Goal: Use online tool/utility: Use online tool/utility

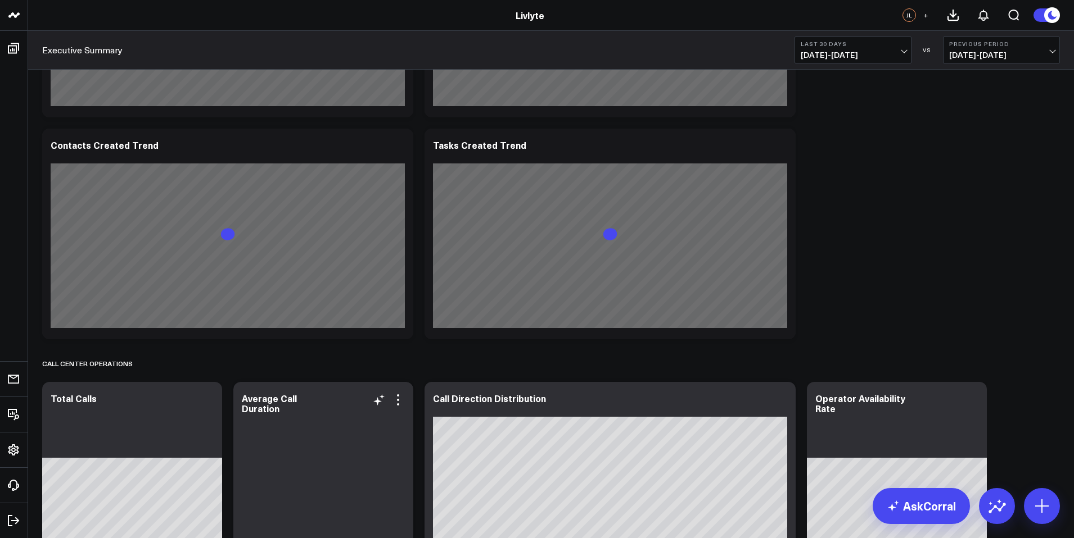
scroll to position [1247, 0]
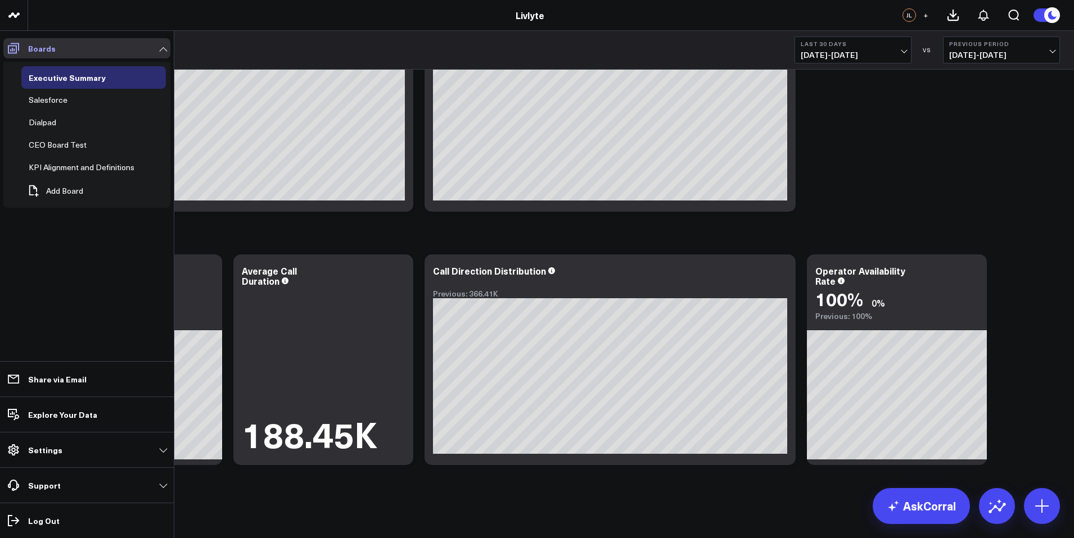
click at [20, 56] on span at bounding box center [13, 48] width 20 height 20
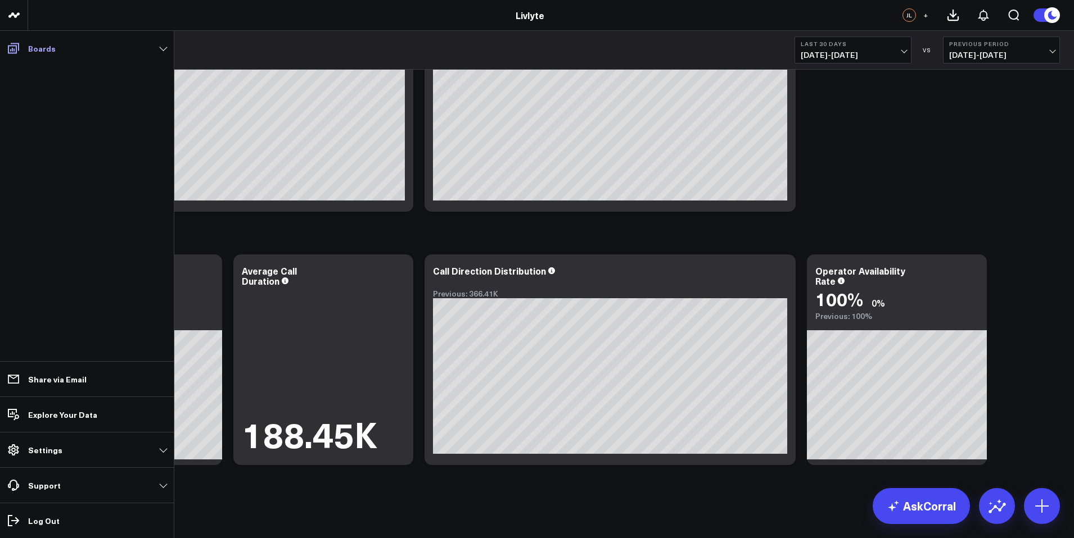
click at [20, 56] on span at bounding box center [13, 48] width 20 height 20
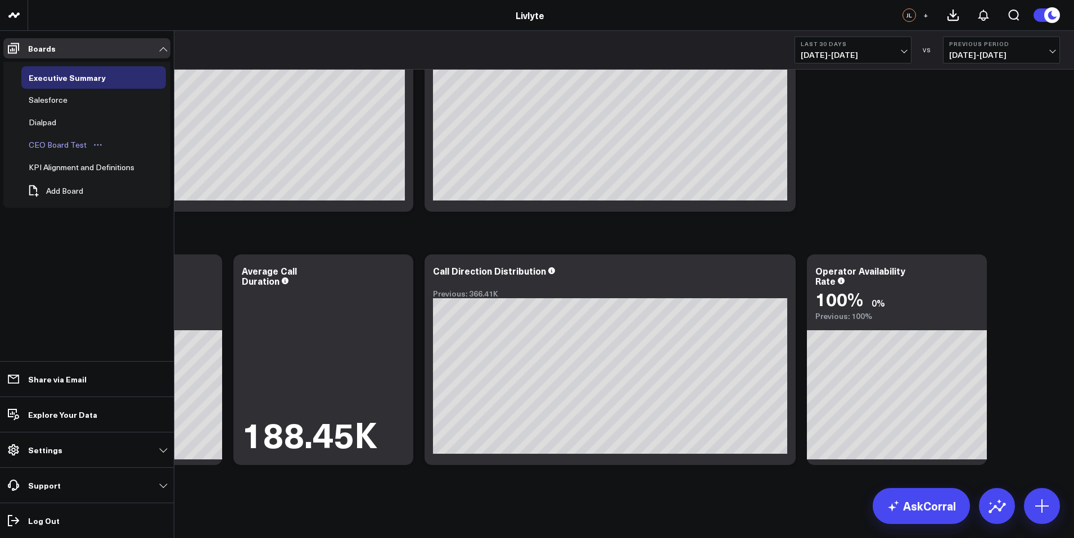
click at [71, 152] on link "CEO Board Test" at bounding box center [65, 145] width 89 height 22
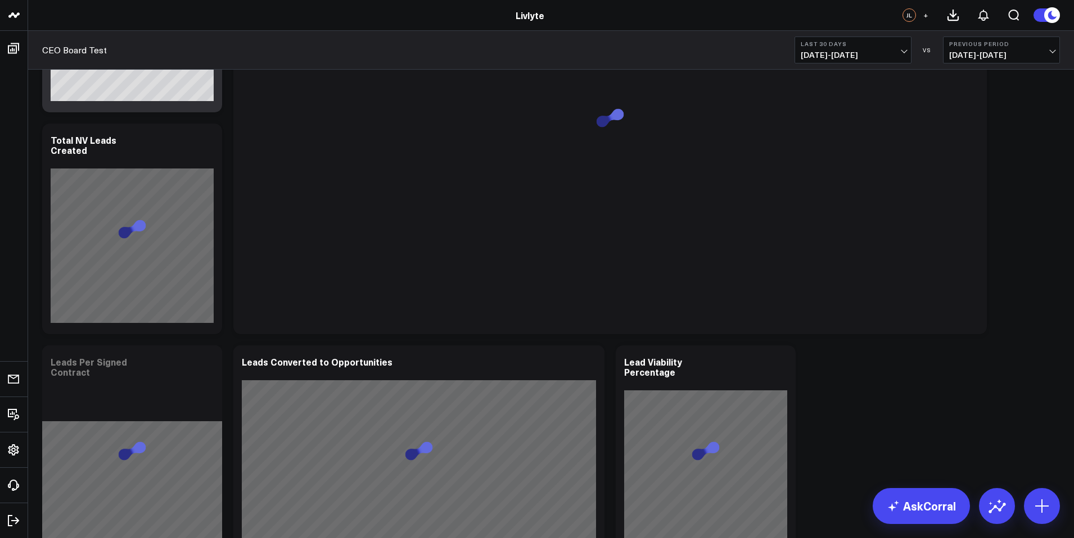
scroll to position [538, 0]
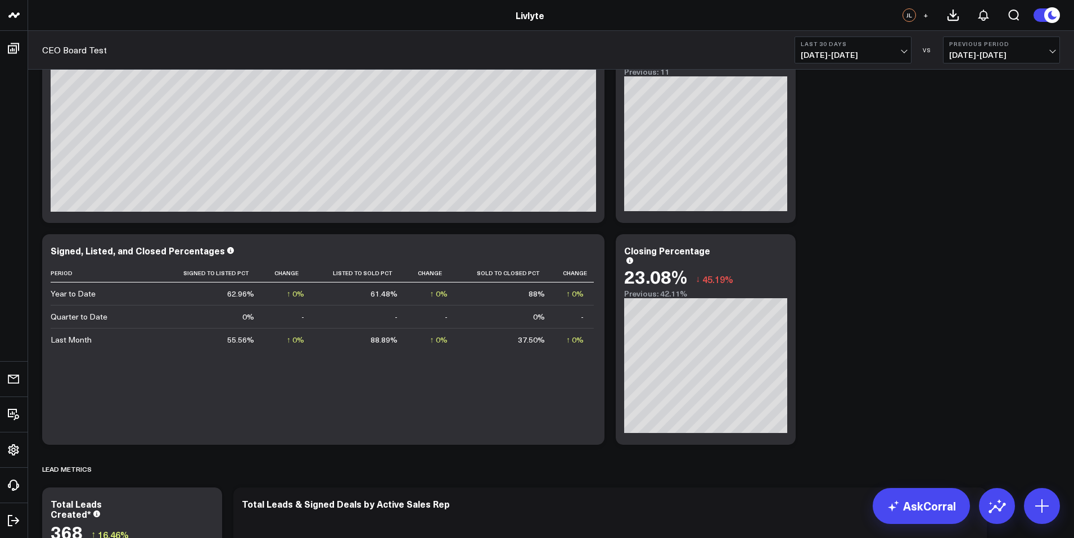
click at [861, 58] on span "[DATE] - [DATE]" at bounding box center [852, 55] width 105 height 9
click at [858, 336] on link "YTD" at bounding box center [853, 337] width 116 height 21
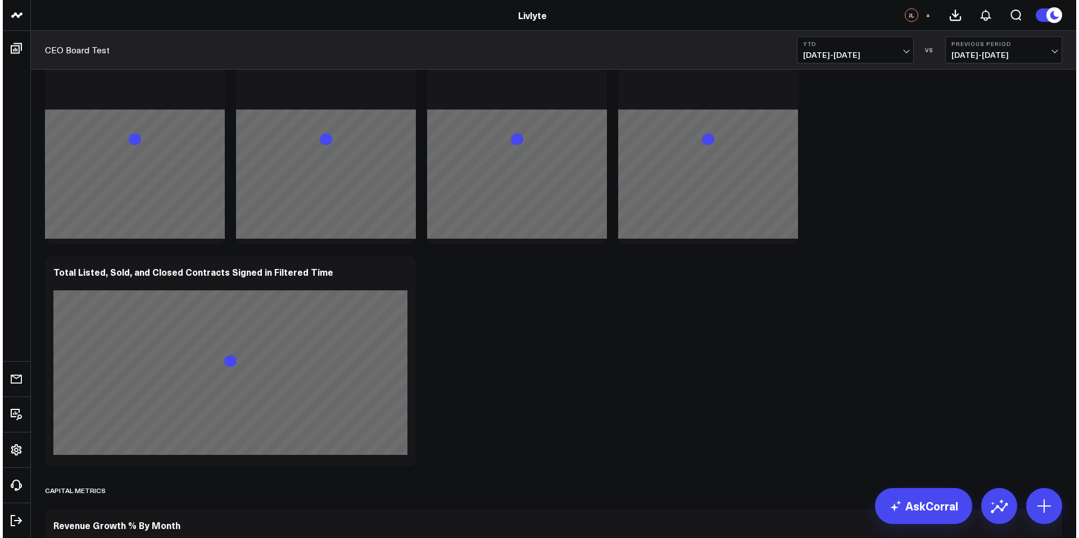
scroll to position [2165, 0]
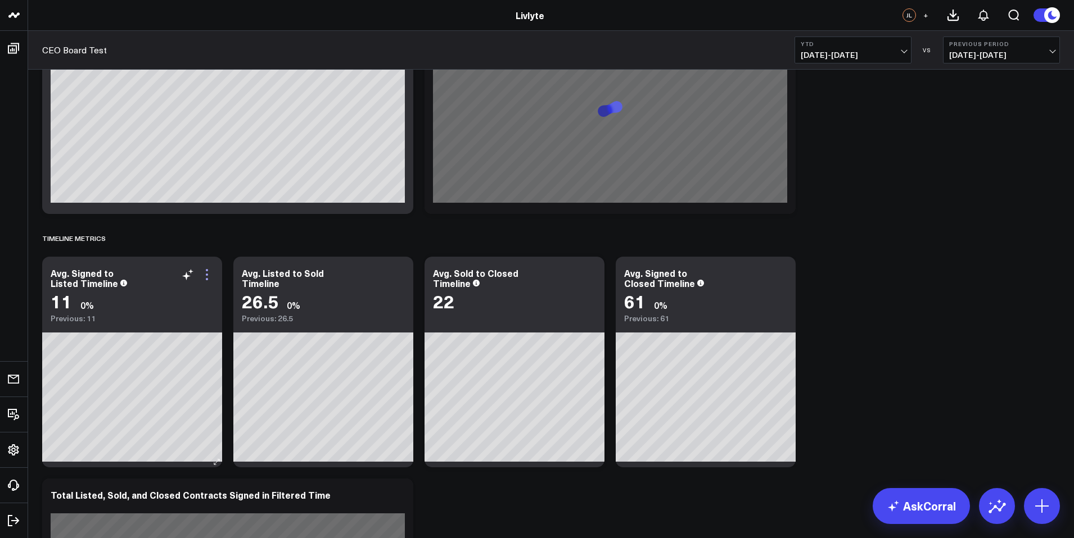
click at [207, 275] on icon at bounding box center [206, 274] width 13 height 13
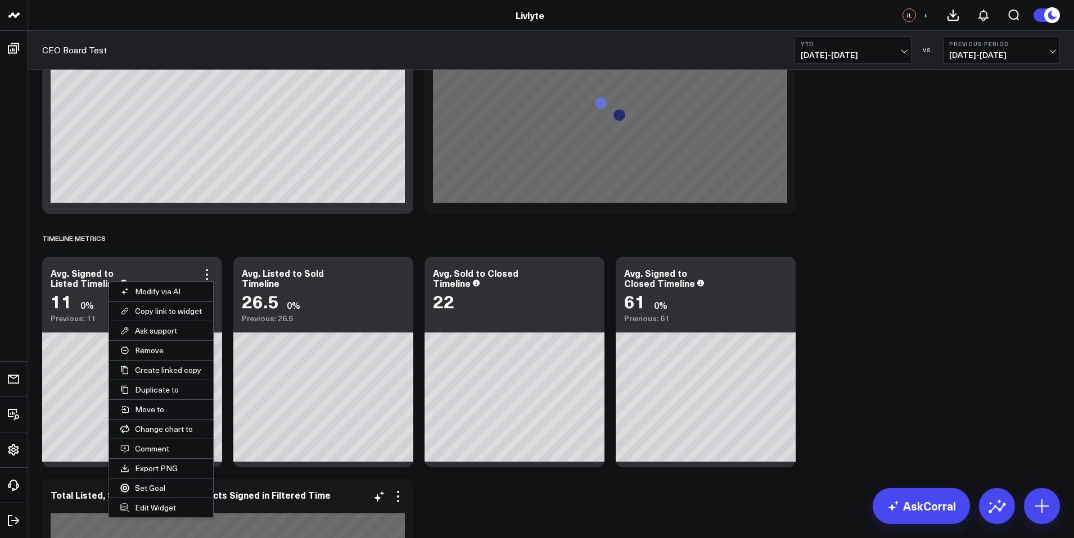
click at [166, 505] on button "Edit Widget" at bounding box center [161, 508] width 104 height 19
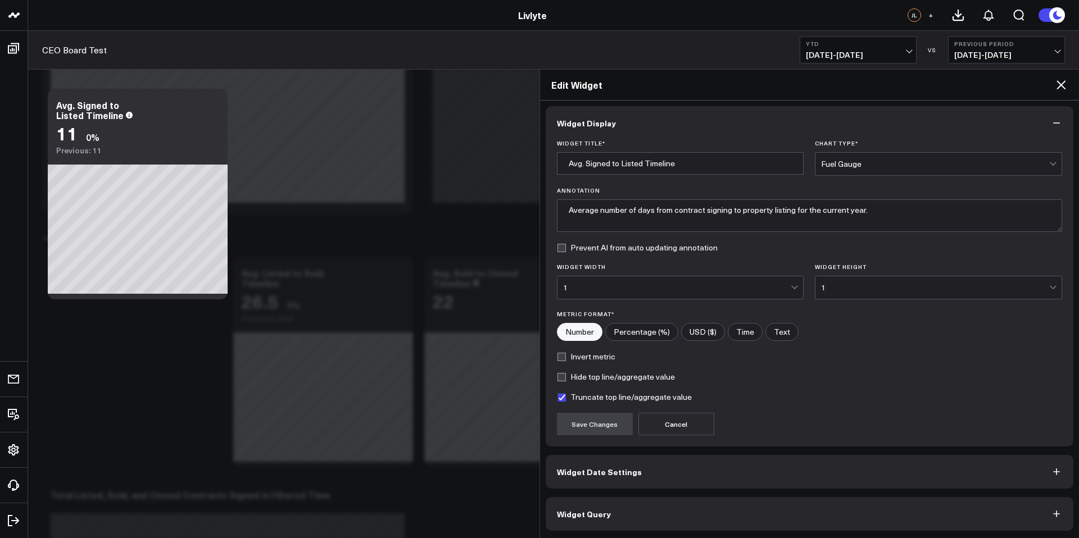
scroll to position [4, 0]
click at [665, 512] on button "Widget Query" at bounding box center [810, 513] width 528 height 34
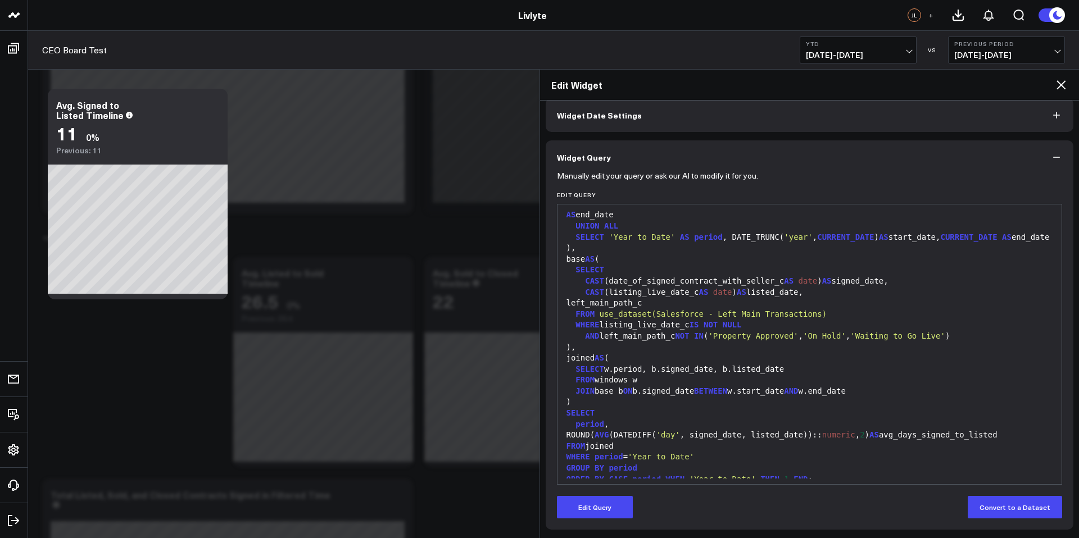
scroll to position [0, 0]
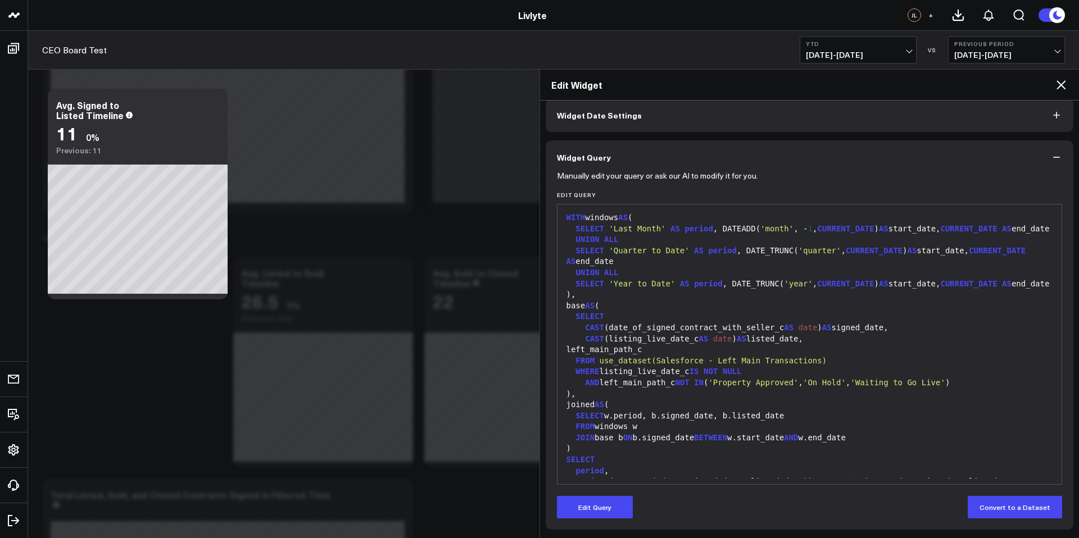
click at [1060, 76] on div "Edit Widget" at bounding box center [810, 85] width 540 height 31
click at [1061, 83] on icon at bounding box center [1061, 84] width 13 height 13
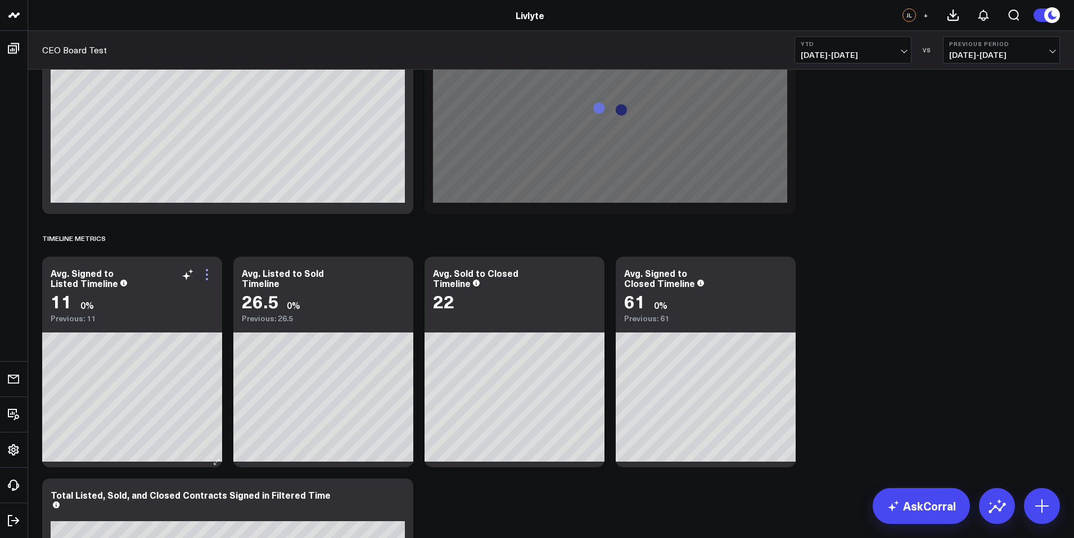
click at [209, 280] on icon at bounding box center [206, 274] width 13 height 13
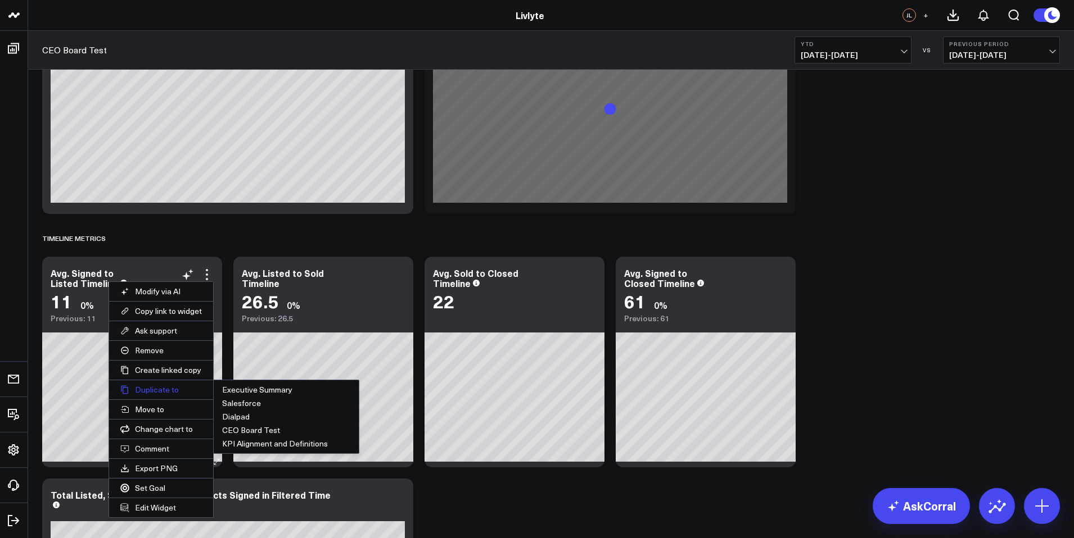
click at [173, 387] on button "Duplicate to" at bounding box center [161, 390] width 104 height 19
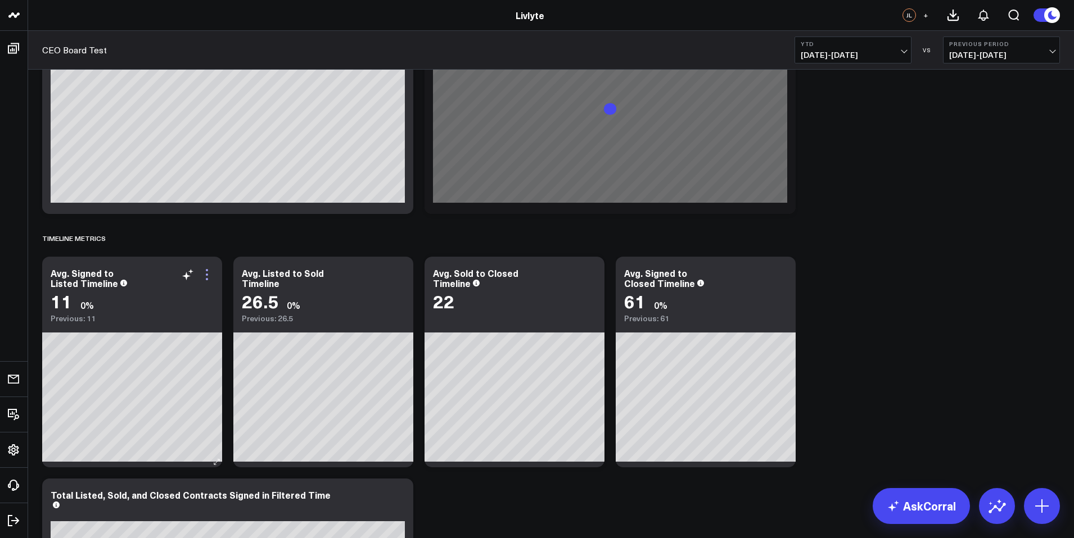
click at [209, 274] on icon at bounding box center [206, 274] width 13 height 13
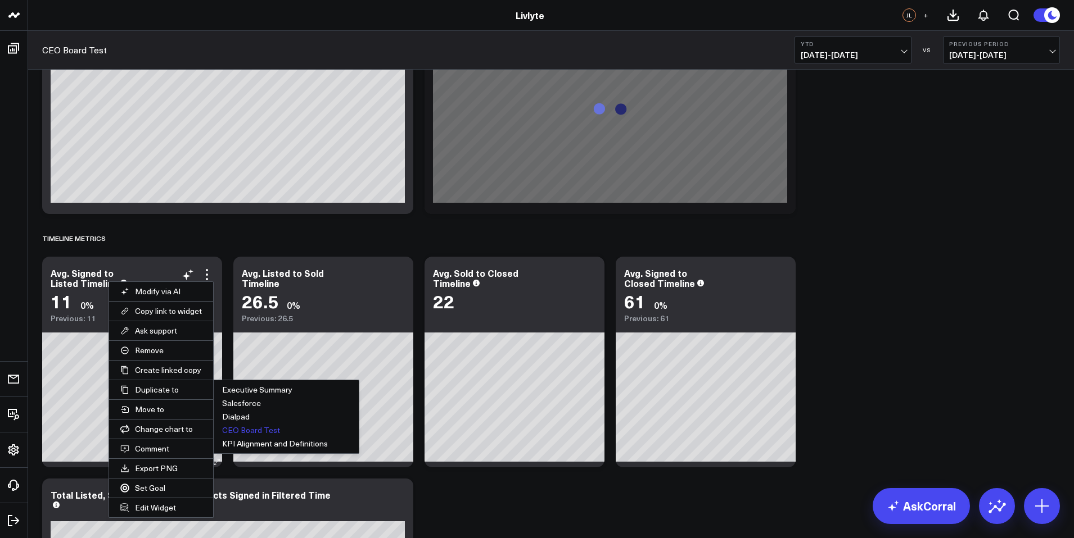
click at [240, 427] on button "CEO Board Test" at bounding box center [286, 430] width 145 height 13
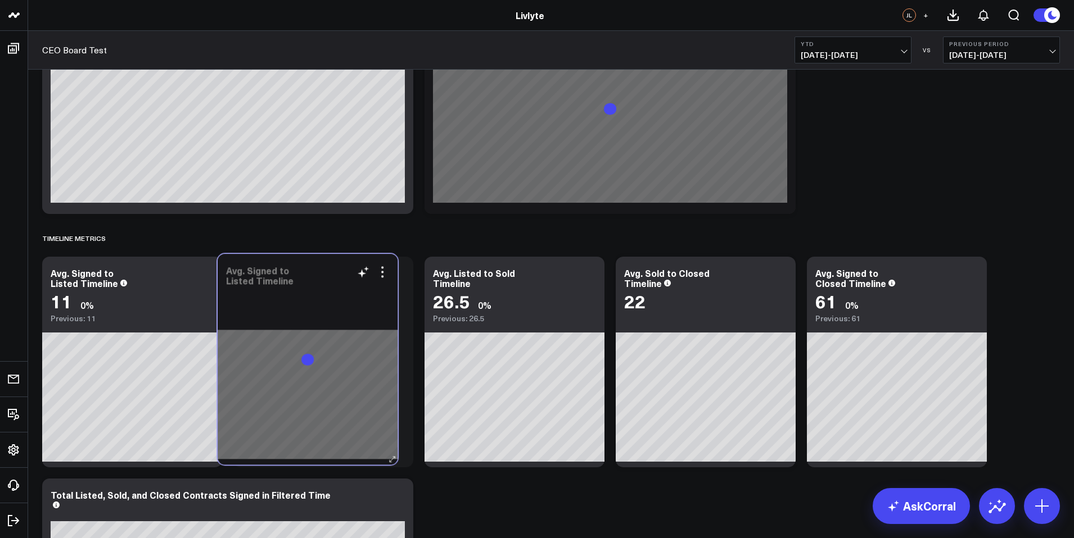
drag, startPoint x: 355, startPoint y: 308, endPoint x: 327, endPoint y: 304, distance: 28.9
click at [327, 304] on div "Avg. Signed to Listed Timeline" at bounding box center [308, 359] width 180 height 211
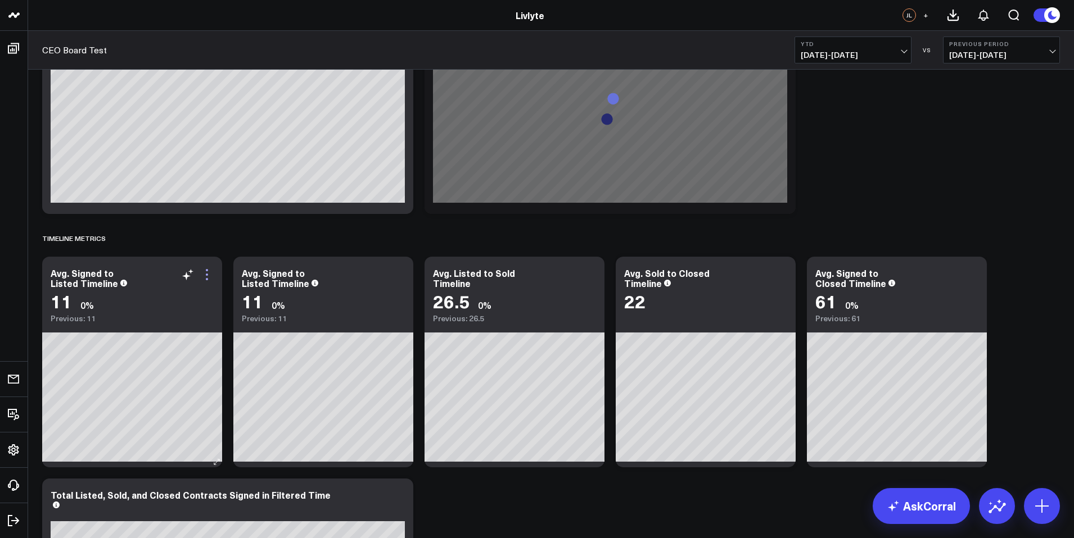
click at [206, 274] on icon at bounding box center [207, 275] width 2 height 2
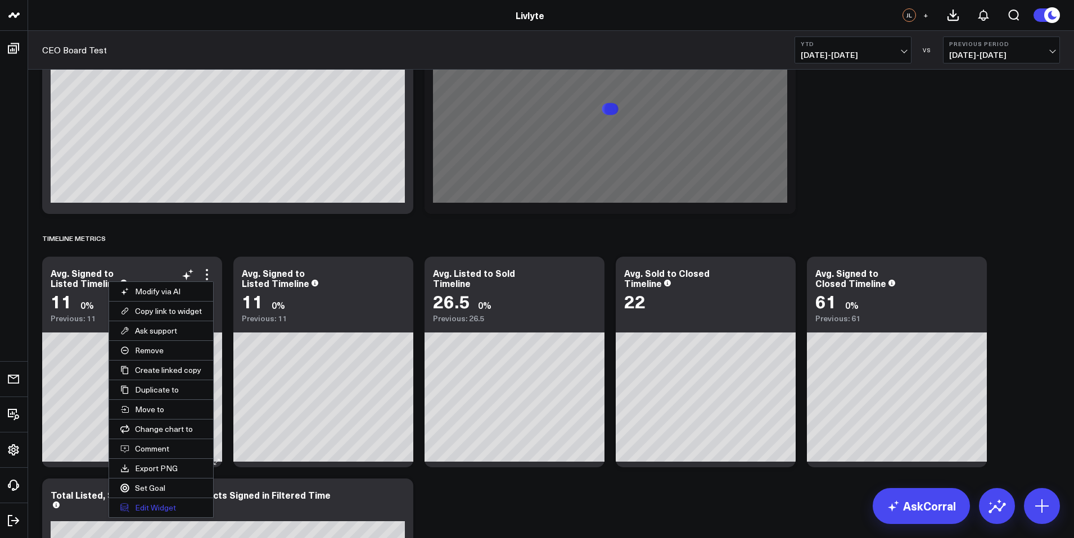
click at [155, 509] on button "Edit Widget" at bounding box center [161, 508] width 104 height 19
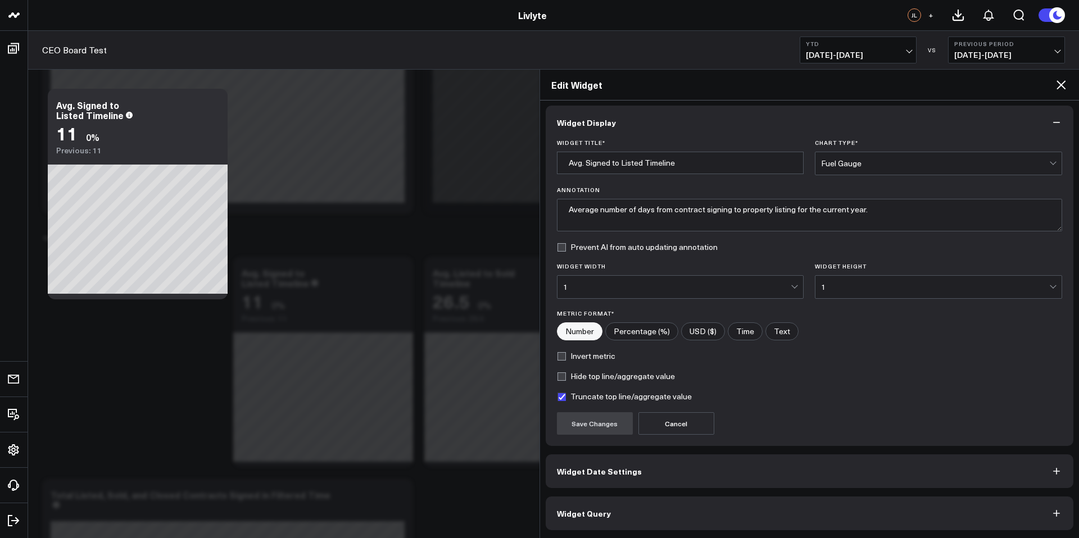
scroll to position [4, 0]
click at [617, 513] on button "Widget Query" at bounding box center [810, 513] width 528 height 34
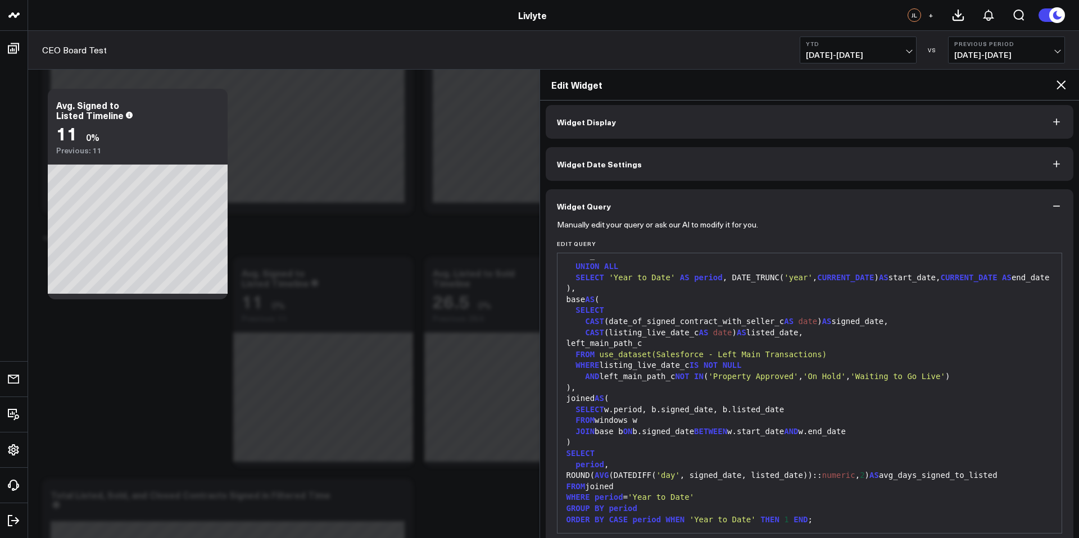
scroll to position [53, 0]
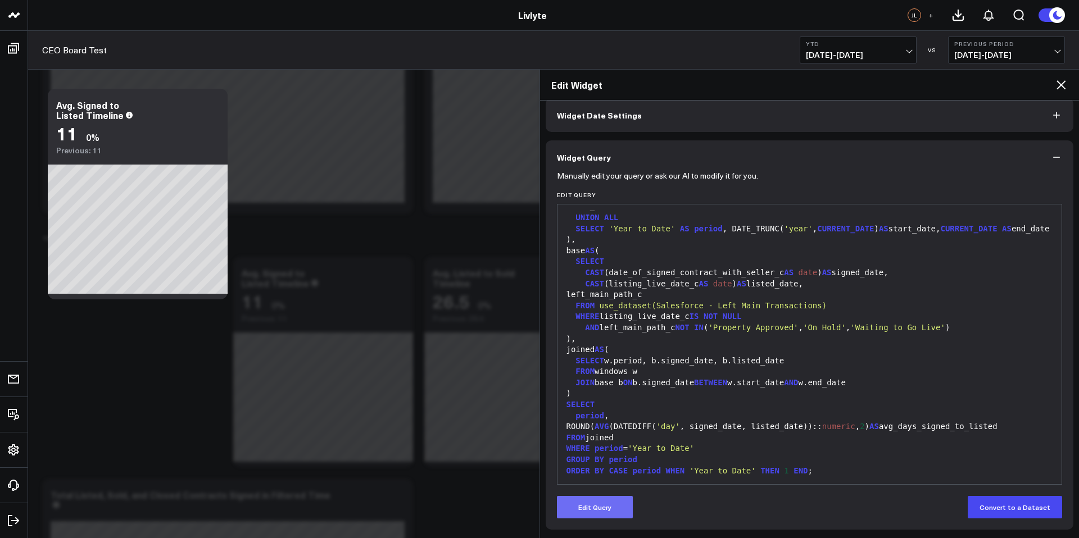
click at [600, 509] on button "Edit Query" at bounding box center [595, 507] width 76 height 22
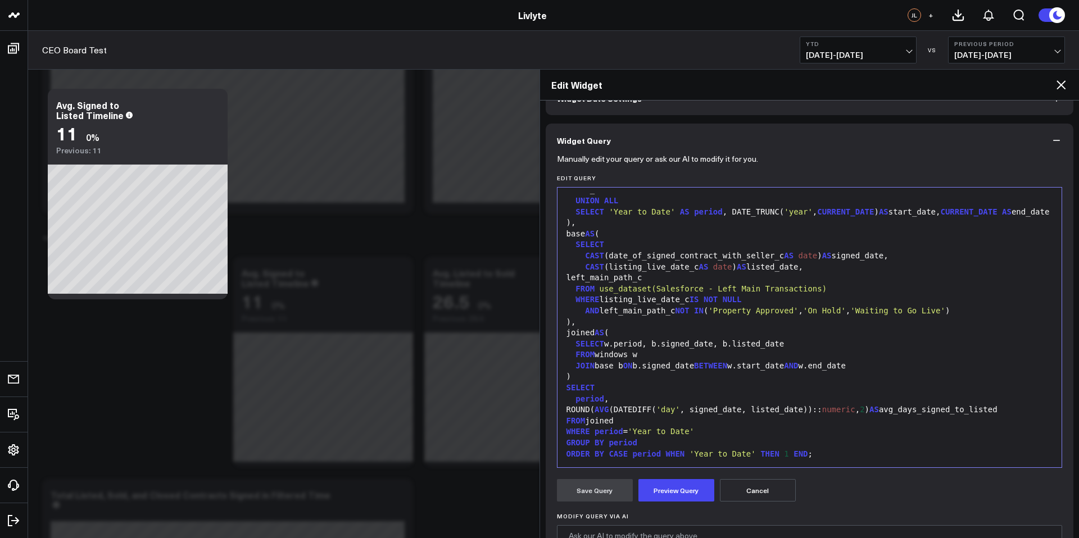
scroll to position [192, 0]
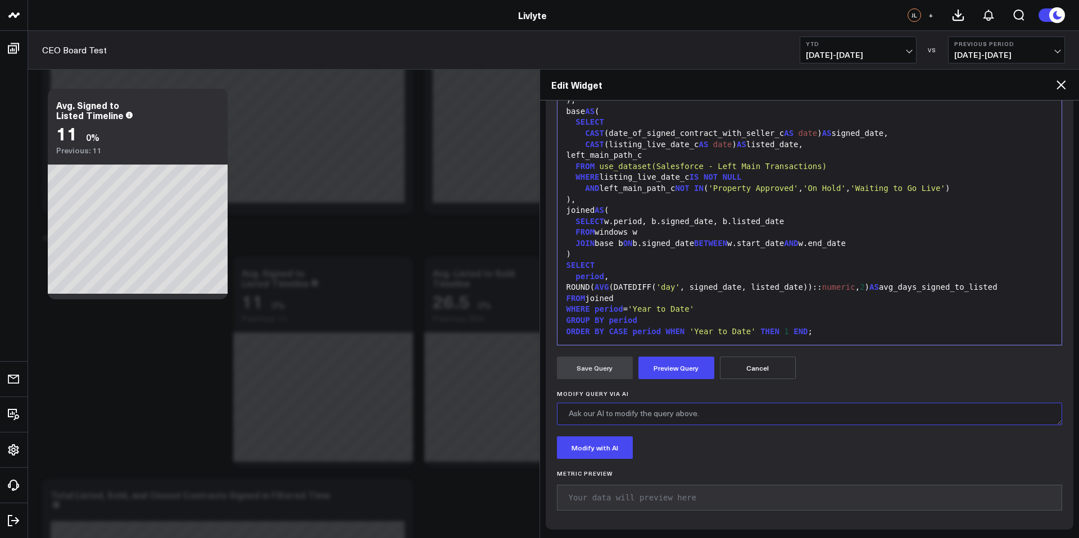
click at [630, 413] on textarea "Modify Query via AI" at bounding box center [810, 414] width 506 height 22
click at [942, 408] on textarea "Can you adjust this so that it shows The Average Days form Lead Creation to Sig…" at bounding box center [810, 414] width 506 height 22
click at [1004, 409] on textarea "Can you adjust this so that it shows The Average Days form Lead Creation to Sig…" at bounding box center [810, 414] width 506 height 22
click at [586, 422] on textarea "Can you adjust this so that it shows The Average Days form Lead Creation to Sig…" at bounding box center [810, 414] width 506 height 22
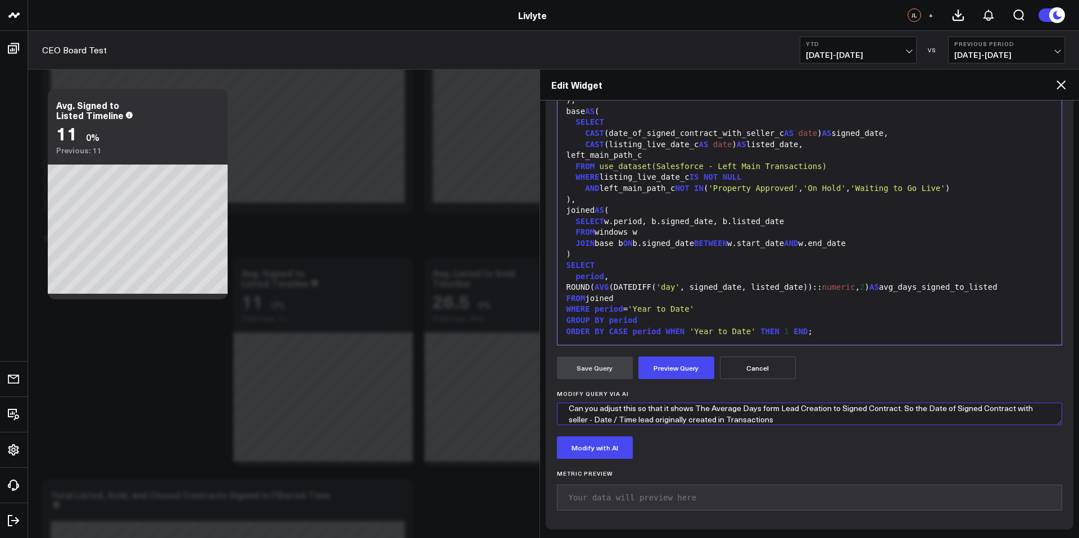
scroll to position [10, 0]
click at [588, 416] on textarea "Can you adjust this so that it shows The Average Days form Lead Creation to Sig…" at bounding box center [810, 414] width 506 height 22
click at [838, 416] on textarea "Can you adjust this so that it shows The Average Days form Lead Creation to Sig…" at bounding box center [810, 414] width 506 height 22
type textarea "Can you adjust this so that it shows The Average Days form Lead Creation to Sig…"
click at [614, 441] on button "Modify with AI" at bounding box center [595, 448] width 76 height 22
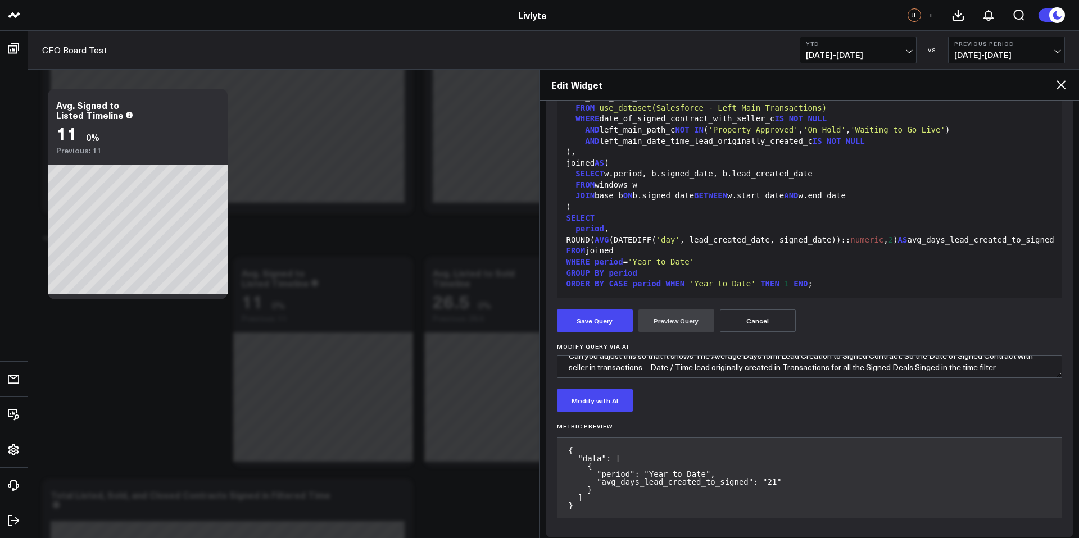
scroll to position [247, 0]
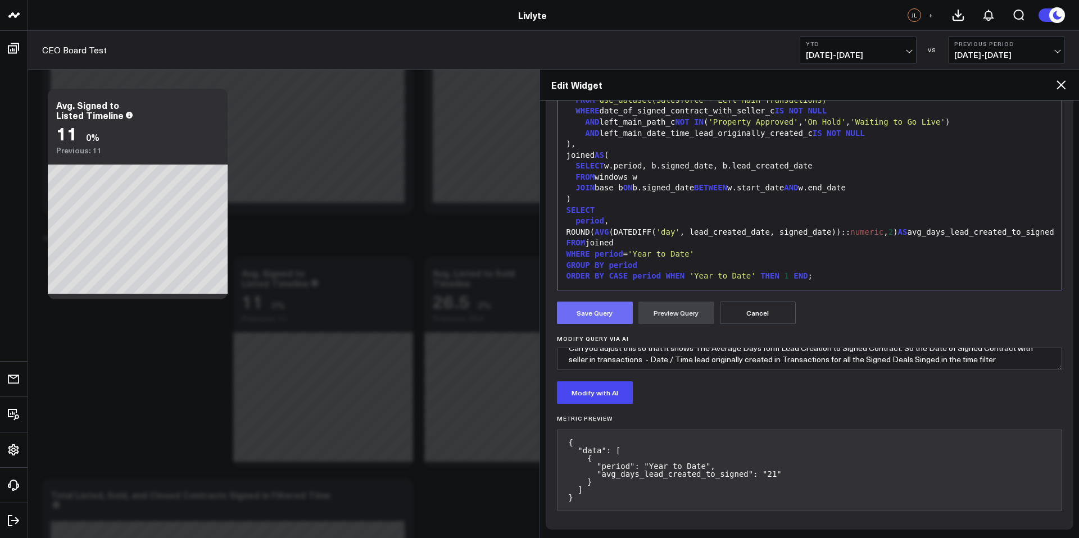
click at [619, 320] on button "Save Query" at bounding box center [595, 313] width 76 height 22
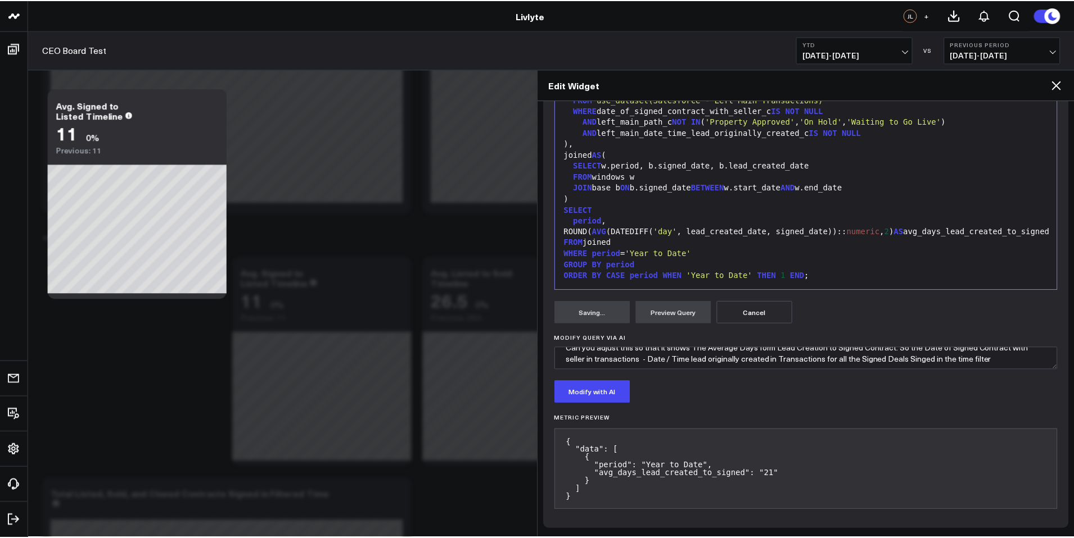
scroll to position [53, 0]
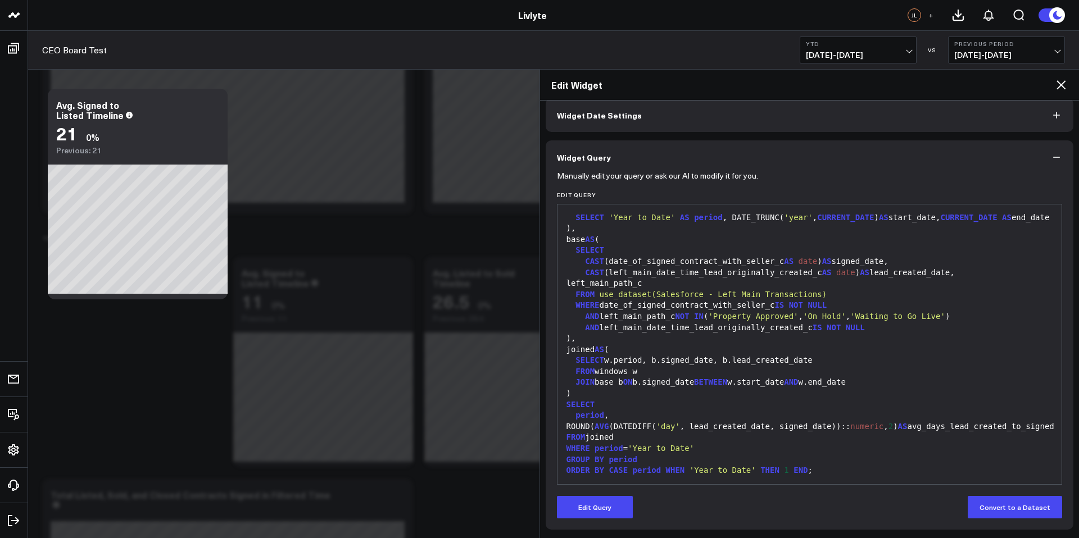
click at [1067, 89] on icon at bounding box center [1061, 84] width 13 height 13
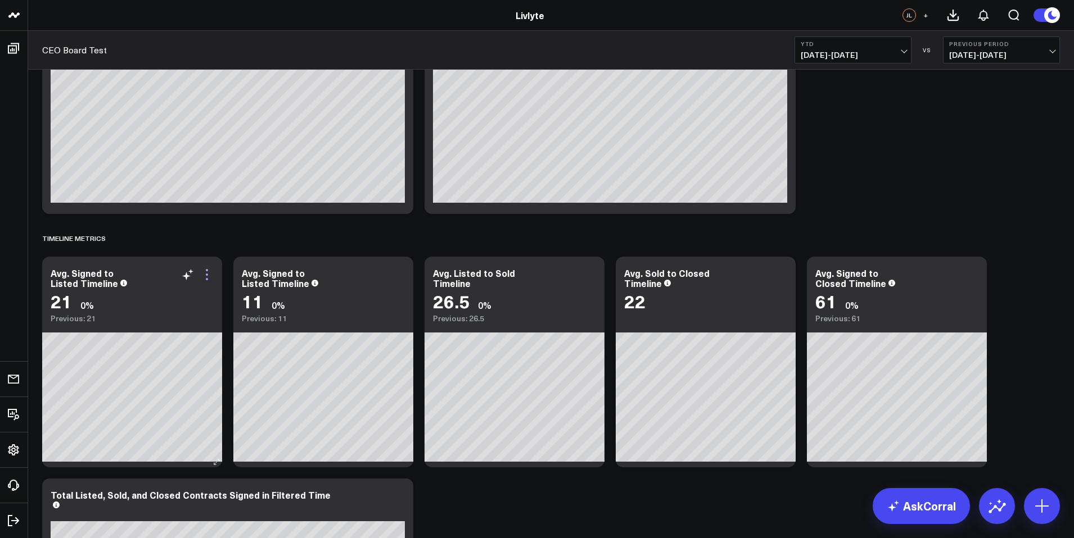
click at [209, 276] on icon at bounding box center [206, 274] width 13 height 13
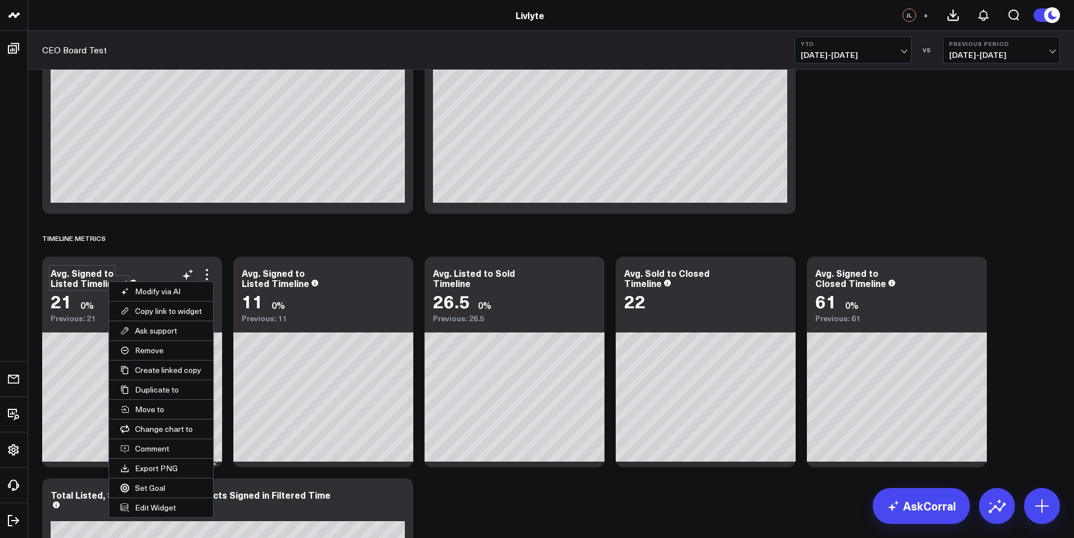
click at [97, 274] on div "Avg. Signed to Listed Timeline" at bounding box center [89, 278] width 77 height 22
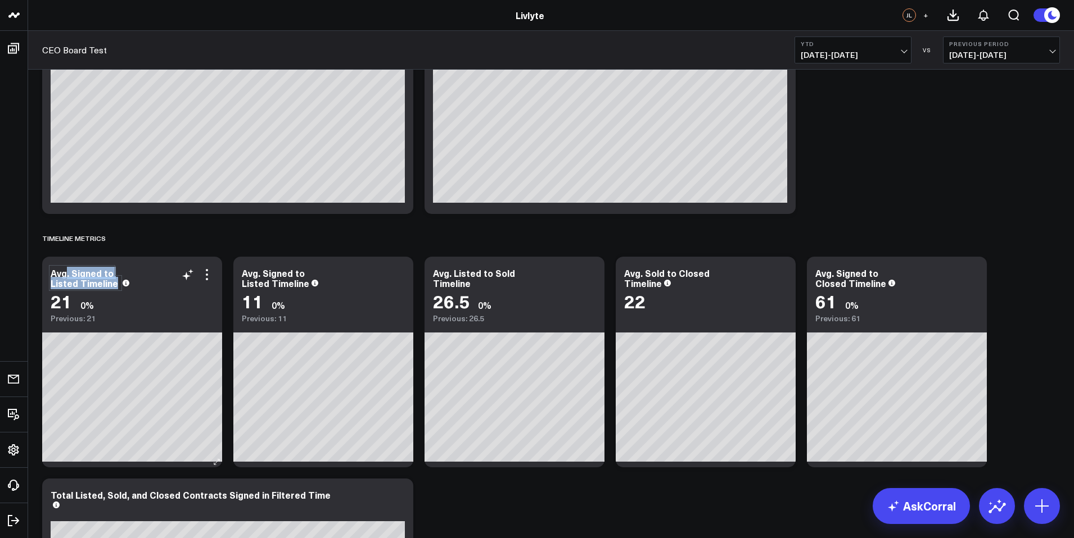
drag, startPoint x: 89, startPoint y: 283, endPoint x: 65, endPoint y: 277, distance: 24.3
click at [65, 277] on div "Avg. Signed to Listed Timeline" at bounding box center [86, 278] width 70 height 22
click at [78, 276] on div "Avg. Signed to Listed Timeline" at bounding box center [86, 278] width 70 height 22
drag, startPoint x: 138, startPoint y: 274, endPoint x: 43, endPoint y: 264, distance: 95.5
click at [43, 264] on div "Avg. Signed to Listed Timeline 21 0% Previous: 21" at bounding box center [132, 290] width 180 height 66
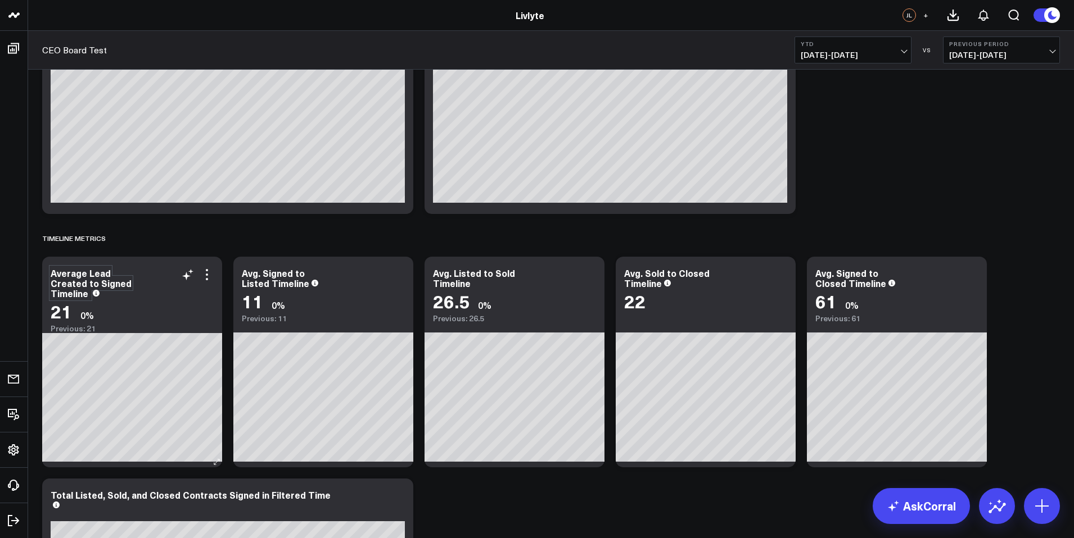
click at [52, 294] on div "Average Lead Created to Signed Timeline" at bounding box center [91, 283] width 81 height 33
click at [142, 292] on div "Average Lead Created to Signed Timeline" at bounding box center [132, 283] width 163 height 30
click at [178, 242] on div "TIMELINE METRICS" at bounding box center [550, 238] width 1017 height 26
click at [209, 274] on icon at bounding box center [206, 274] width 13 height 13
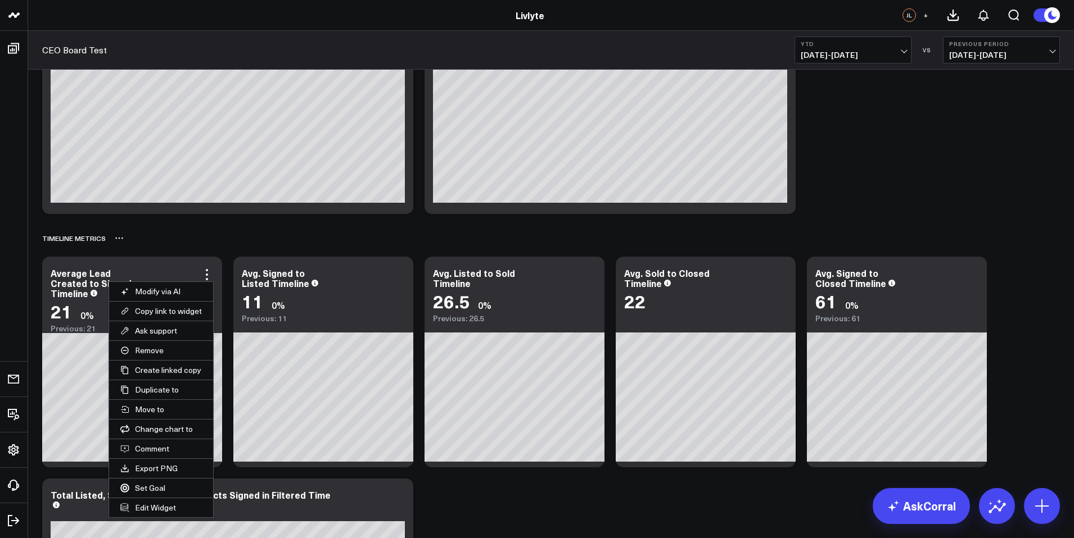
click at [270, 241] on div "TIMELINE METRICS" at bounding box center [550, 238] width 1017 height 26
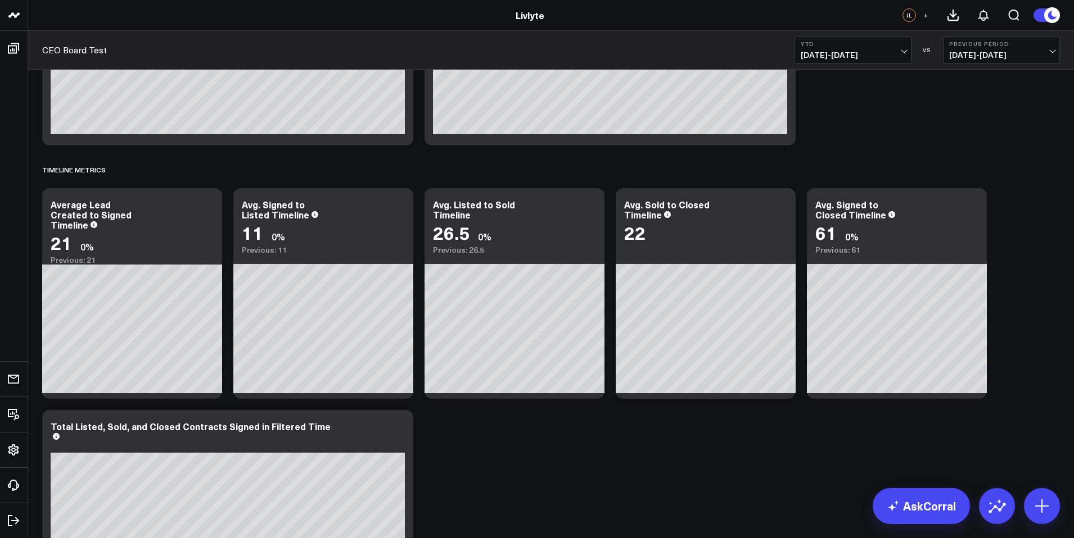
scroll to position [2271, 0]
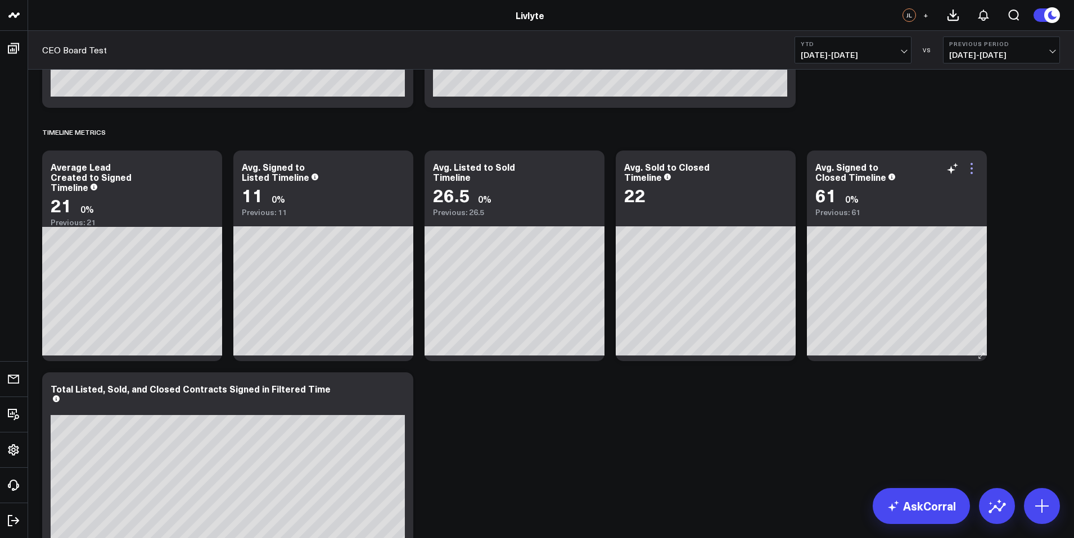
click at [975, 170] on icon at bounding box center [971, 168] width 13 height 13
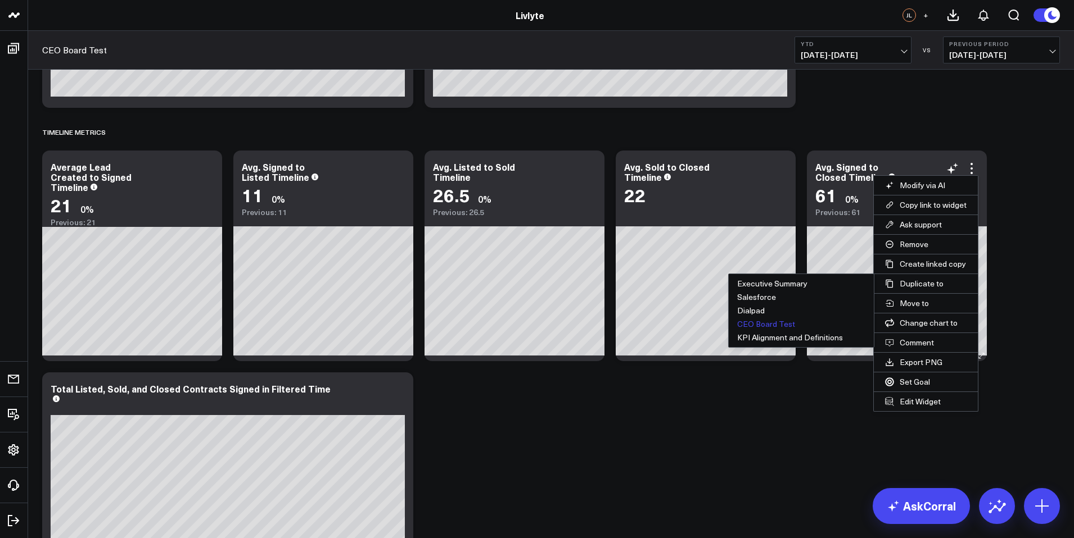
click at [768, 323] on button "CEO Board Test" at bounding box center [800, 324] width 145 height 13
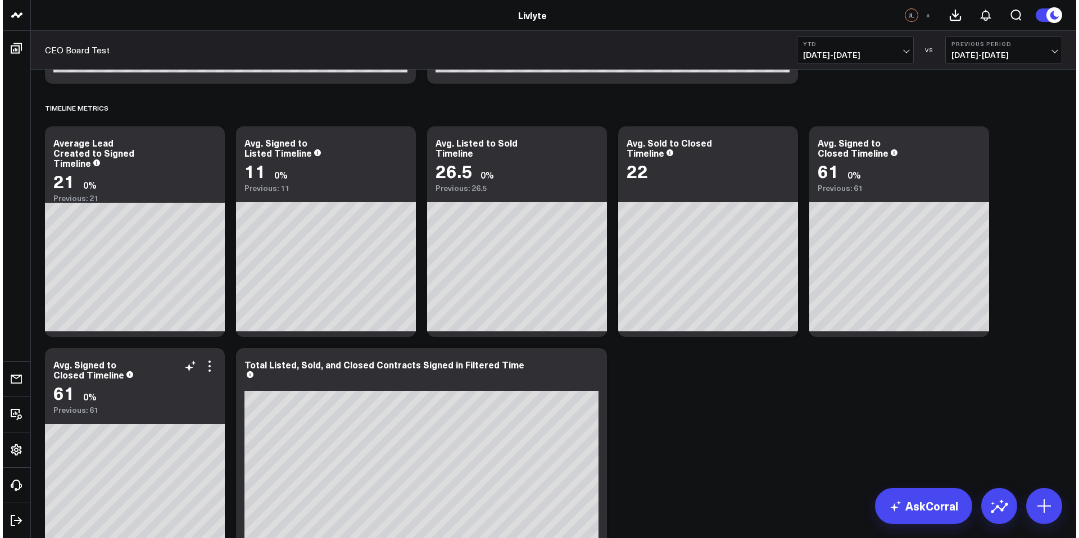
scroll to position [2310, 0]
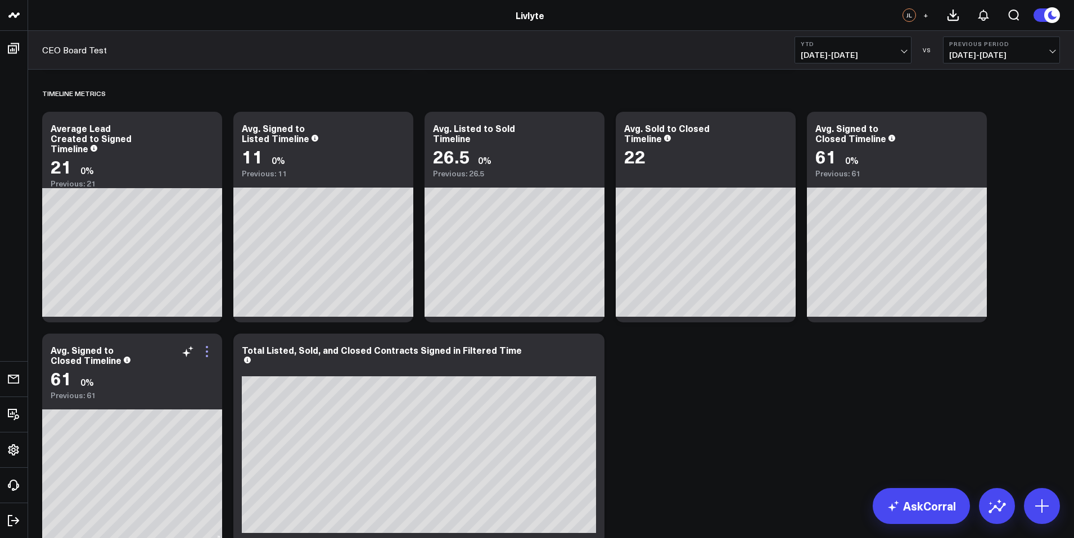
click at [208, 352] on icon at bounding box center [206, 351] width 13 height 13
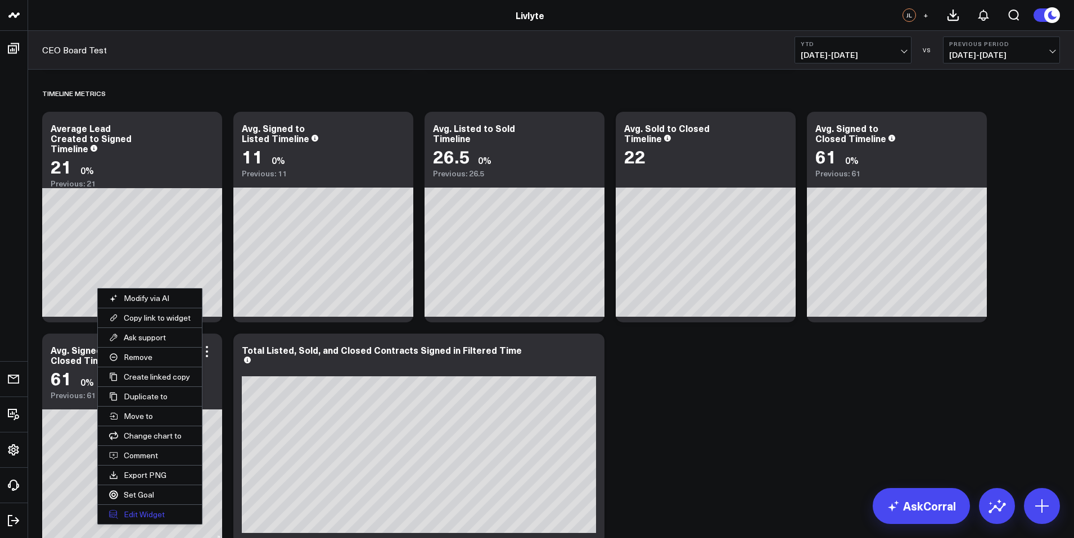
click at [156, 512] on button "Edit Widget" at bounding box center [150, 514] width 104 height 19
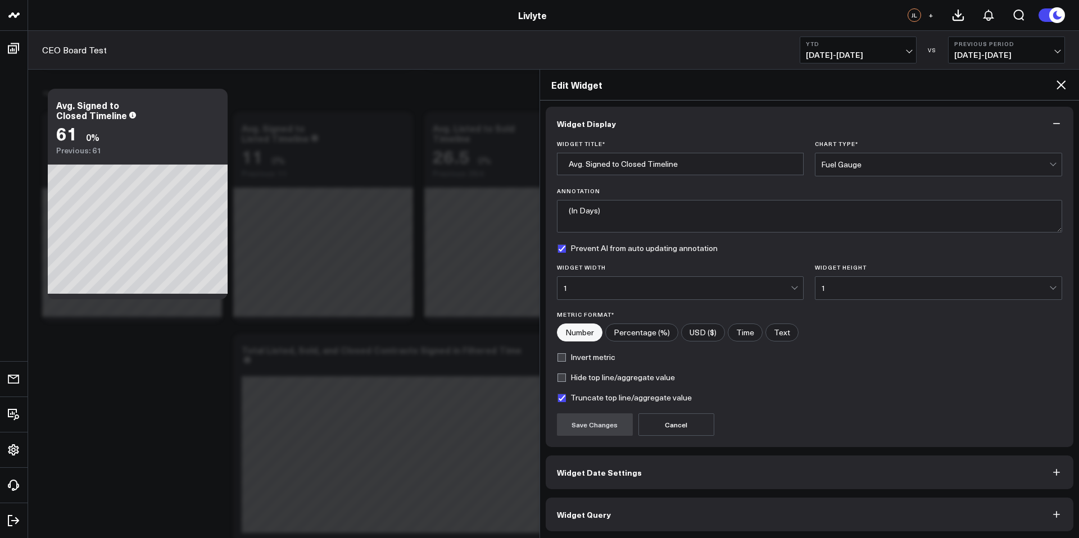
scroll to position [4, 0]
click at [671, 514] on button "Widget Query" at bounding box center [810, 513] width 528 height 34
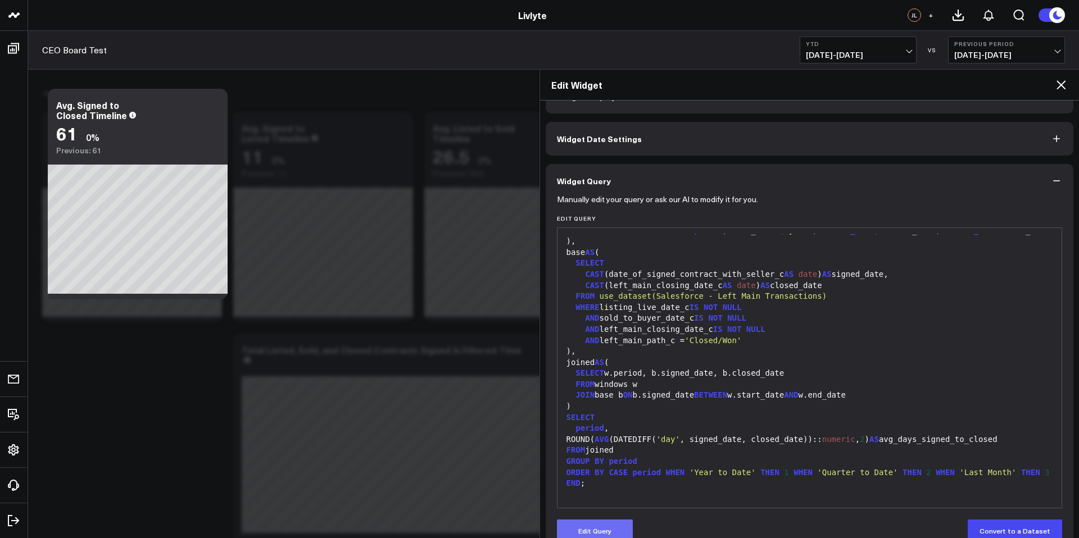
scroll to position [53, 0]
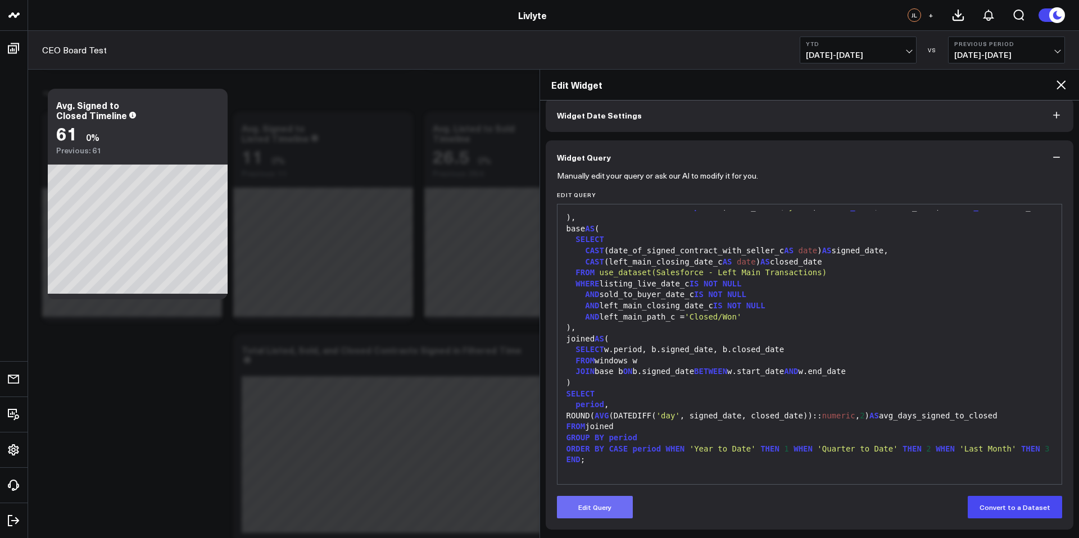
click at [590, 509] on button "Edit Query" at bounding box center [595, 507] width 76 height 22
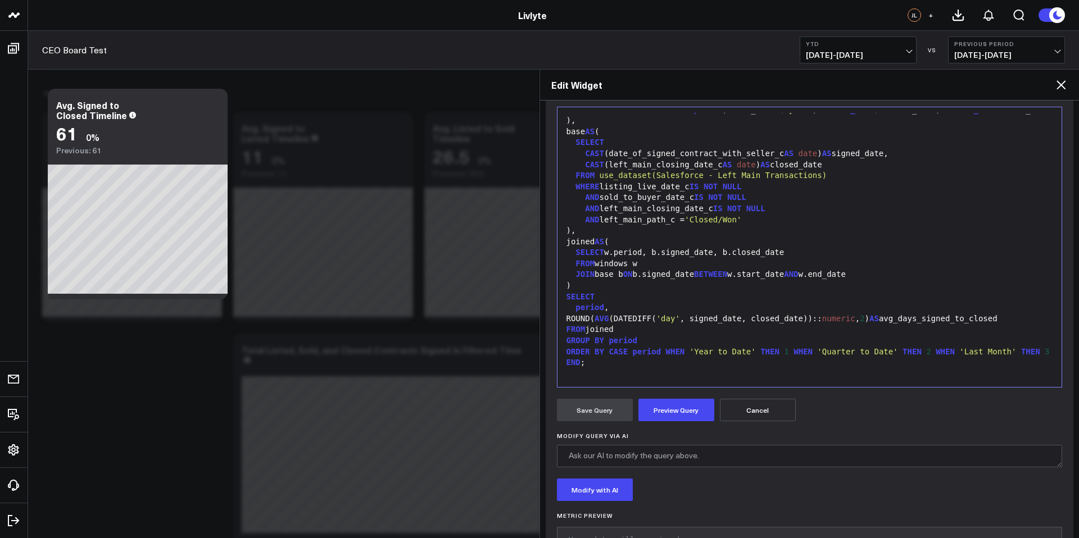
scroll to position [192, 0]
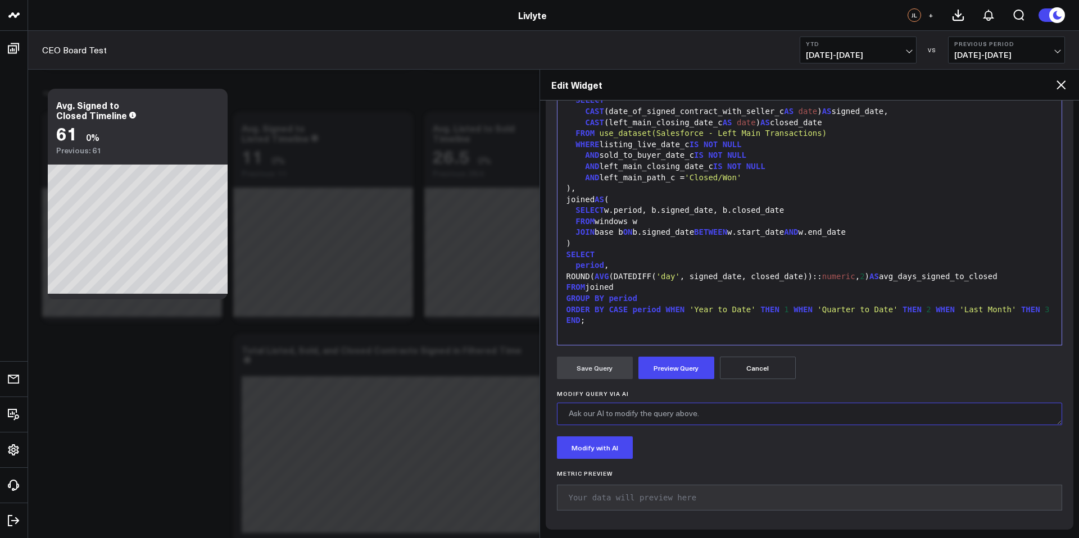
click at [665, 410] on textarea "Modify Query via AI" at bounding box center [810, 414] width 506 height 22
click at [580, 422] on textarea "Adjust this to find the Average time of when the lead comes in and the Date of …" at bounding box center [810, 414] width 506 height 22
click at [582, 421] on textarea "Adjust this to find the Average time of when the lead comes in and the Date of …" at bounding box center [810, 414] width 506 height 22
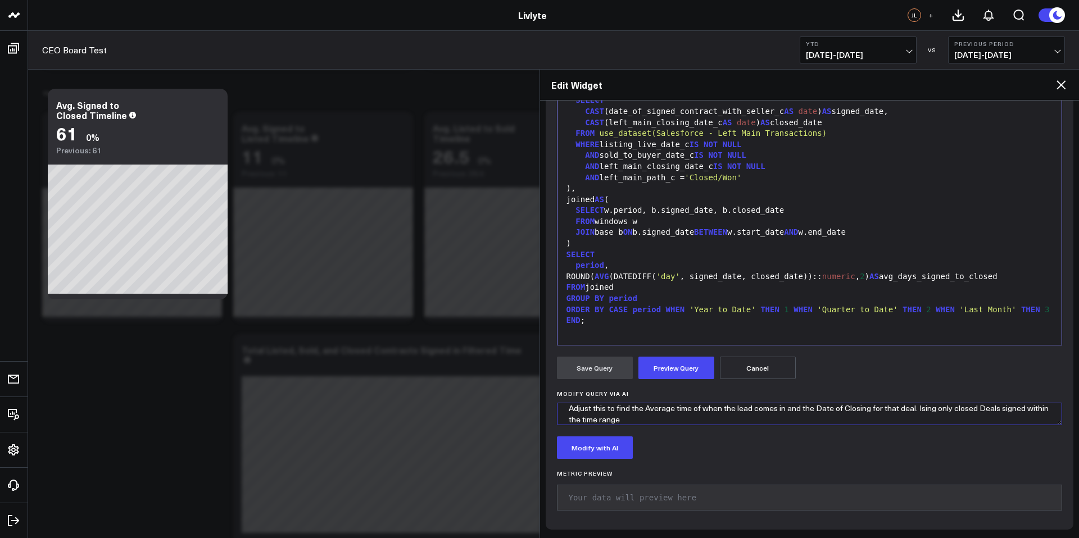
click at [655, 418] on textarea "Adjust this to find the Average time of when the lead comes in and the Date of …" at bounding box center [810, 414] width 506 height 22
click at [919, 407] on textarea "Adjust this to find the Average time of when the lead comes in and the Date of …" at bounding box center [810, 414] width 506 height 22
click at [665, 417] on textarea "Adjust this to find the Average time of when the lead comes in and the Date of …" at bounding box center [810, 414] width 506 height 22
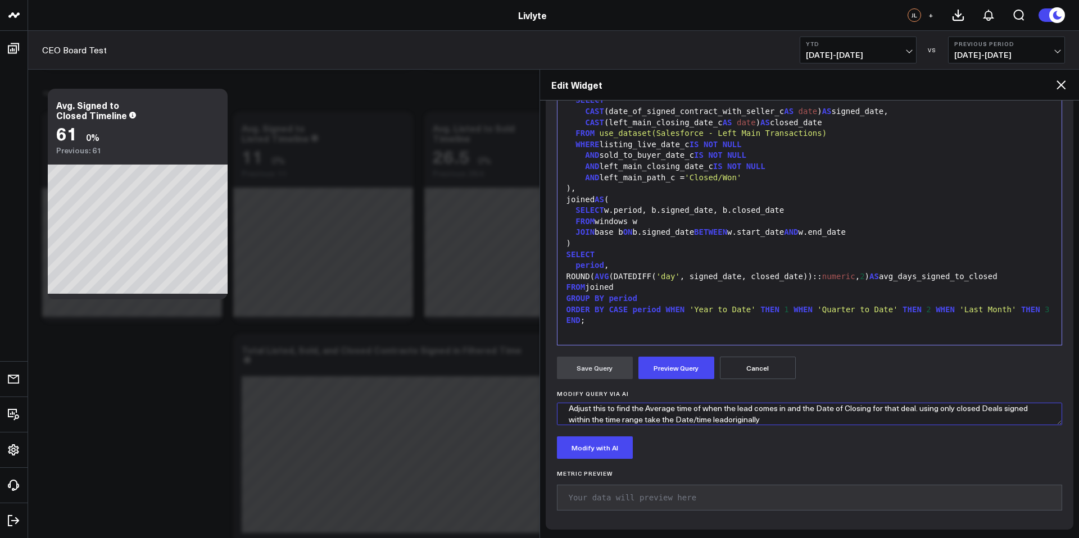
click at [729, 423] on textarea "Adjust this to find the Average time of when the lead comes in and the Date of …" at bounding box center [810, 414] width 506 height 22
click at [728, 422] on textarea "Adjust this to find the Average time of when the lead comes in and the Date of …" at bounding box center [810, 414] width 506 height 22
click at [764, 421] on textarea "Adjust this to find the Average time of when the lead comes in and the Date of …" at bounding box center [810, 414] width 506 height 22
type textarea "Adjust this to find the Average time of when the lead comes in and the Date of …"
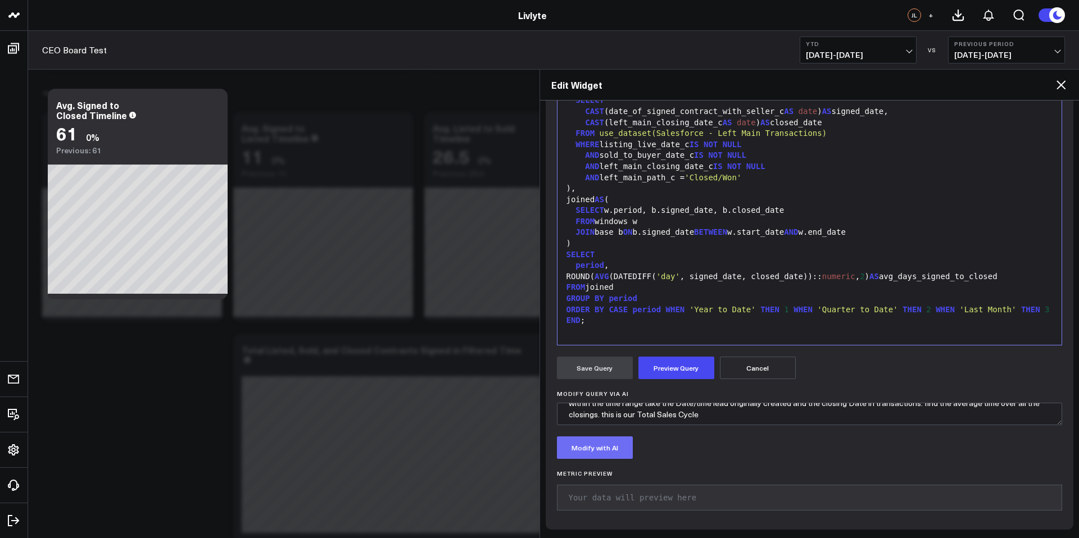
click at [601, 444] on button "Modify with AI" at bounding box center [595, 448] width 76 height 22
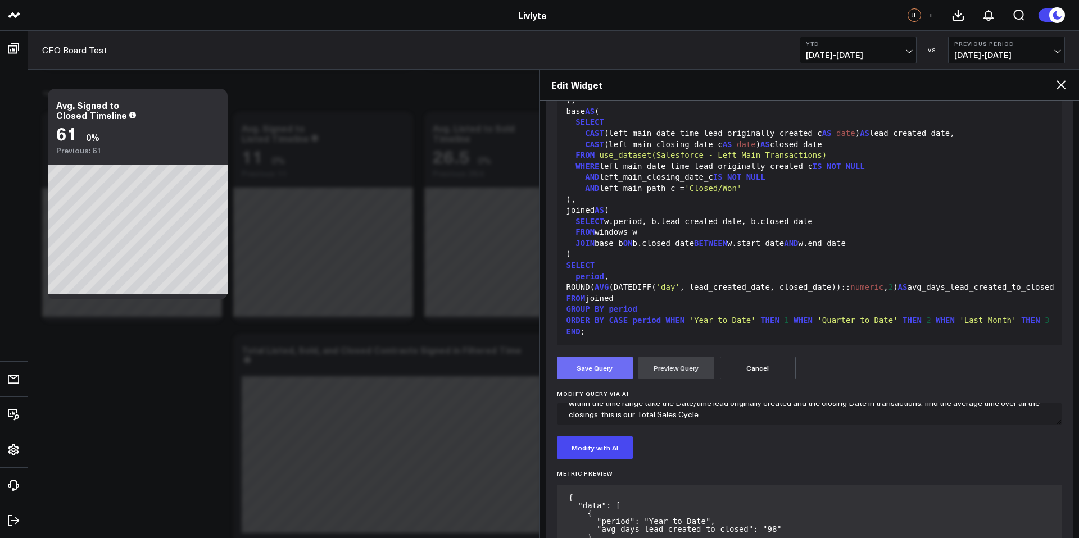
click at [607, 371] on button "Save Query" at bounding box center [595, 368] width 76 height 22
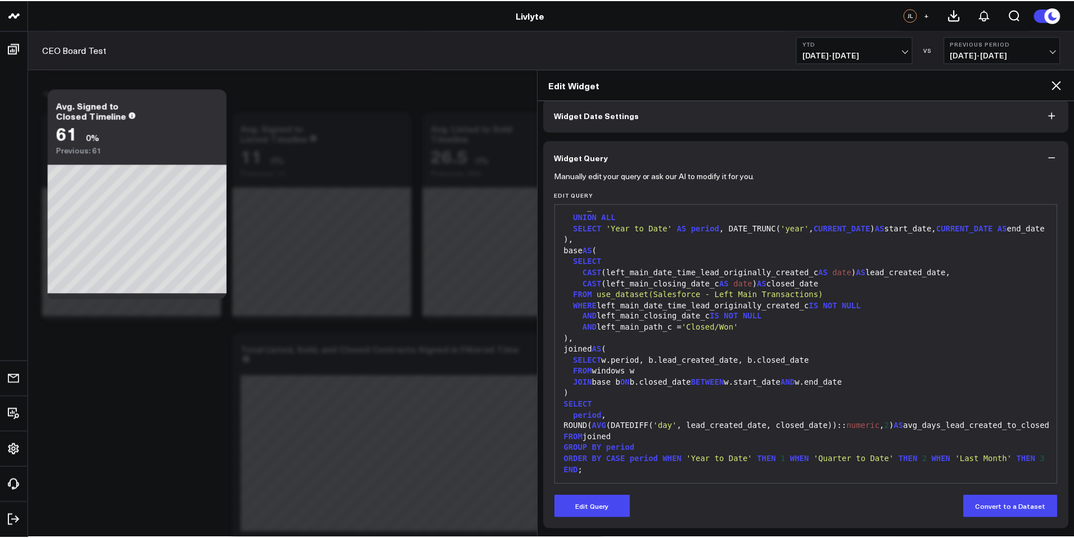
scroll to position [53, 0]
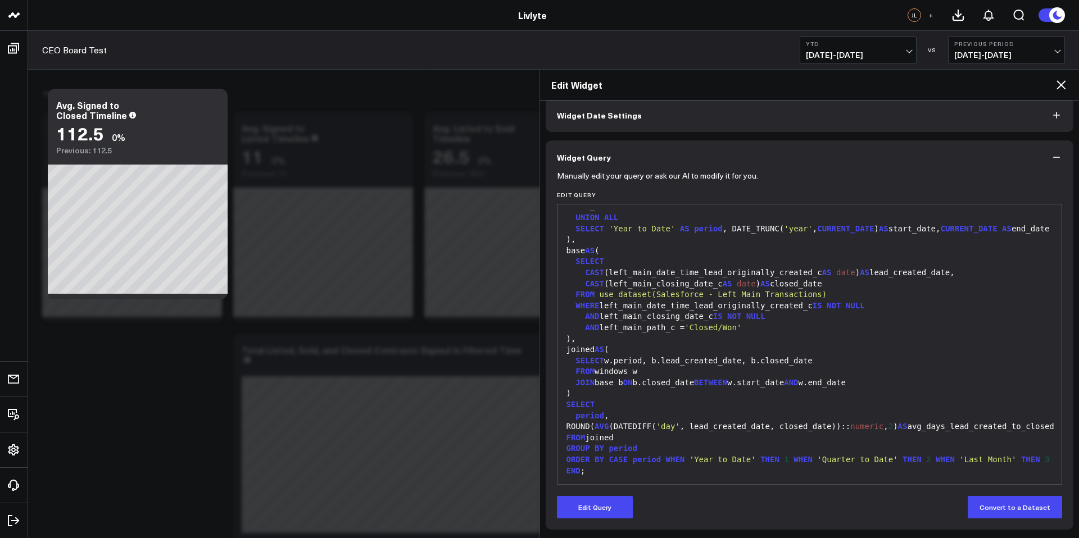
click at [1058, 89] on icon at bounding box center [1061, 84] width 13 height 13
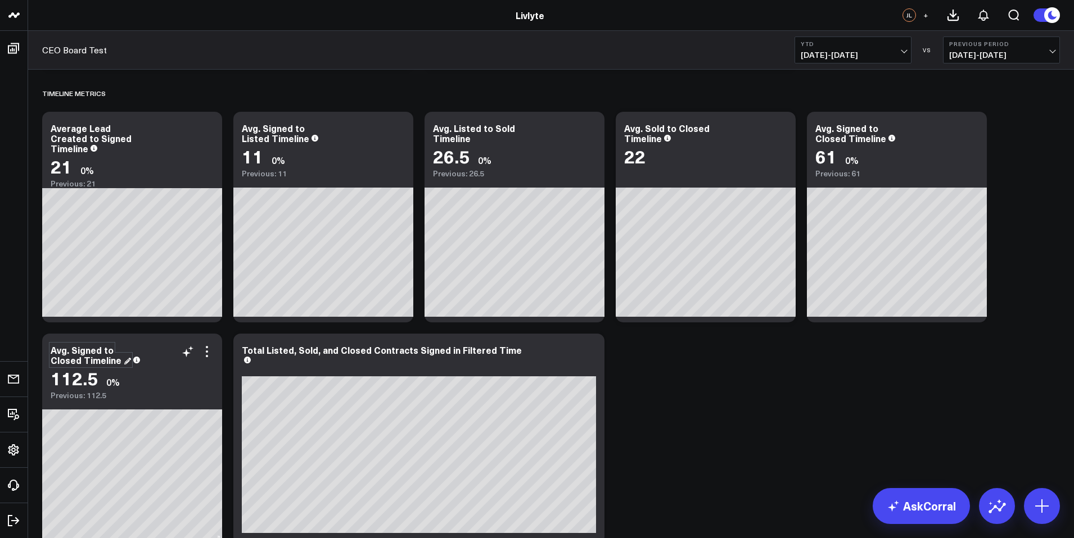
click at [117, 362] on div "Avg. Signed to Closed Timeline" at bounding box center [91, 355] width 80 height 22
drag, startPoint x: 78, startPoint y: 360, endPoint x: 43, endPoint y: 352, distance: 35.7
click at [43, 352] on div "Avg. Signed to Closed Timeline 112.5 0% Previous: 112.5" at bounding box center [132, 367] width 180 height 66
click at [125, 361] on div "Total Sales Cycle Timeline" at bounding box center [132, 355] width 163 height 20
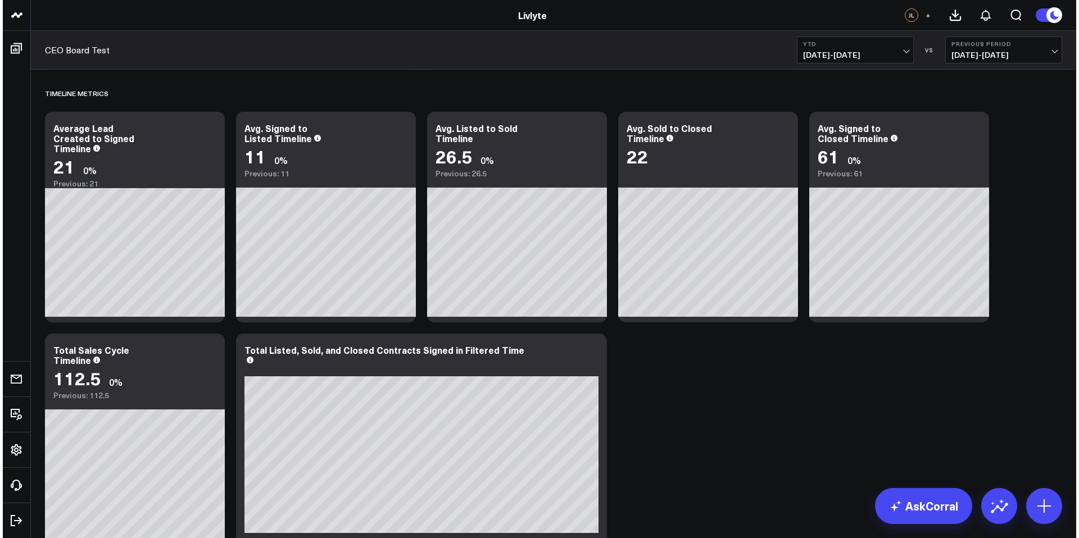
scroll to position [2347, 0]
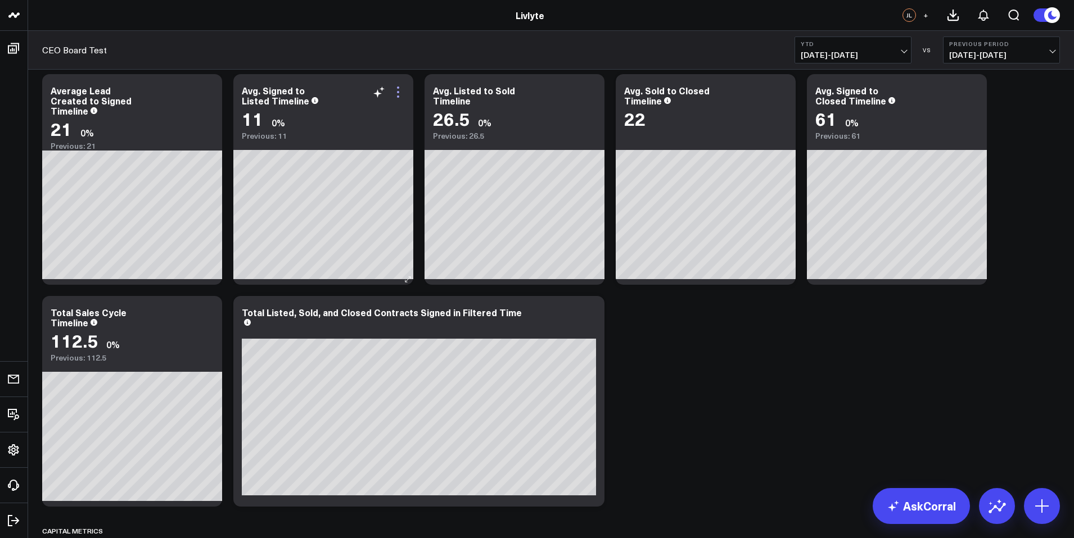
click at [400, 93] on icon at bounding box center [397, 91] width 13 height 13
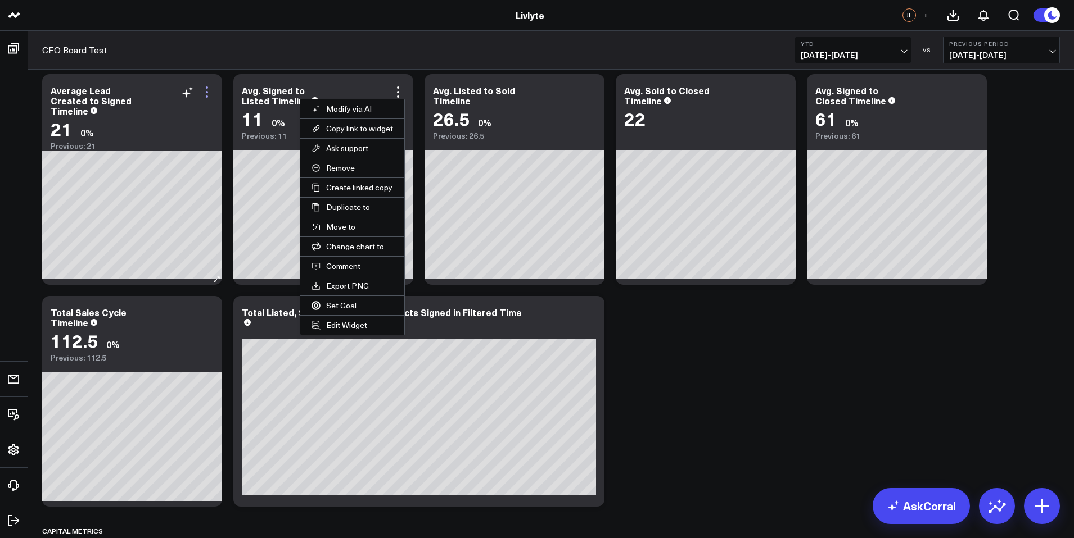
click at [206, 94] on icon at bounding box center [206, 91] width 13 height 13
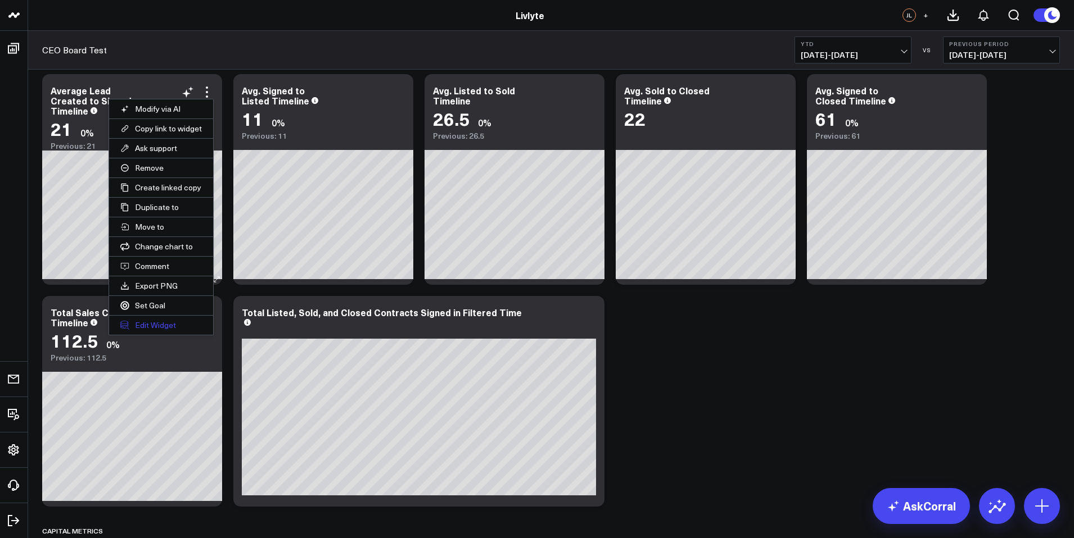
click at [173, 322] on button "Edit Widget" at bounding box center [161, 325] width 104 height 19
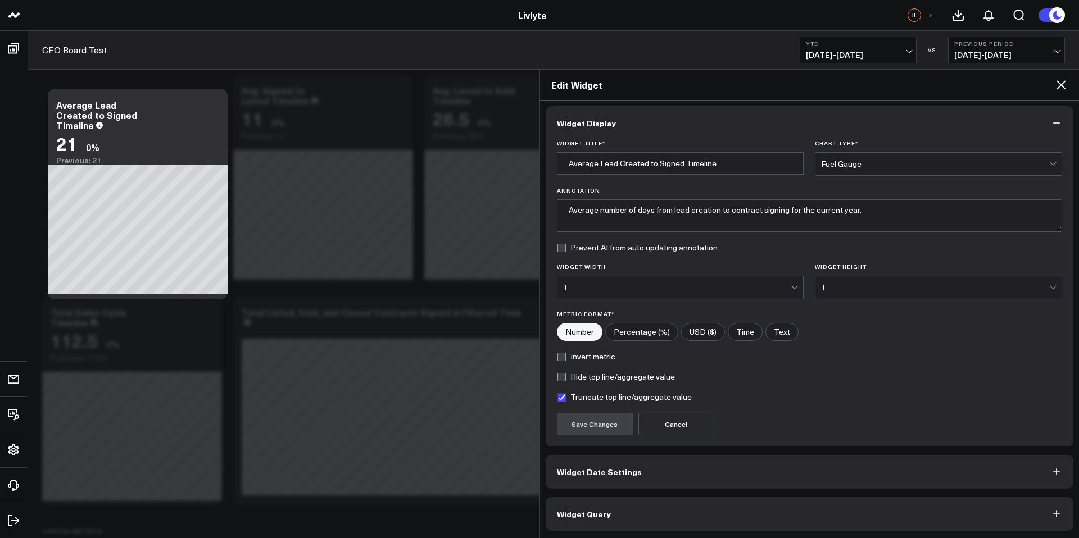
scroll to position [4, 0]
click at [610, 506] on button "Widget Query" at bounding box center [810, 513] width 528 height 34
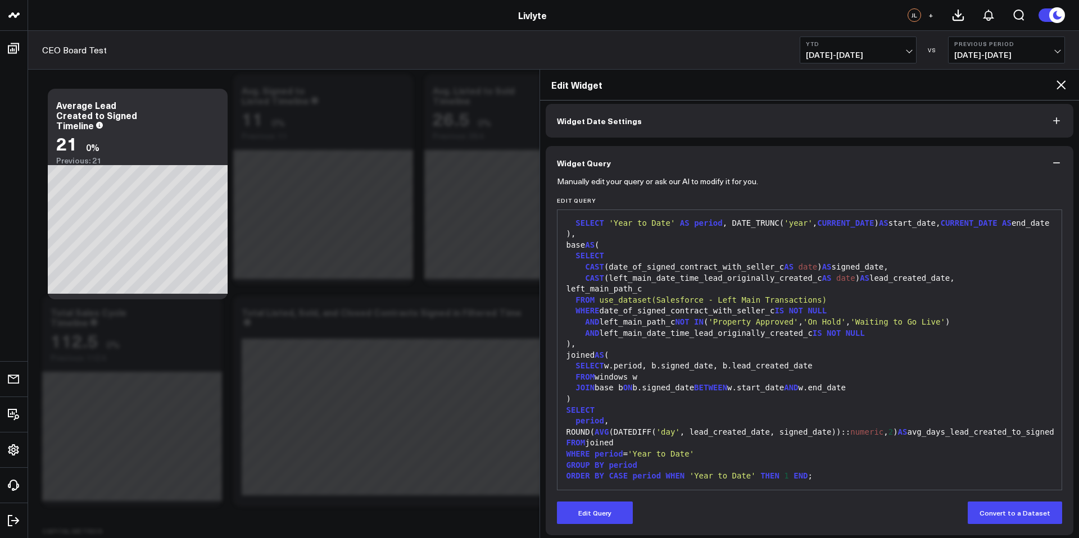
scroll to position [53, 0]
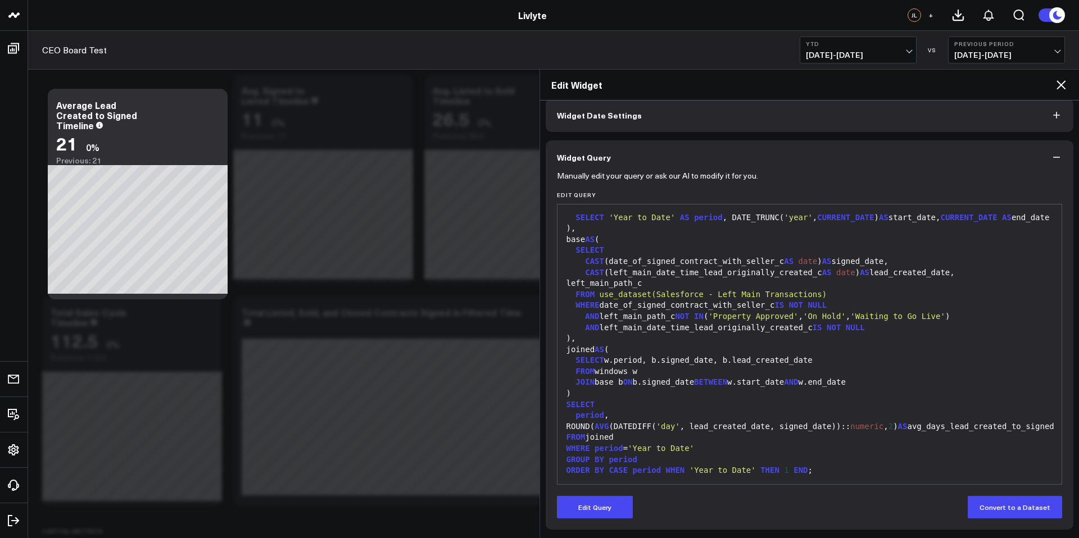
drag, startPoint x: 568, startPoint y: 503, endPoint x: 622, endPoint y: 410, distance: 106.5
click at [568, 503] on button "Edit Query" at bounding box center [595, 507] width 76 height 22
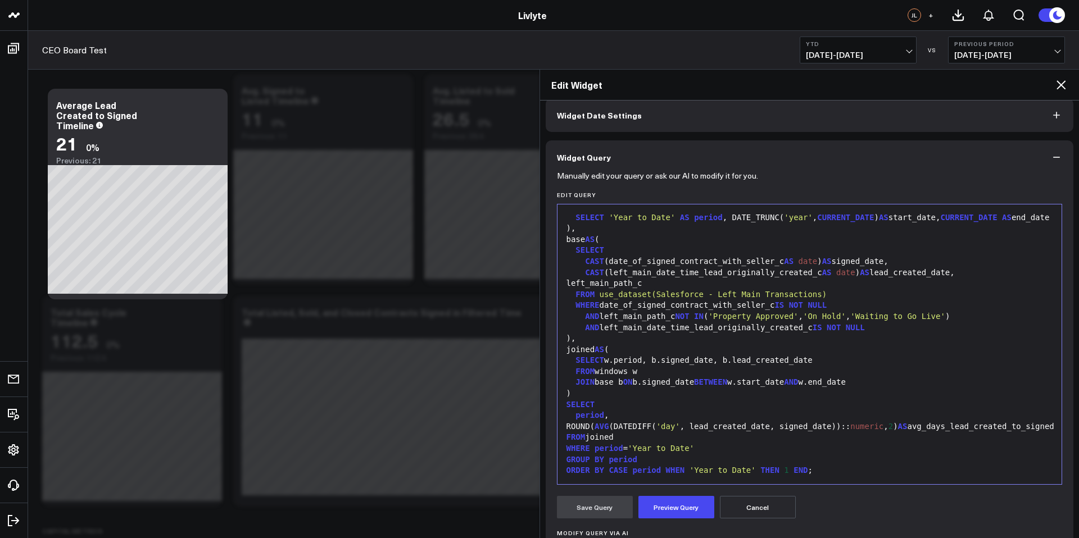
scroll to position [192, 0]
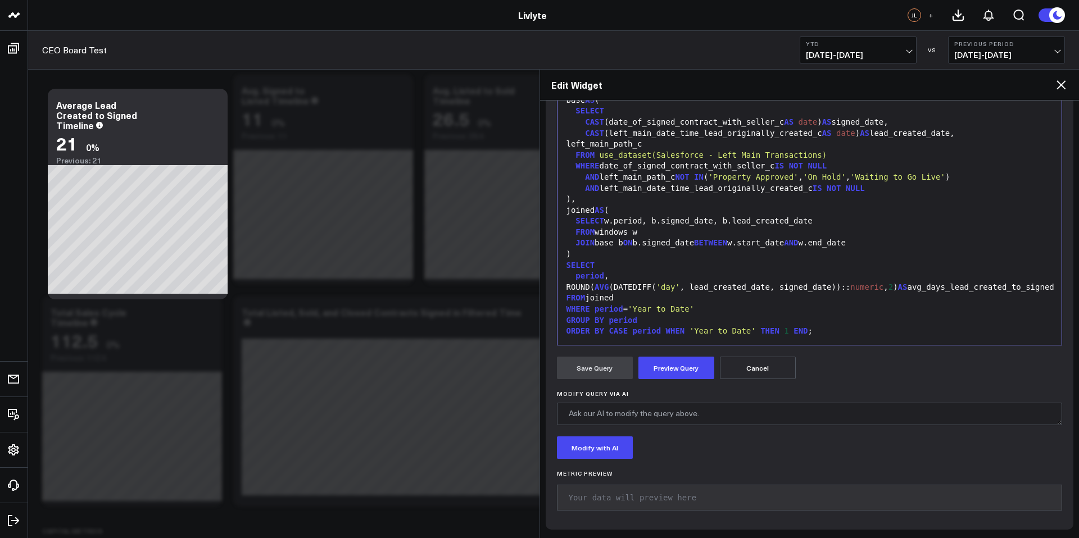
click at [639, 449] on div "Modify with AI" at bounding box center [810, 448] width 506 height 22
click at [644, 414] on textarea "Modify Query via AI" at bounding box center [810, 414] width 506 height 22
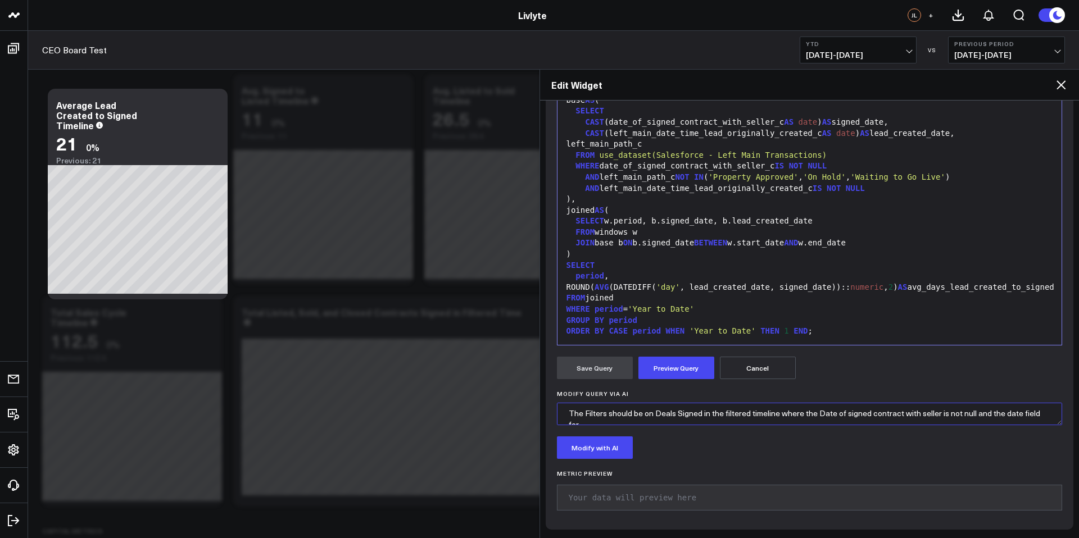
scroll to position [5, 0]
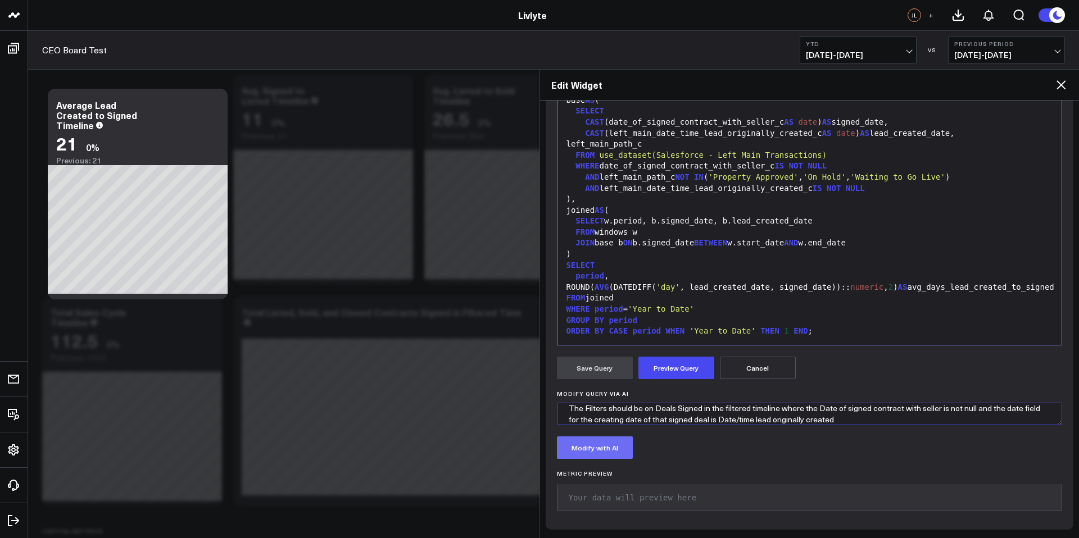
type textarea "The Filters should be on Deals Signed in the filtered timeline where the Date o…"
click at [615, 444] on button "Modify with AI" at bounding box center [595, 448] width 76 height 22
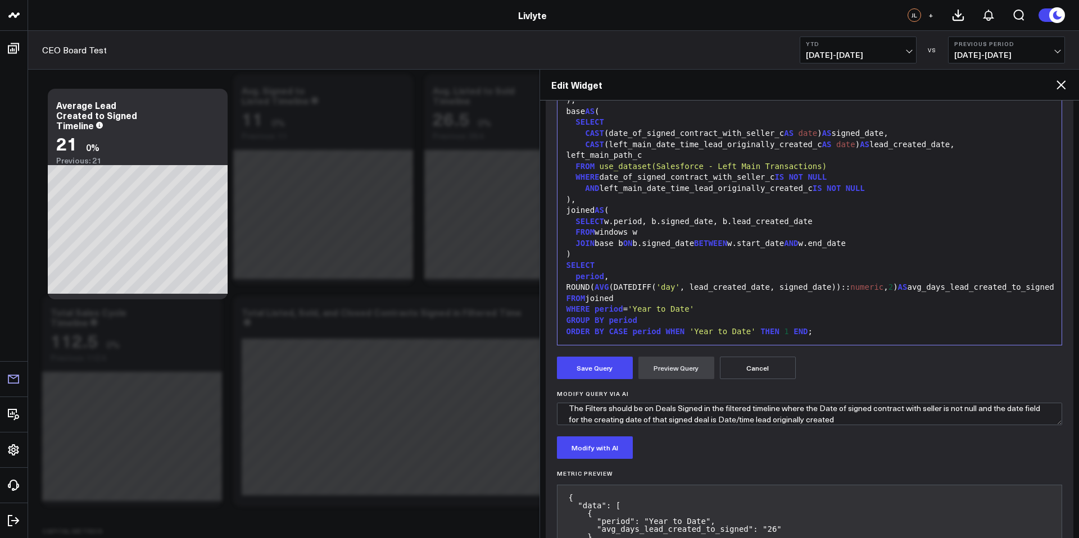
scroll to position [7, 0]
click at [592, 373] on button "Save Query" at bounding box center [595, 368] width 76 height 22
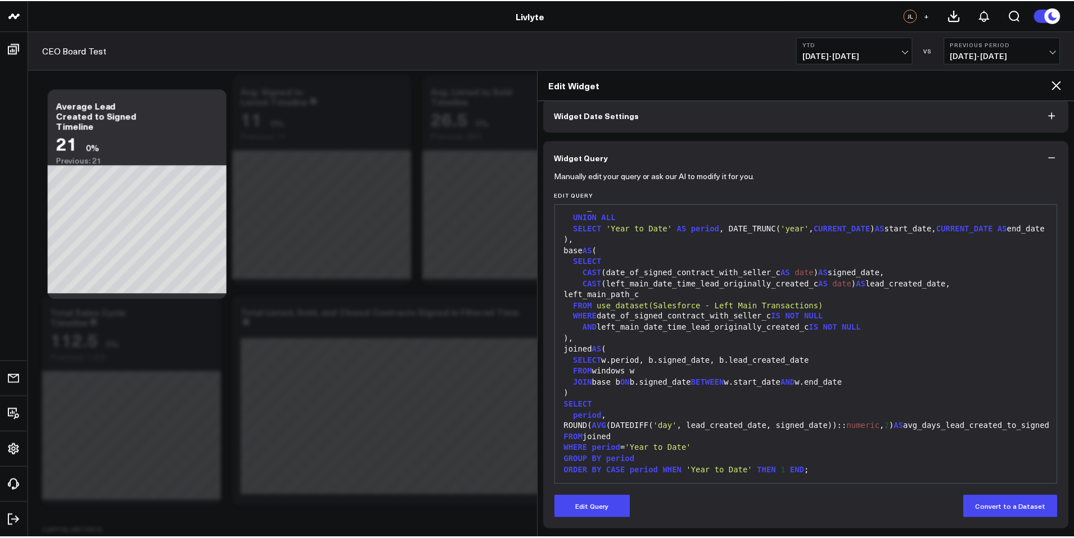
scroll to position [53, 0]
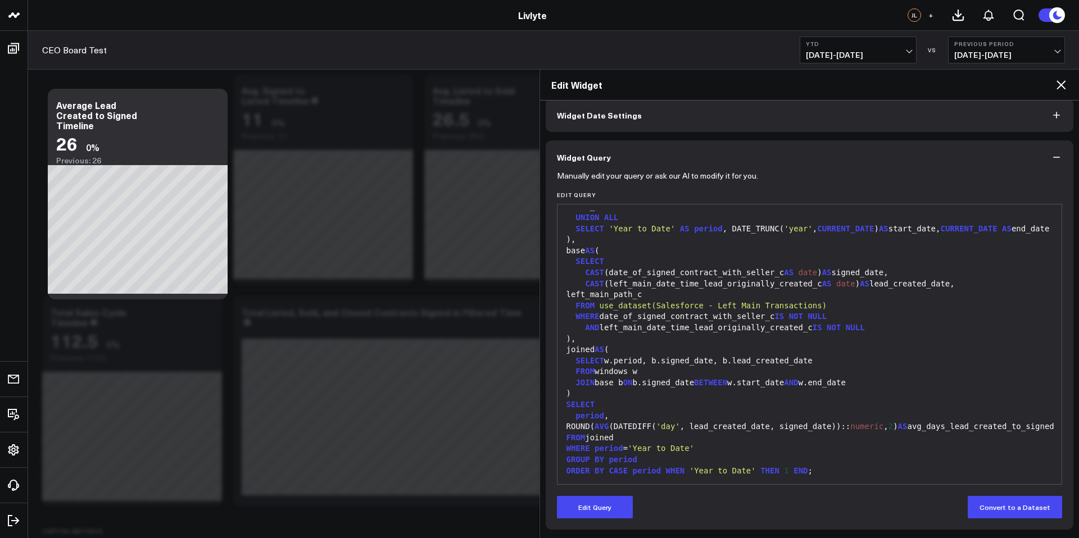
click at [1063, 91] on icon at bounding box center [1061, 84] width 13 height 13
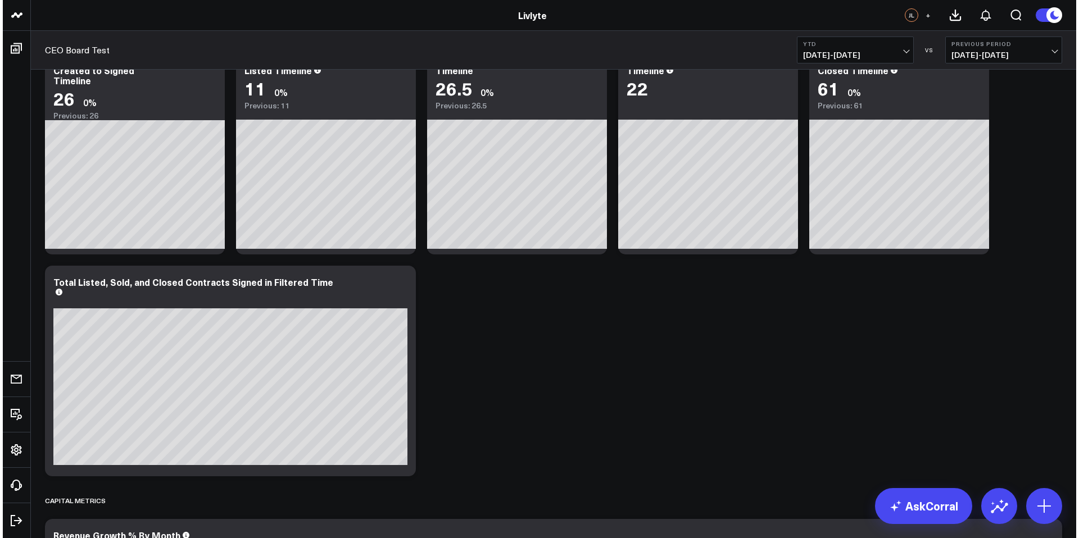
scroll to position [2179, 0]
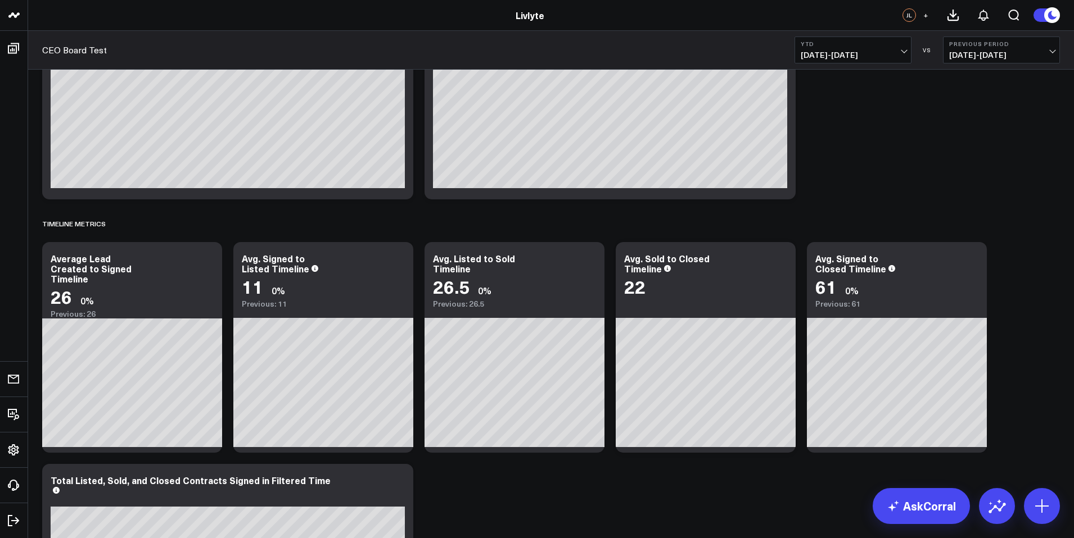
click at [397, 256] on icon at bounding box center [397, 260] width 13 height 13
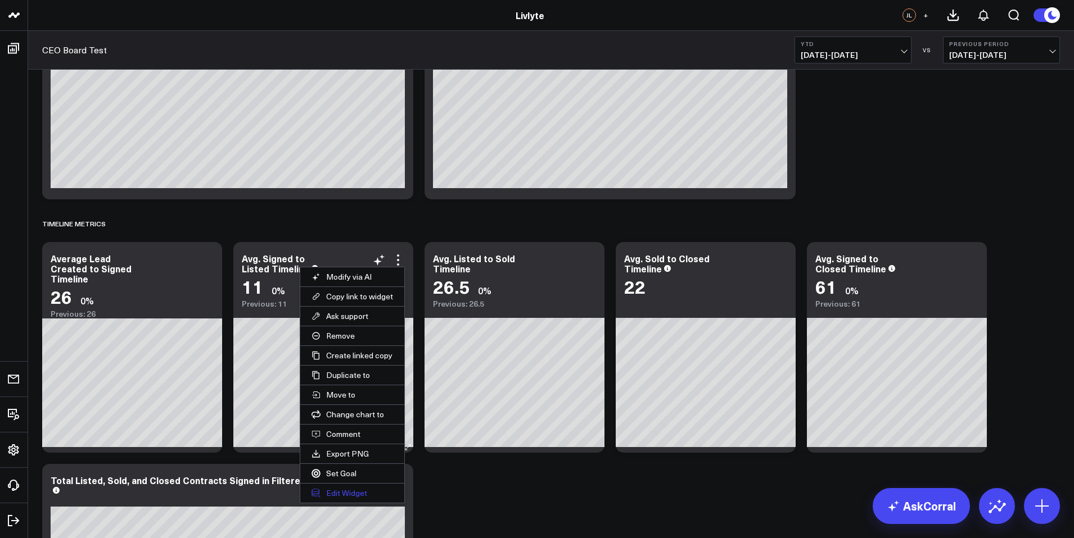
click at [352, 495] on button "Edit Widget" at bounding box center [352, 493] width 104 height 19
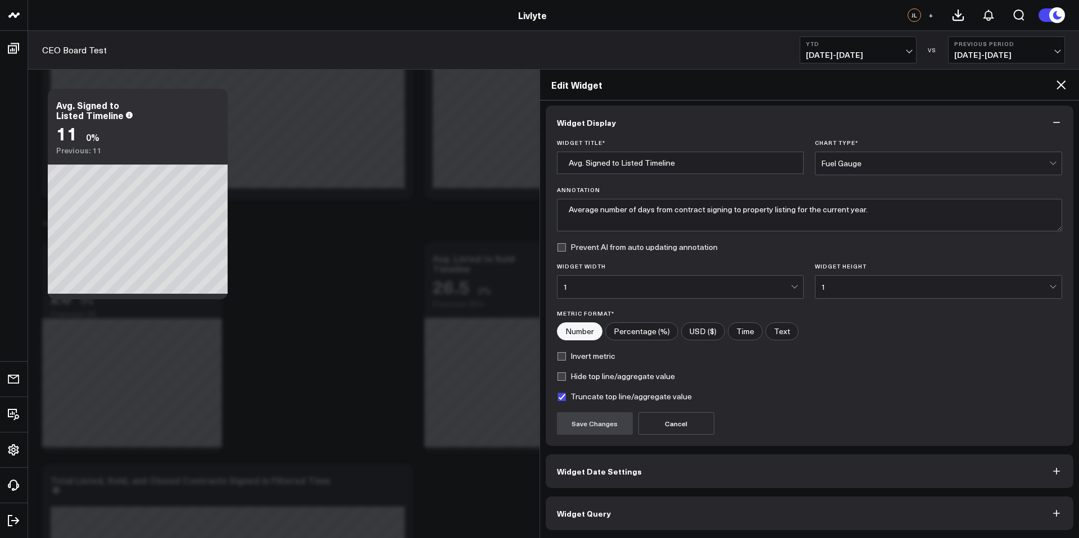
scroll to position [4, 0]
click at [650, 509] on button "Widget Query" at bounding box center [810, 513] width 528 height 34
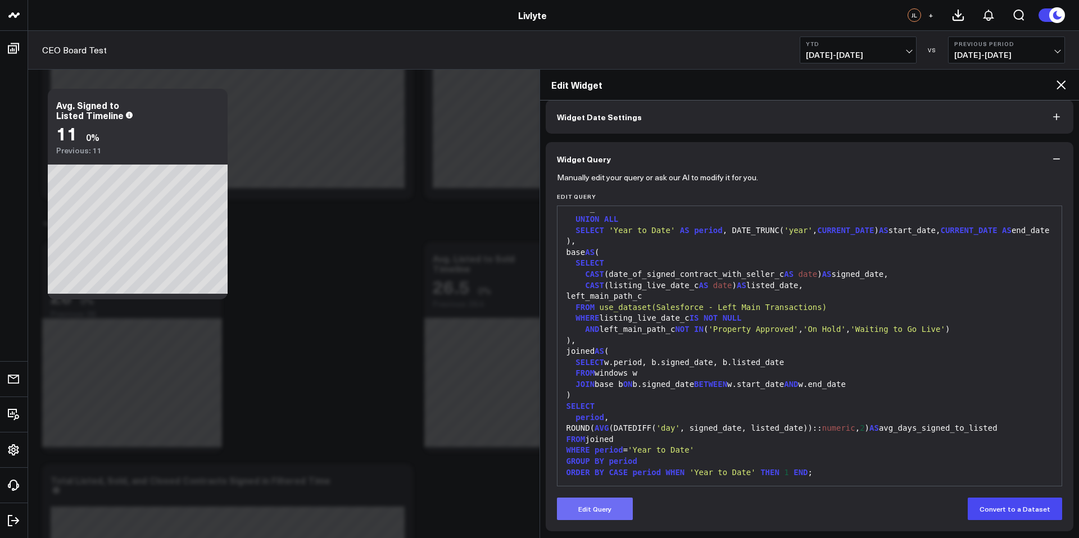
scroll to position [53, 0]
click at [592, 509] on button "Edit Query" at bounding box center [595, 507] width 76 height 22
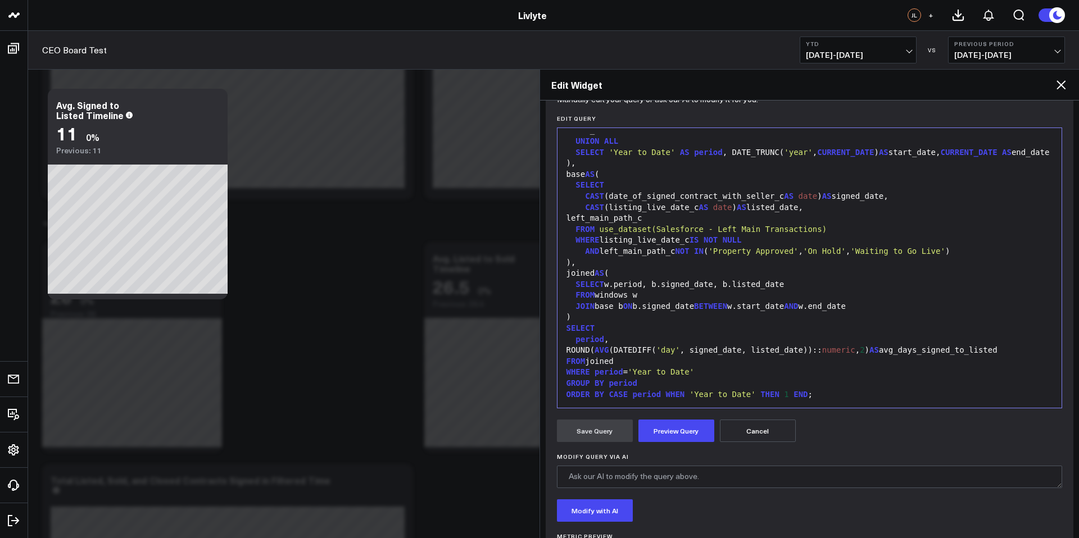
scroll to position [192, 0]
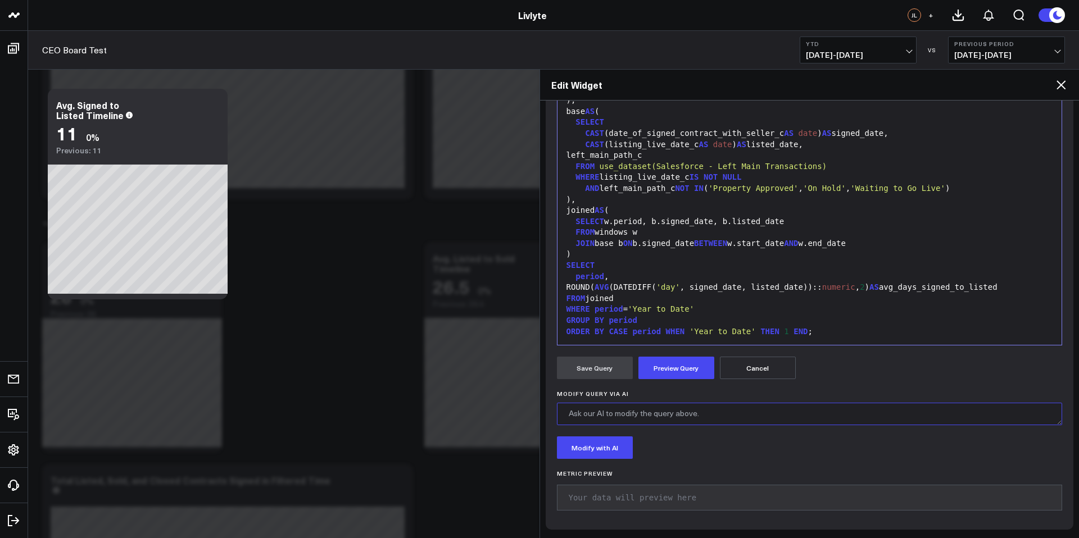
click at [614, 413] on textarea "Modify Query via AI" at bounding box center [810, 414] width 506 height 22
click at [954, 411] on textarea "Just to clarify this widget should be Calculated only using Signed Deals using …" at bounding box center [810, 414] width 506 height 22
click at [951, 412] on textarea "Just to clarify this widget should be Calculated only using Signed Deals using …" at bounding box center [810, 414] width 506 height 22
click at [992, 413] on textarea "Just to clarify this widget should be Calculated only using Signed Deals using …" at bounding box center [810, 414] width 506 height 22
click at [999, 420] on textarea "Just to clarify this widget should be Calculated only using Signed Deals using …" at bounding box center [810, 414] width 506 height 22
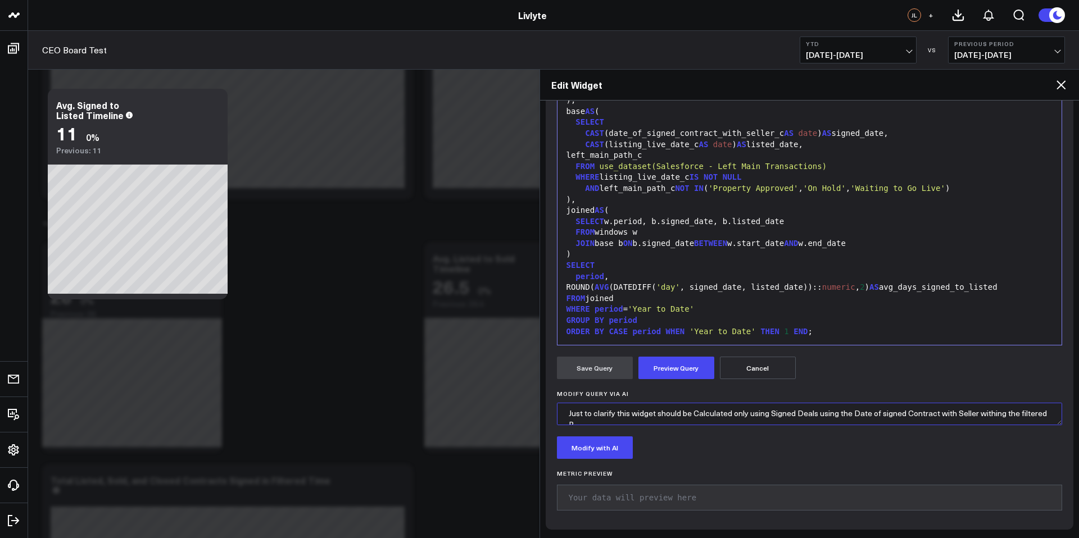
scroll to position [5, 0]
click at [985, 405] on textarea "Just to clarify this widget should be Calculated only using Signed Deals using …" at bounding box center [810, 414] width 506 height 22
click at [1001, 415] on textarea "Just to clarify this widget should be Calculated only using Signed Deals using …" at bounding box center [810, 414] width 506 height 22
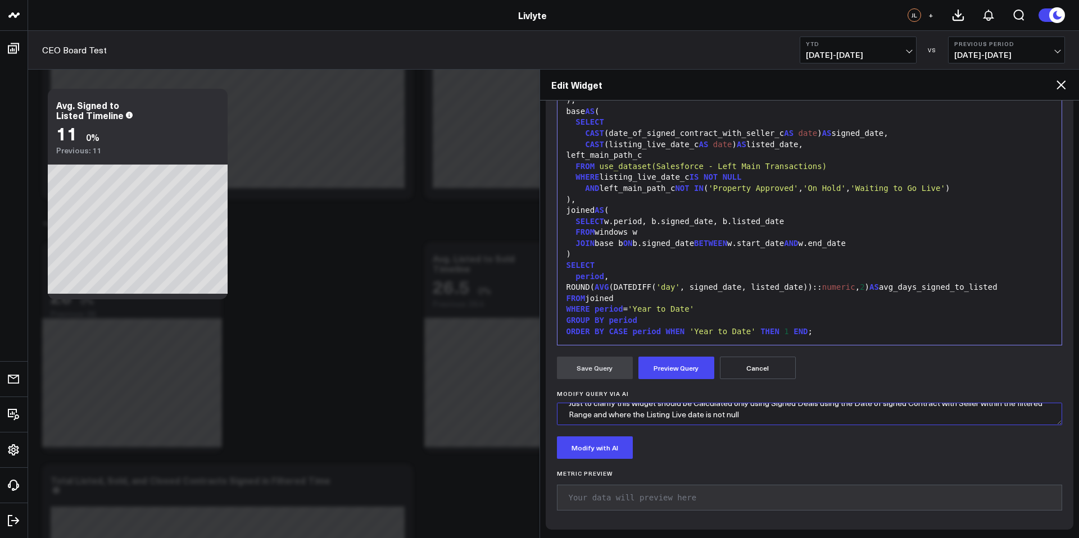
click at [760, 414] on textarea "Just to clarify this widget should be Calculated only using Signed Deals using …" at bounding box center [810, 414] width 506 height 22
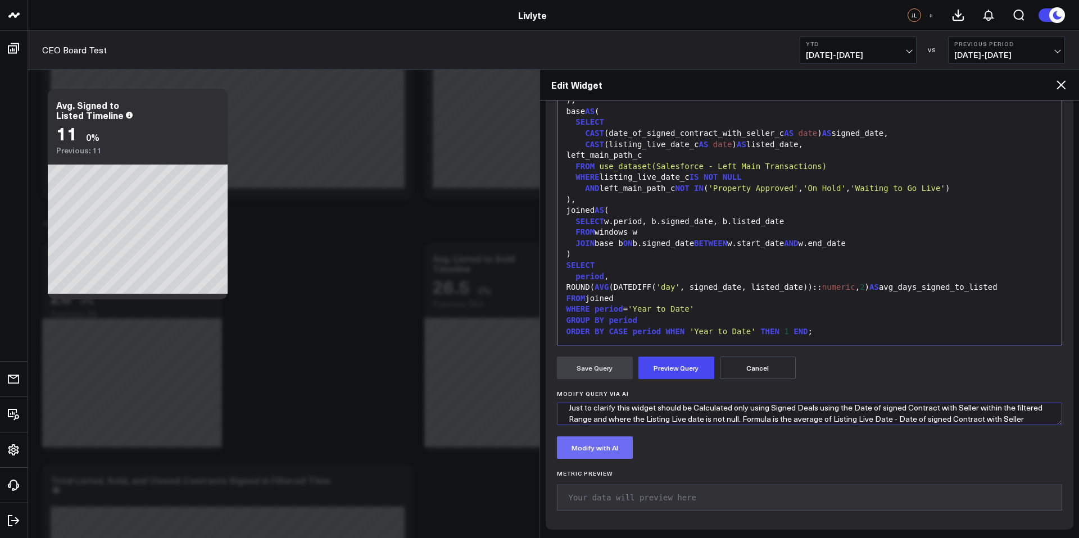
type textarea "Just to clarify this widget should be Calculated only using Signed Deals using …"
click at [601, 458] on button "Modify with AI" at bounding box center [595, 448] width 76 height 22
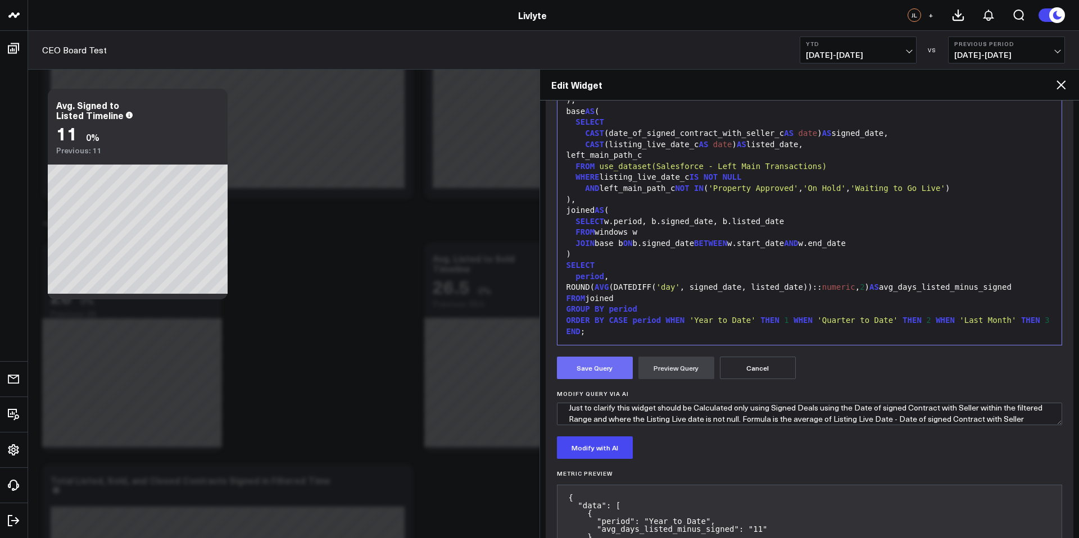
click at [613, 367] on button "Save Query" at bounding box center [595, 368] width 76 height 22
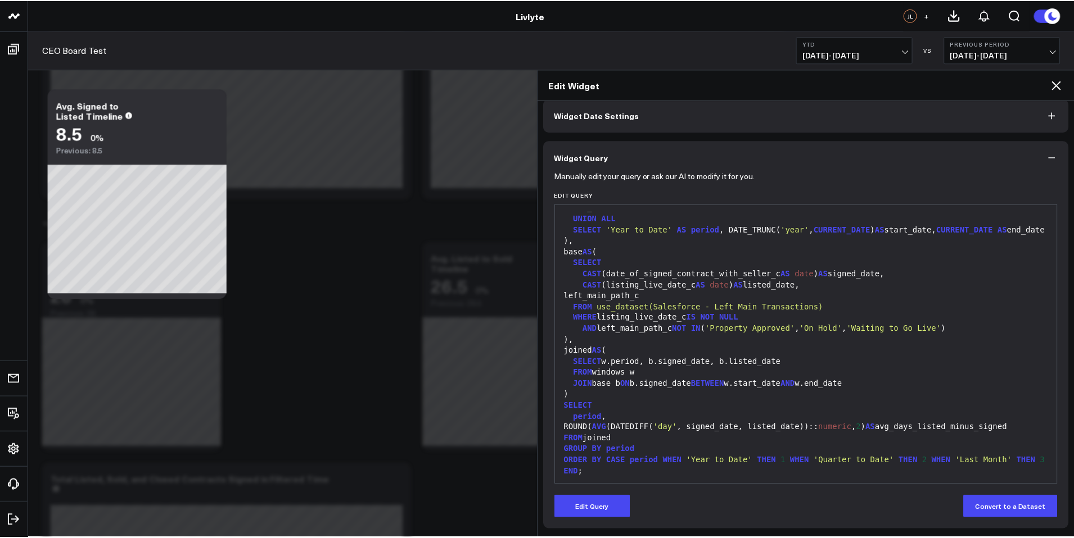
scroll to position [77, 0]
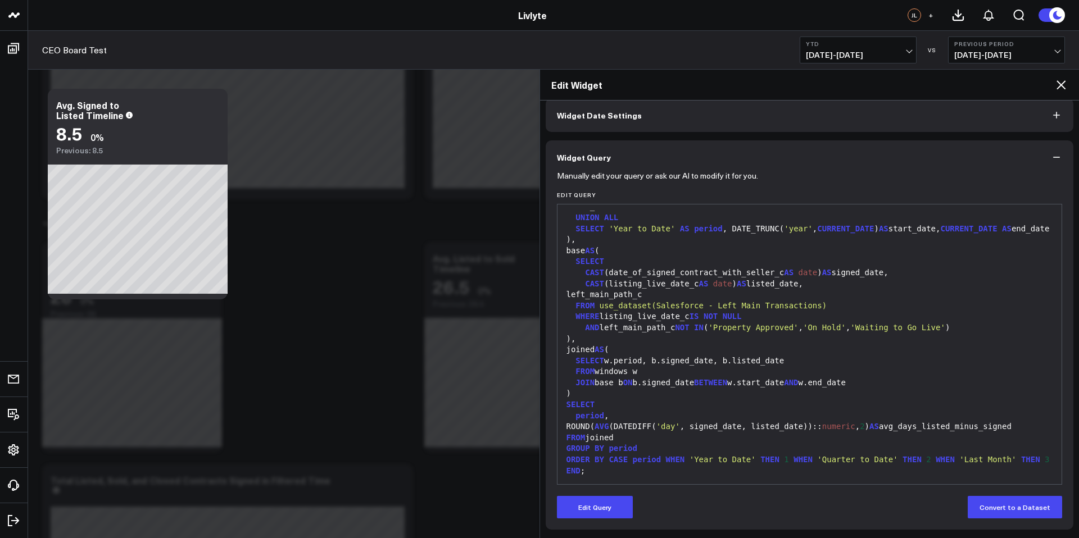
click at [1060, 86] on icon at bounding box center [1061, 84] width 9 height 9
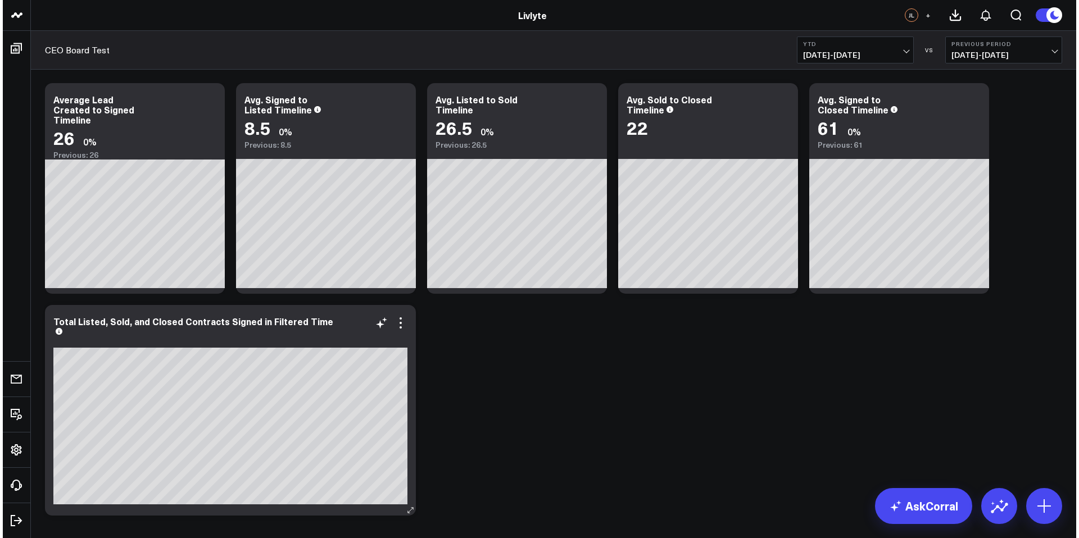
scroll to position [2327, 0]
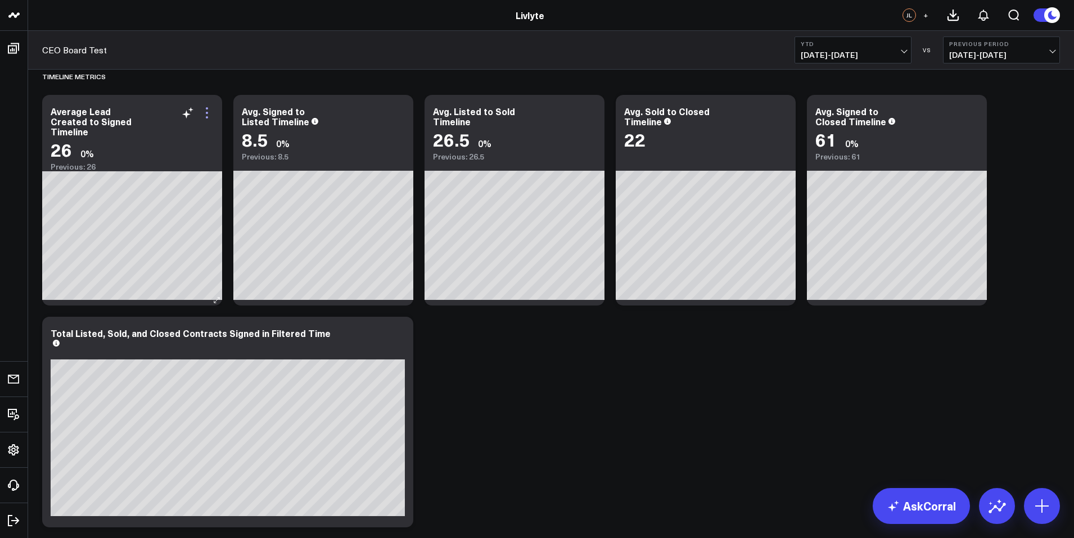
click at [207, 113] on icon at bounding box center [207, 113] width 2 height 2
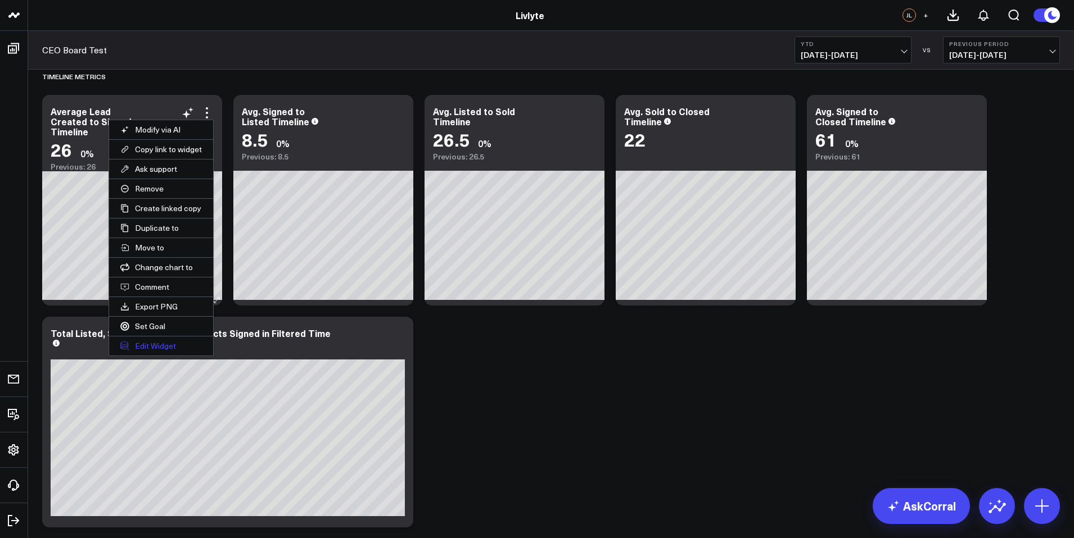
click at [189, 342] on button "Edit Widget" at bounding box center [161, 346] width 104 height 19
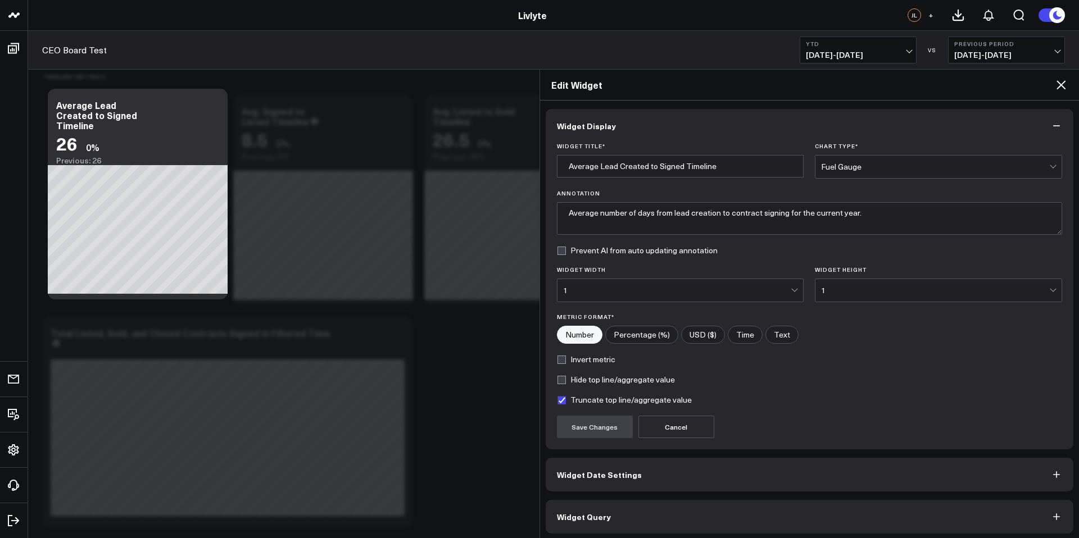
scroll to position [4, 0]
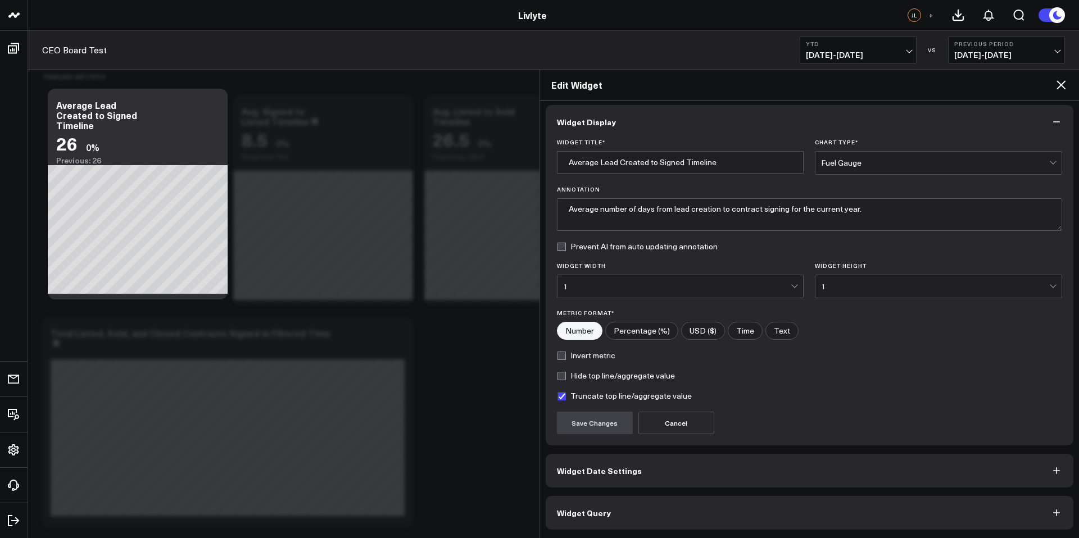
click at [640, 515] on button "Widget Query" at bounding box center [810, 513] width 528 height 34
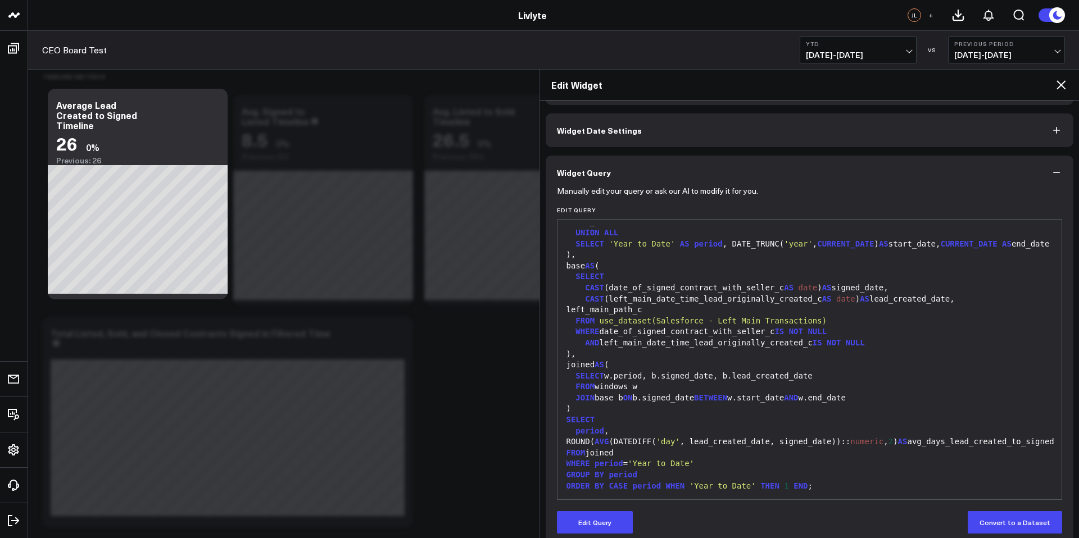
scroll to position [88, 0]
click at [1058, 171] on button "Widget Query" at bounding box center [810, 173] width 528 height 34
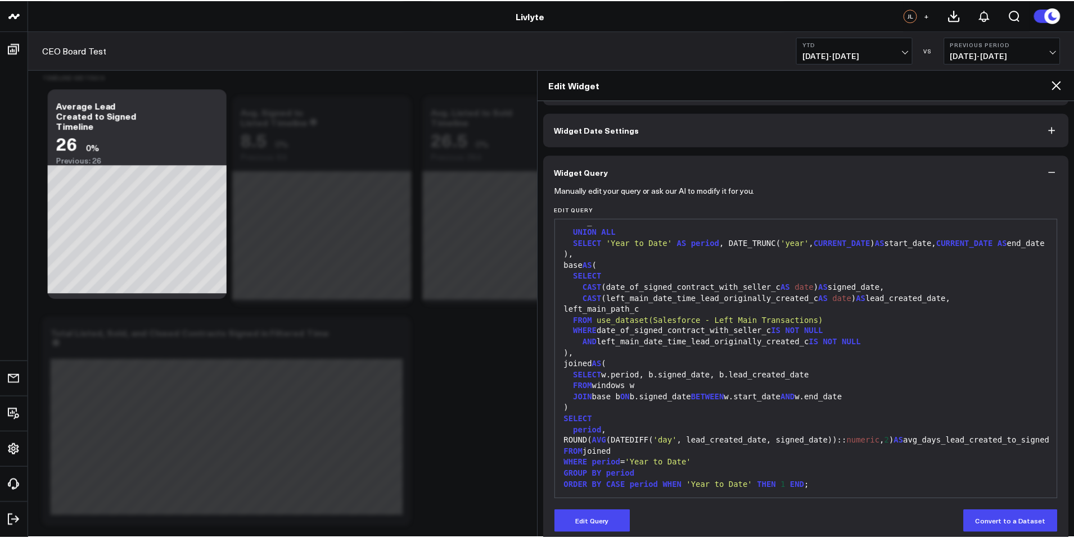
scroll to position [0, 0]
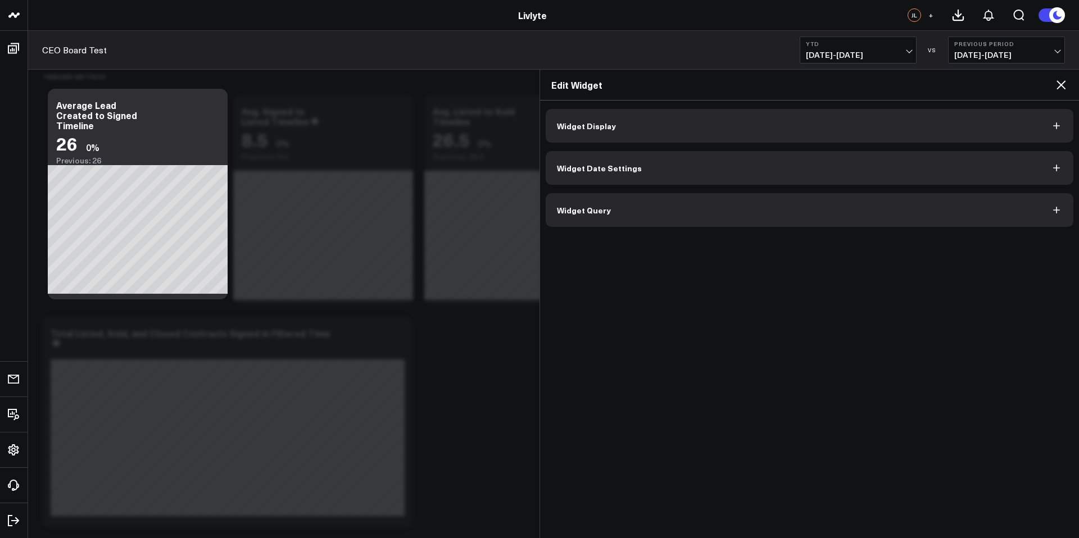
click at [1056, 86] on icon at bounding box center [1061, 84] width 13 height 13
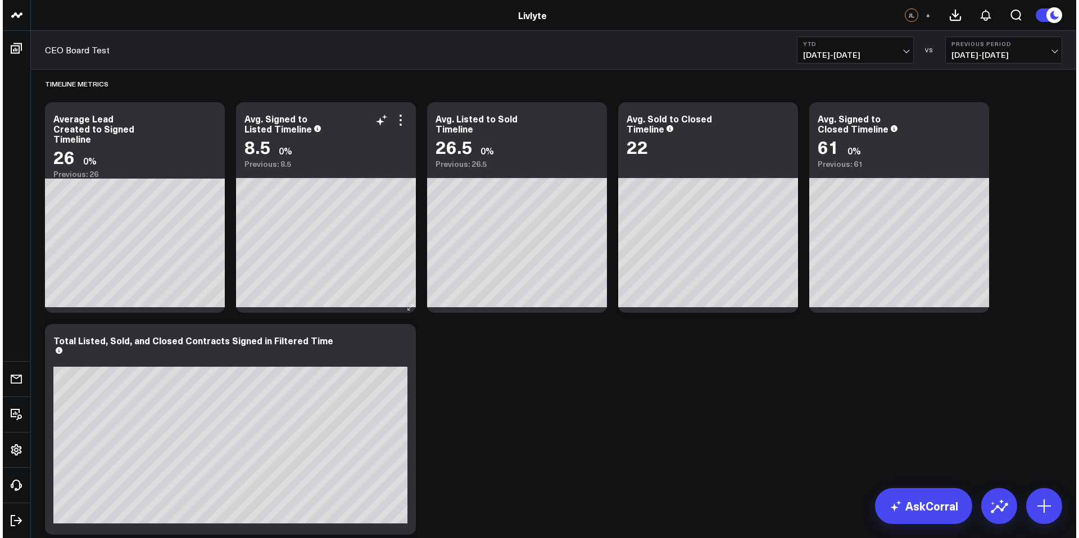
scroll to position [2307, 0]
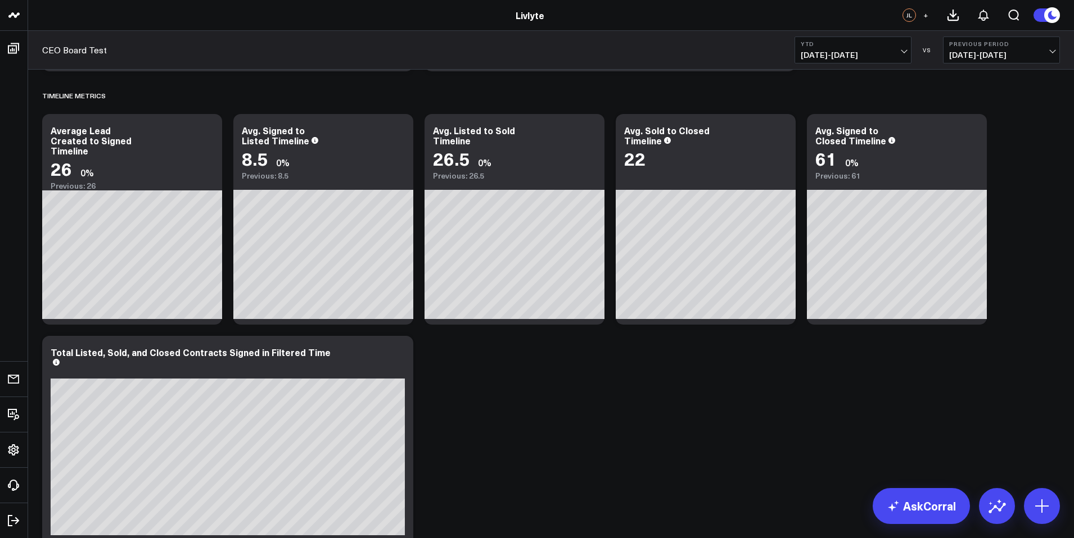
click at [905, 51] on span "[DATE] - [DATE]" at bounding box center [852, 55] width 105 height 9
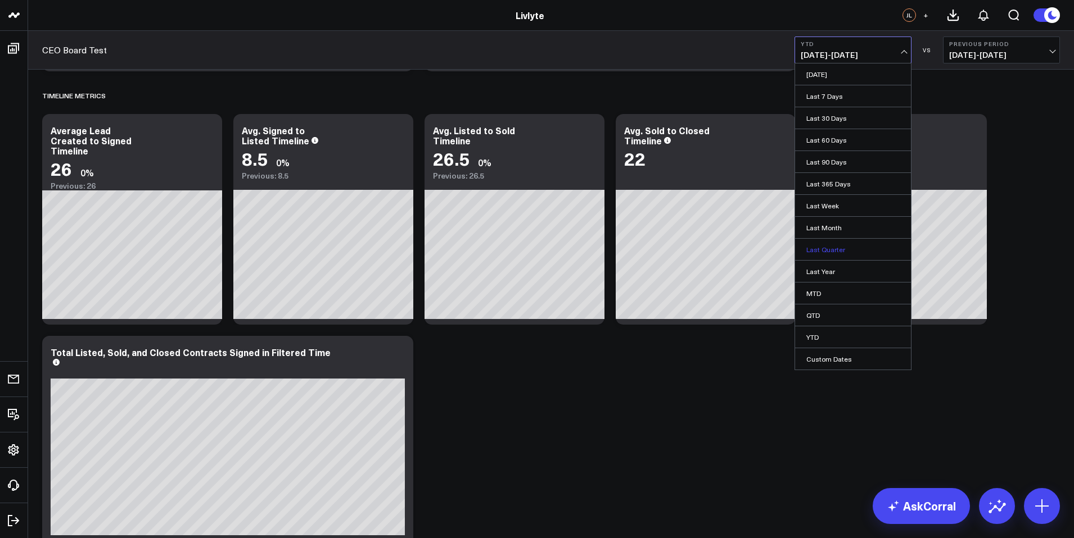
click at [830, 248] on link "Last Quarter" at bounding box center [853, 249] width 116 height 21
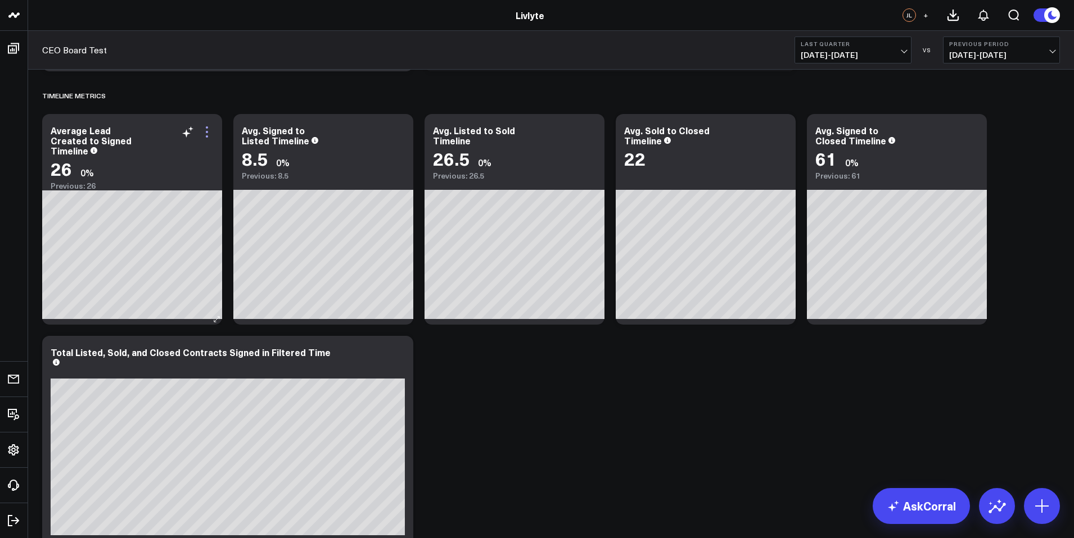
click at [209, 130] on icon at bounding box center [206, 131] width 13 height 13
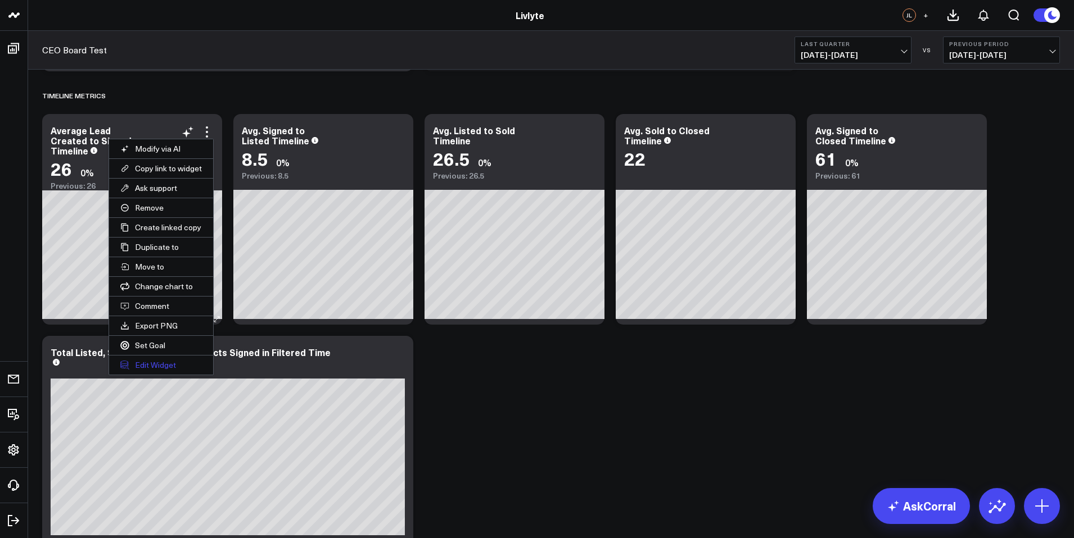
click at [186, 372] on button "Edit Widget" at bounding box center [161, 365] width 104 height 19
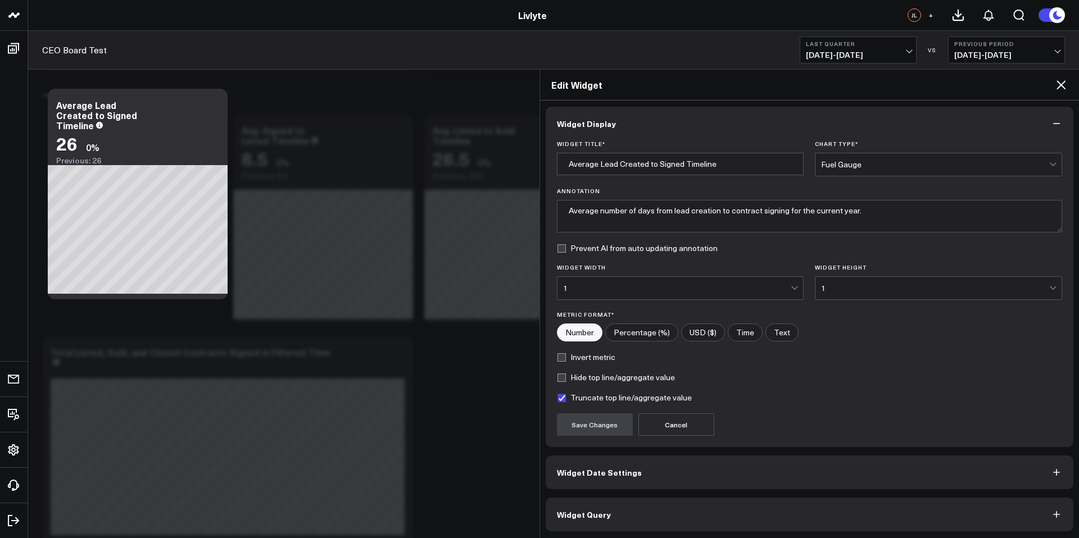
scroll to position [4, 0]
click at [662, 518] on button "Widget Query" at bounding box center [810, 513] width 528 height 34
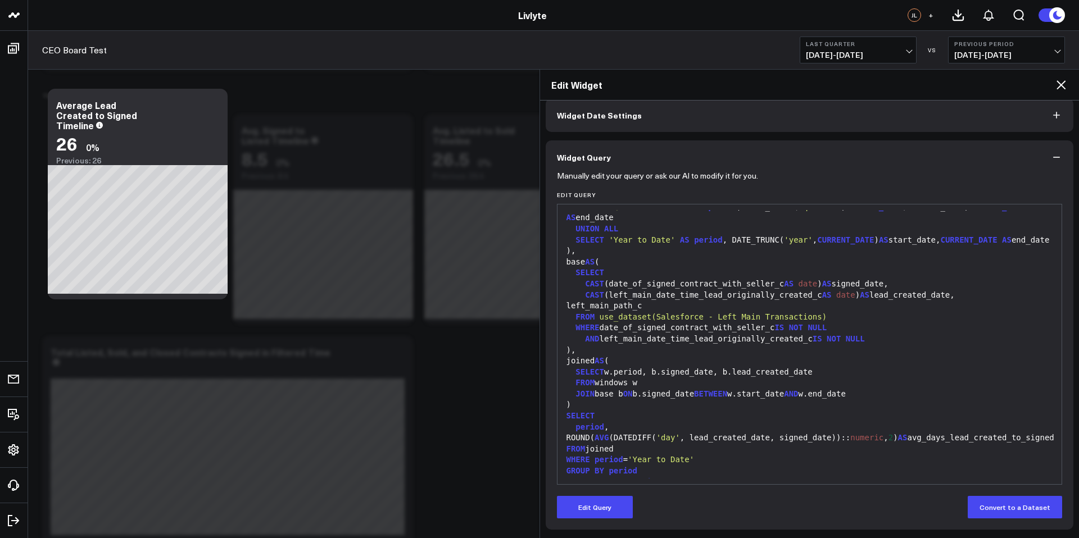
scroll to position [88, 0]
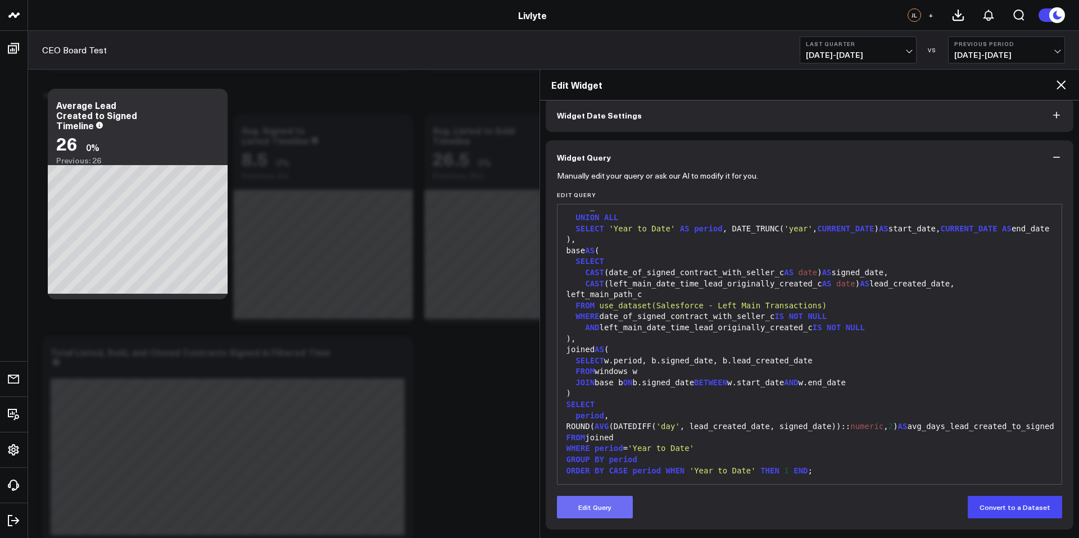
click at [613, 507] on button "Edit Query" at bounding box center [595, 507] width 76 height 22
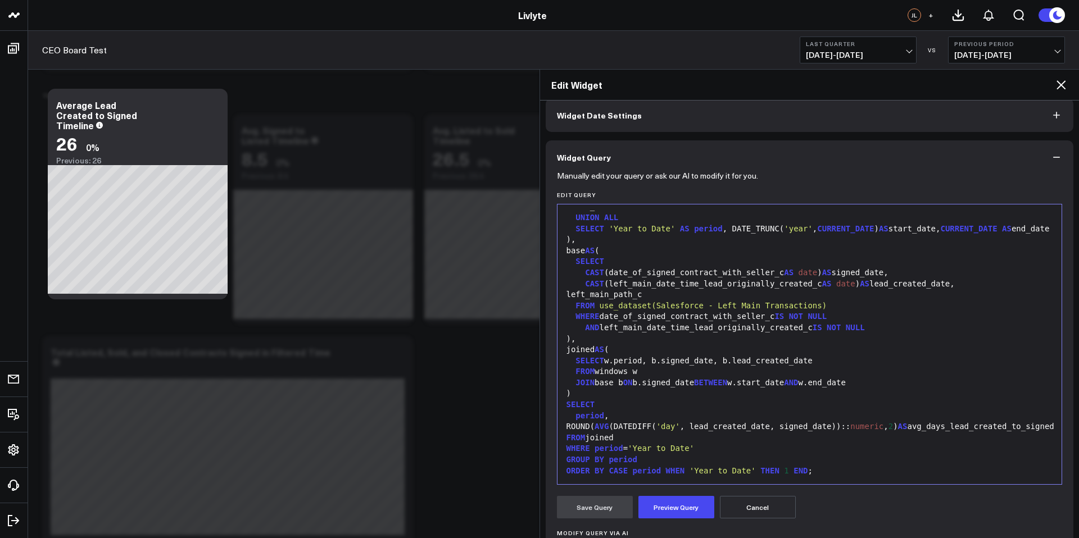
scroll to position [192, 0]
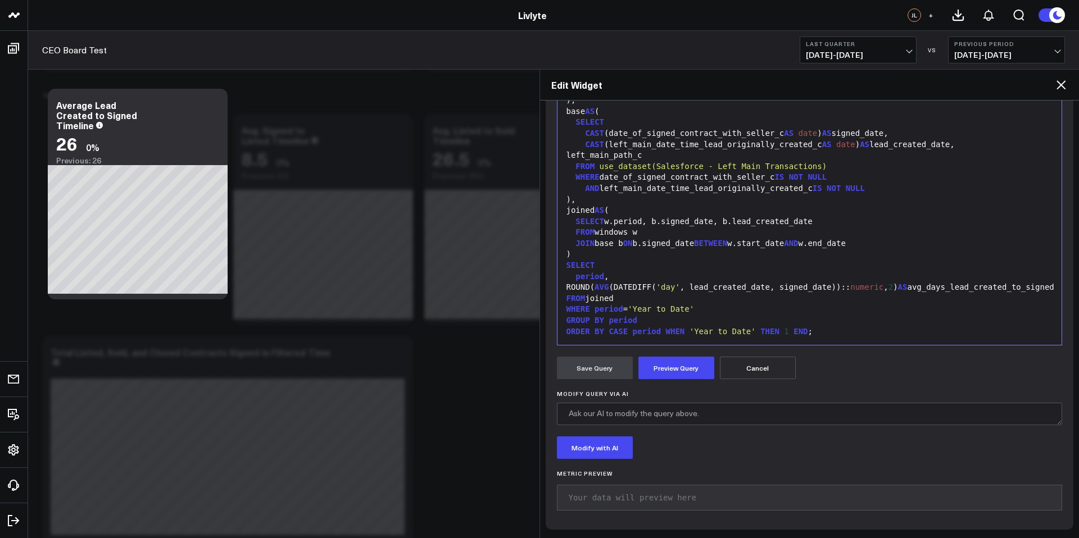
click at [635, 426] on form "Manually edit your query or ask our AI to modify it for you. Edit Query 99 1 2 …" at bounding box center [810, 277] width 506 height 484
click at [638, 415] on textarea "Modify Query via AI" at bounding box center [810, 414] width 506 height 22
type textarea "Only use Deals Signed within the Filtered Time not just always YTD"
click at [610, 456] on button "Modify with AI" at bounding box center [595, 448] width 76 height 22
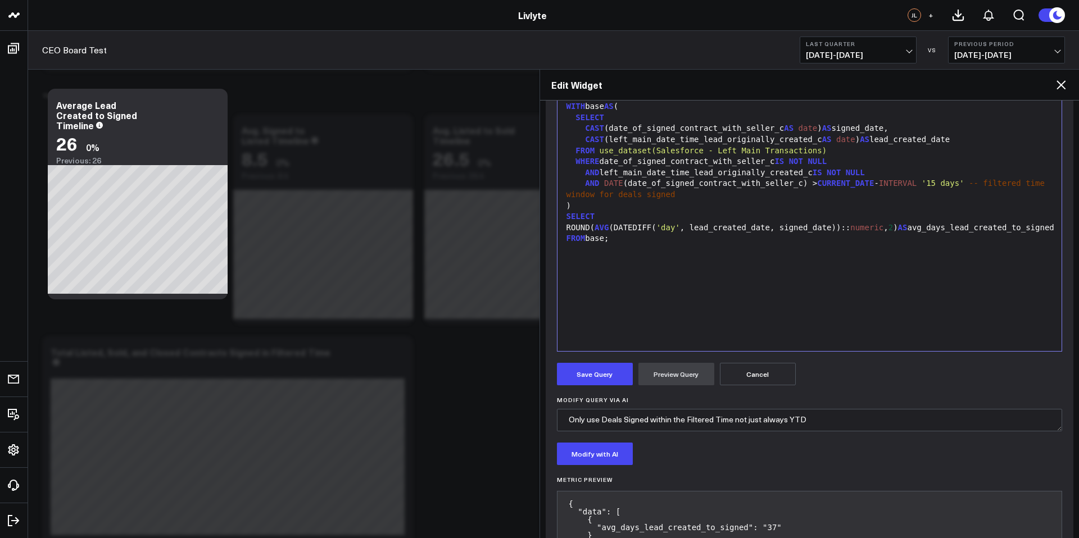
scroll to position [198, 0]
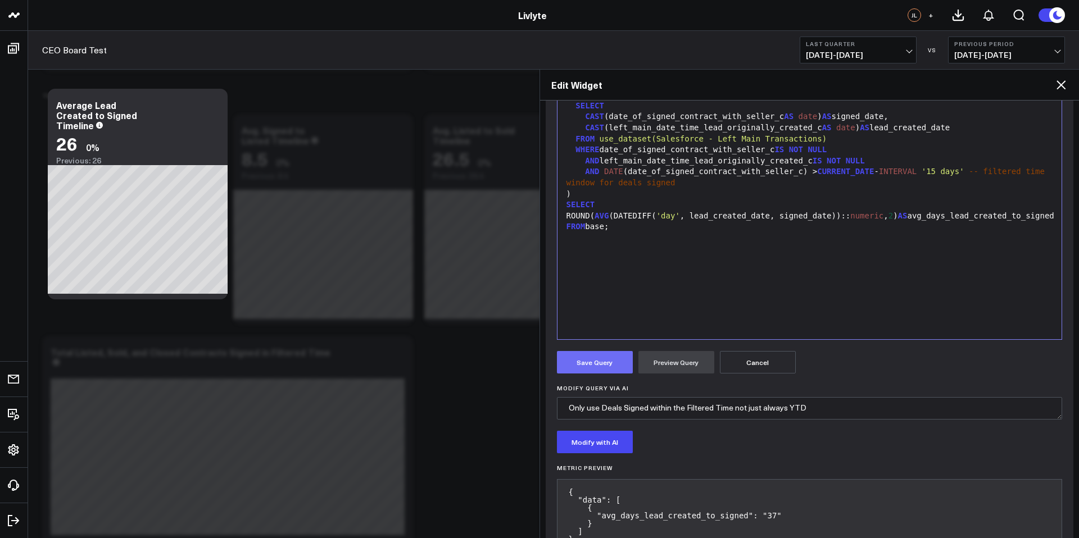
click at [588, 363] on button "Save Query" at bounding box center [595, 362] width 76 height 22
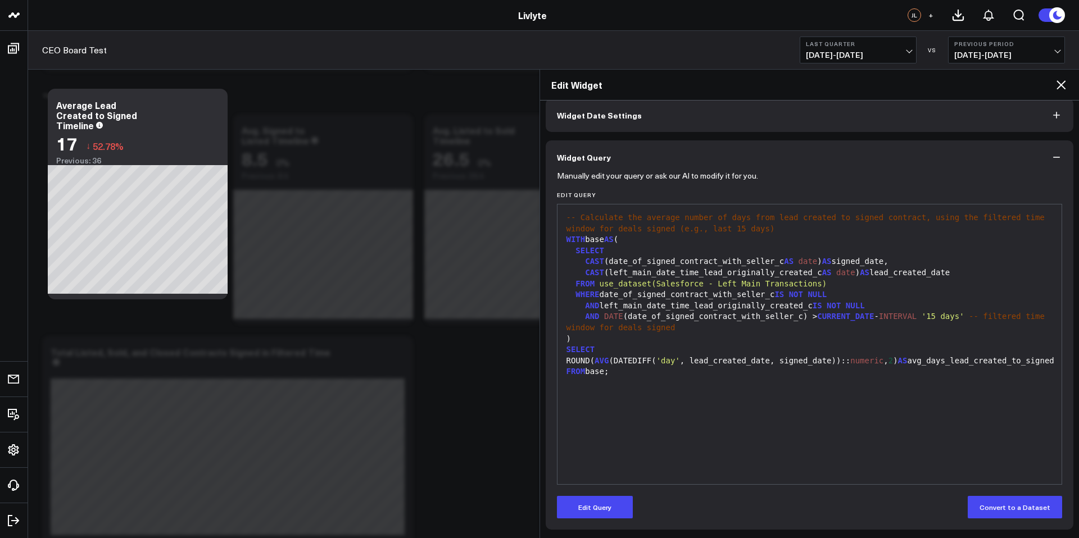
click at [1063, 83] on icon at bounding box center [1061, 84] width 9 height 9
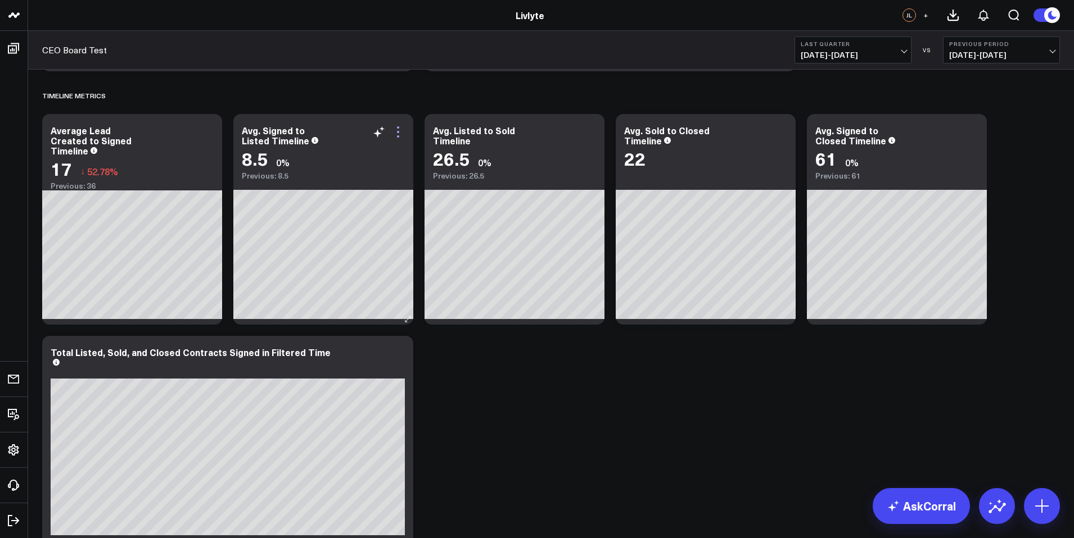
click at [397, 137] on icon at bounding box center [398, 136] width 2 height 2
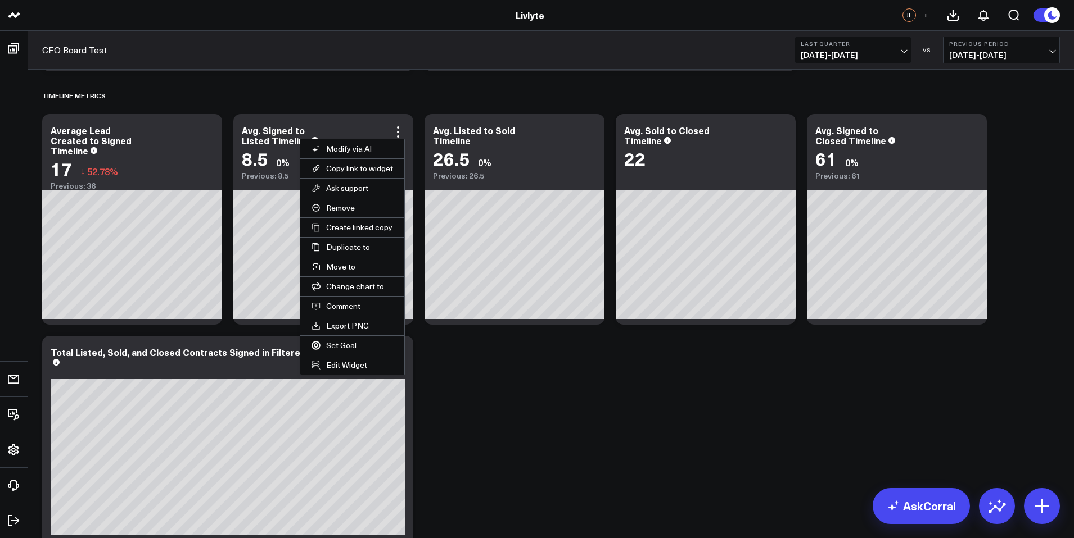
click at [350, 361] on button "Edit Widget" at bounding box center [352, 365] width 104 height 19
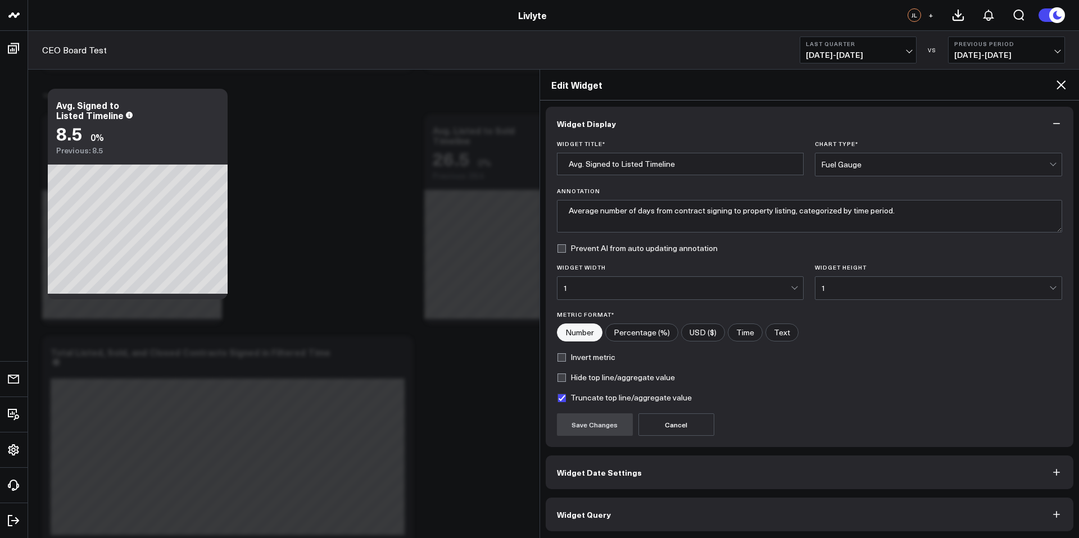
click at [600, 505] on button "Widget Query" at bounding box center [810, 515] width 528 height 34
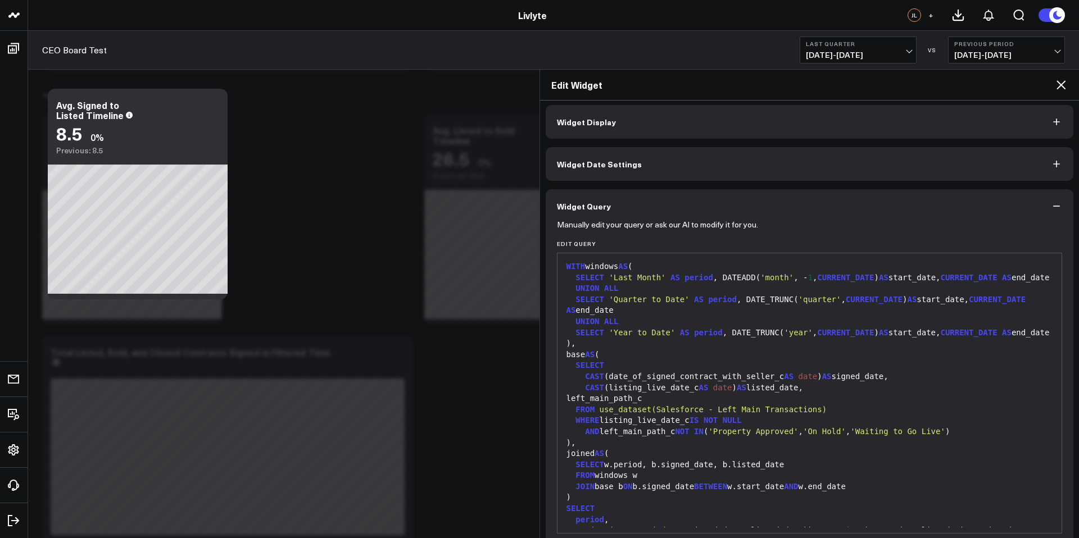
scroll to position [77, 0]
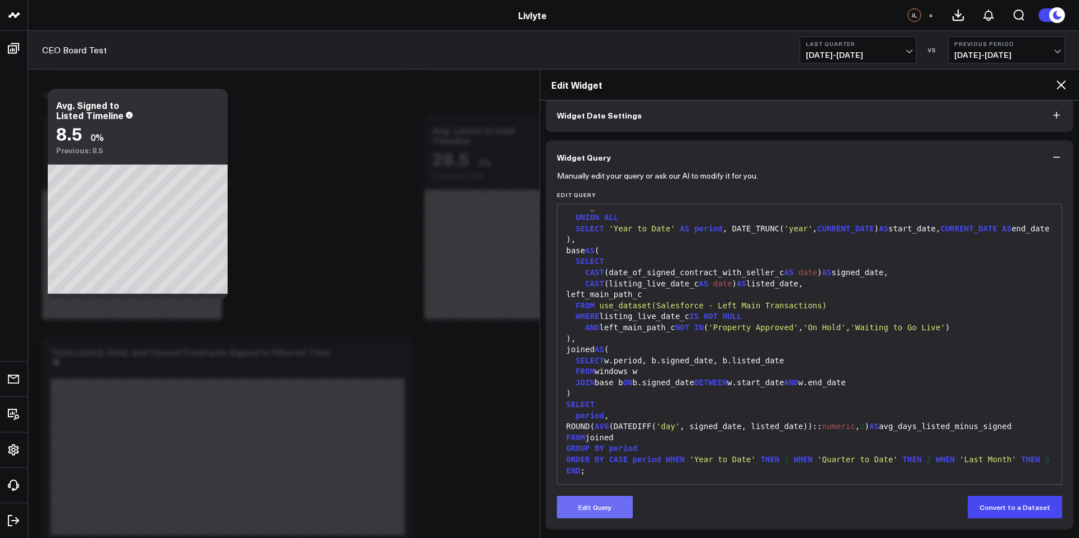
click at [600, 510] on button "Edit Query" at bounding box center [595, 507] width 76 height 22
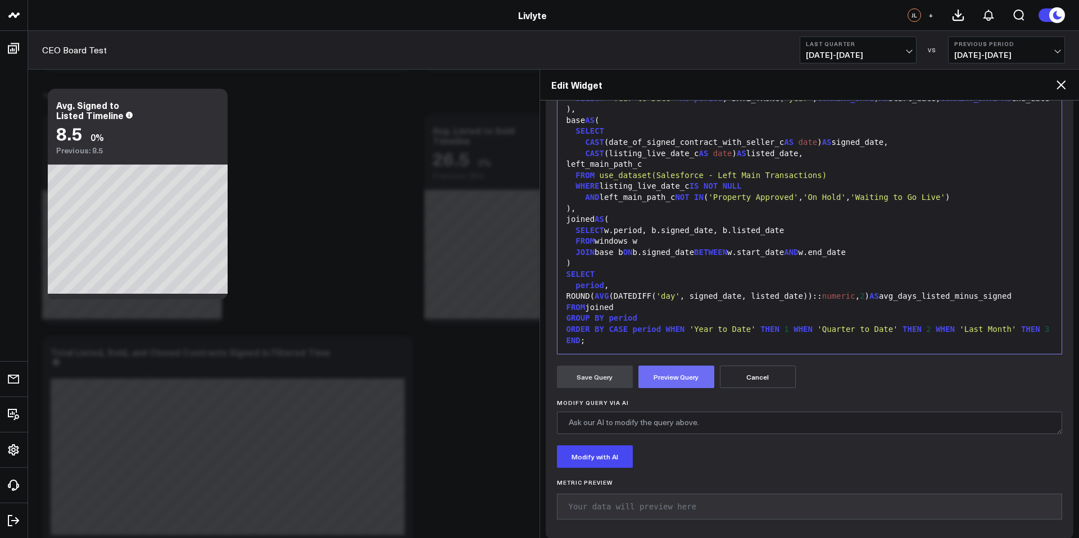
scroll to position [192, 0]
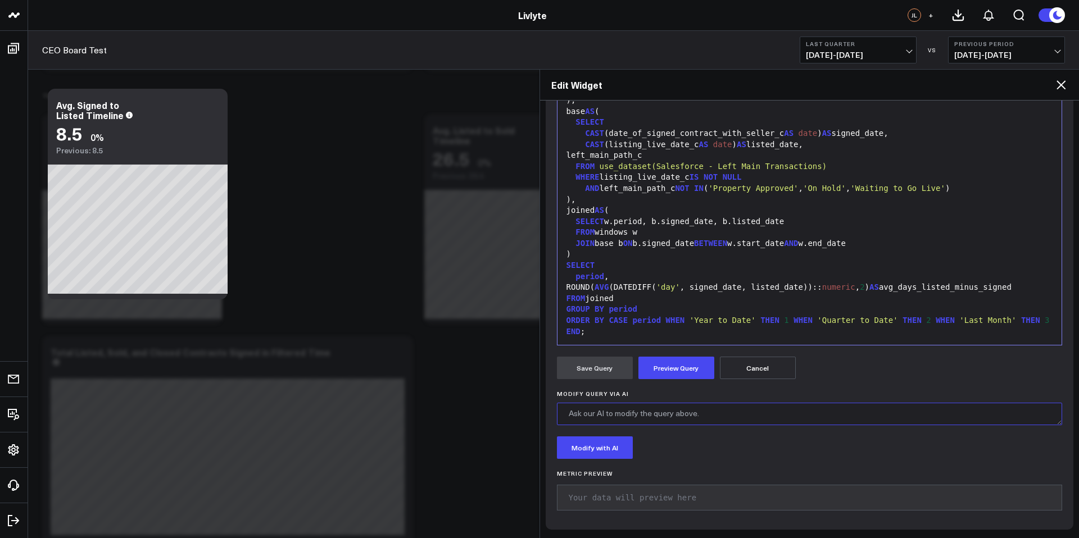
click at [638, 409] on textarea "Modify Query via AI" at bounding box center [810, 414] width 506 height 22
click at [594, 452] on button "Modify with AI" at bounding box center [595, 448] width 76 height 22
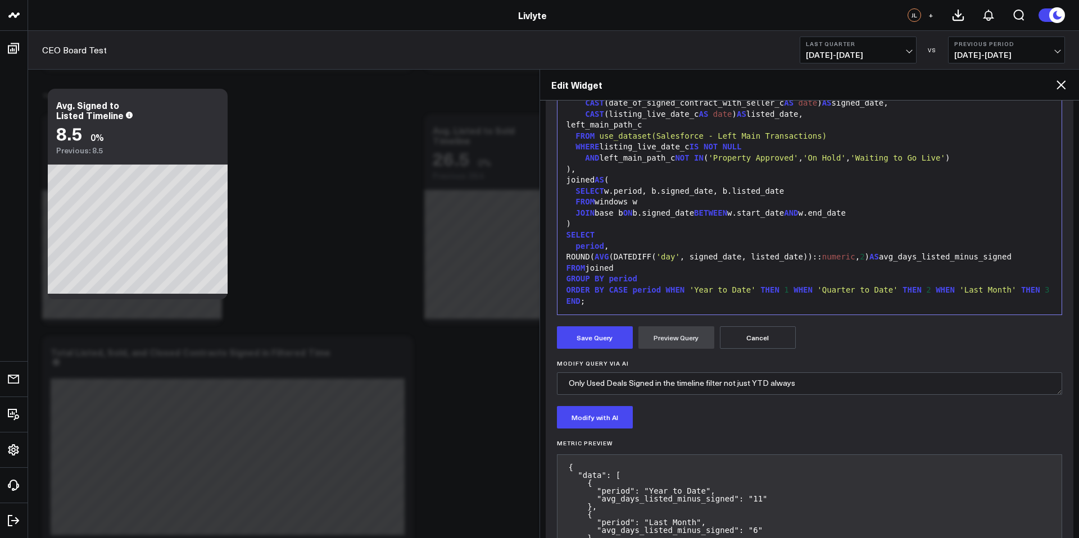
scroll to position [279, 0]
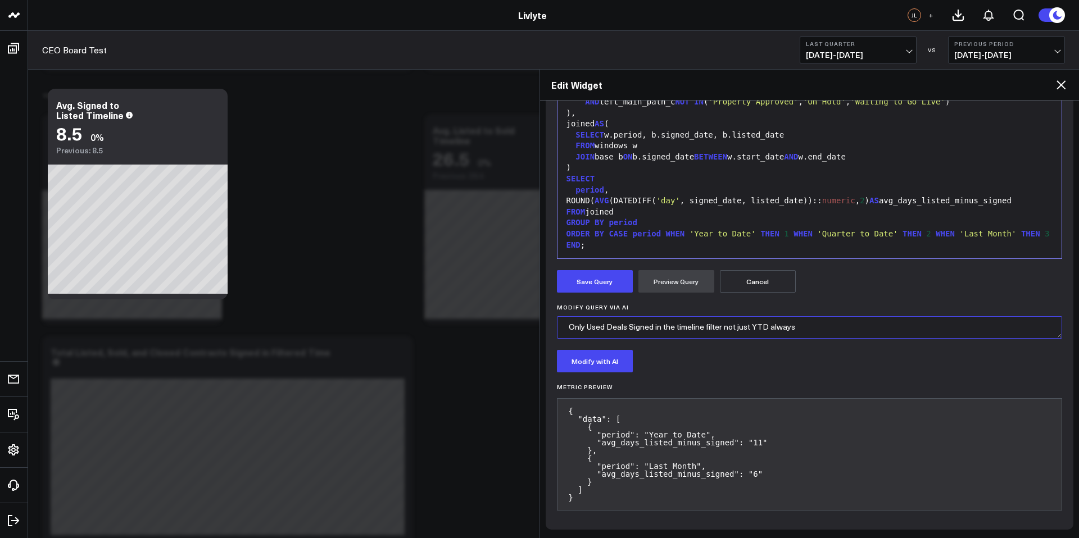
click at [814, 331] on textarea "Only Used Deals Signed in the timeline filter not just YTD always" at bounding box center [810, 327] width 506 height 22
click at [741, 332] on textarea "Only Used Deals Signed in the timeline filter not just YTD always Also the Aver…" at bounding box center [810, 327] width 506 height 22
click at [708, 333] on textarea "Only Used Deals Signed in the timeline filter not just YTD always Also the Aver…" at bounding box center [810, 327] width 506 height 22
click at [711, 333] on textarea "Only Used Deals Signed in the timeline filter not just YTD always Also the Aver…" at bounding box center [810, 327] width 506 height 22
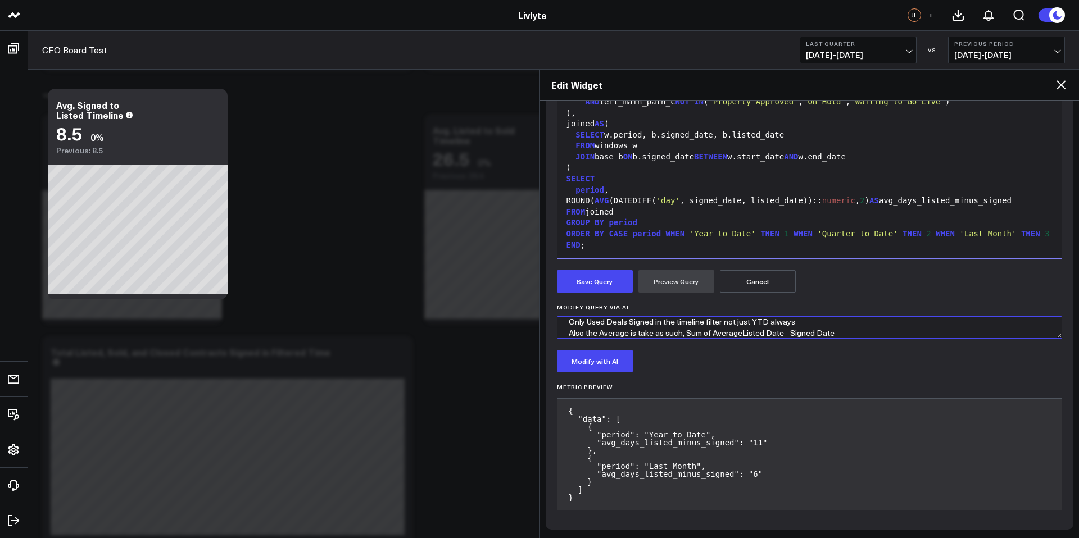
scroll to position [10, 0]
drag, startPoint x: 710, startPoint y: 334, endPoint x: 682, endPoint y: 332, distance: 28.2
click at [682, 332] on textarea "Only Used Deals Signed in the timeline filter not just YTD always Also the Aver…" at bounding box center [810, 327] width 506 height 22
click at [712, 328] on textarea "Only Used Deals Signed in the timeline filter not just YTD always Also the Aver…" at bounding box center [810, 327] width 506 height 22
click at [721, 329] on textarea "Only Used Deals Signed in the timeline filter not just YTD always Also the Aver…" at bounding box center [810, 327] width 506 height 22
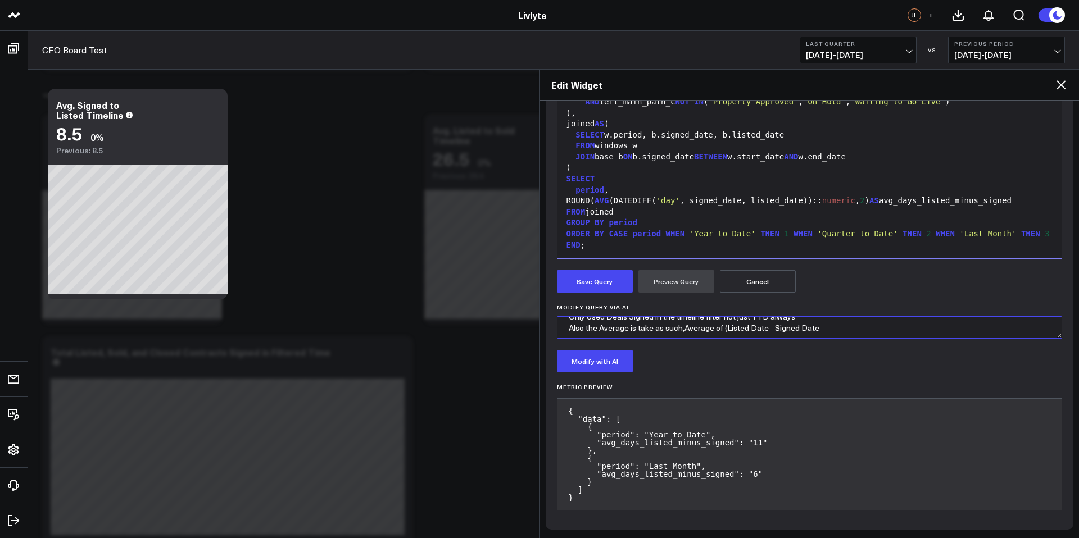
click at [841, 328] on textarea "Only Used Deals Signed in the timeline filter not just YTD always Also the Aver…" at bounding box center [810, 327] width 506 height 22
type textarea "Only Used Deals Signed in the timeline filter not just YTD always Also the Aver…"
click at [578, 288] on button "Save Query" at bounding box center [595, 281] width 76 height 22
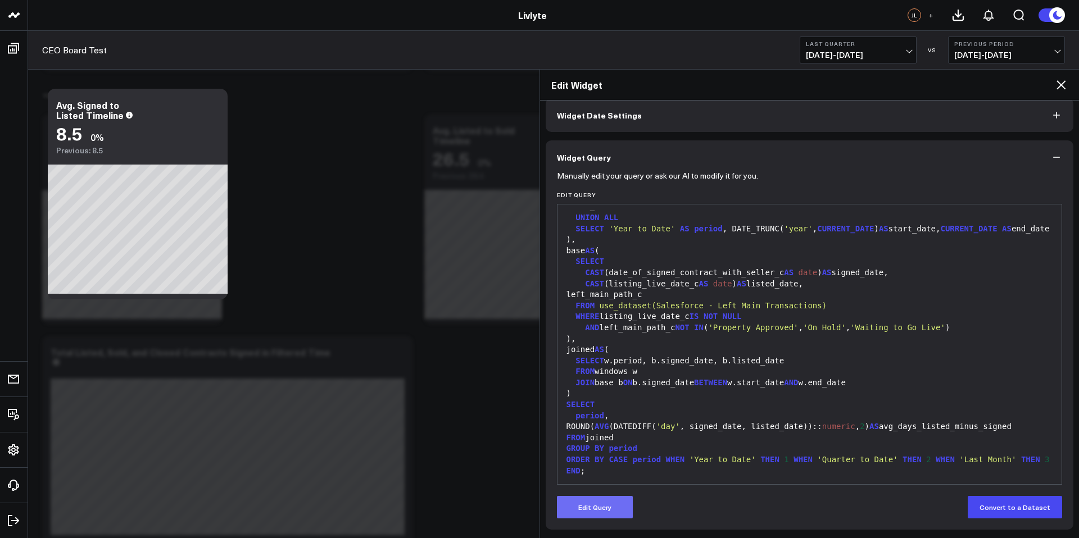
click at [607, 511] on button "Edit Query" at bounding box center [595, 507] width 76 height 22
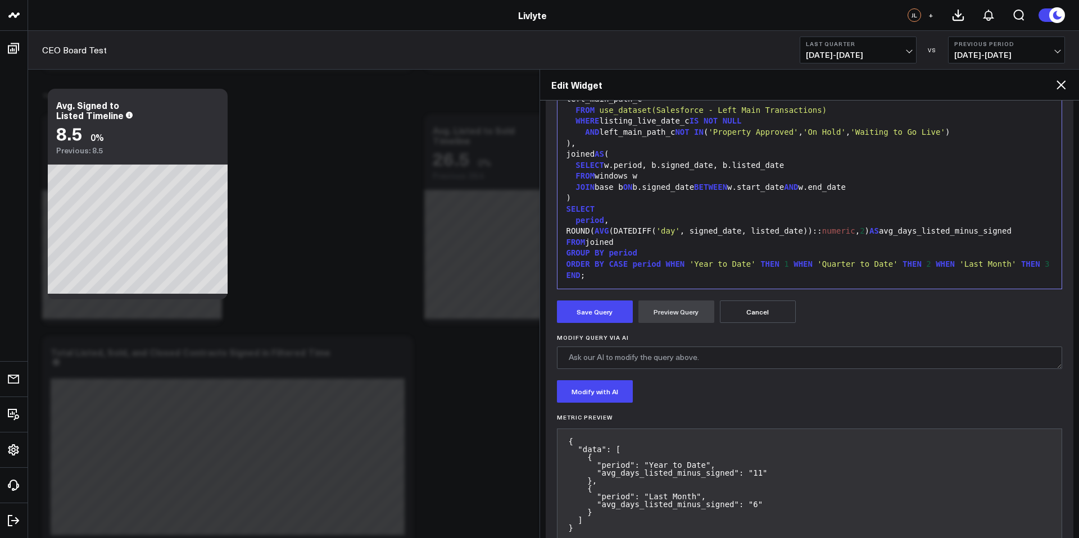
scroll to position [249, 0]
click at [666, 363] on textarea "Modify Query via AI" at bounding box center [810, 357] width 506 height 22
click at [655, 359] on textarea "Modify Query via AI" at bounding box center [810, 357] width 506 height 22
click at [672, 358] on textarea "Calculation of the Average of (listing live date - Signed with seller Date) usi…" at bounding box center [810, 357] width 506 height 22
click at [631, 359] on textarea "Calculation of the Average of (listing live date - Signed with seller Date) usi…" at bounding box center [810, 357] width 506 height 22
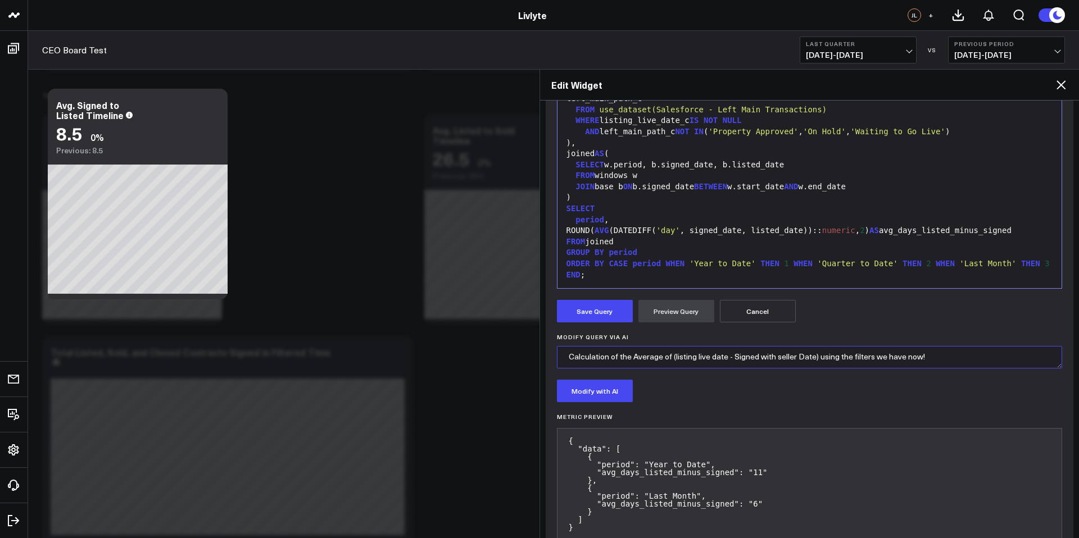
click at [662, 358] on textarea "Calculation of the Average of (listing live date - Signed with seller Date) usi…" at bounding box center [810, 357] width 506 height 22
type textarea "Calculation of the Average should be average of (listing live date - Signed wit…"
click at [595, 384] on button "Modify with AI" at bounding box center [595, 391] width 76 height 22
click at [590, 313] on button "Save Query" at bounding box center [595, 311] width 76 height 22
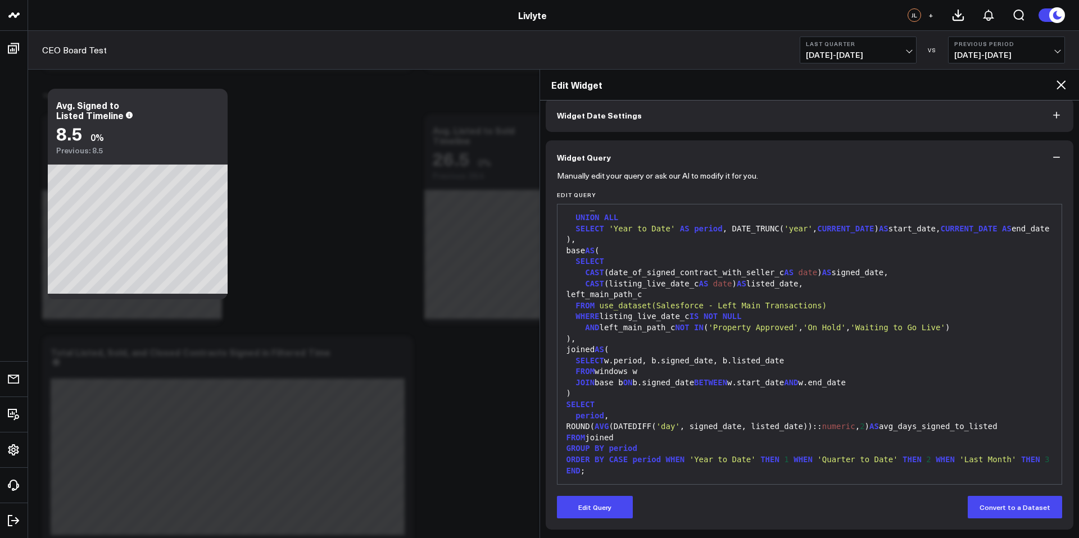
click at [868, 51] on span "[DATE] - [DATE]" at bounding box center [858, 55] width 105 height 9
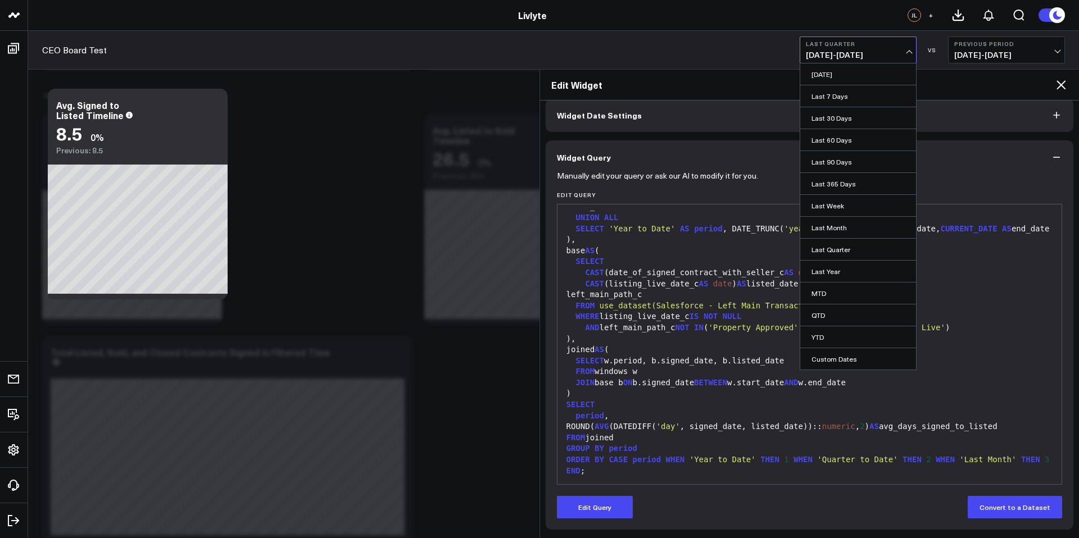
click at [856, 334] on link "YTD" at bounding box center [858, 337] width 116 height 21
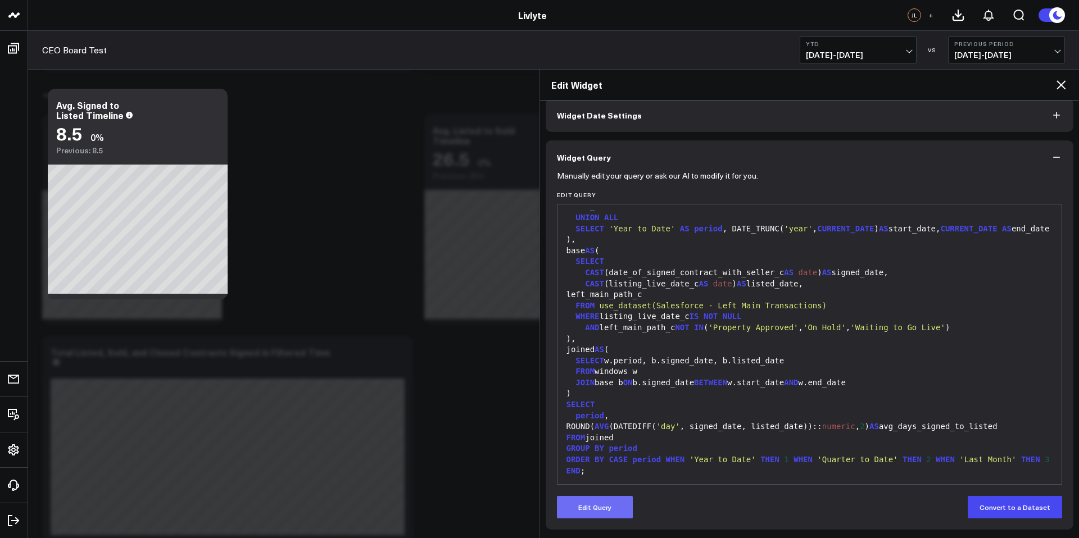
click at [605, 512] on button "Edit Query" at bounding box center [595, 507] width 76 height 22
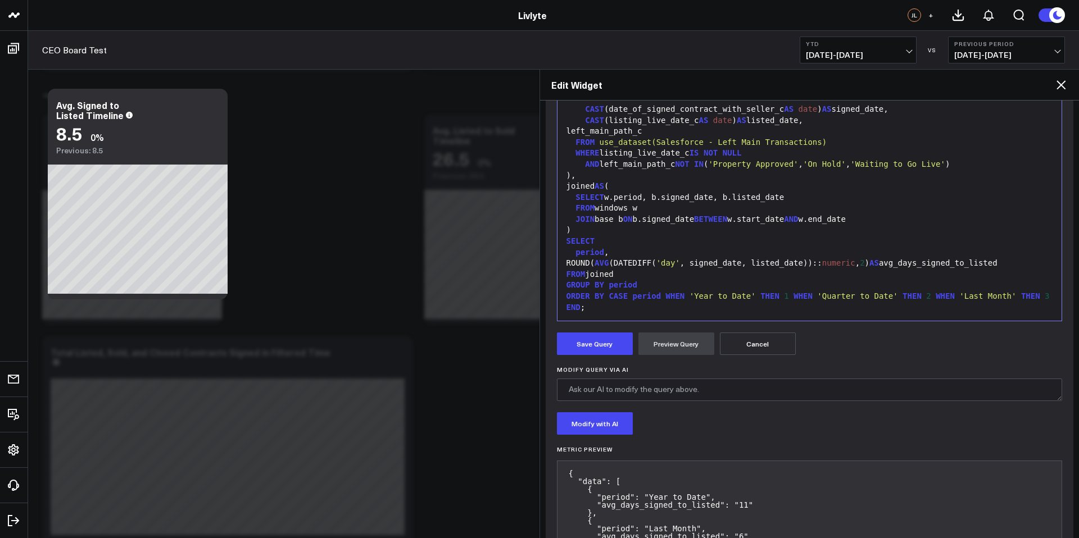
scroll to position [217, 0]
click at [638, 388] on textarea "Modify Query via AI" at bounding box center [810, 389] width 506 height 22
click at [785, 388] on textarea "make sure the deals that are used are the deals signed withing the filtered tim…" at bounding box center [810, 389] width 506 height 22
click at [889, 388] on textarea "make sure the deals that are used are the deals signed within the filtered time…" at bounding box center [810, 389] width 506 height 22
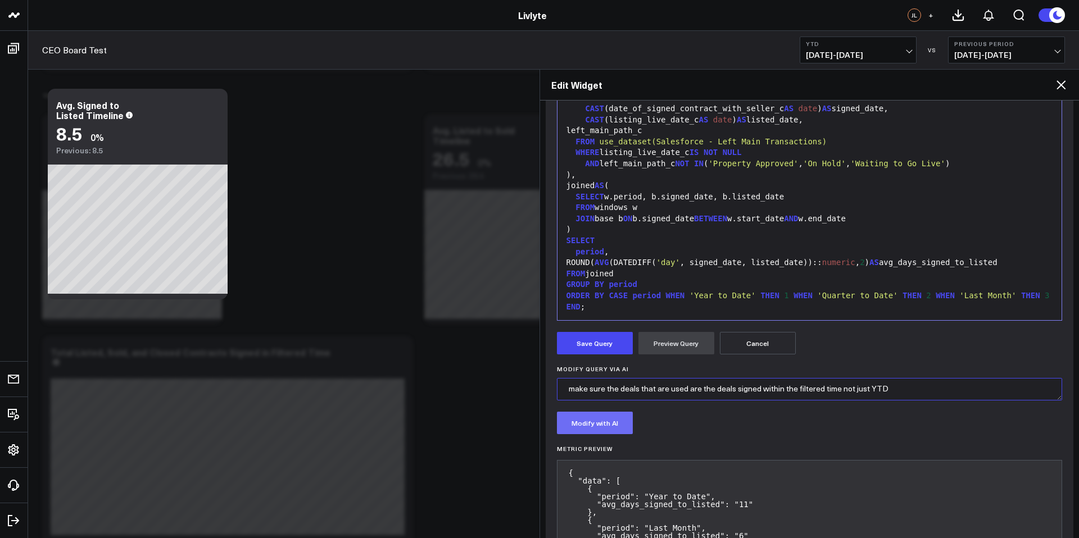
type textarea "make sure the deals that are used are the deals signed within the filtered time…"
click at [595, 424] on button "Modify with AI" at bounding box center [595, 423] width 76 height 22
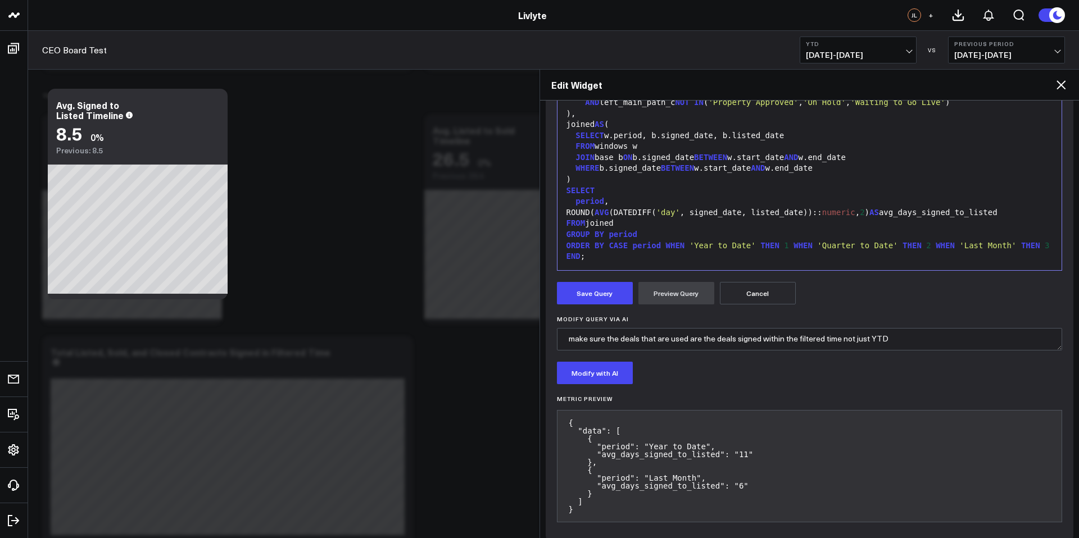
scroll to position [268, 0]
click at [602, 296] on button "Save Query" at bounding box center [595, 293] width 76 height 22
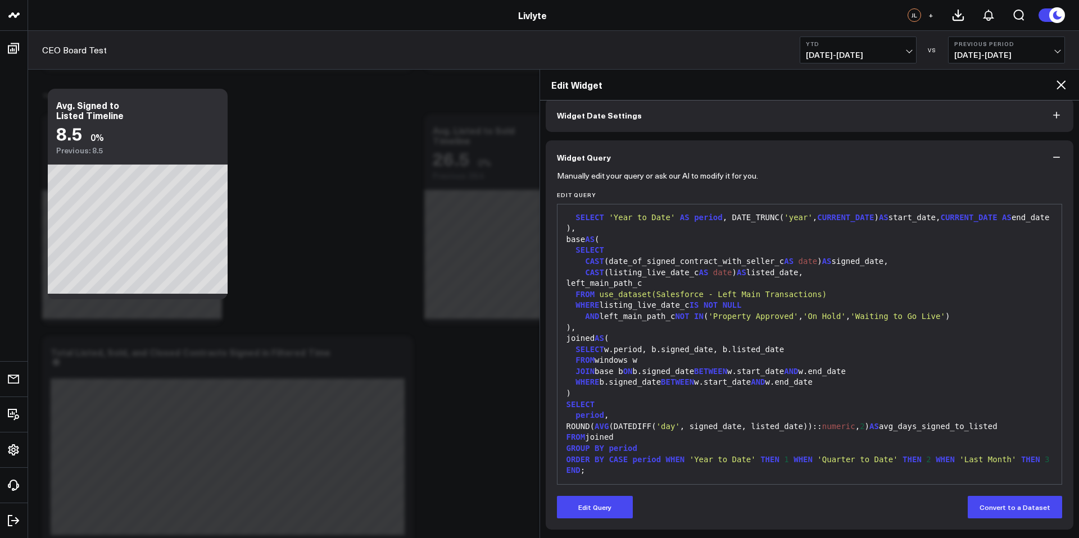
scroll to position [53, 0]
click at [884, 55] on span "[DATE] - [DATE]" at bounding box center [858, 55] width 105 height 9
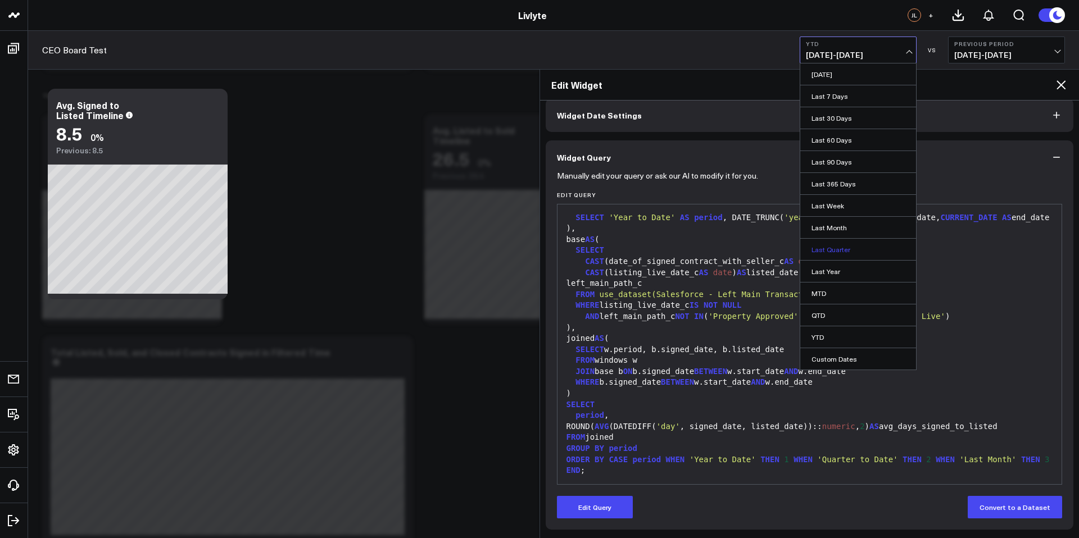
click at [854, 250] on link "Last Quarter" at bounding box center [858, 249] width 116 height 21
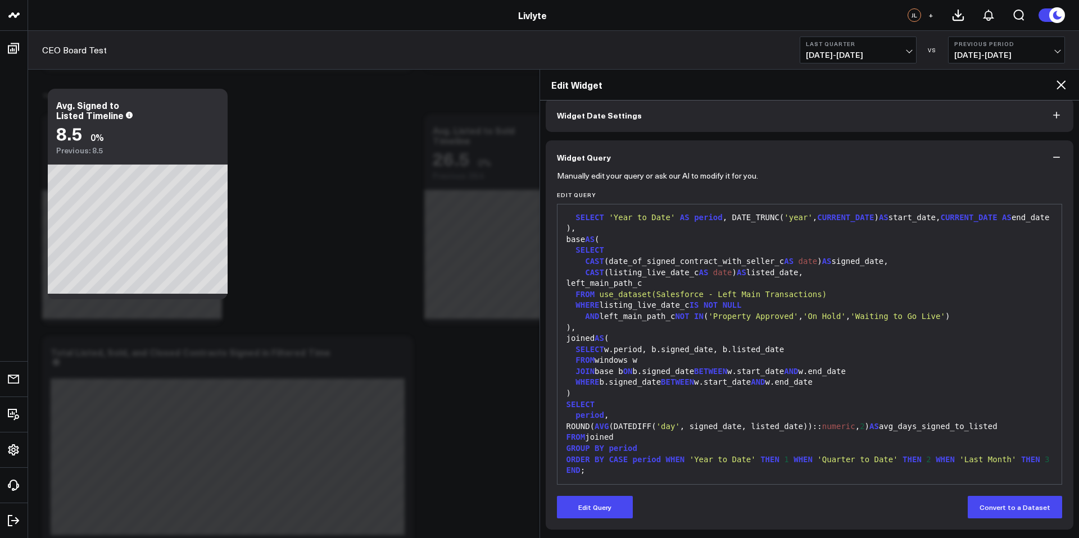
click at [882, 51] on span "[DATE] - [DATE]" at bounding box center [858, 55] width 105 height 9
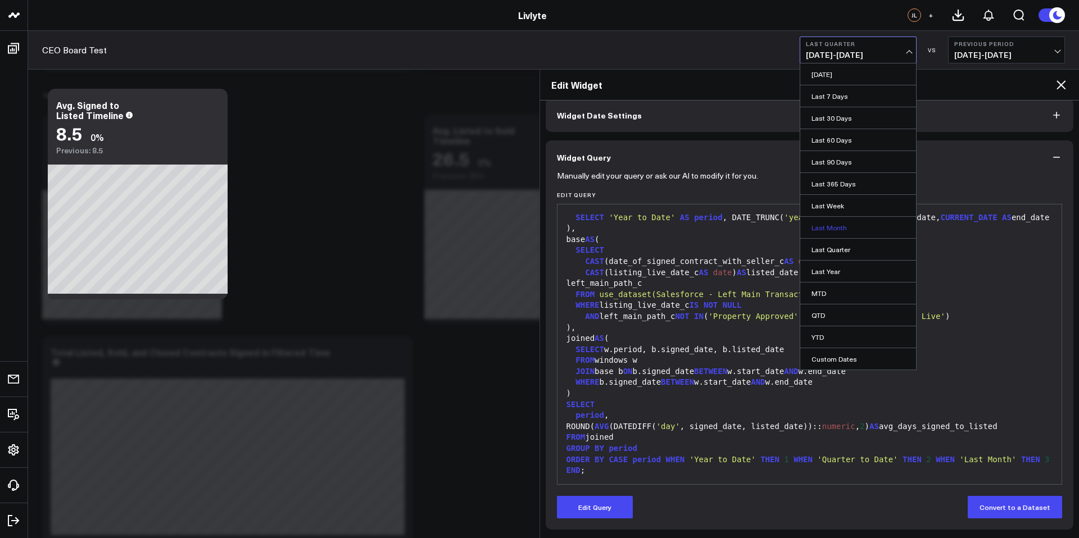
click at [857, 224] on link "Last Month" at bounding box center [858, 227] width 116 height 21
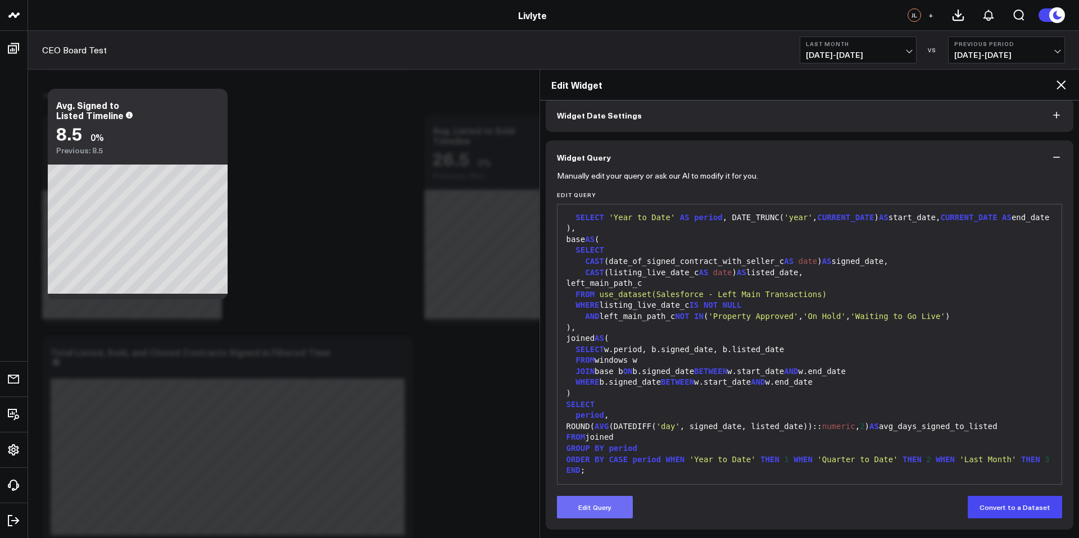
click at [606, 505] on button "Edit Query" at bounding box center [595, 507] width 76 height 22
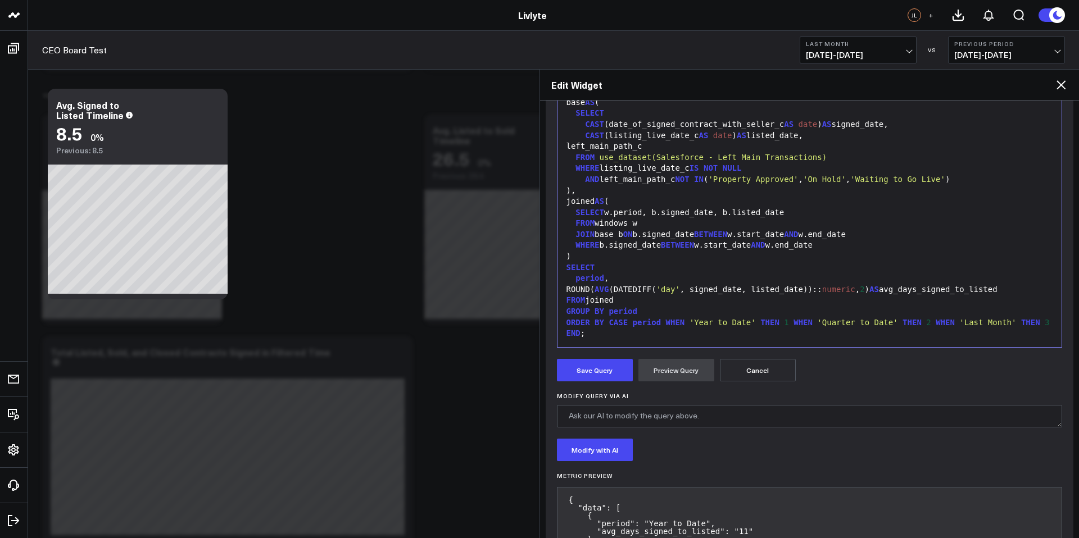
scroll to position [279, 0]
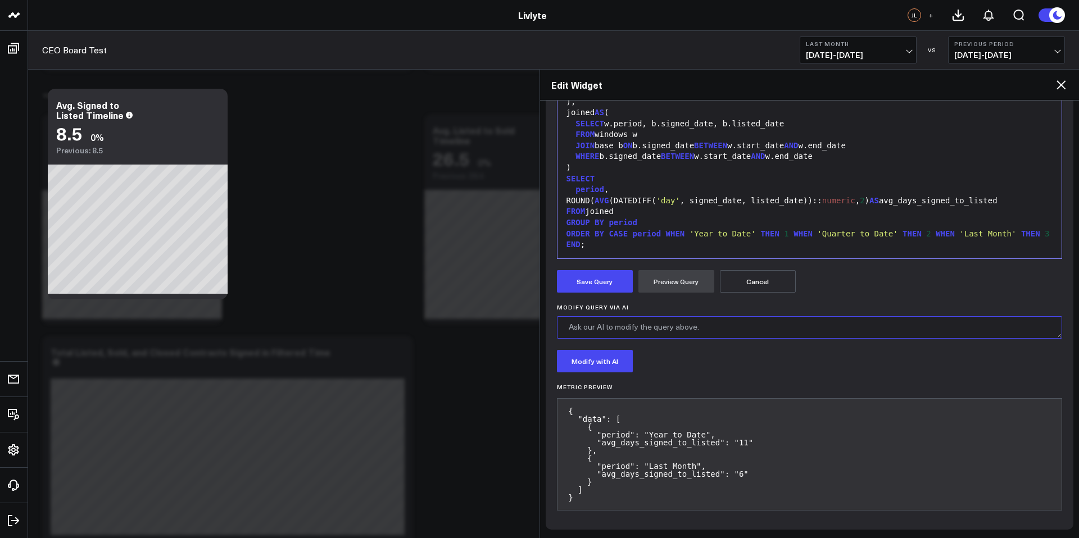
click at [613, 324] on textarea "Modify Query via AI" at bounding box center [810, 327] width 506 height 22
type textarea "no the Filtered time line needs to be the date filter up top"
click at [614, 361] on button "Modify with AI" at bounding box center [595, 361] width 76 height 22
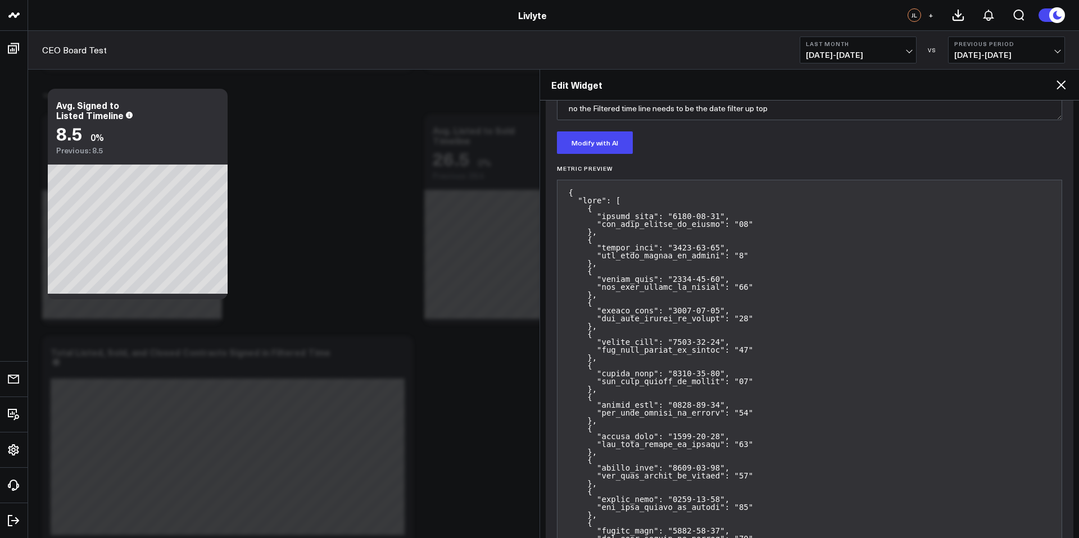
scroll to position [364, 0]
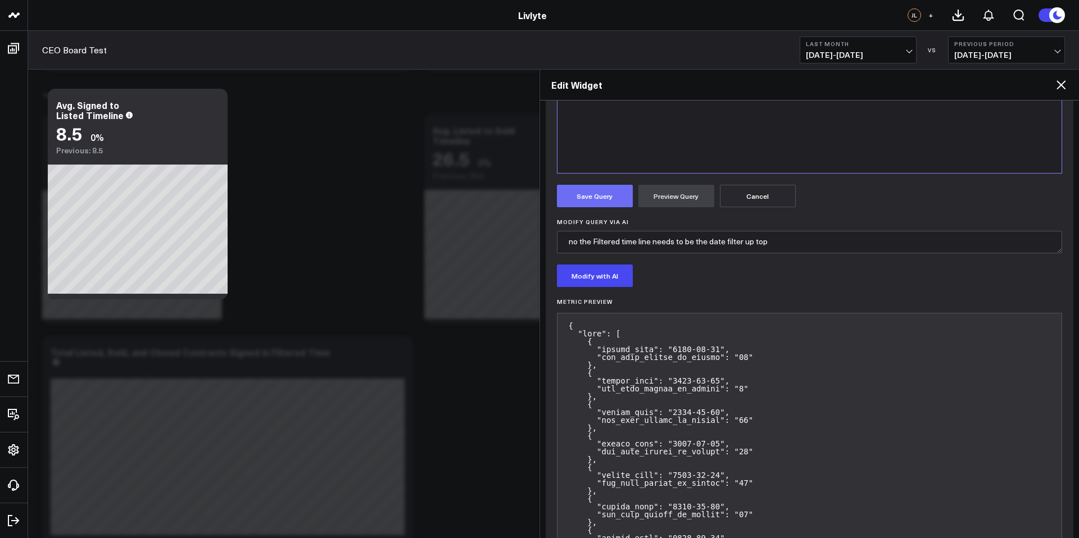
click at [598, 196] on button "Save Query" at bounding box center [595, 196] width 76 height 22
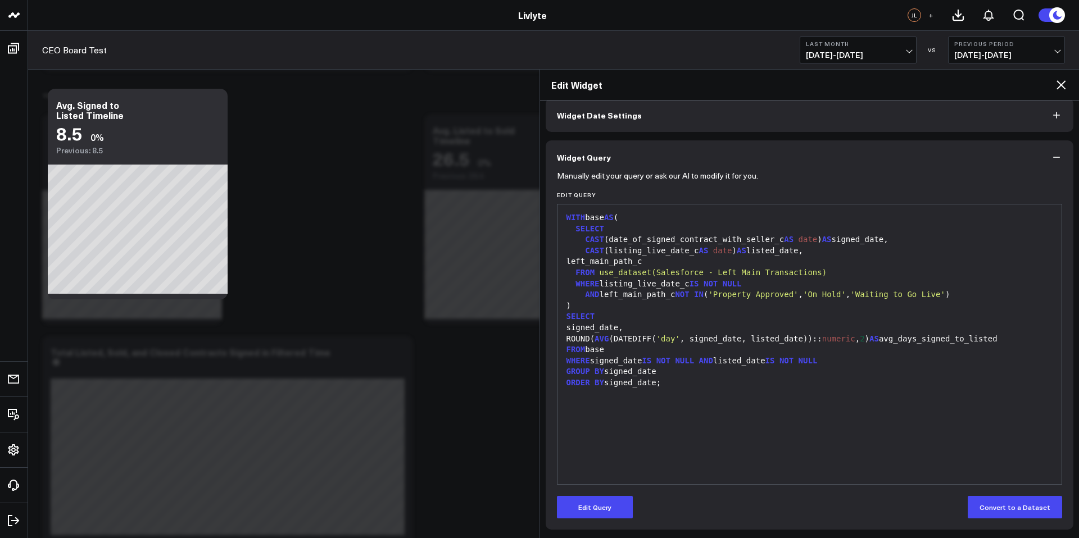
scroll to position [53, 0]
click at [857, 58] on span "[DATE] - [DATE]" at bounding box center [858, 55] width 105 height 9
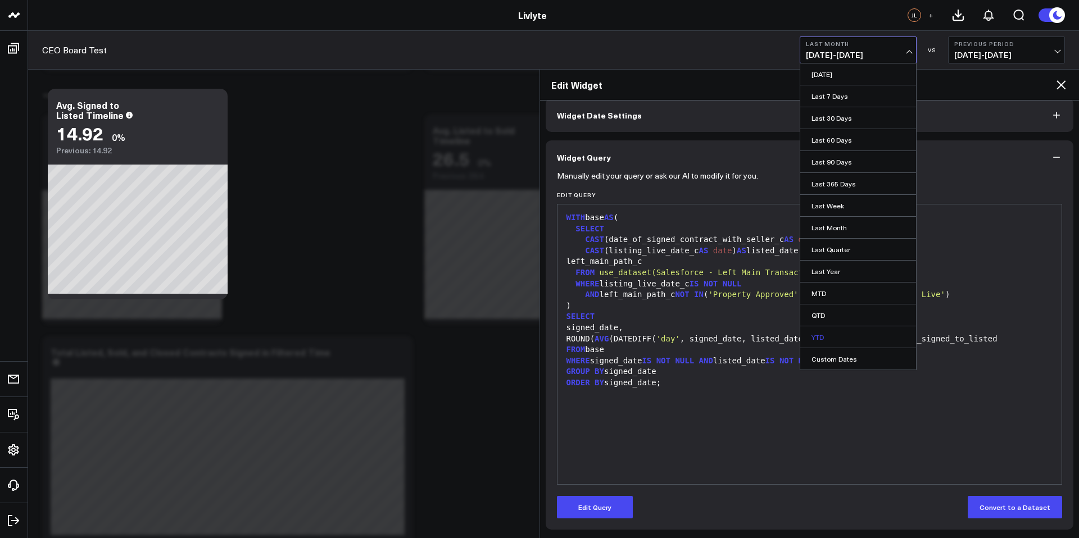
click at [835, 343] on link "YTD" at bounding box center [858, 337] width 116 height 21
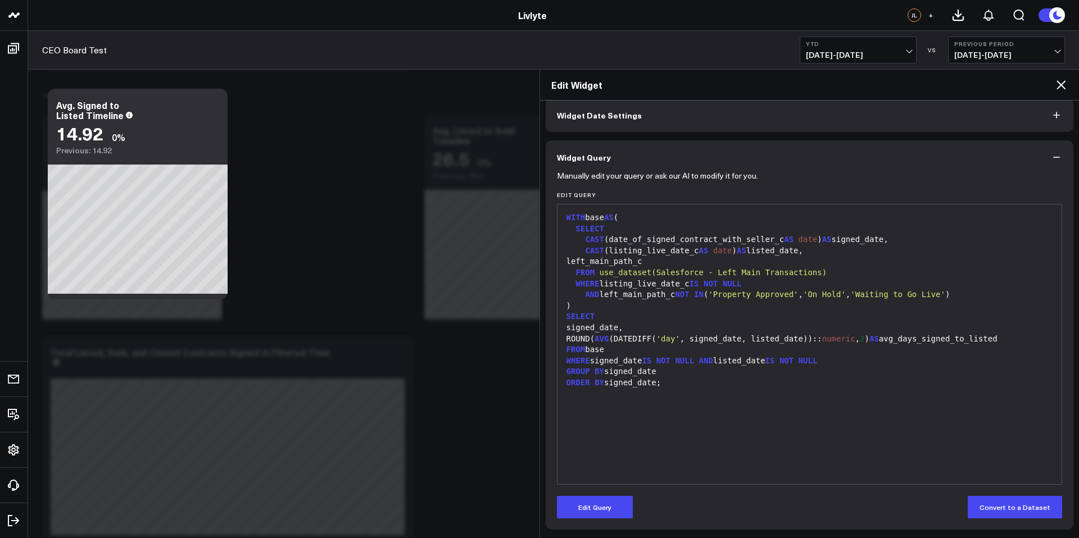
click at [867, 57] on span "[DATE] - [DATE]" at bounding box center [858, 55] width 105 height 9
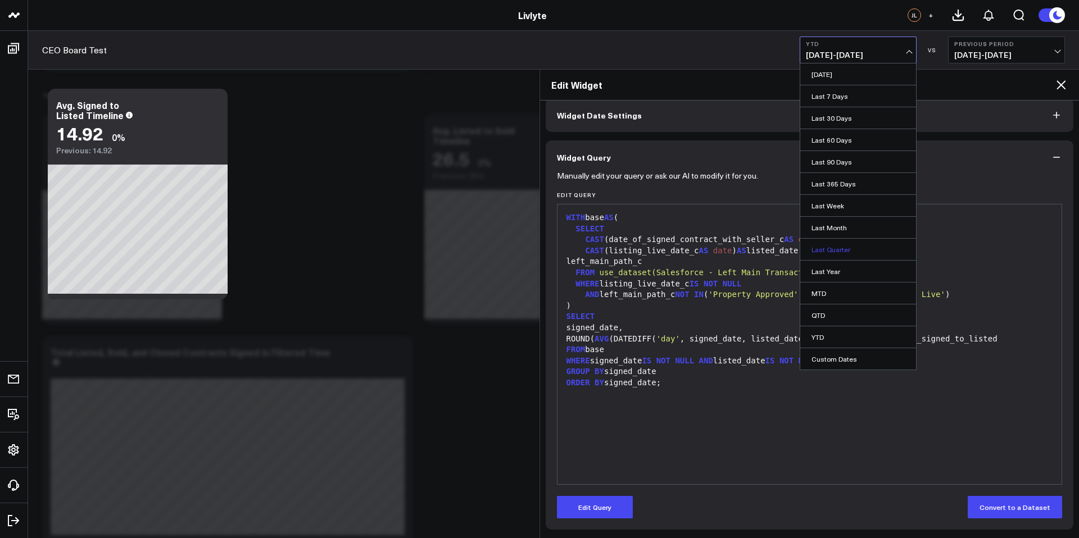
click at [841, 246] on link "Last Quarter" at bounding box center [858, 249] width 116 height 21
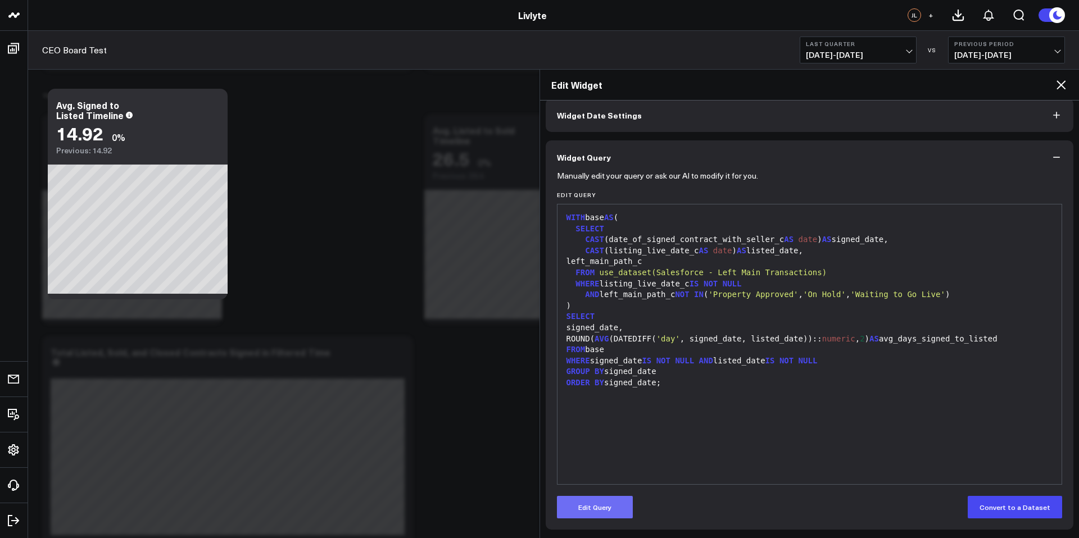
click at [603, 499] on button "Edit Query" at bounding box center [595, 507] width 76 height 22
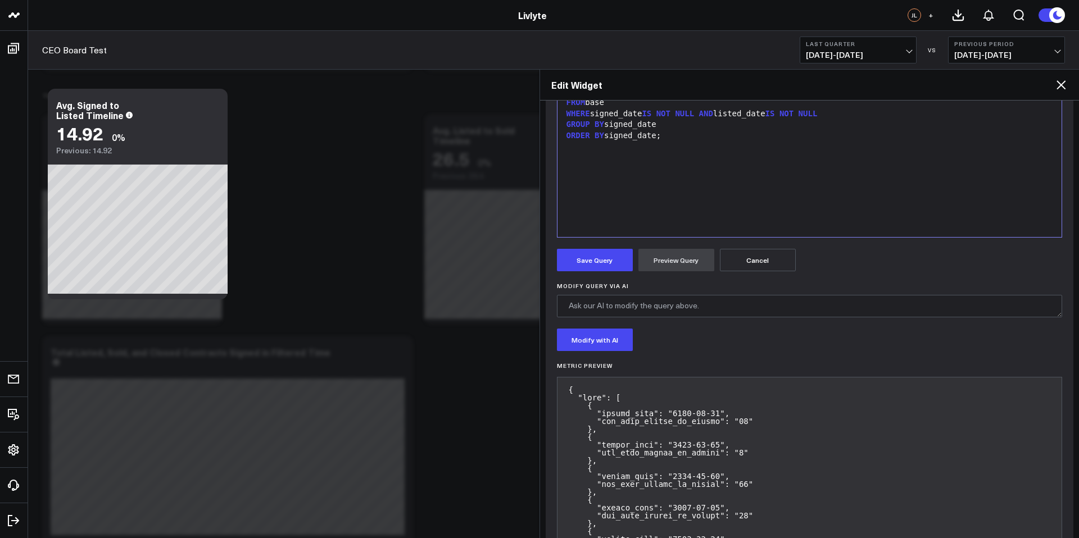
scroll to position [319, 0]
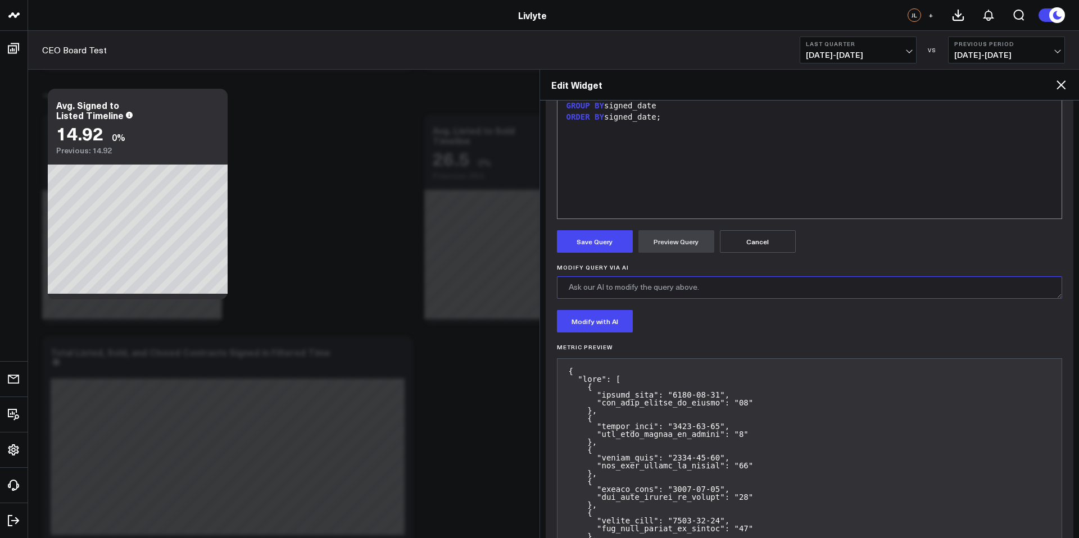
click at [684, 288] on textarea "Modify Query via AI" at bounding box center [810, 288] width 506 height 22
click at [673, 284] on textarea "The Data Should be filtered bt Date of Signed Contract with seller" at bounding box center [810, 288] width 506 height 22
click at [834, 287] on textarea "The Data Should be filtered by the Date of Signed Contract with seller" at bounding box center [810, 288] width 506 height 22
type textarea "The Data Should be filtered by the Date of Signed Contract with seller within t…"
click at [625, 323] on button "Modify with AI" at bounding box center [595, 321] width 76 height 22
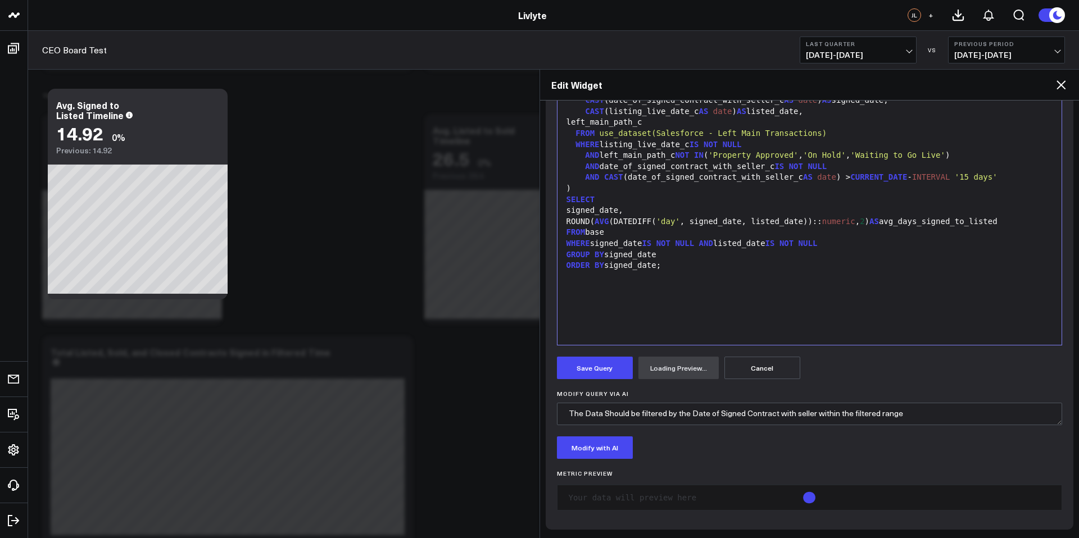
scroll to position [208, 0]
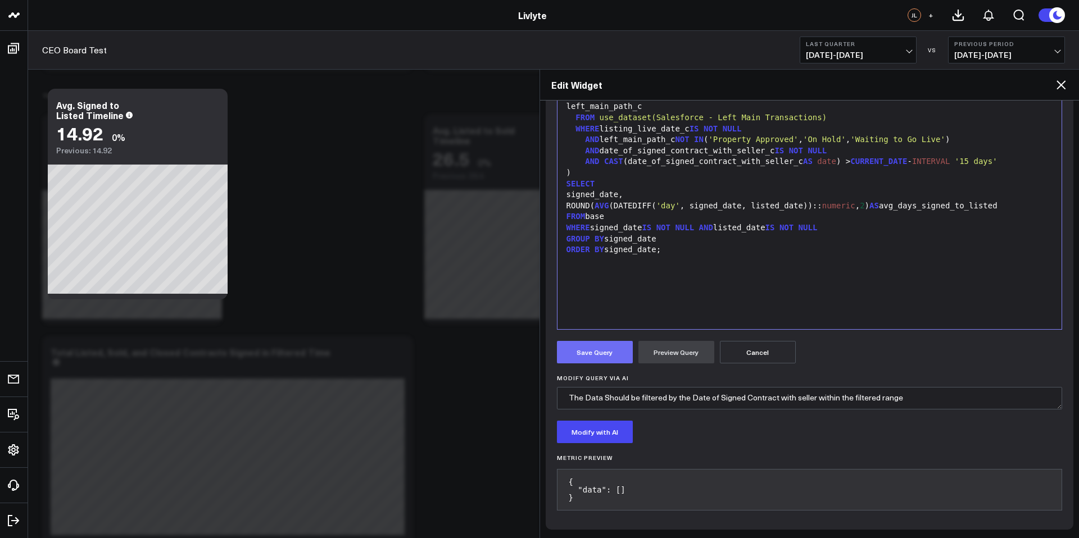
click at [576, 358] on button "Save Query" at bounding box center [595, 352] width 76 height 22
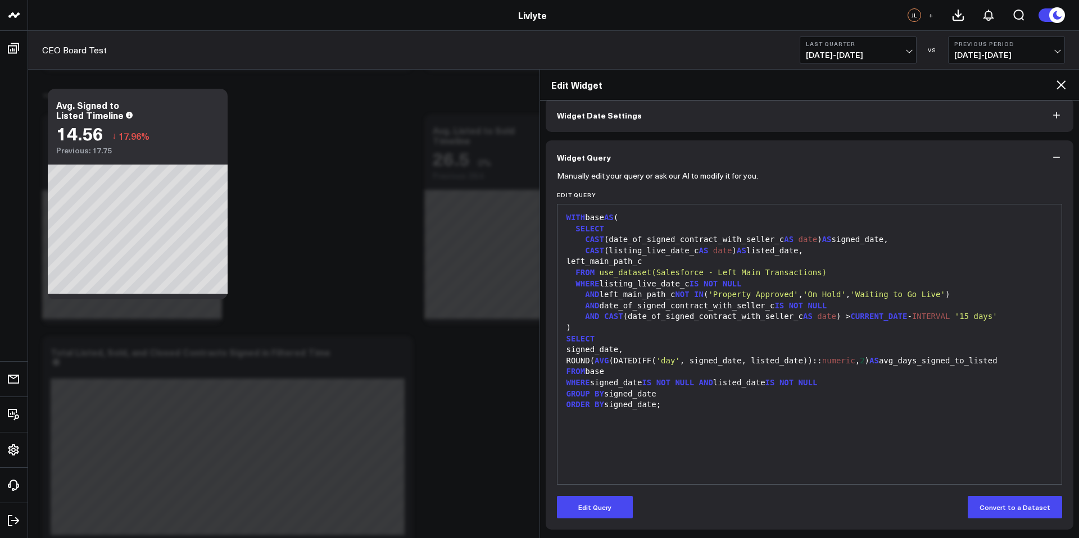
click at [858, 51] on span "[DATE] - [DATE]" at bounding box center [858, 55] width 105 height 9
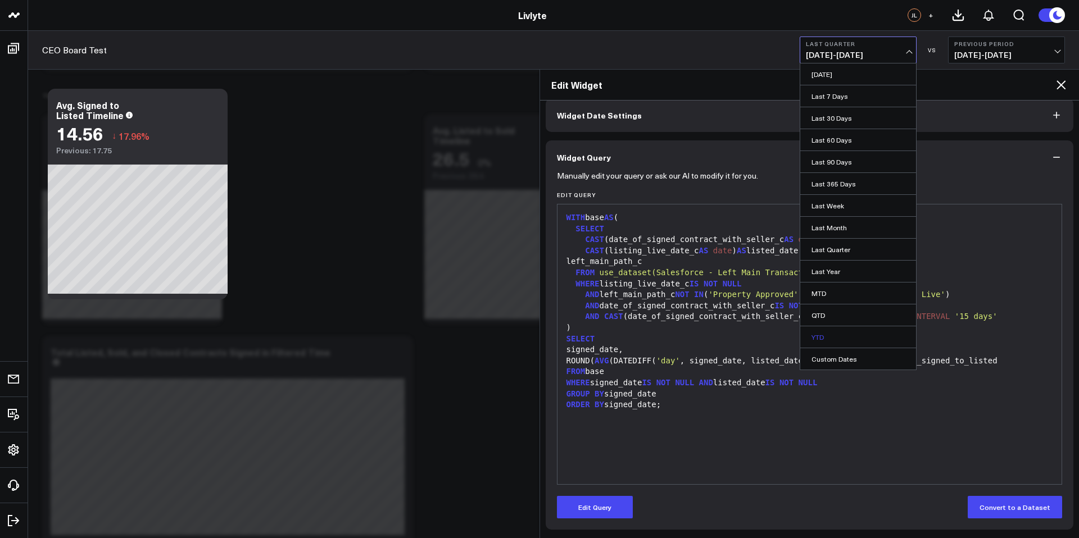
click at [834, 333] on link "YTD" at bounding box center [858, 337] width 116 height 21
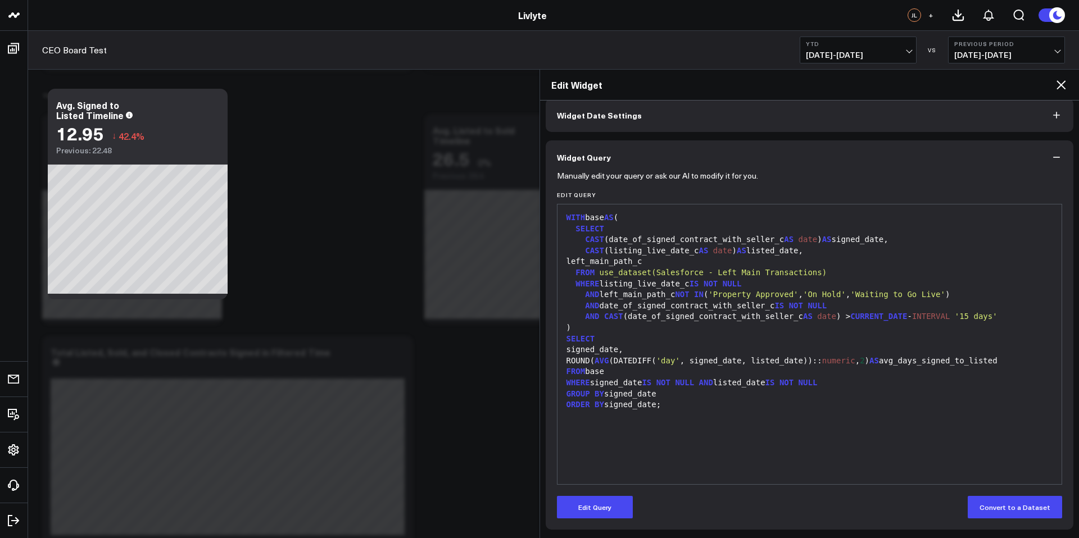
click at [834, 54] on span "[DATE] - [DATE]" at bounding box center [858, 55] width 105 height 9
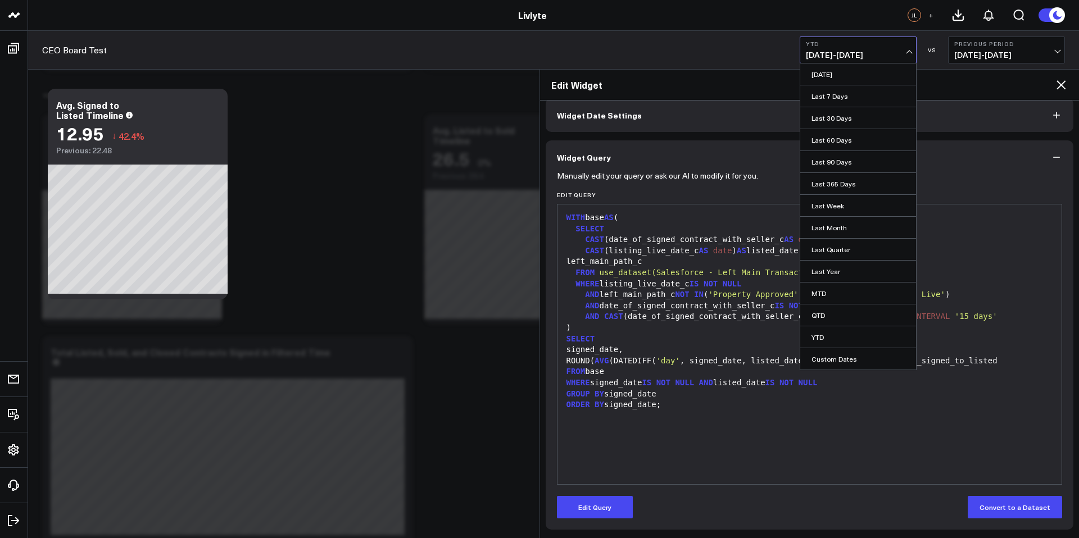
click at [630, 82] on h2 "Edit Widget" at bounding box center [803, 85] width 504 height 12
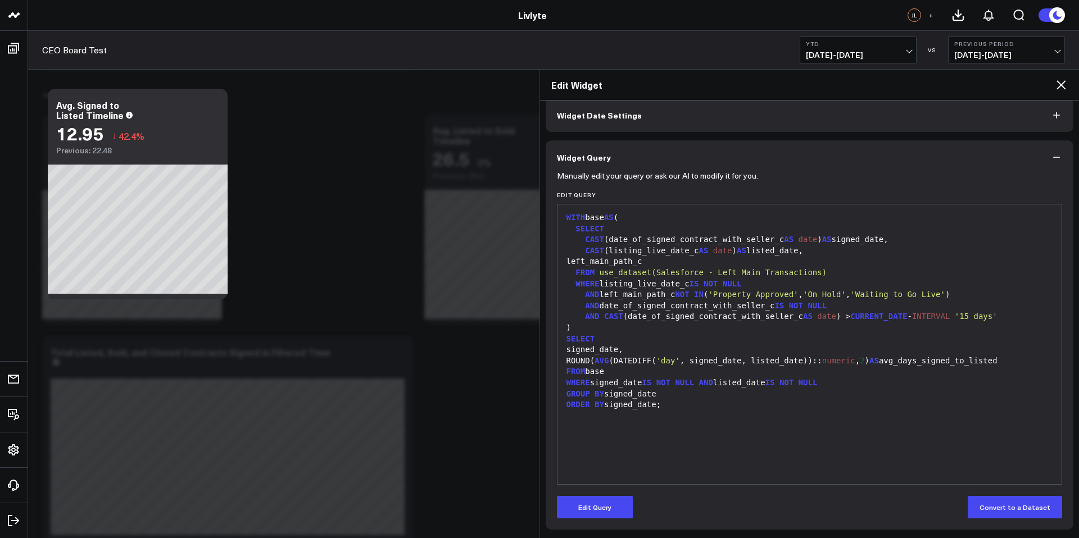
click at [1059, 81] on icon at bounding box center [1061, 84] width 13 height 13
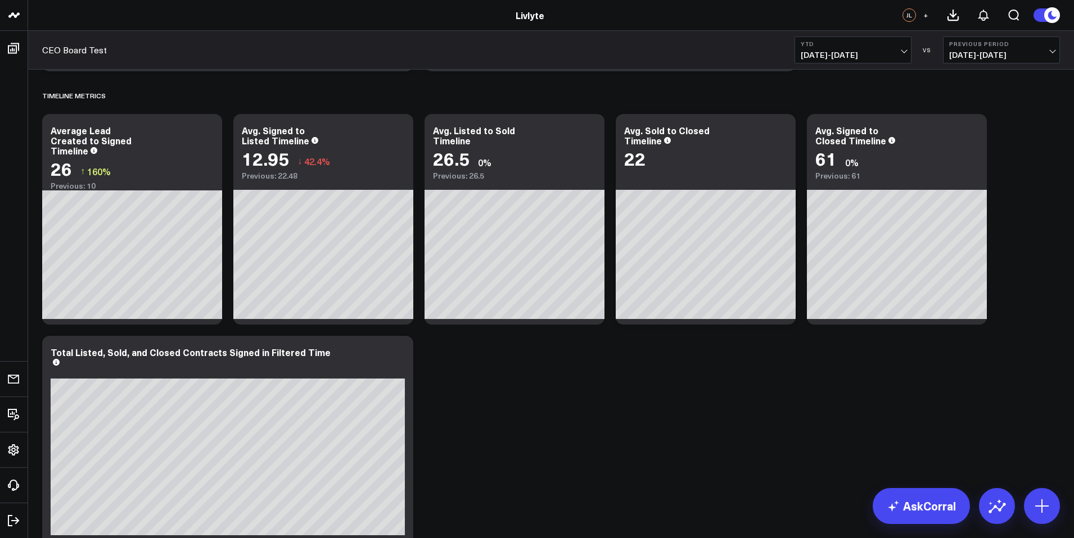
click at [869, 58] on span "[DATE] - [DATE]" at bounding box center [852, 55] width 105 height 9
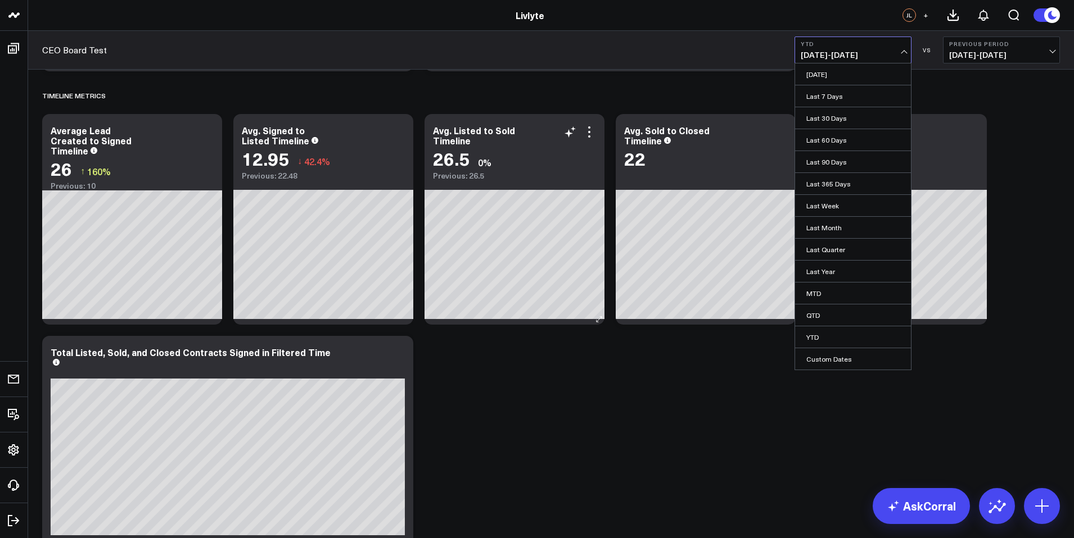
click at [551, 178] on div "Previous: 26.5" at bounding box center [514, 175] width 163 height 9
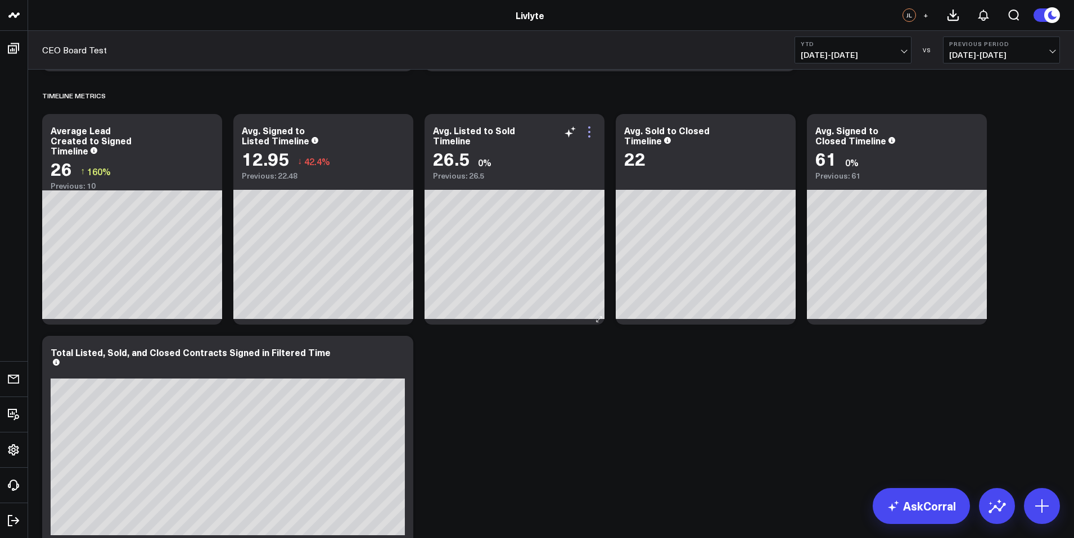
click at [589, 134] on icon at bounding box center [588, 131] width 13 height 13
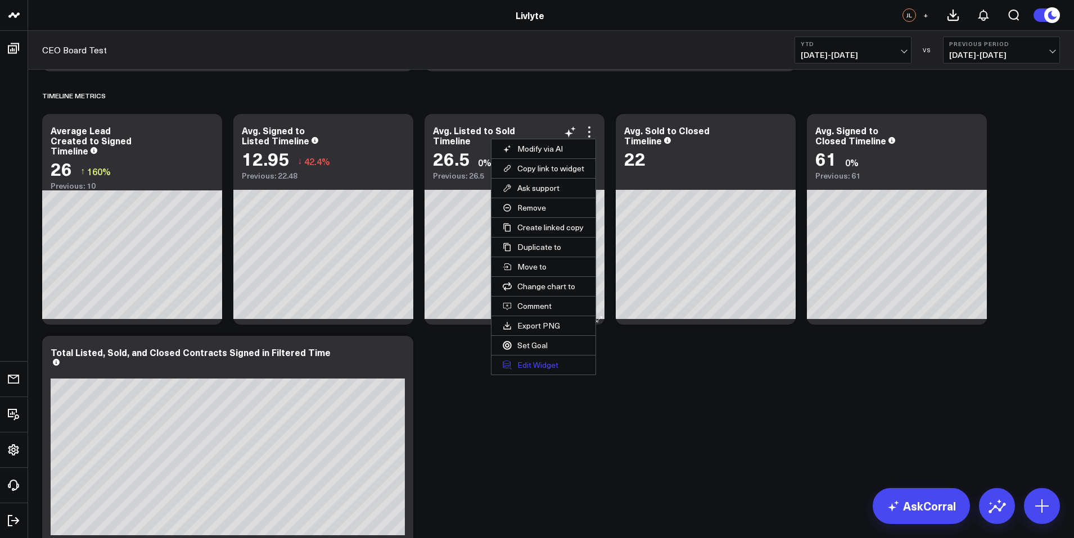
click at [555, 365] on button "Edit Widget" at bounding box center [543, 365] width 104 height 19
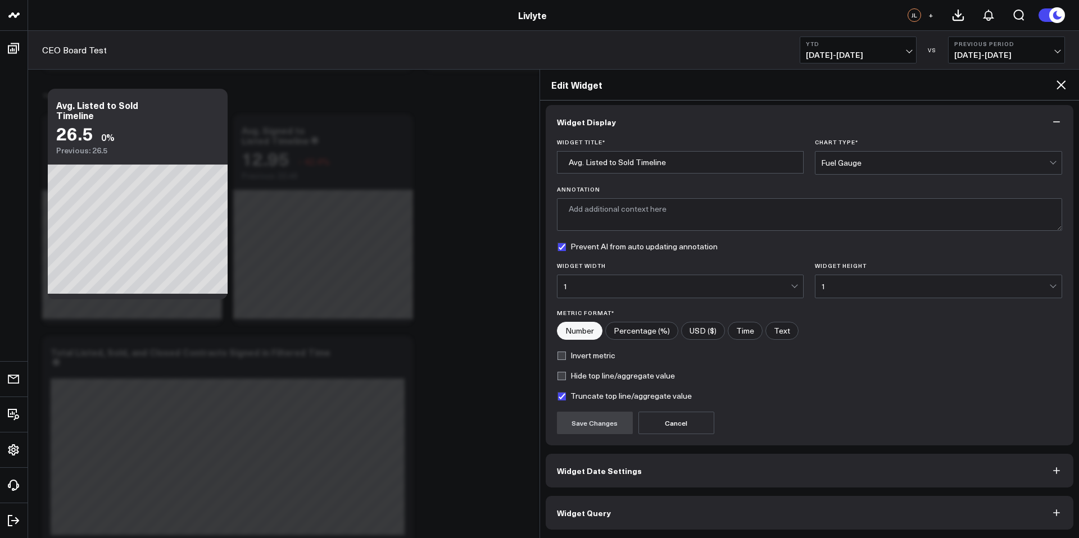
click at [597, 513] on span "Widget Query" at bounding box center [584, 513] width 54 height 9
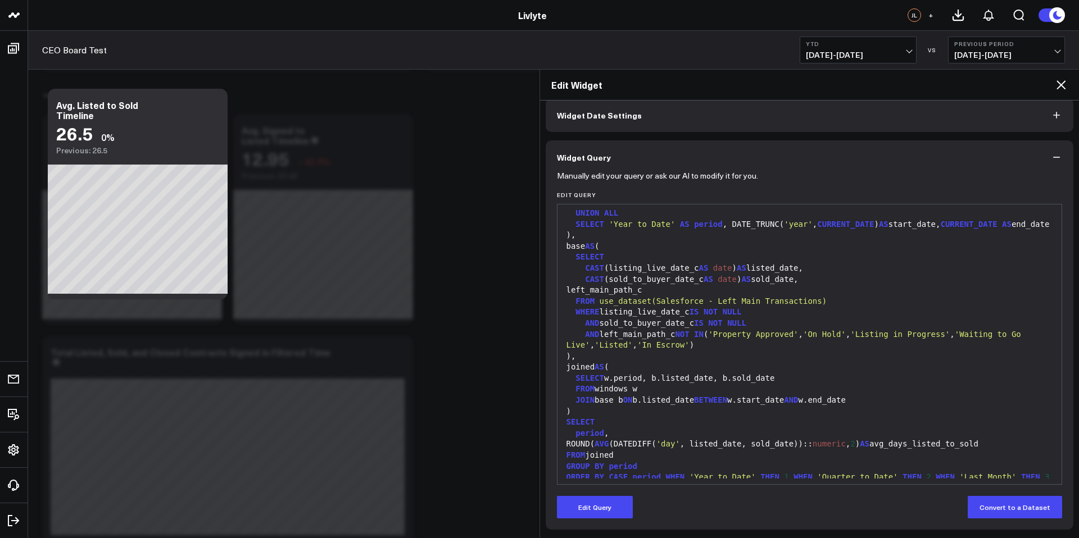
scroll to position [110, 0]
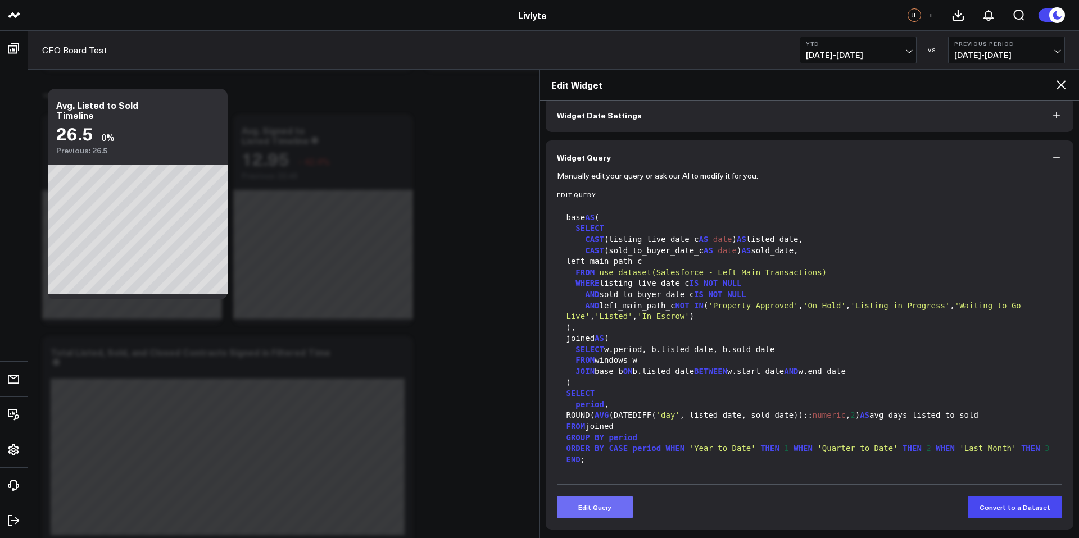
click at [589, 506] on button "Edit Query" at bounding box center [595, 507] width 76 height 22
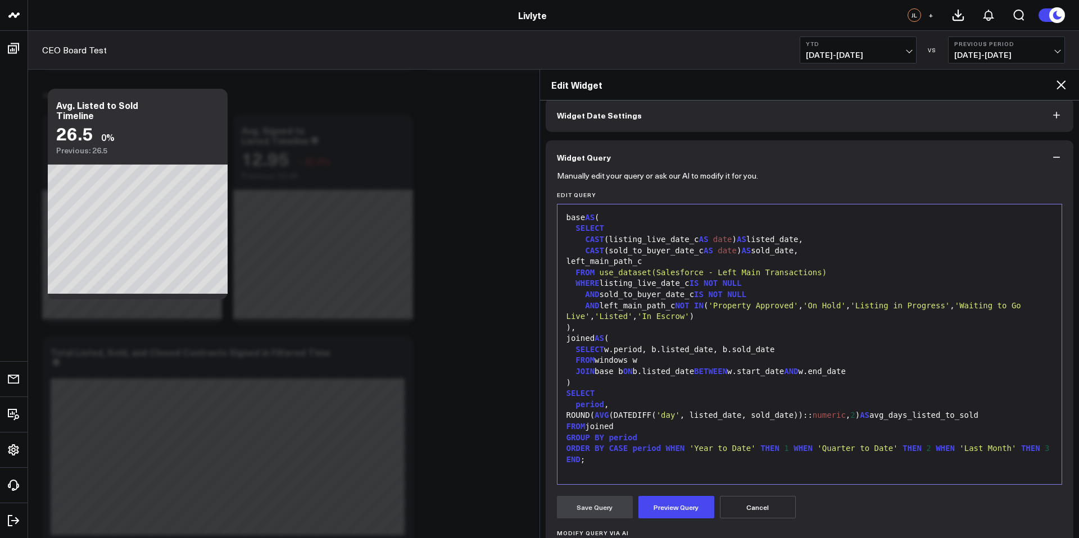
scroll to position [192, 0]
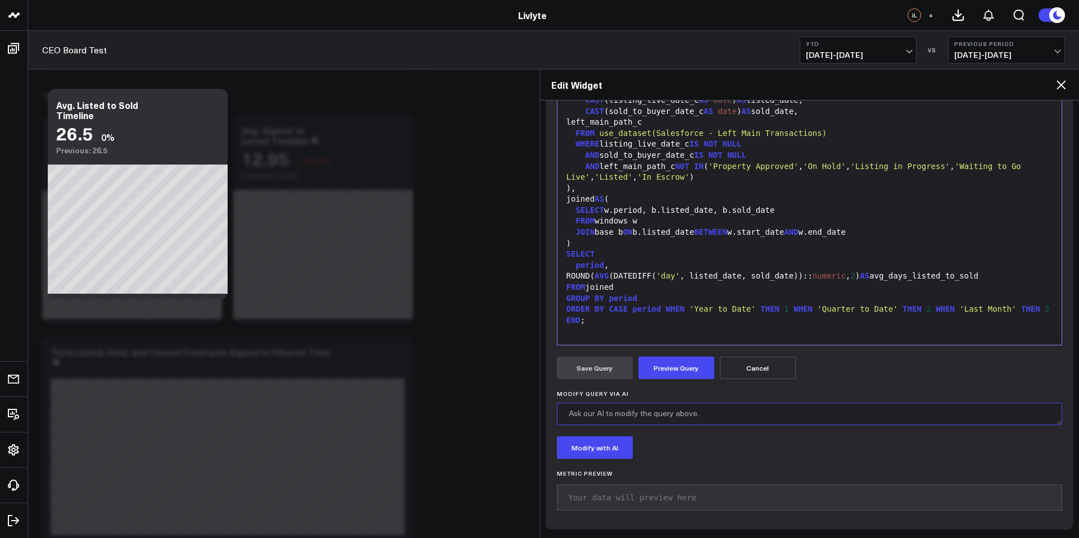
click at [638, 408] on textarea "Modify Query via AI" at bounding box center [810, 414] width 506 height 22
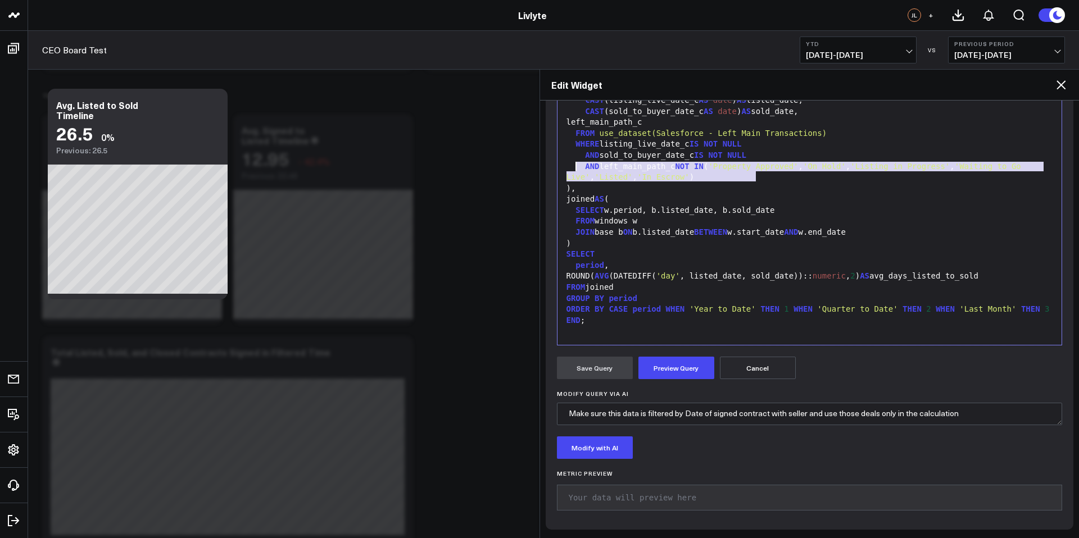
drag, startPoint x: 764, startPoint y: 159, endPoint x: 576, endPoint y: 142, distance: 189.6
click at [576, 142] on div "WITH windows AS ( SELECT 'Last Month' AS period , DATEADD( 'month' , - 1 , CURR…" at bounding box center [810, 161] width 494 height 357
copy div "WHERE listing_live_date_c IS NOT NULL AND sold_to_buyer_date_c IS NOT NULL"
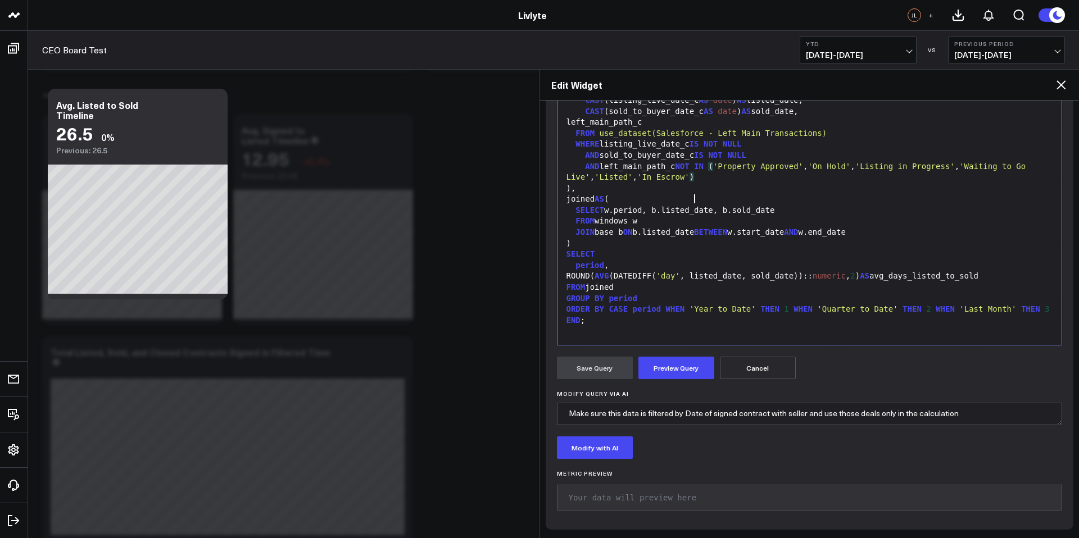
click at [717, 174] on div "AND left_main_path_c NOT IN ( 'Property Approved' , 'On Hold' , 'Listing in Pro…" at bounding box center [810, 172] width 494 height 22
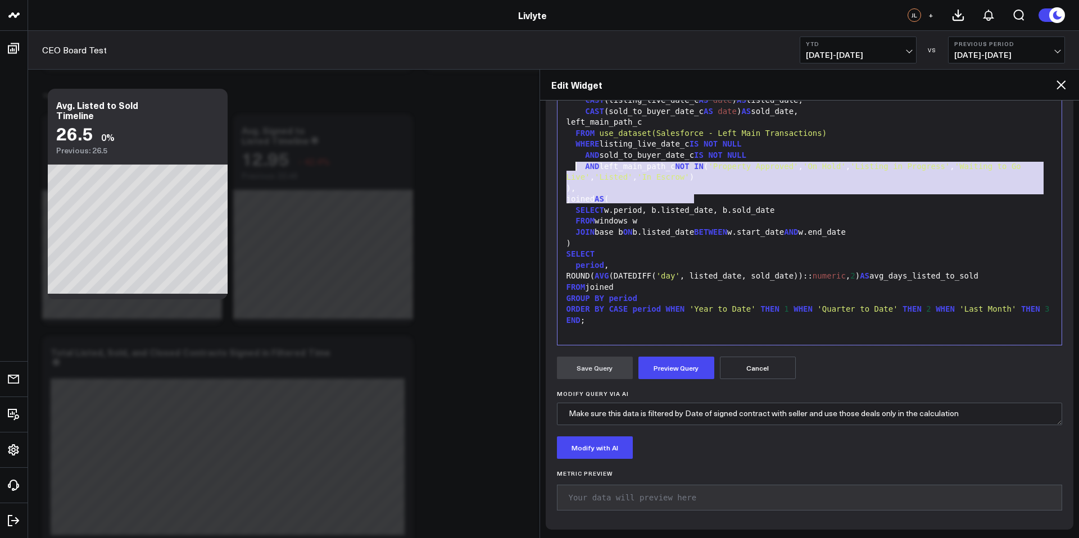
drag, startPoint x: 708, startPoint y: 179, endPoint x: 577, endPoint y: 146, distance: 134.6
click at [577, 146] on div "WITH windows AS ( SELECT 'Last Month' AS period , DATEADD( 'month' , - 1 , CURR…" at bounding box center [810, 161] width 494 height 357
copy div "WHERE listing_live_date_c IS NOT NULL AND sold_to_buyer_date_c IS NOT NULL AND …"
click at [986, 421] on textarea "Make sure this data is filtered by Date of signed contract with seller and use …" at bounding box center [810, 414] width 506 height 22
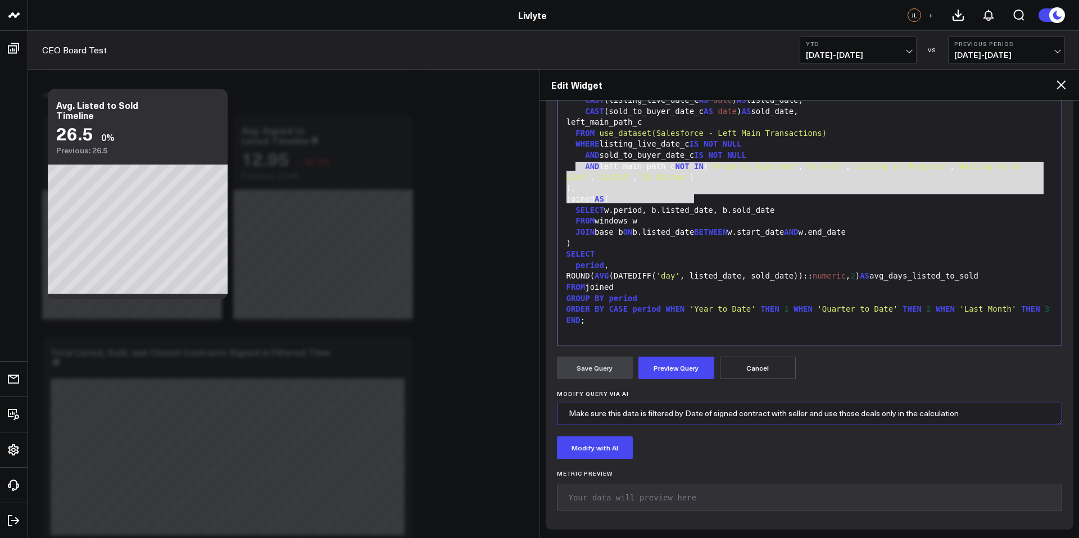
scroll to position [16, 0]
paste textarea "WHERE listing_live_date_c IS NOT NULL AND sold_to_buyer_date_c IS NOT NULL AND …"
drag, startPoint x: 673, startPoint y: 418, endPoint x: 869, endPoint y: 417, distance: 195.6
click at [863, 418] on textarea "Make sure this data is filtered by Date of signed contract with seller and use …" at bounding box center [810, 414] width 506 height 22
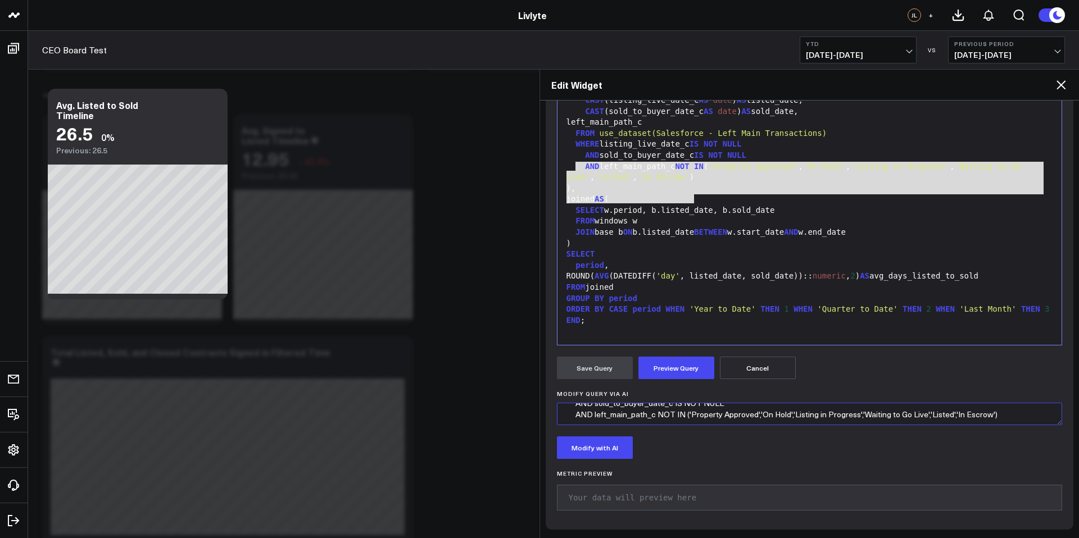
click at [1010, 415] on textarea "Make sure this data is filtered by Date of signed contract with seller and use …" at bounding box center [810, 414] width 506 height 22
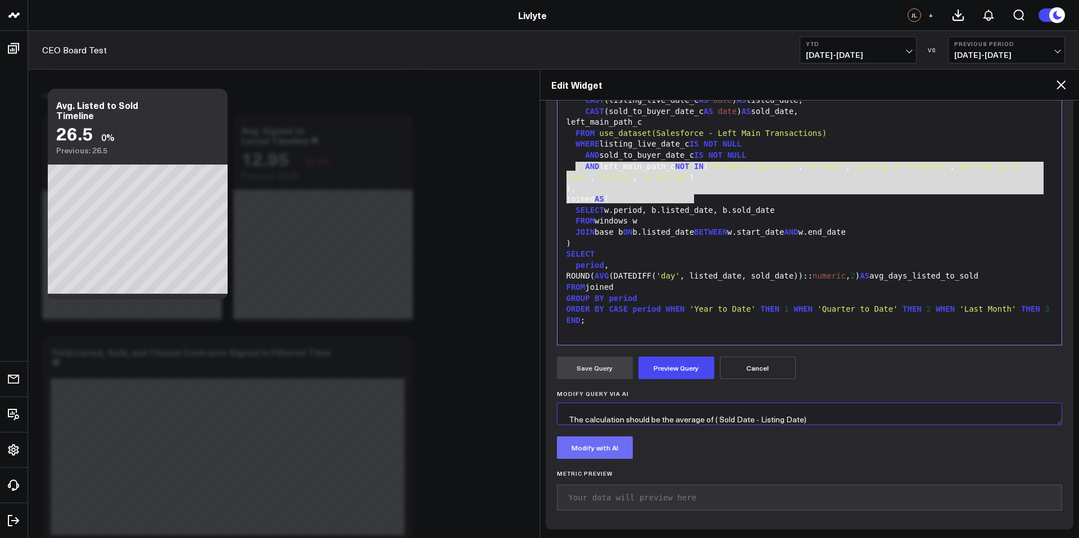
type textarea "Make sure this data is filtered by Date of signed contract with seller and use …"
click at [568, 452] on button "Modify with AI" at bounding box center [595, 448] width 76 height 22
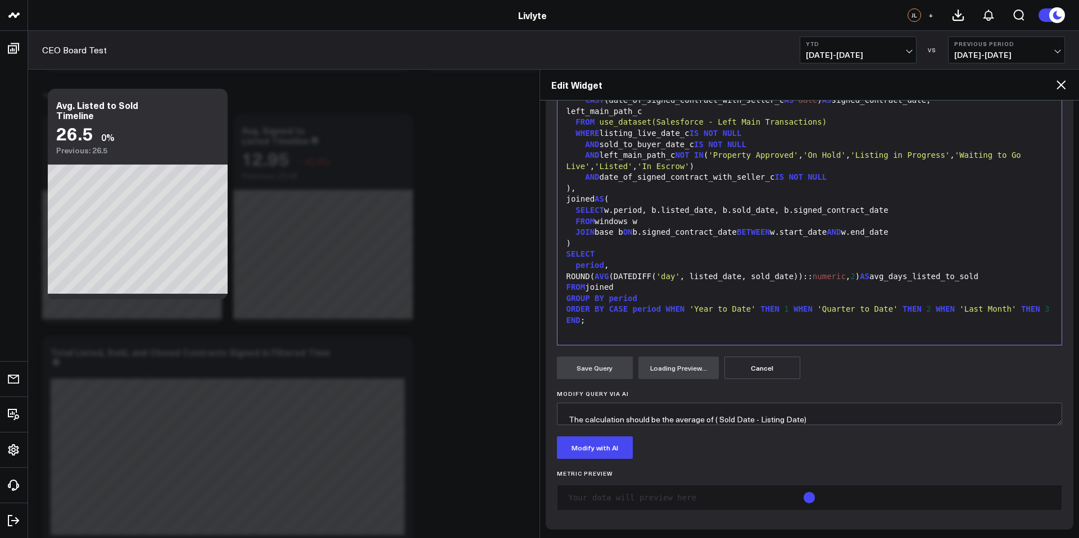
scroll to position [132, 0]
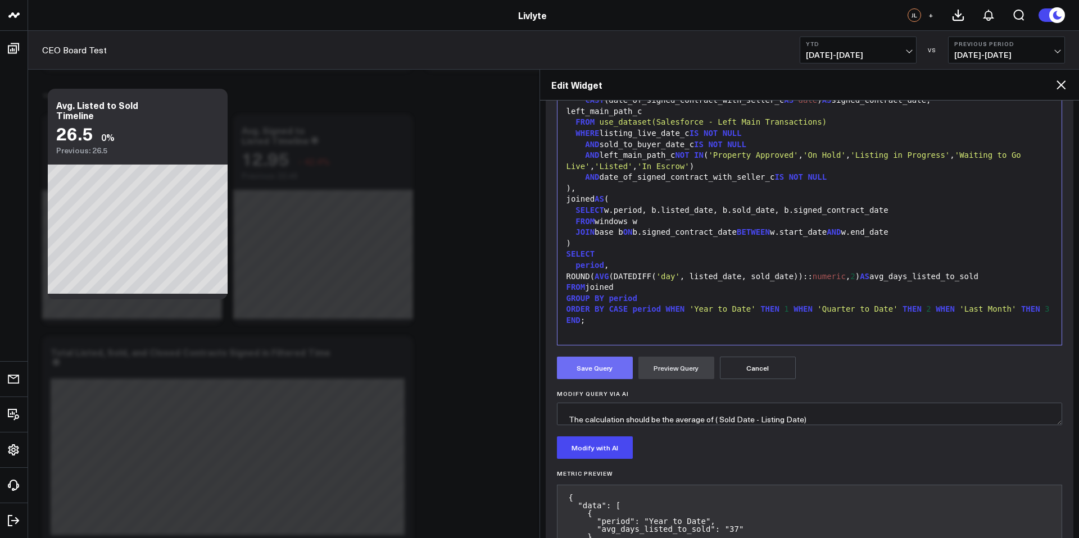
click at [590, 361] on button "Save Query" at bounding box center [595, 368] width 76 height 22
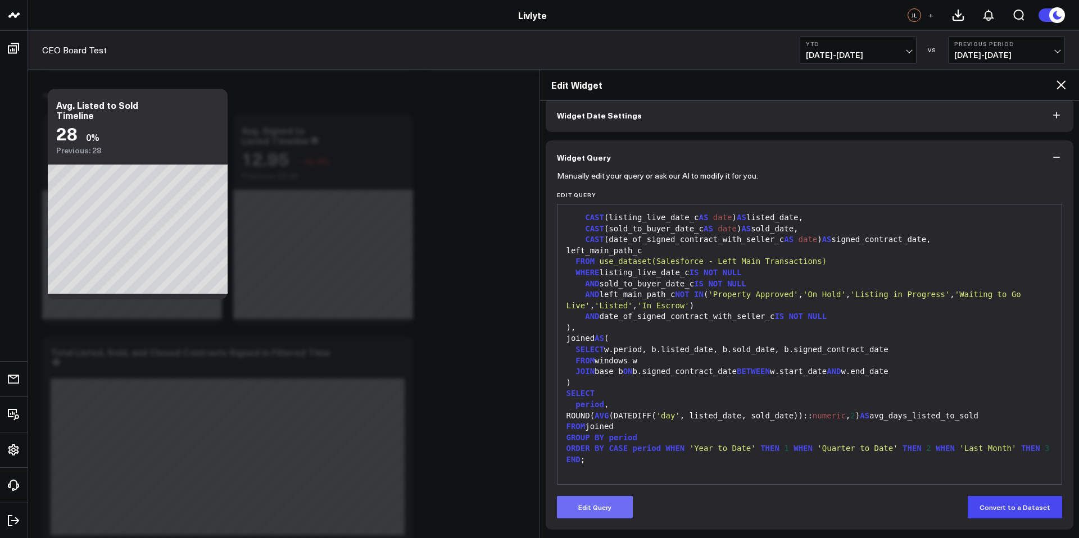
click at [607, 511] on button "Edit Query" at bounding box center [595, 507] width 76 height 22
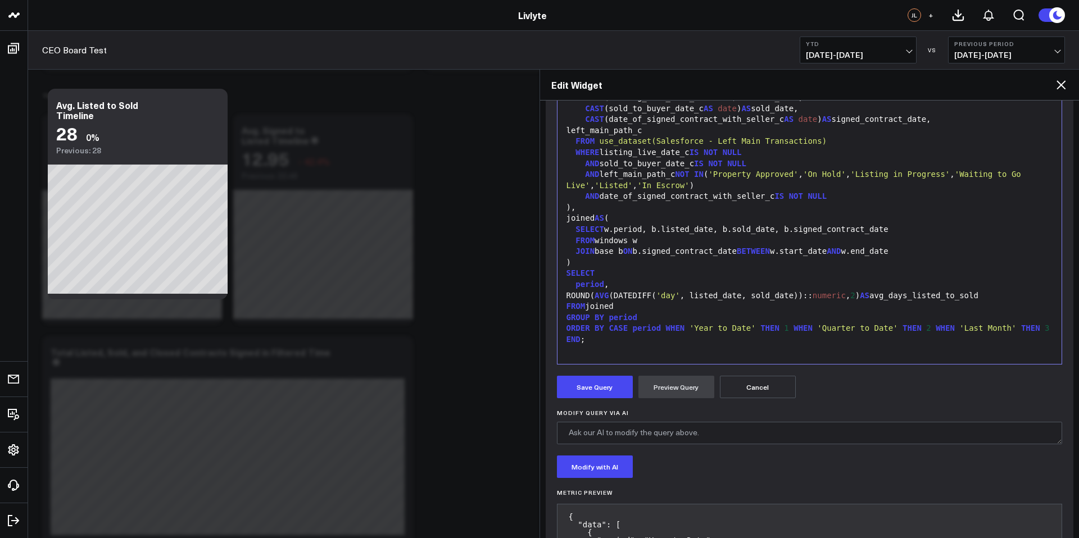
scroll to position [175, 0]
click at [637, 433] on textarea "Modify Query via AI" at bounding box center [810, 431] width 506 height 22
type textarea "T"
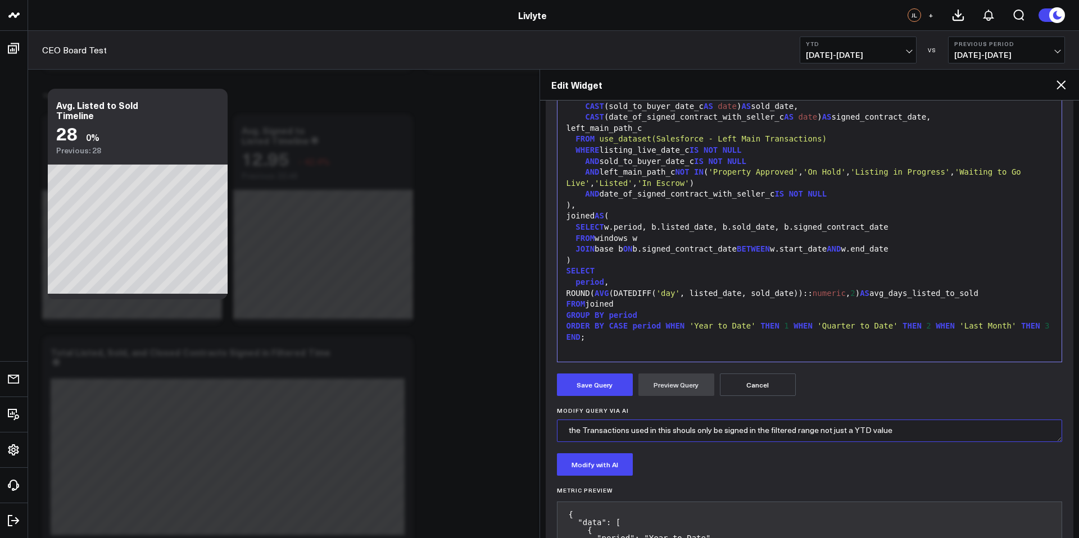
click at [695, 432] on textarea "the Transactions used in this shouls only be signed in the filtered range not j…" at bounding box center [810, 431] width 506 height 22
type textarea "the Transactions used in this should only be signed in the filtered range not j…"
click at [619, 462] on button "Modify with AI" at bounding box center [595, 465] width 76 height 22
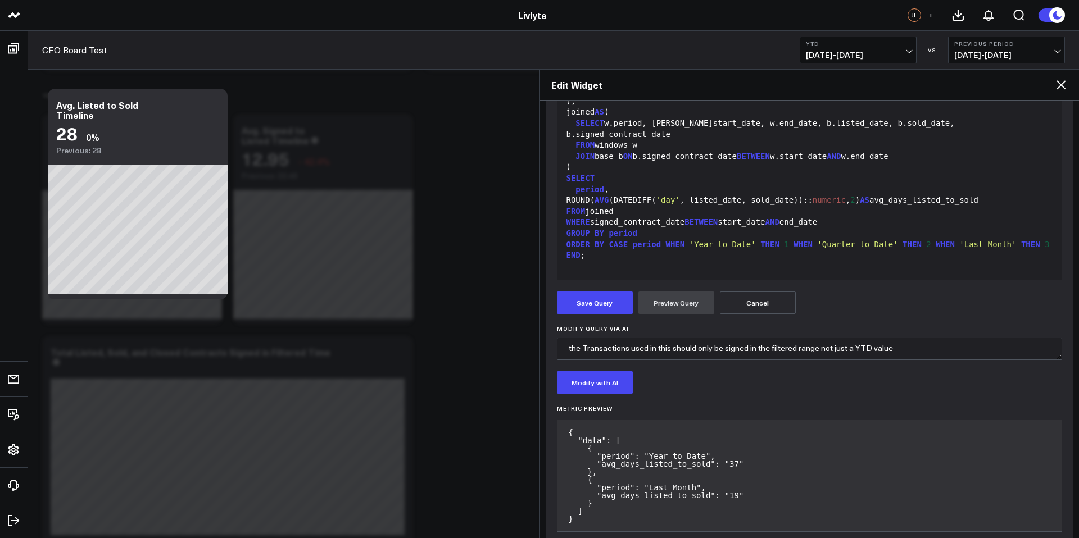
scroll to position [279, 0]
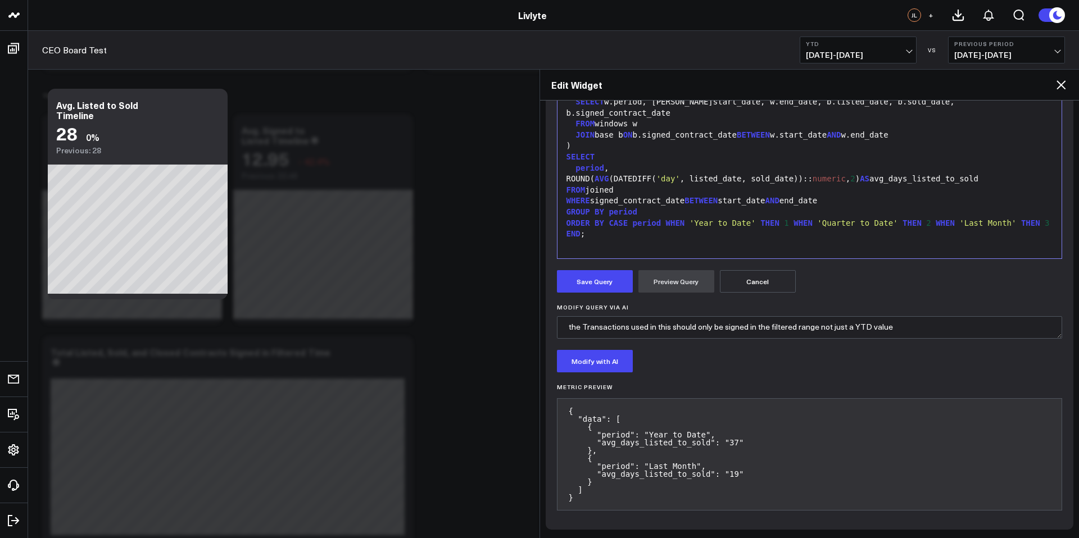
click at [859, 57] on span "[DATE] - [DATE]" at bounding box center [858, 55] width 105 height 9
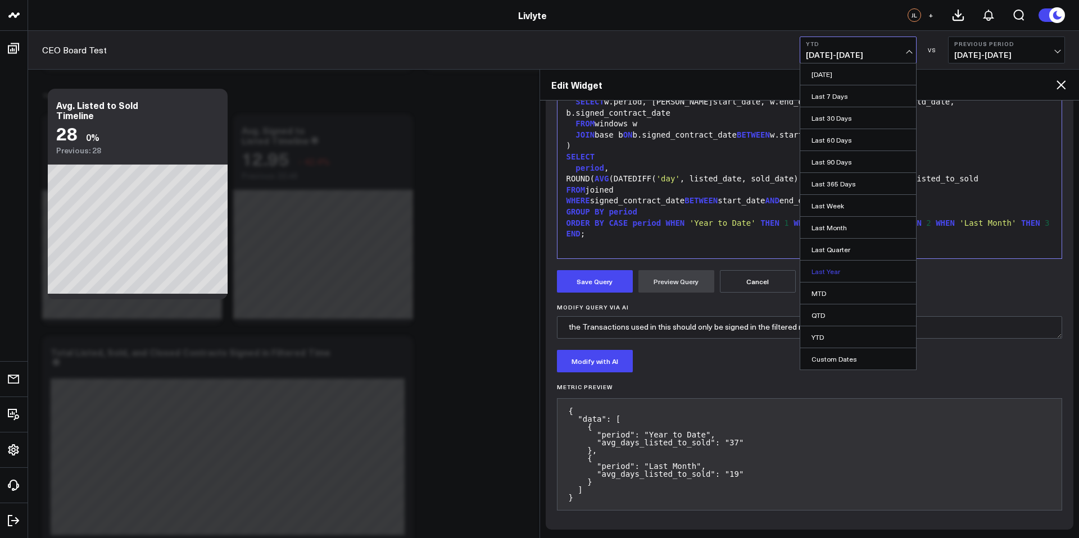
click at [825, 271] on link "Last Year" at bounding box center [858, 271] width 116 height 21
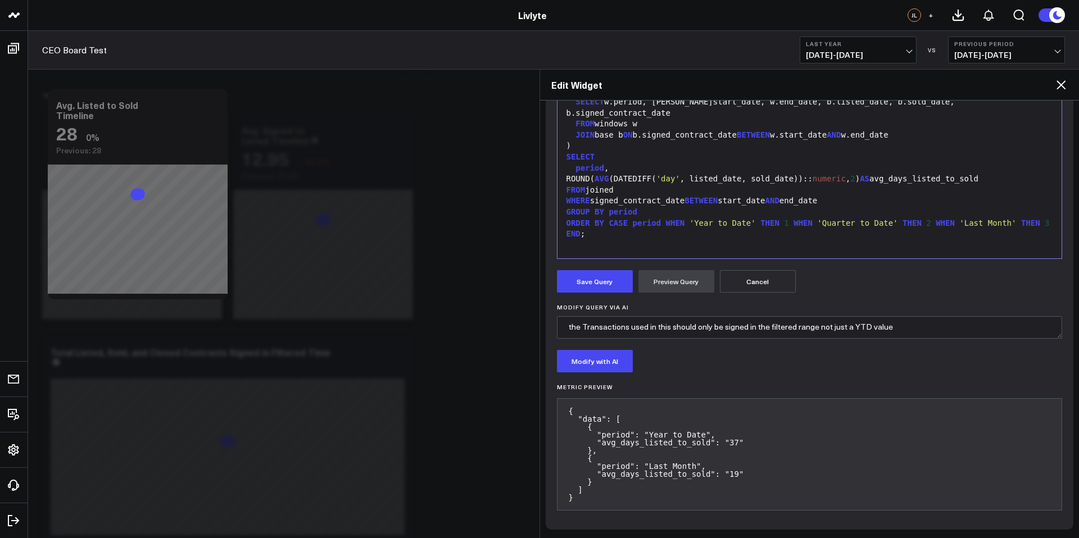
click at [860, 73] on div "Edit Widget" at bounding box center [810, 85] width 540 height 31
click at [862, 60] on button "Last Year [DATE] - [DATE]" at bounding box center [858, 50] width 117 height 27
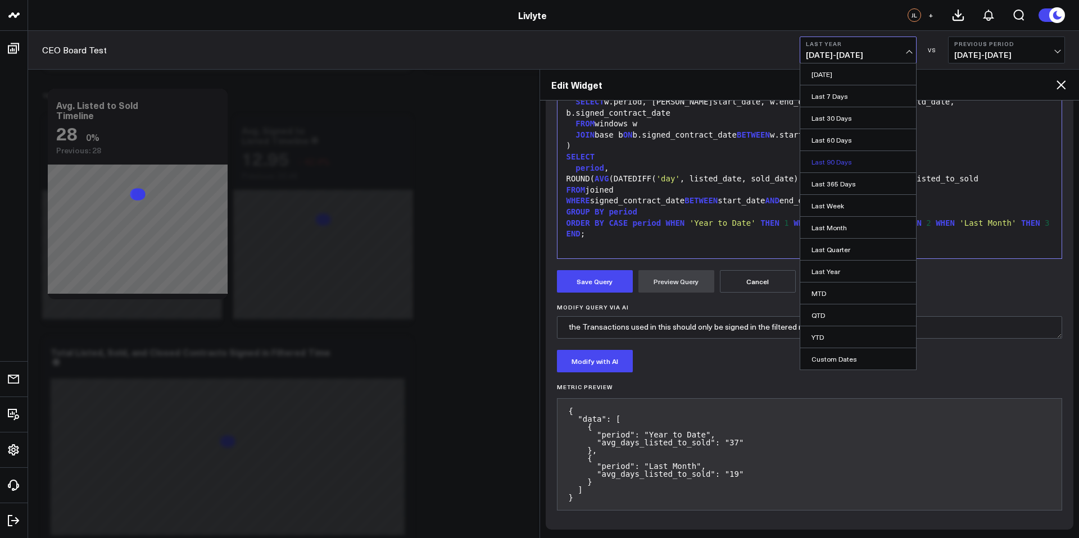
scroll to position [2297, 0]
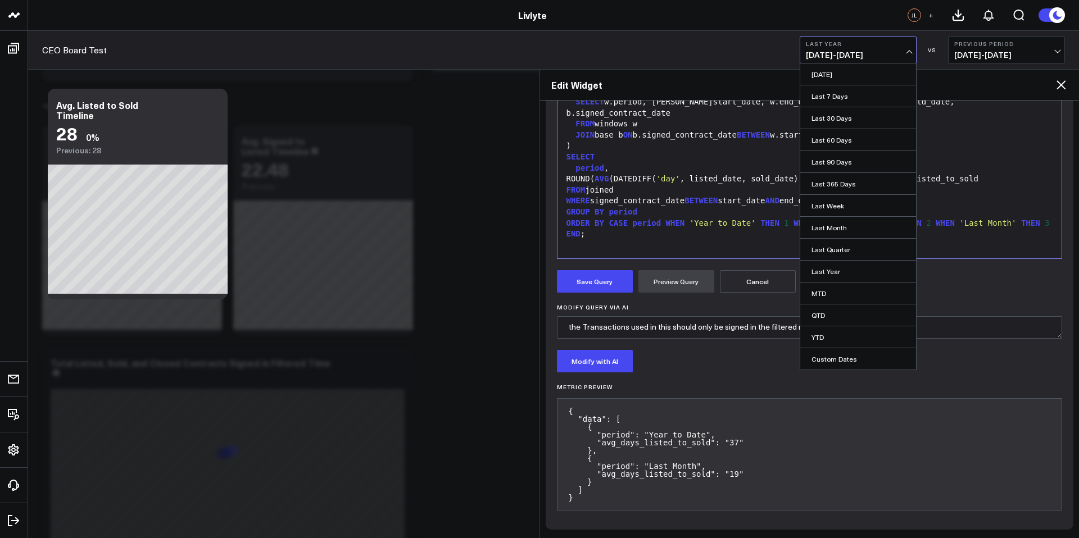
click at [833, 250] on link "Last Quarter" at bounding box center [858, 249] width 116 height 21
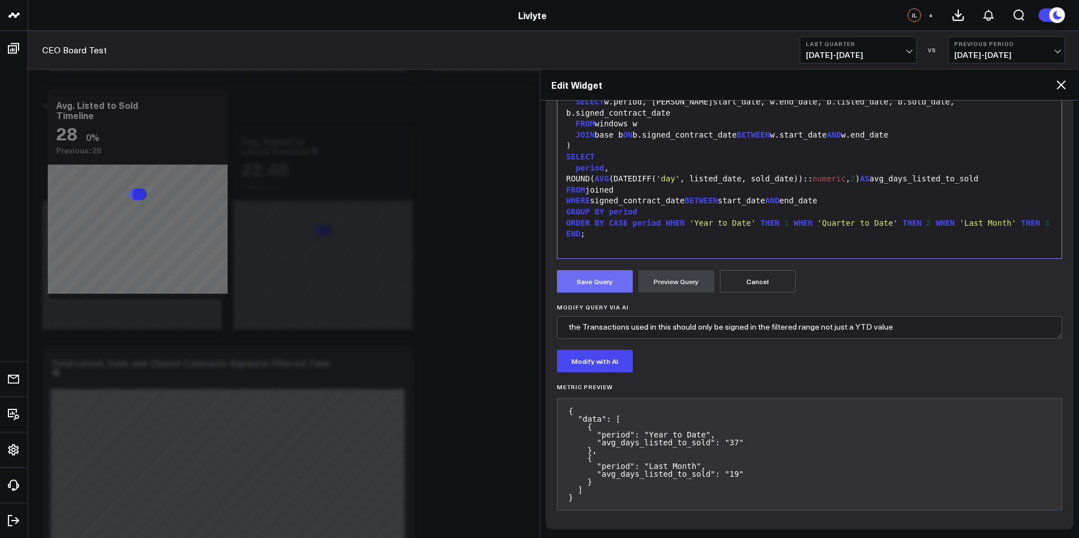
click at [601, 278] on button "Save Query" at bounding box center [595, 281] width 76 height 22
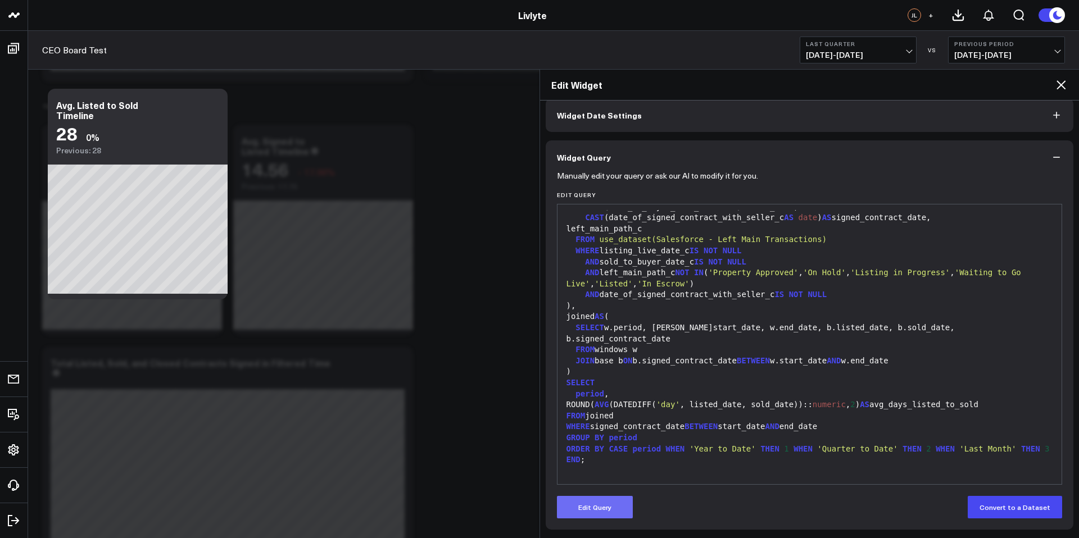
click at [585, 517] on button "Edit Query" at bounding box center [595, 507] width 76 height 22
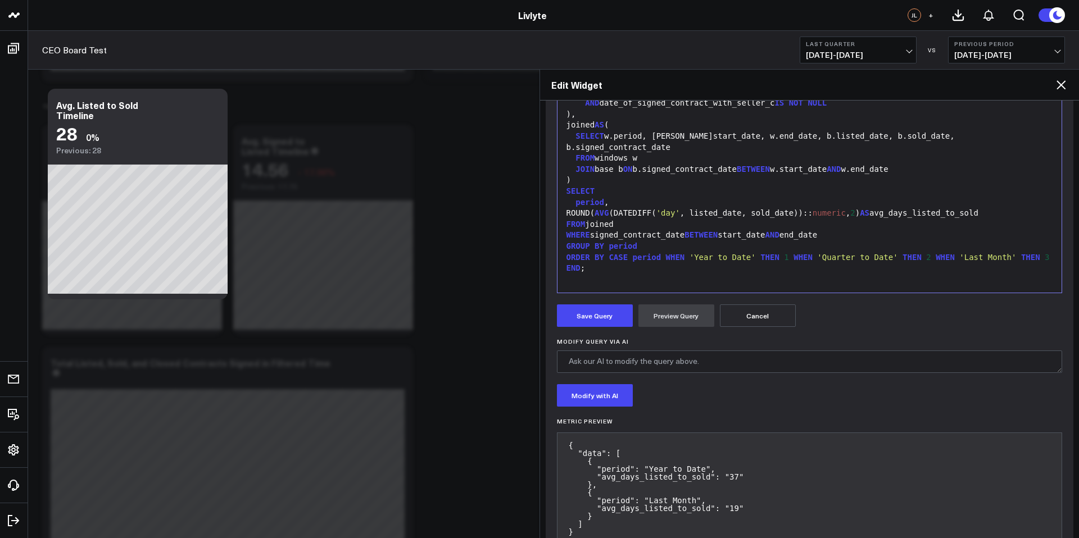
scroll to position [279, 0]
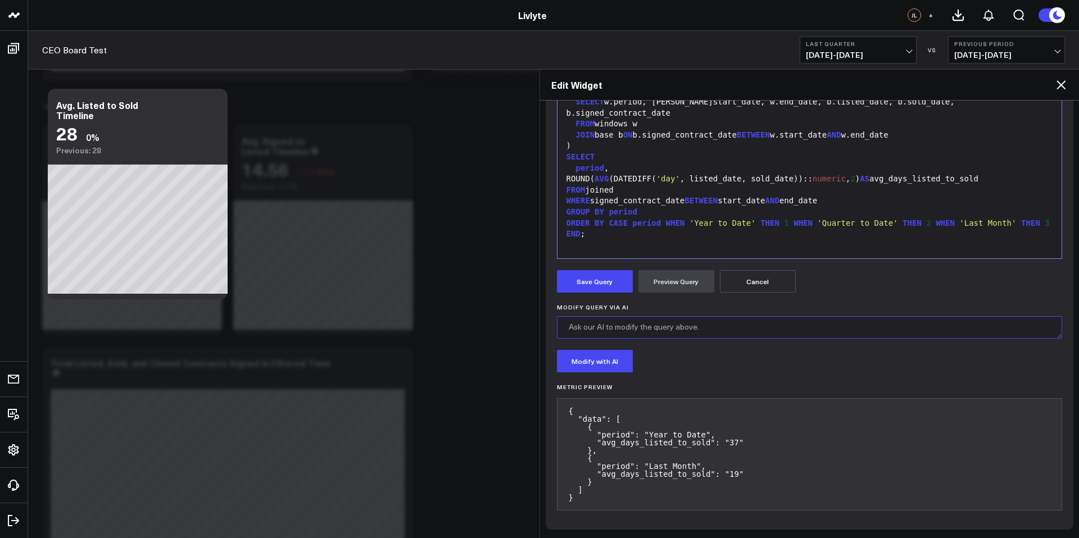
click at [653, 328] on textarea "Modify Query via AI" at bounding box center [810, 327] width 506 height 22
type textarea "C"
type textarea "N"
click at [666, 329] on textarea "make the filters the filters uptop" at bounding box center [810, 327] width 506 height 22
click at [695, 324] on textarea "make the filters the filters up top" at bounding box center [810, 327] width 506 height 22
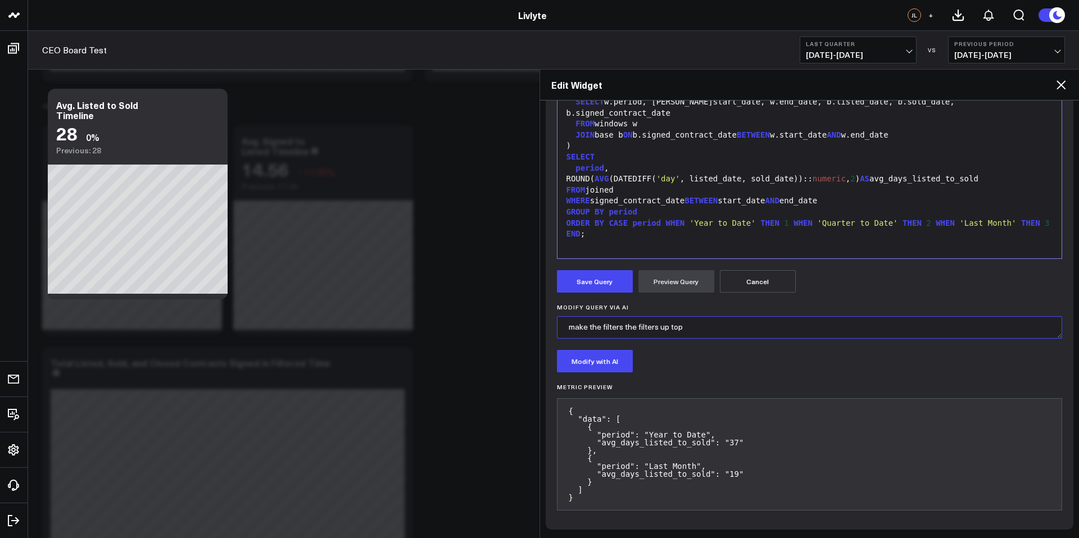
click at [600, 331] on textarea "make the filters the filters up top" at bounding box center [810, 327] width 506 height 22
click at [698, 324] on textarea "make the filters the filters up top" at bounding box center [810, 327] width 506 height 22
type textarea "m"
type textarea "M"
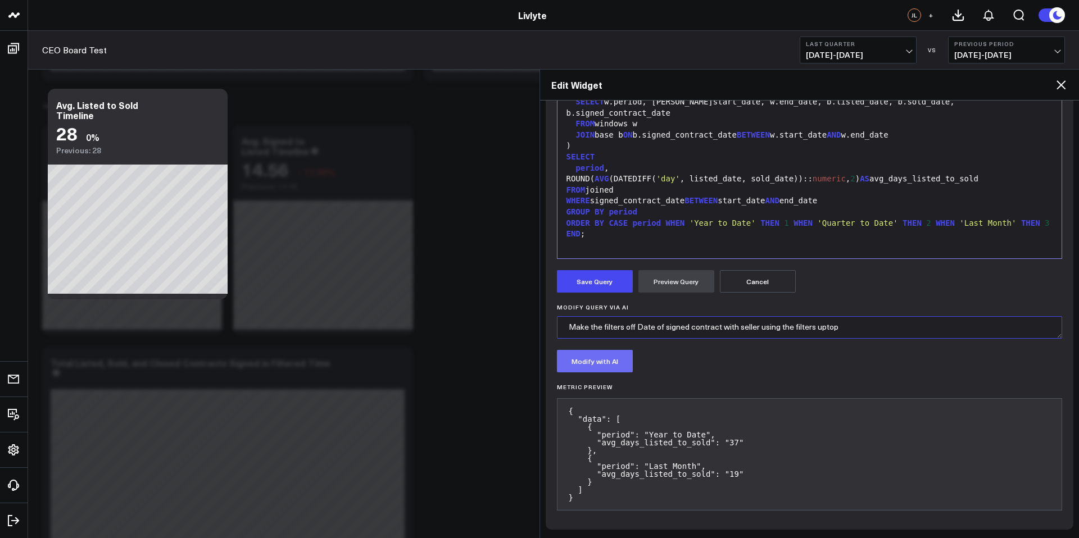
type textarea "Make the filters off Date of signed contract with seller using the filters uptop"
click at [596, 360] on button "Modify with AI" at bounding box center [595, 361] width 76 height 22
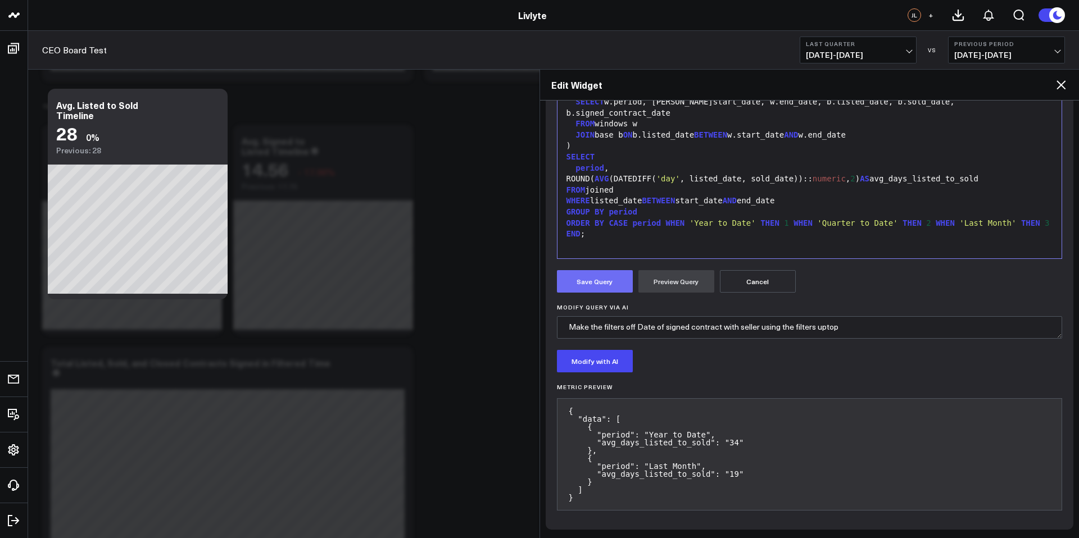
click at [604, 290] on button "Save Query" at bounding box center [595, 281] width 76 height 22
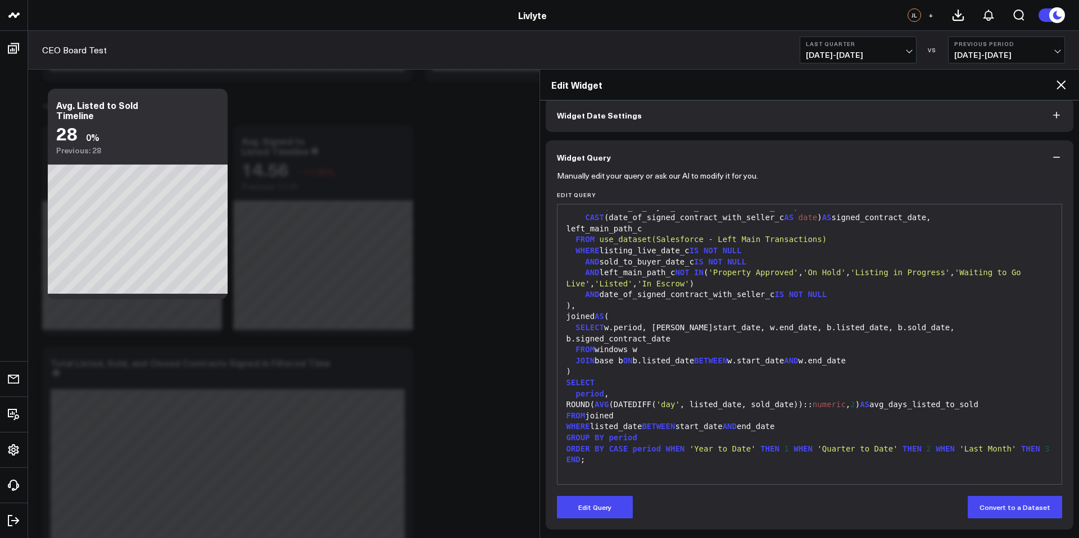
scroll to position [53, 0]
click at [876, 48] on button "Last Quarter [DATE] - [DATE]" at bounding box center [858, 50] width 117 height 27
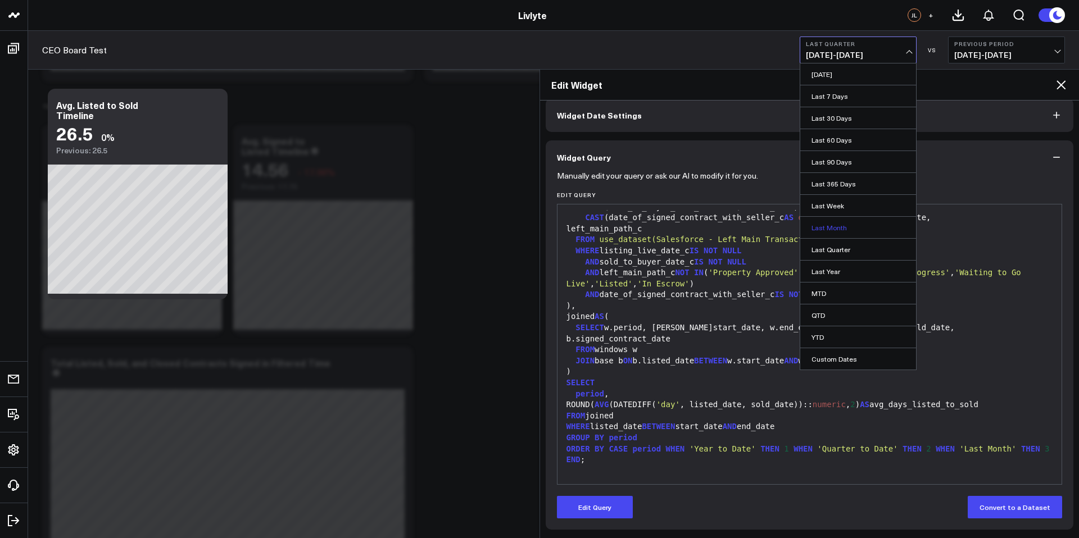
click at [861, 228] on link "Last Month" at bounding box center [858, 227] width 116 height 21
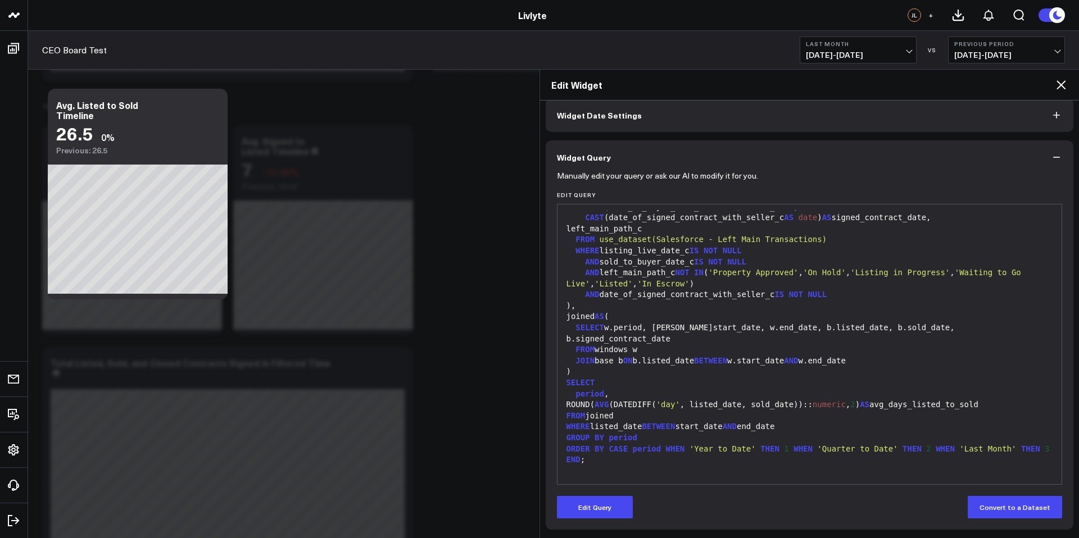
click at [850, 47] on button "Last Month [DATE] - [DATE]" at bounding box center [858, 50] width 117 height 27
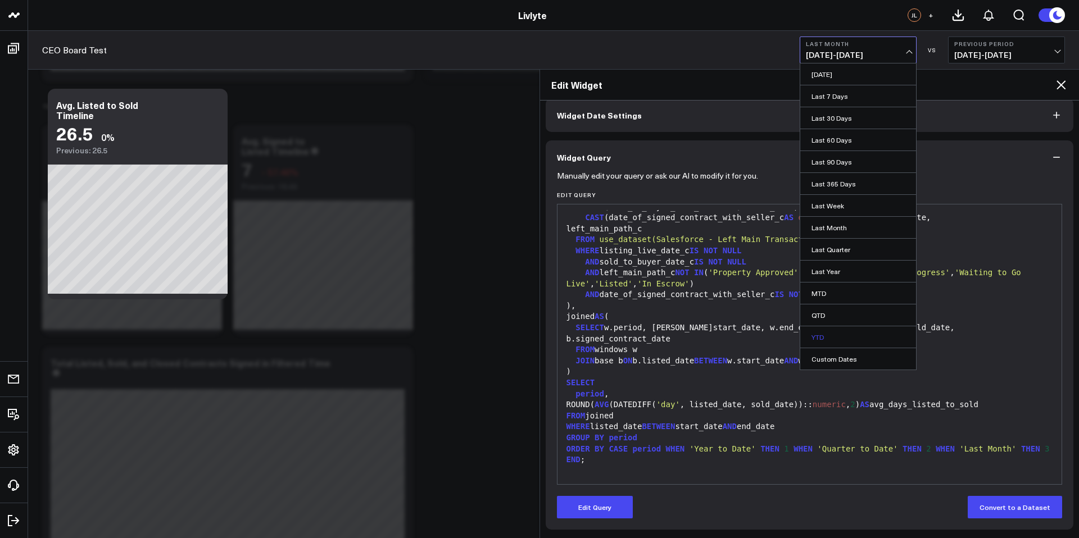
click at [852, 340] on link "YTD" at bounding box center [858, 337] width 116 height 21
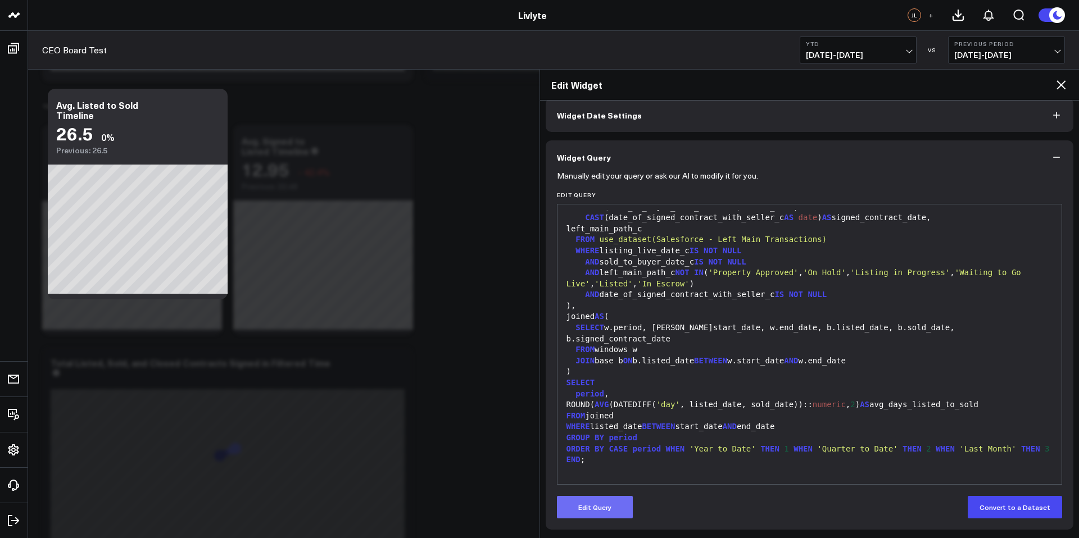
click at [598, 505] on button "Edit Query" at bounding box center [595, 507] width 76 height 22
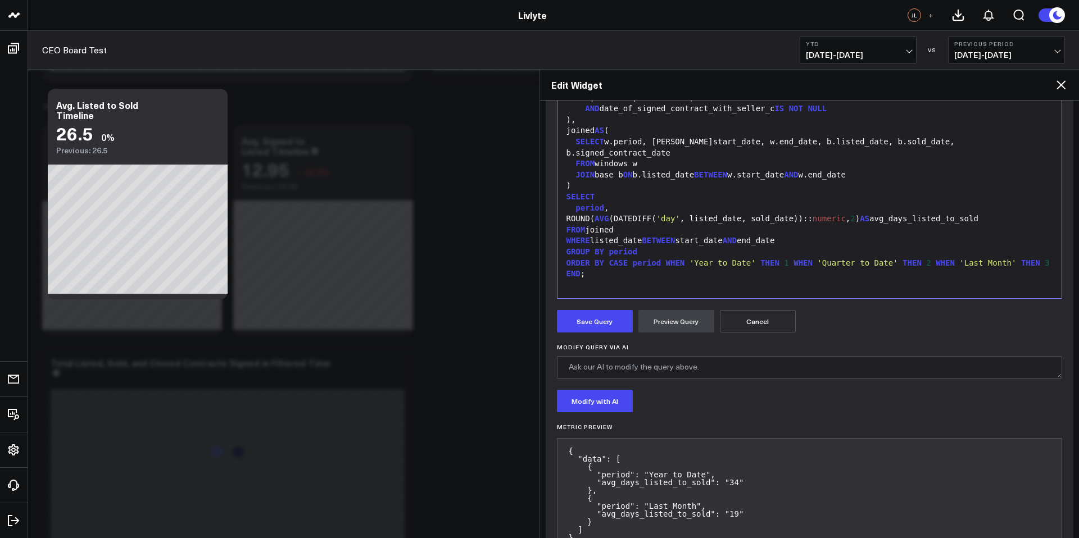
scroll to position [279, 0]
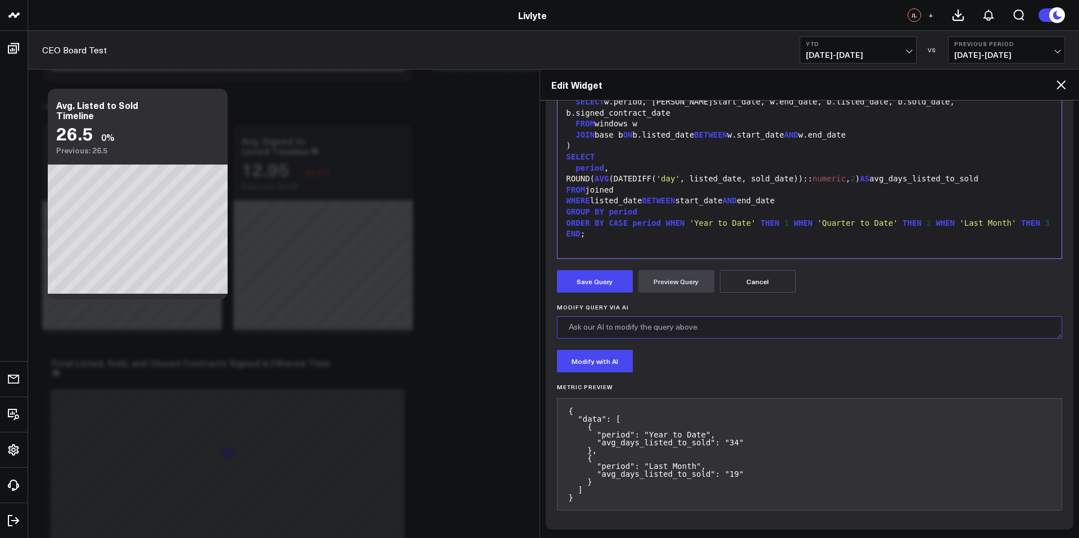
click at [645, 328] on textarea "Modify Query via AI" at bounding box center [810, 327] width 506 height 22
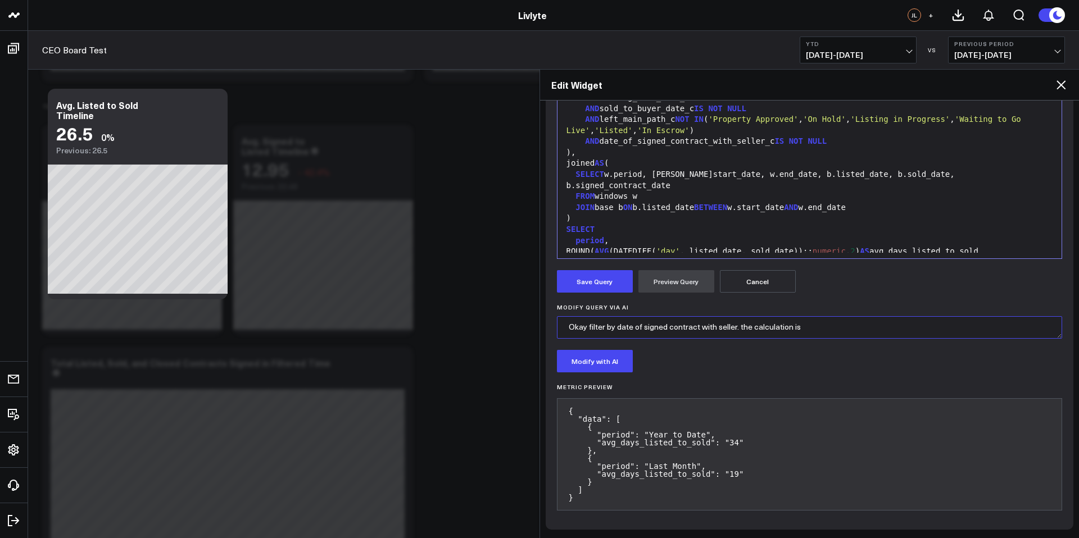
scroll to position [36, 0]
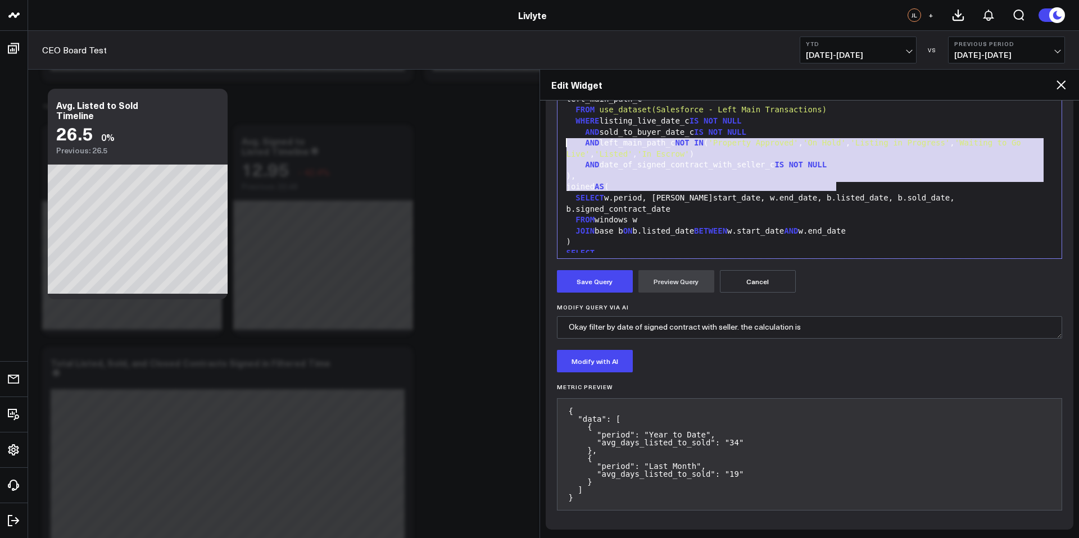
drag, startPoint x: 798, startPoint y: 186, endPoint x: 568, endPoint y: 141, distance: 234.4
click at [568, 141] on div "WITH windows AS ( SELECT 'Last Month' AS period , DATEADD( 'month' , - 1 , CURR…" at bounding box center [810, 148] width 494 height 401
copy div "WHERE listing_live_date_c IS NOT NULL AND sold_to_buyer_date_c IS NOT NULL AND …"
click at [846, 333] on textarea "Okay filter by date of signed contract with seller. the calculation is" at bounding box center [810, 327] width 506 height 22
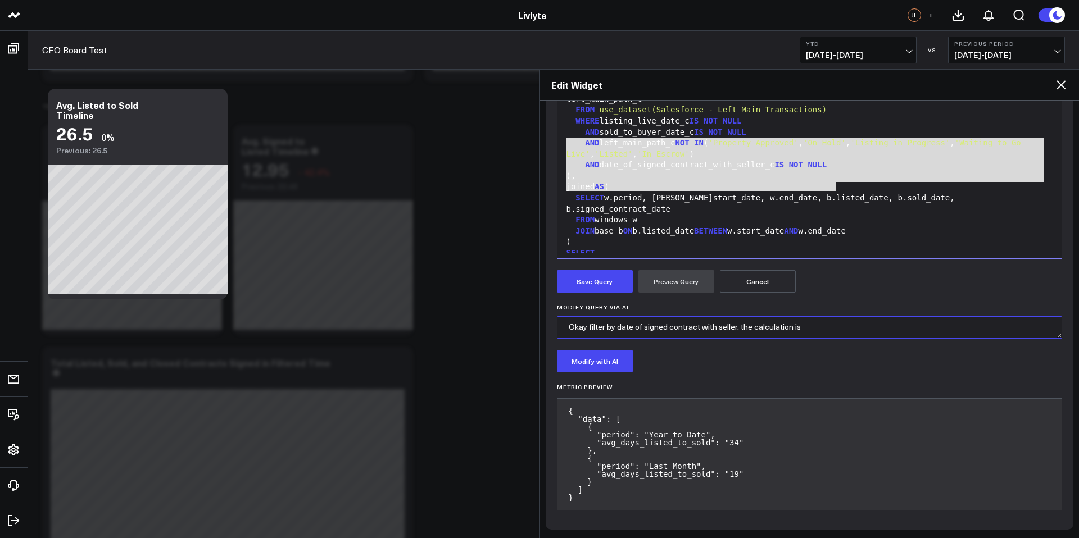
click at [737, 329] on textarea "Okay filter by date of signed contract with seller. the calculation is" at bounding box center [810, 327] width 506 height 22
click at [836, 330] on textarea "Okay filter by date of signed contract with seller. the calculation is" at bounding box center [810, 327] width 506 height 22
paste textarea "WHERE listing_live_date_c IS NOT NULL AND sold_to_buyer_date_c IS NOT NULL AND …"
click at [871, 322] on textarea "Okay filter by date of signed contract with seller. the calculation is deals Si…" at bounding box center [810, 327] width 506 height 22
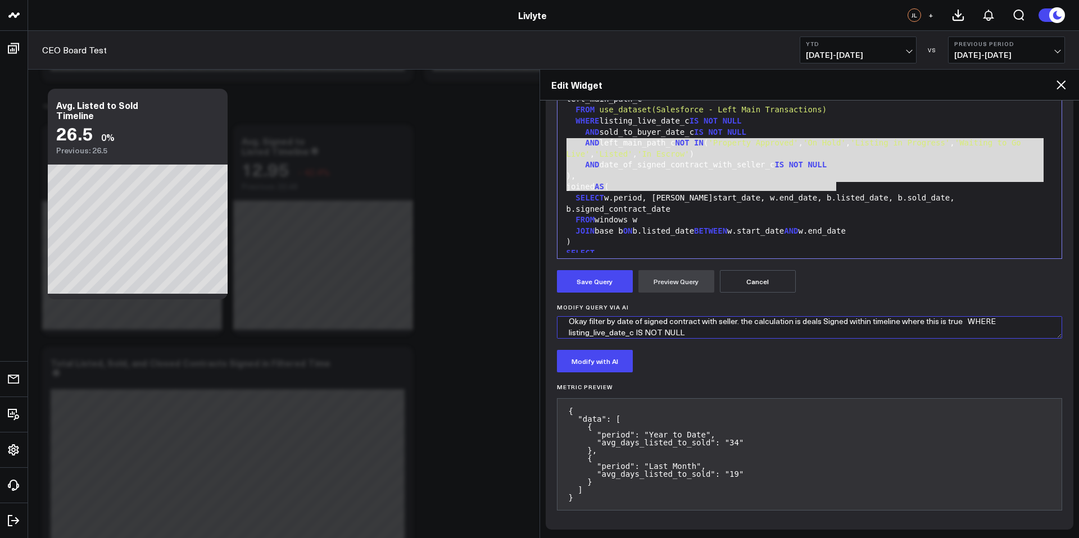
scroll to position [4, 0]
click at [960, 321] on textarea "Okay filter by date of signed contract with seller. the calculation is deals Si…" at bounding box center [810, 327] width 506 height 22
click at [796, 329] on textarea "Okay filter by date of signed contract with seller. the calculation is deals Si…" at bounding box center [810, 327] width 506 height 22
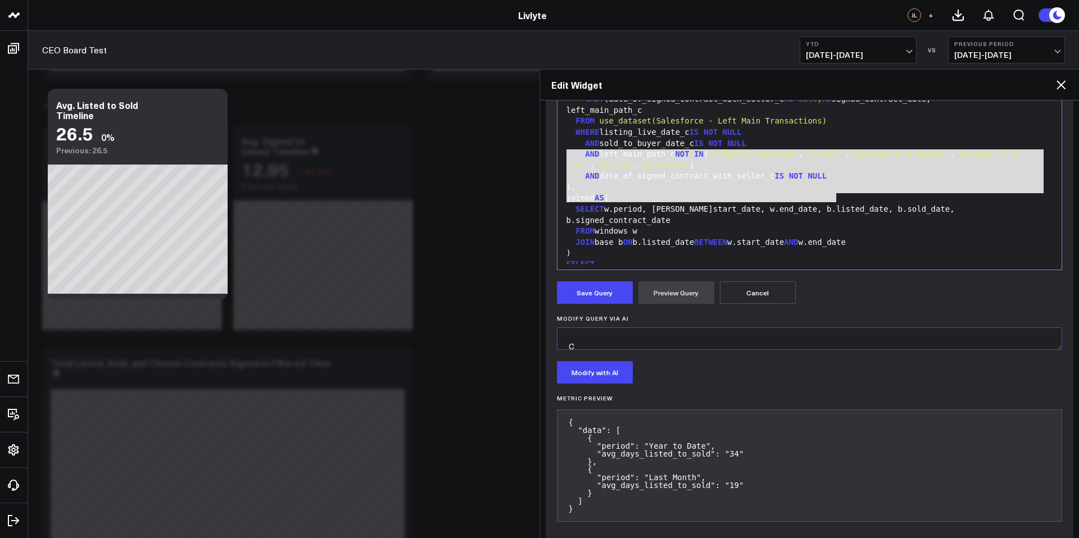
scroll to position [61, 0]
click at [618, 374] on button "Modify with AI" at bounding box center [595, 372] width 76 height 22
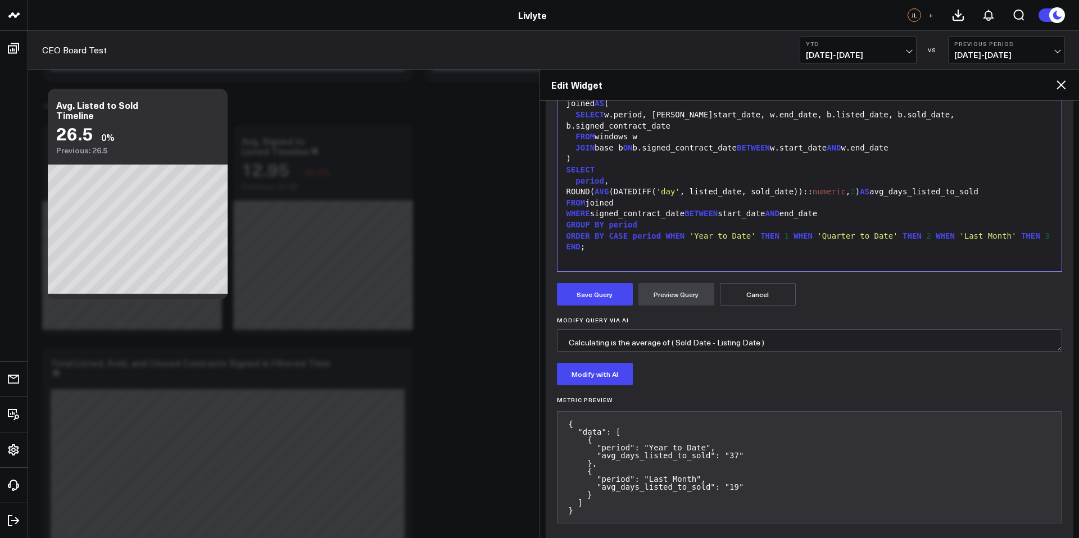
scroll to position [66, 0]
click at [777, 346] on textarea "Okay filter by date of signed contract with seller. the calculation is deals Si…" at bounding box center [810, 340] width 506 height 22
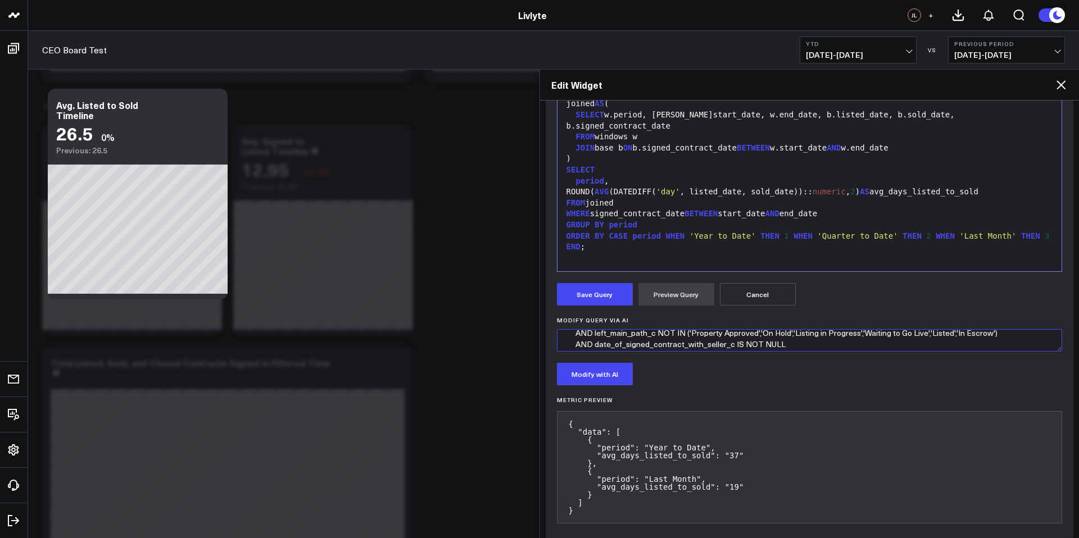
scroll to position [75, 0]
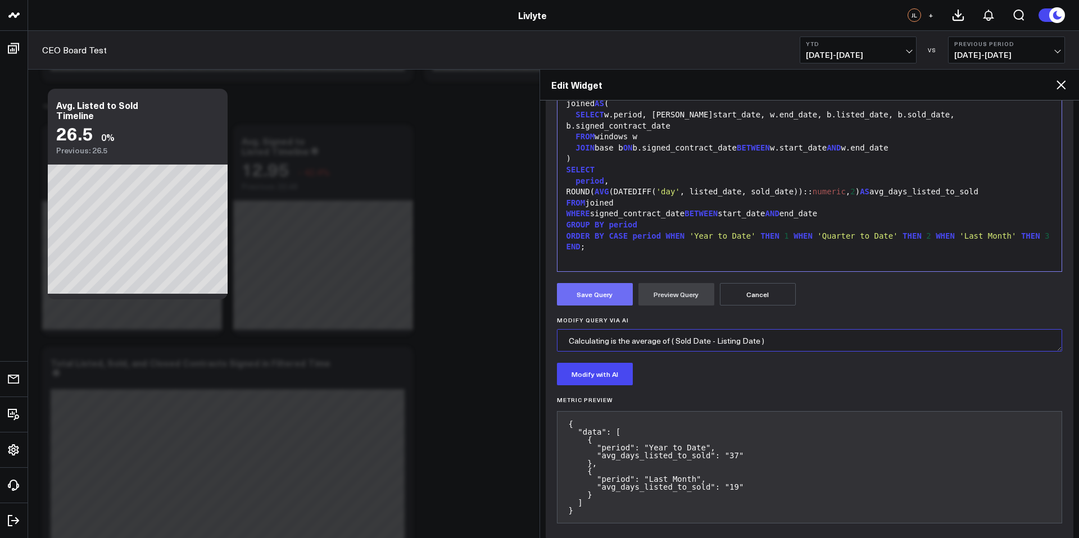
type textarea "Okay filter by date of signed contract with seller. the calculation is deals Si…"
click at [598, 295] on button "Save Query" at bounding box center [595, 294] width 76 height 22
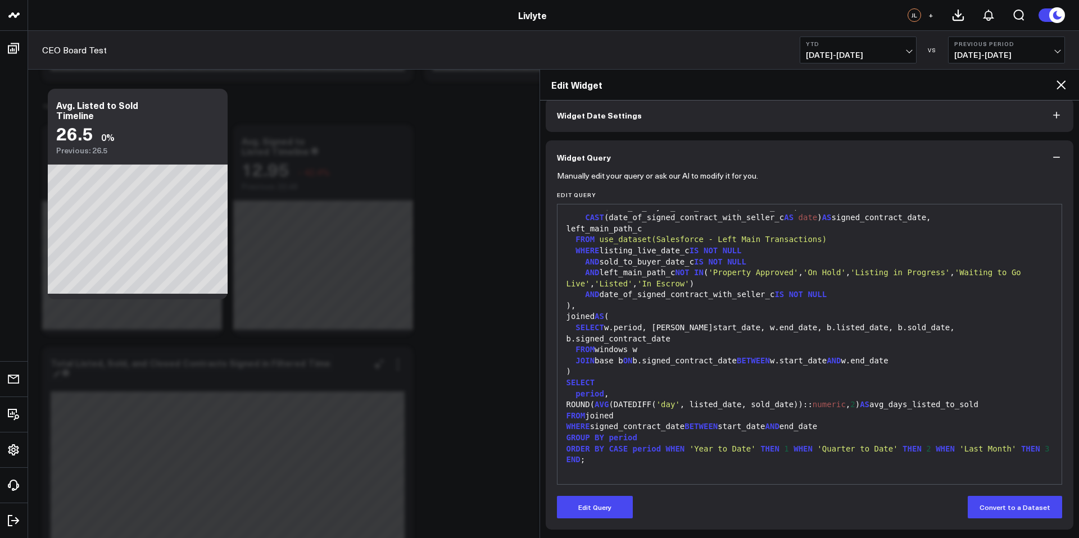
scroll to position [53, 0]
click at [904, 46] on b "YTD" at bounding box center [858, 43] width 105 height 7
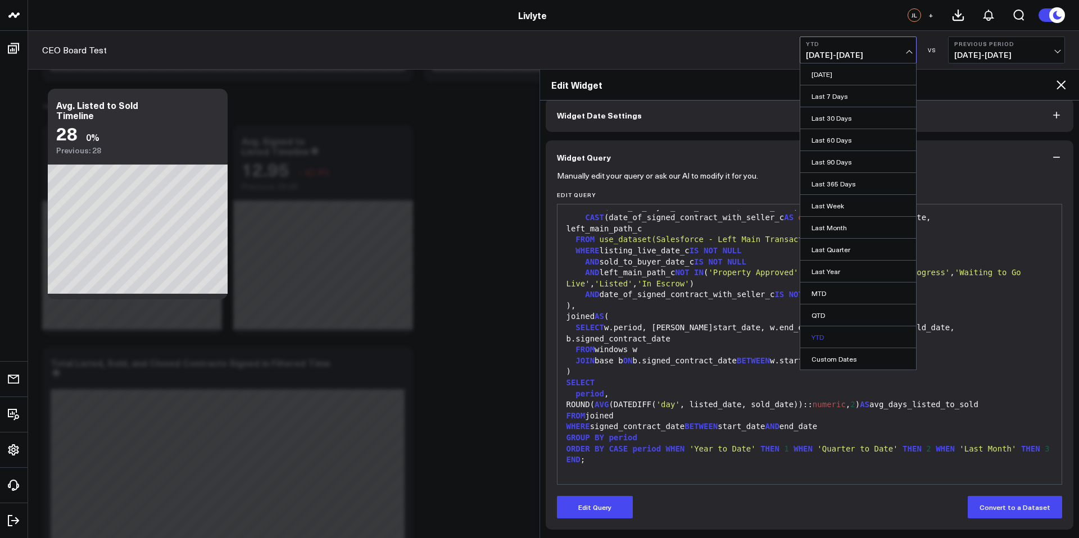
click at [859, 328] on link "YTD" at bounding box center [858, 337] width 116 height 21
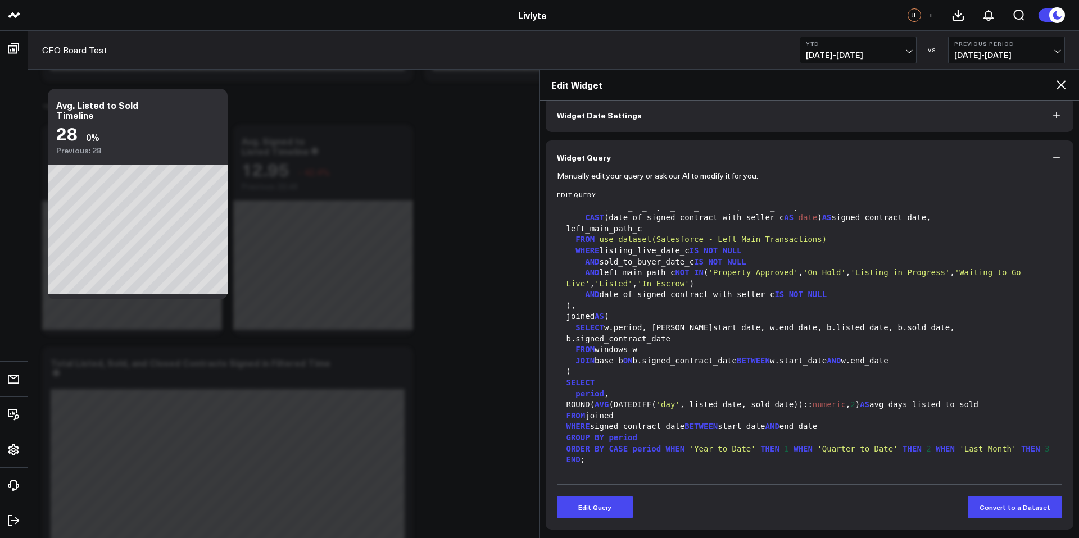
click at [855, 43] on b "YTD" at bounding box center [858, 43] width 105 height 7
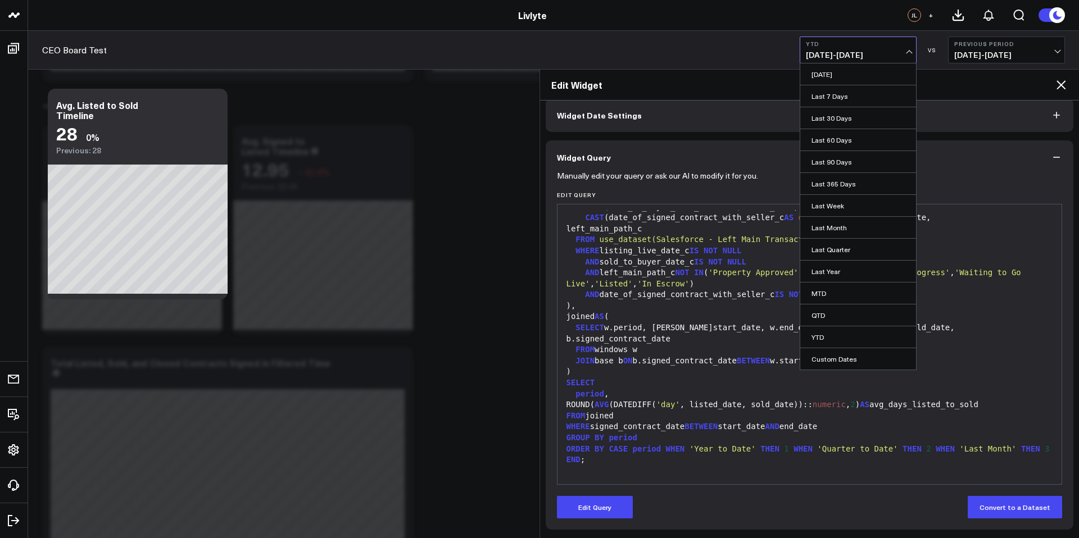
click at [852, 229] on link "Last Month" at bounding box center [858, 227] width 116 height 21
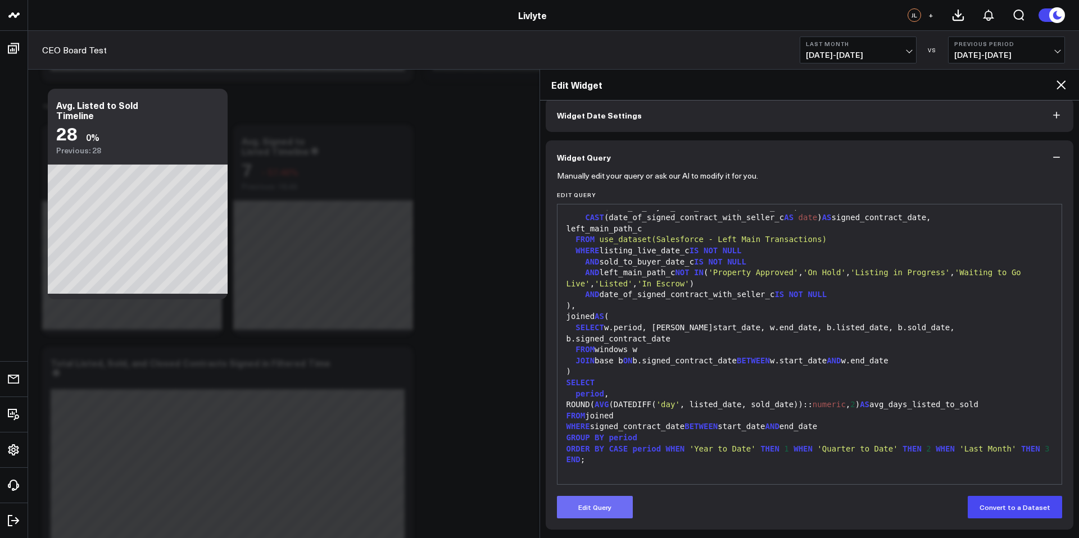
click at [618, 501] on button "Edit Query" at bounding box center [595, 507] width 76 height 22
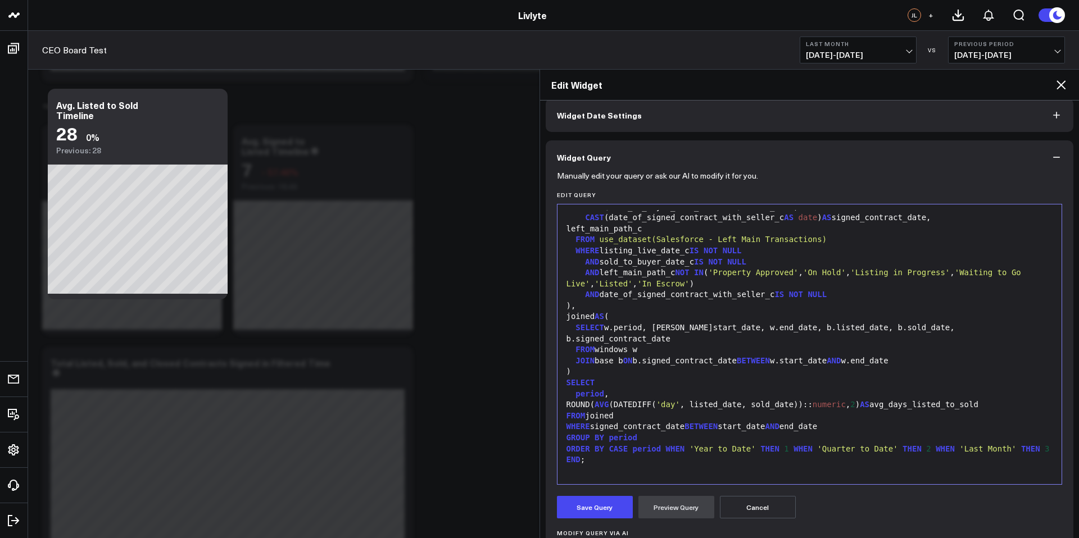
scroll to position [278, 0]
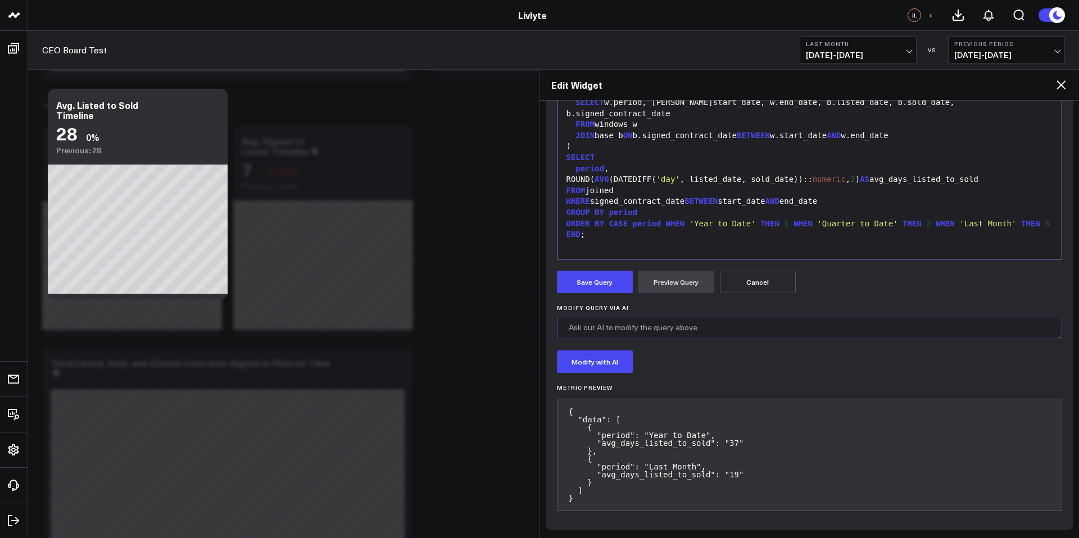
click at [683, 328] on textarea "Modify Query via AI" at bounding box center [810, 328] width 506 height 22
type textarea "I want this not to be stagnent at YTD and last month please us the timelines up…"
click at [607, 361] on button "Modify with AI" at bounding box center [595, 362] width 76 height 22
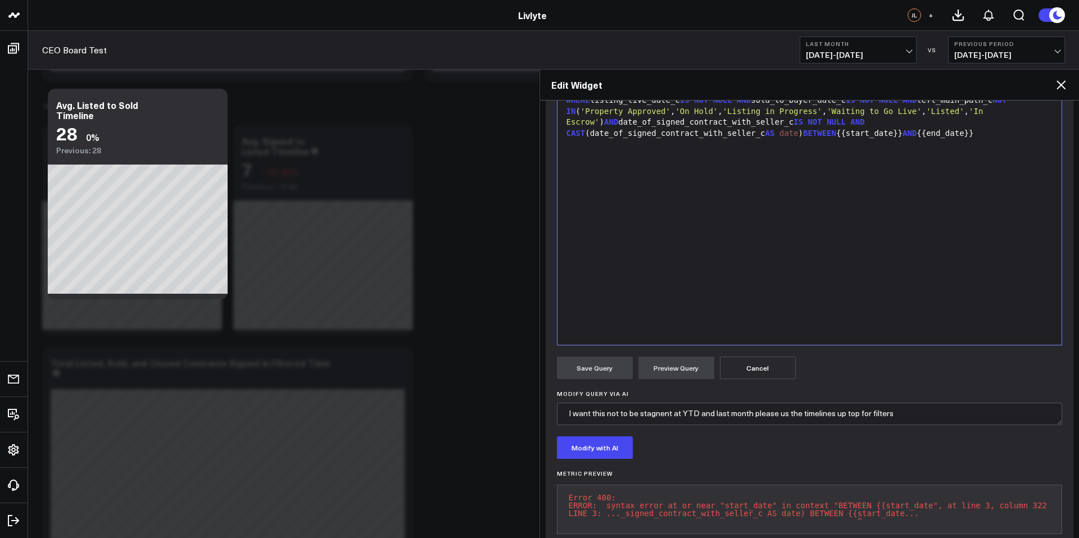
scroll to position [224, 0]
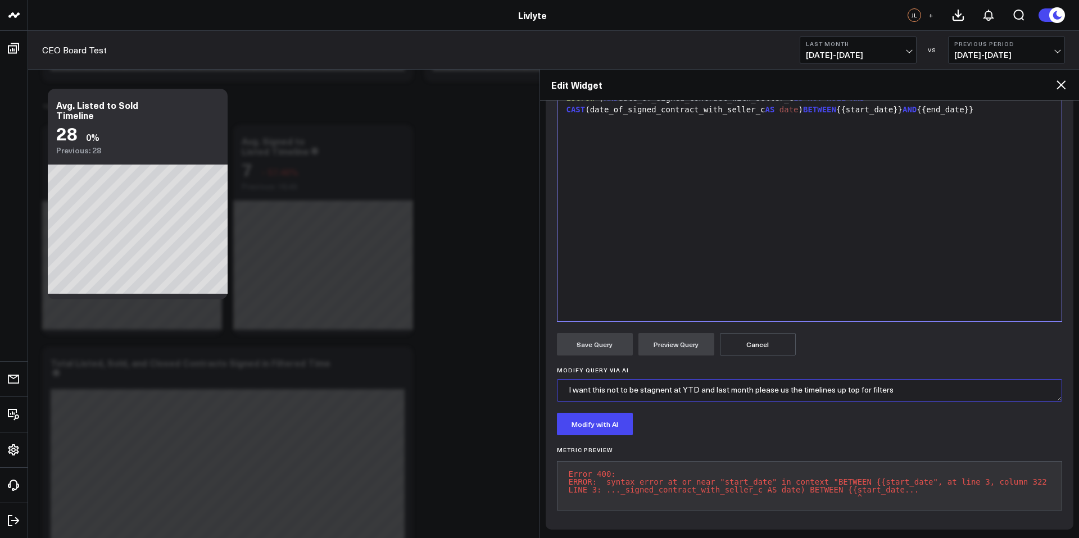
click at [712, 380] on textarea "I want this not to be stagnent at YTD and last month please us the timelines up…" at bounding box center [810, 390] width 506 height 22
click at [662, 379] on textarea "I want this not to be stagnent at YTD and last month please us the timelines up…" at bounding box center [810, 390] width 506 height 22
click at [654, 379] on textarea "I want this not to be stagnent at YTD and last month please us the timelines up…" at bounding box center [810, 390] width 506 height 22
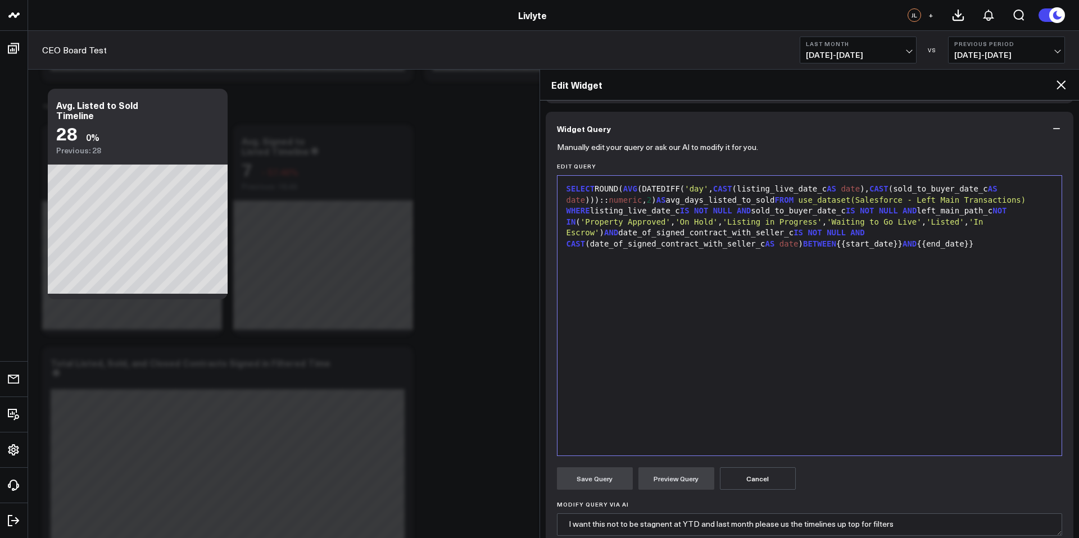
click at [761, 479] on button "Cancel" at bounding box center [758, 479] width 76 height 22
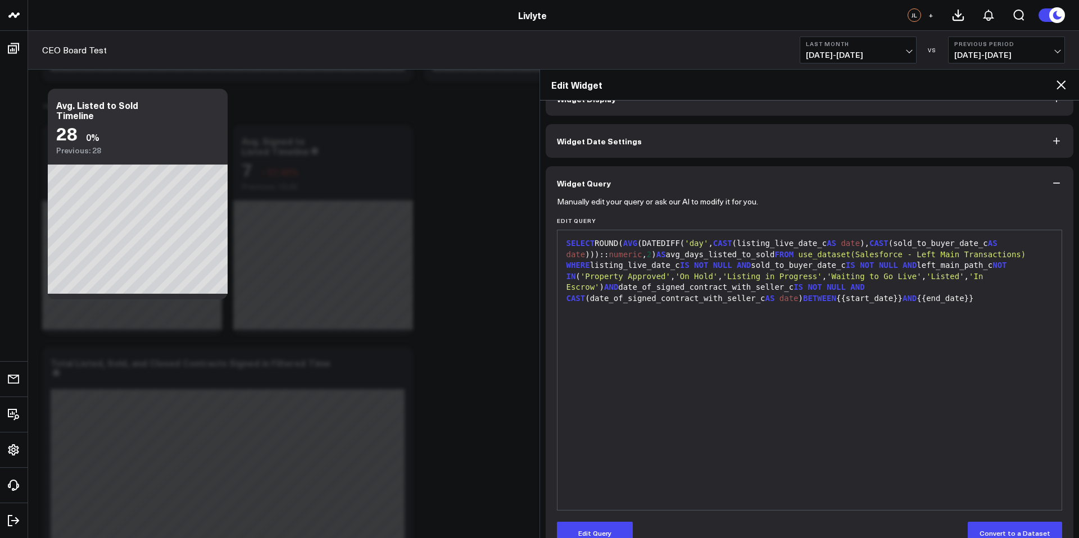
scroll to position [53, 0]
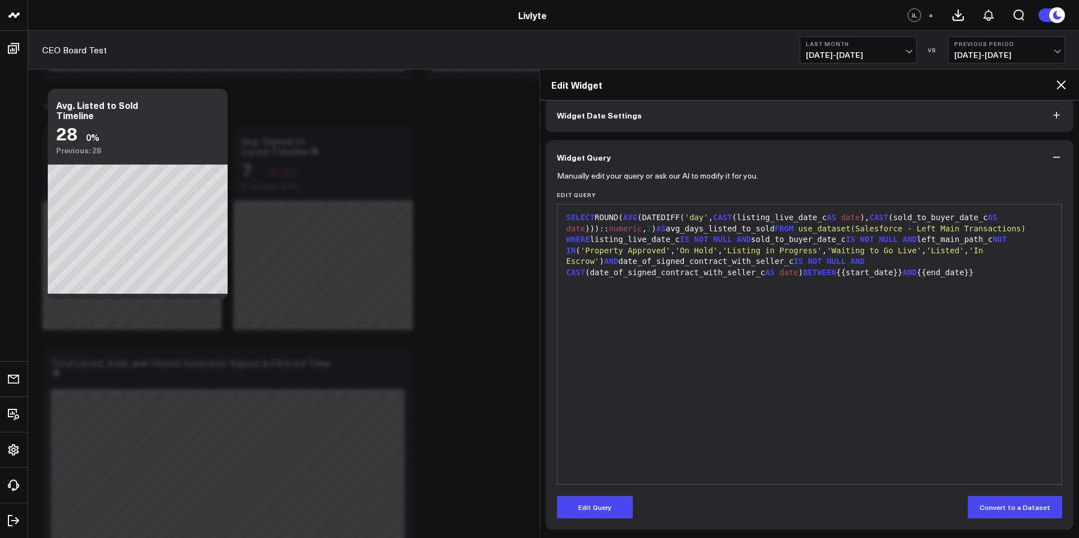
click at [1065, 84] on icon at bounding box center [1061, 84] width 13 height 13
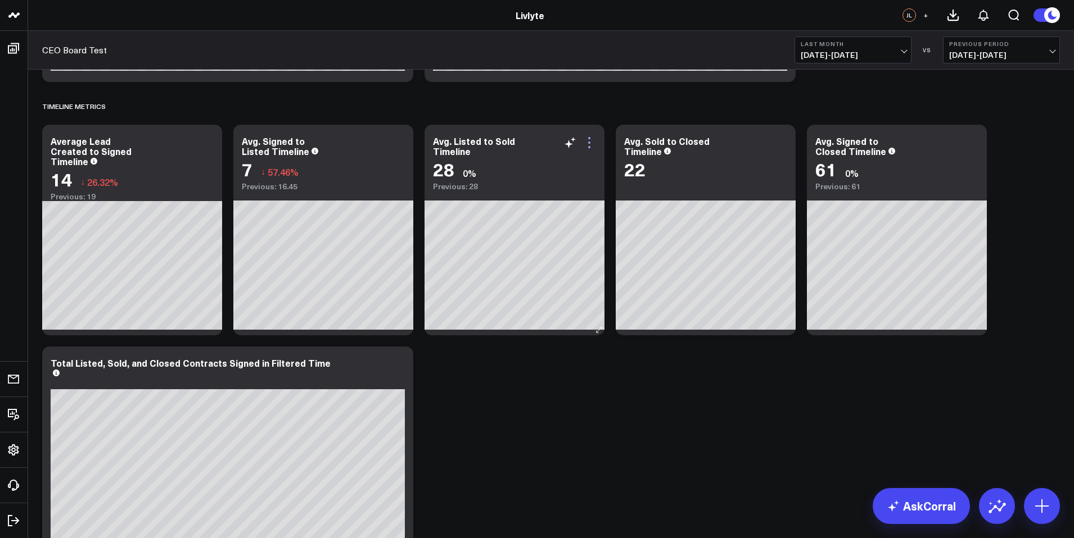
click at [586, 143] on icon at bounding box center [588, 142] width 13 height 13
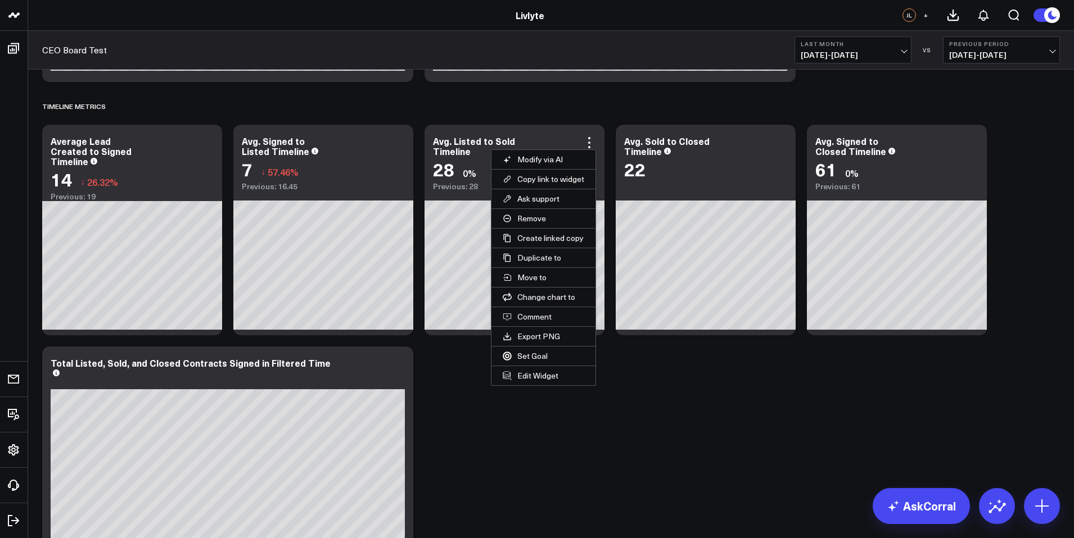
click at [525, 377] on button "Edit Widget" at bounding box center [543, 375] width 104 height 19
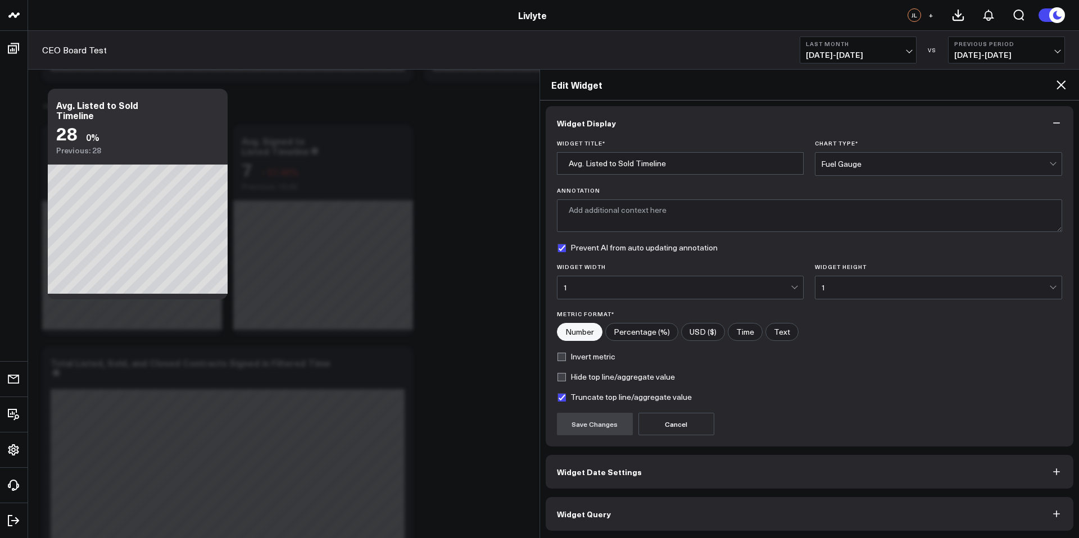
scroll to position [4, 0]
click at [577, 523] on button "Widget Query" at bounding box center [810, 513] width 528 height 34
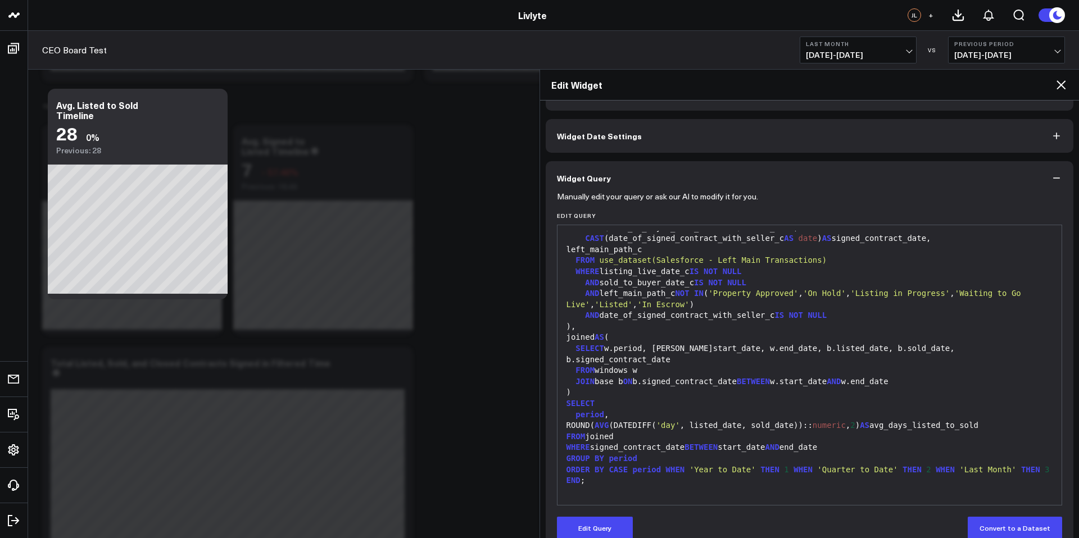
scroll to position [53, 0]
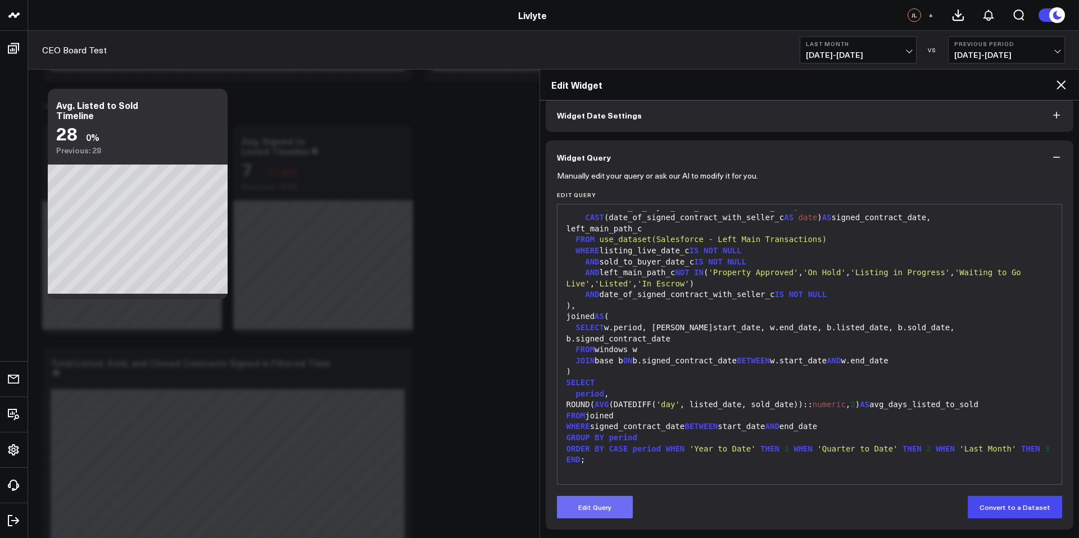
click at [600, 508] on button "Edit Query" at bounding box center [595, 507] width 76 height 22
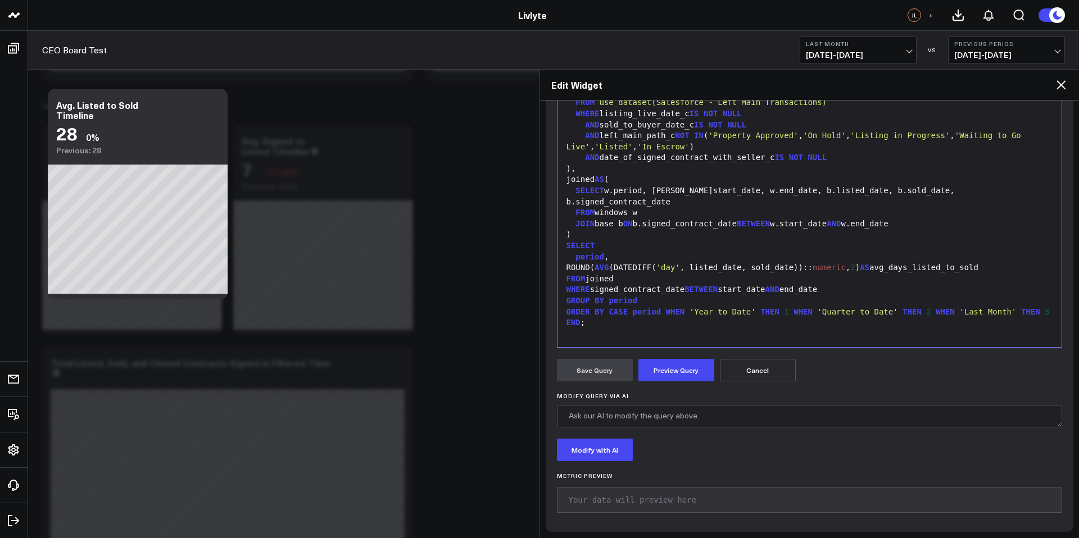
scroll to position [192, 0]
click at [669, 422] on textarea "Modify Query via AI" at bounding box center [810, 414] width 506 height 22
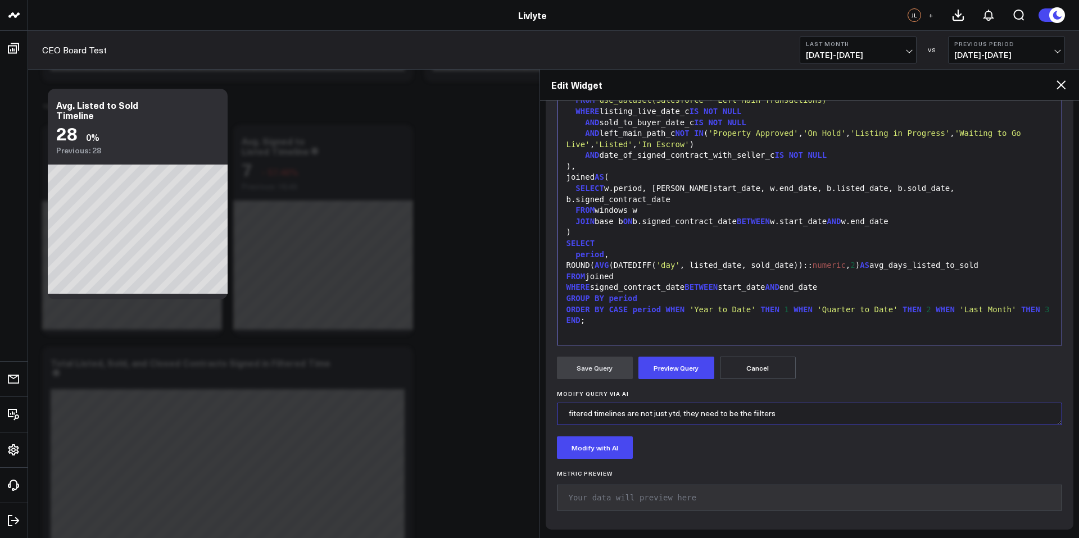
click at [576, 414] on textarea "fitered timelines are not just ytd, they need to be the fiilters" at bounding box center [810, 414] width 506 height 22
click at [770, 413] on textarea "filtered timelines are not just ytd, they need to be the fiilters" at bounding box center [810, 414] width 506 height 22
click at [781, 412] on textarea "filtered timelines are not just ytd, they need to be the fiilters" at bounding box center [810, 414] width 506 height 22
click at [803, 415] on textarea "filtered timelines are not just ytd, they need to be the fiiltered by thetimeli…" at bounding box center [810, 414] width 506 height 22
drag, startPoint x: 821, startPoint y: 414, endPoint x: 830, endPoint y: 416, distance: 8.6
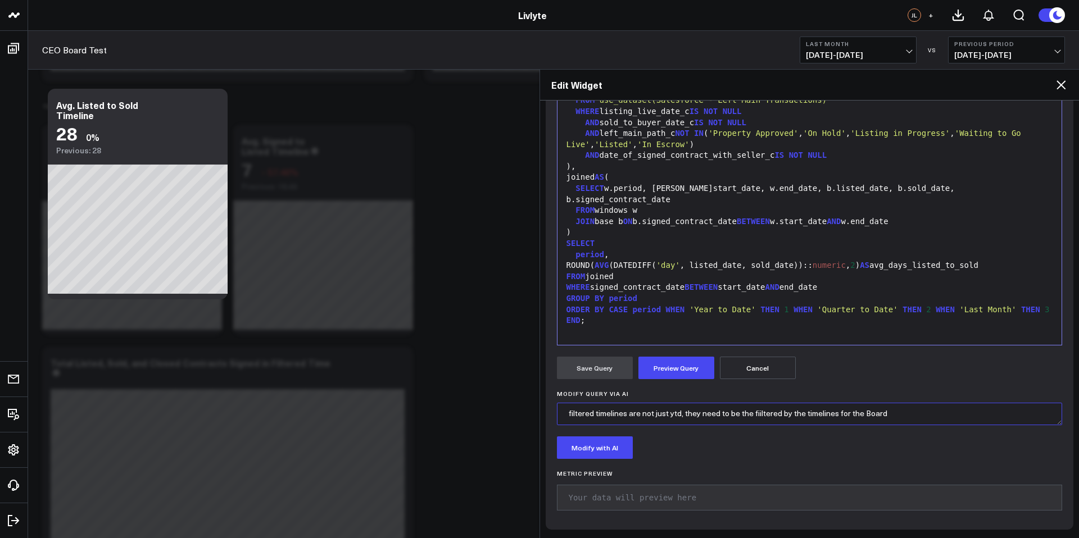
click at [830, 416] on textarea "filtered timelines are not just ytd, they need to be the fiiltered by the timel…" at bounding box center [810, 414] width 506 height 22
drag, startPoint x: 835, startPoint y: 413, endPoint x: 819, endPoint y: 414, distance: 16.3
click at [819, 414] on textarea "filtered timelines are not just ytd, they need to be the fiiltered by the timel…" at bounding box center [810, 414] width 506 height 22
type textarea "filtered timelines are not just ytd, they need to be the filtered by the time s…"
click at [587, 456] on button "Modify with AI" at bounding box center [595, 448] width 76 height 22
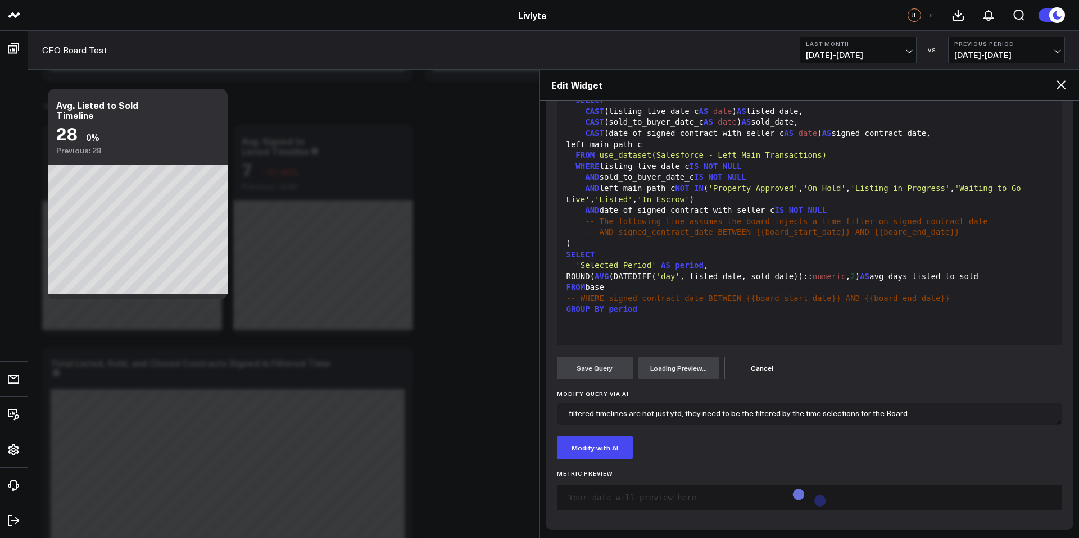
scroll to position [0, 0]
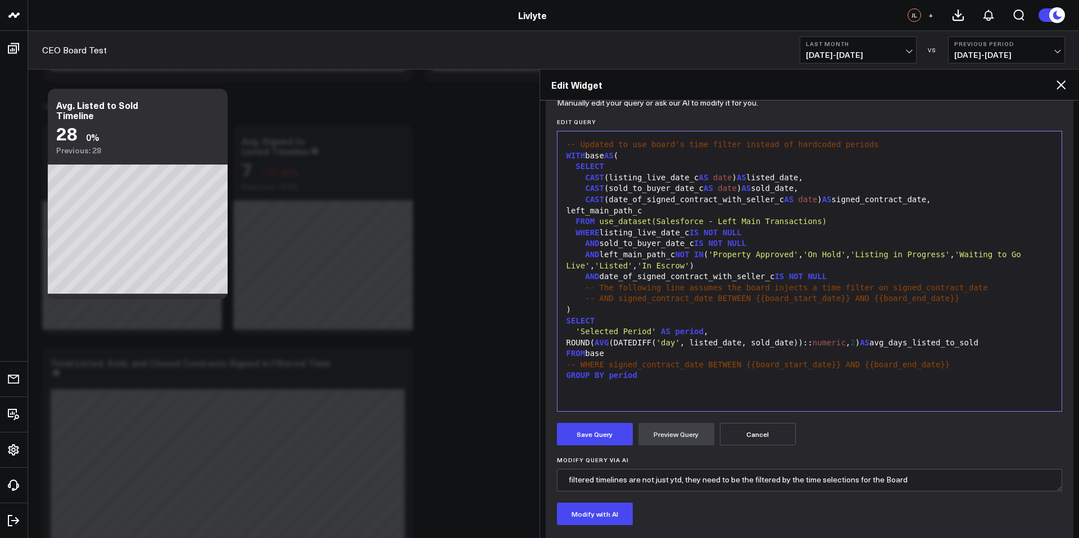
scroll to position [247, 0]
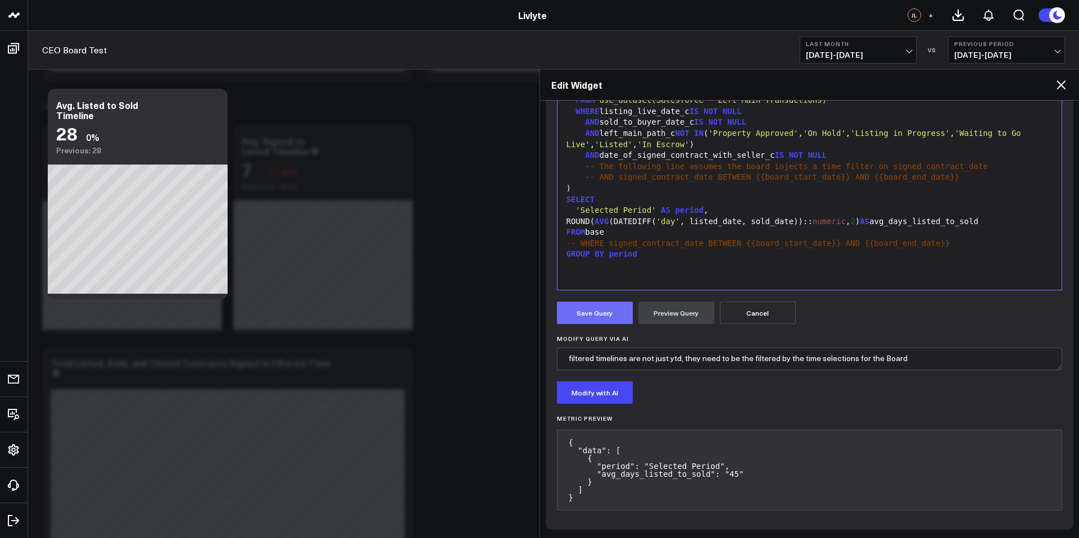
click at [604, 318] on button "Save Query" at bounding box center [595, 313] width 76 height 22
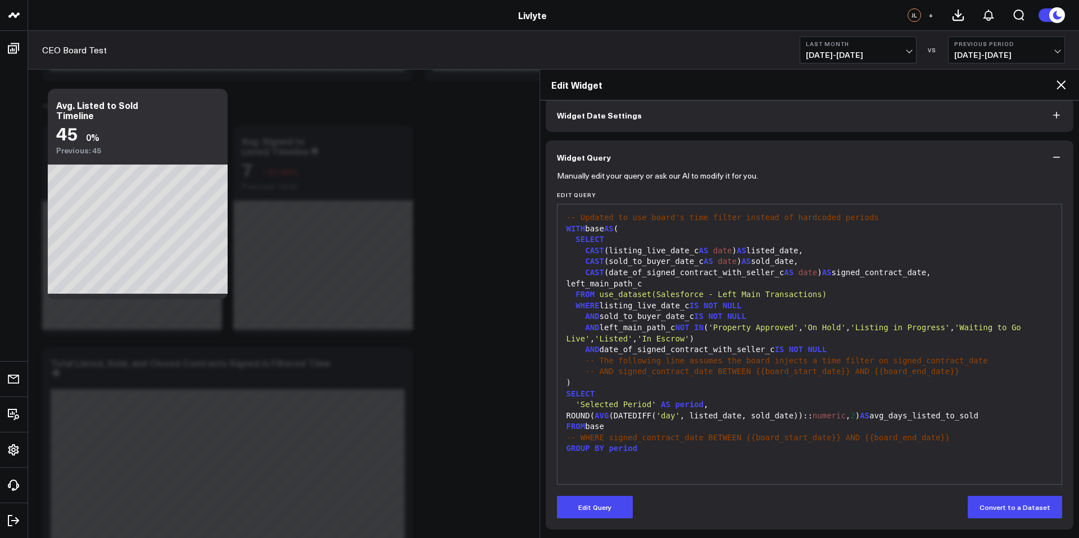
click at [863, 52] on span "[DATE] - [DATE]" at bounding box center [858, 55] width 105 height 9
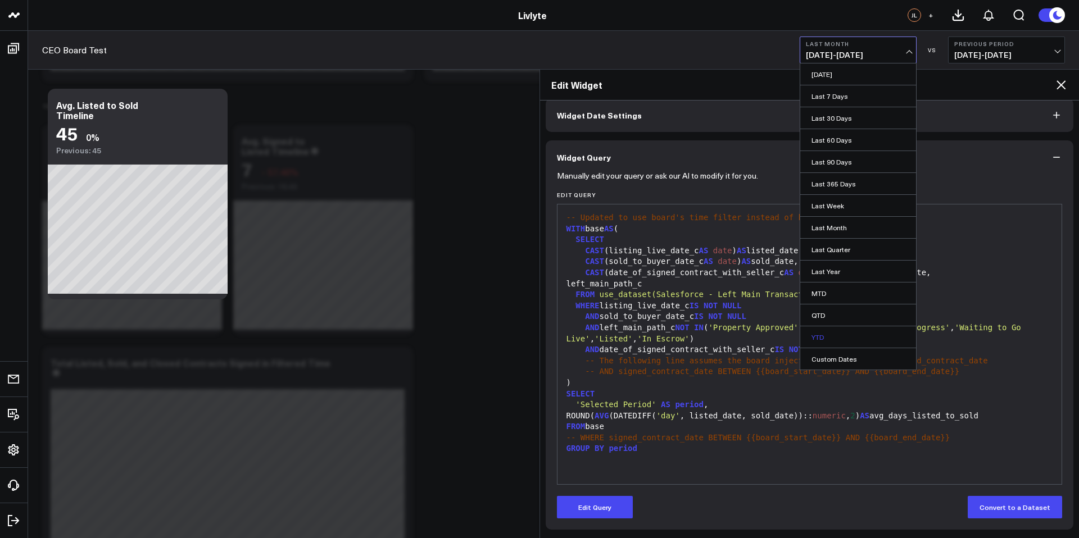
click at [841, 331] on link "YTD" at bounding box center [858, 337] width 116 height 21
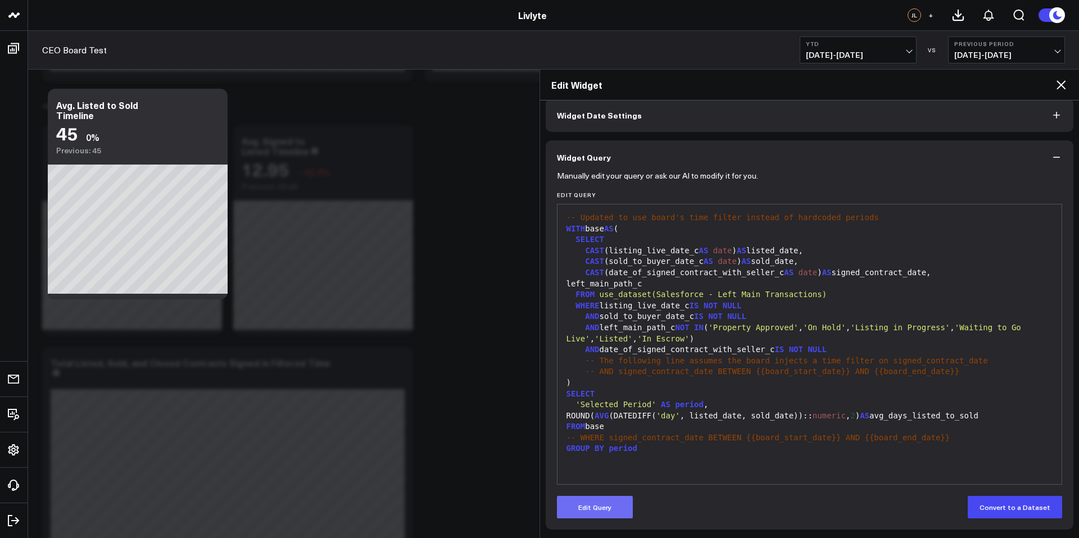
click at [614, 513] on button "Edit Query" at bounding box center [595, 507] width 76 height 22
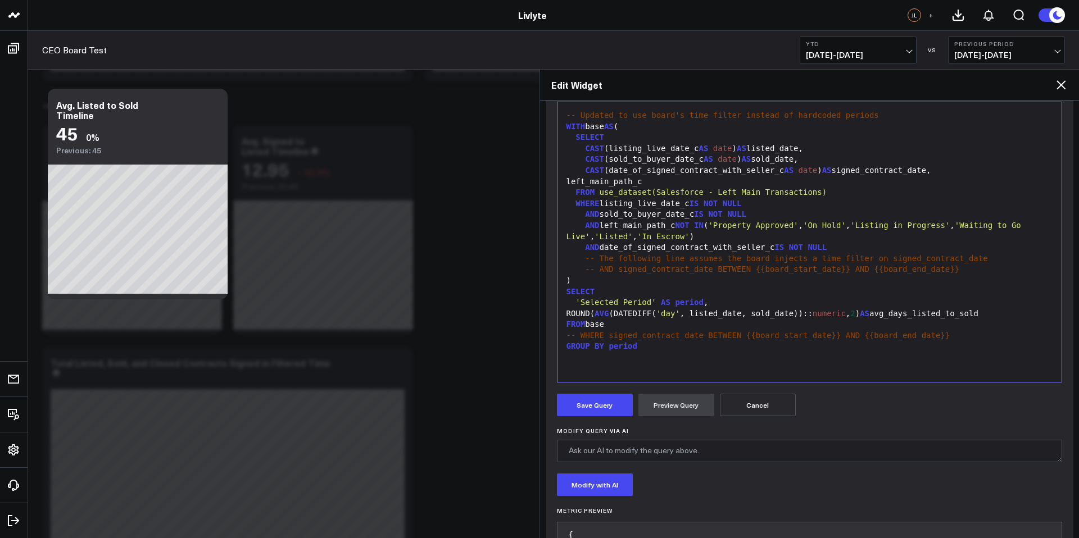
scroll to position [247, 0]
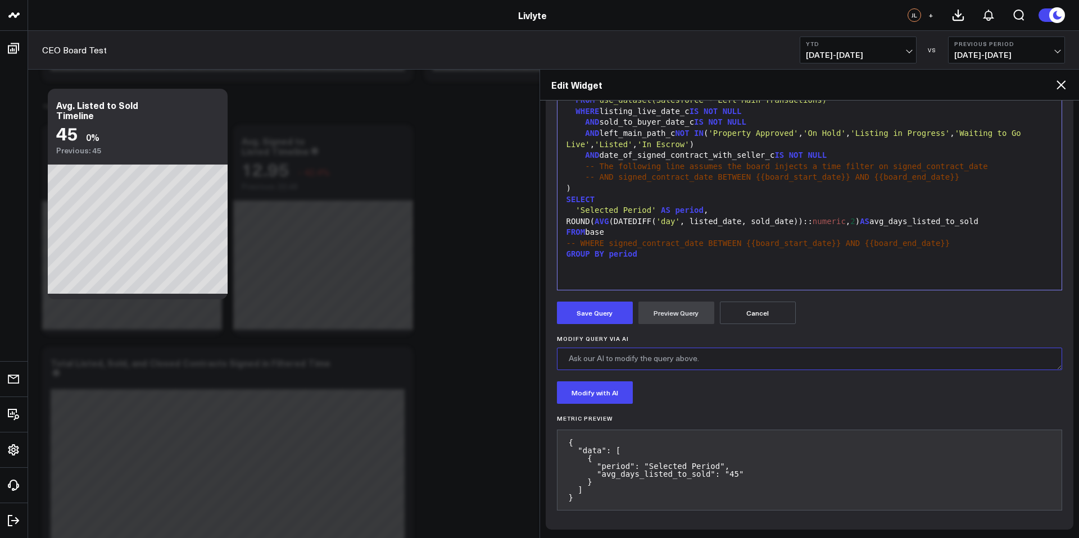
click at [653, 360] on textarea "Modify Query via AI" at bounding box center [810, 359] width 506 height 22
click at [722, 357] on textarea "Make sure we only use deals signed withing the timeline" at bounding box center [810, 359] width 506 height 22
type textarea "Make sure we only use deals signed within the timeline"
drag, startPoint x: 580, startPoint y: 397, endPoint x: 593, endPoint y: 396, distance: 13.5
click at [580, 397] on button "Modify with AI" at bounding box center [595, 393] width 76 height 22
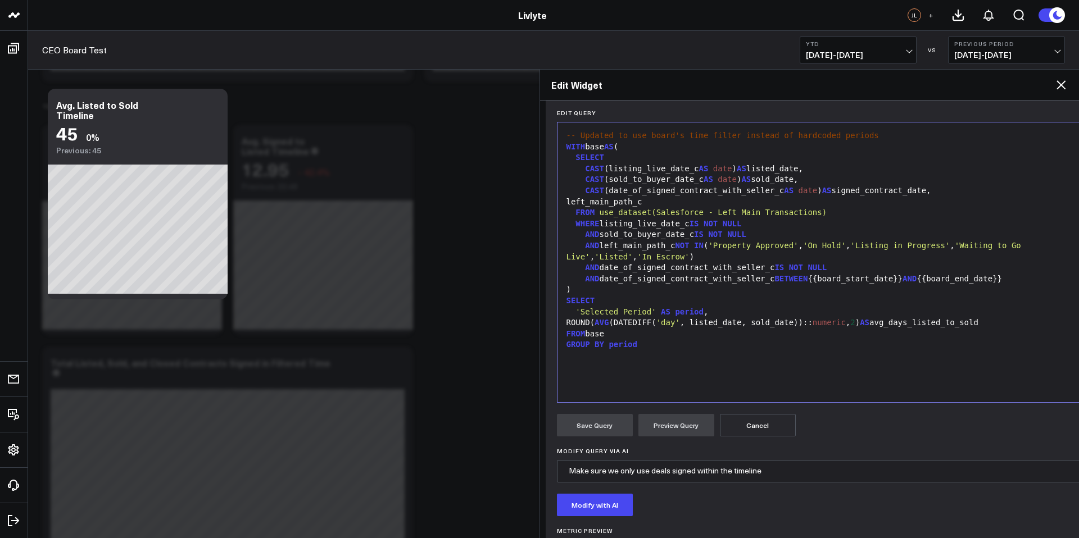
scroll to position [124, 0]
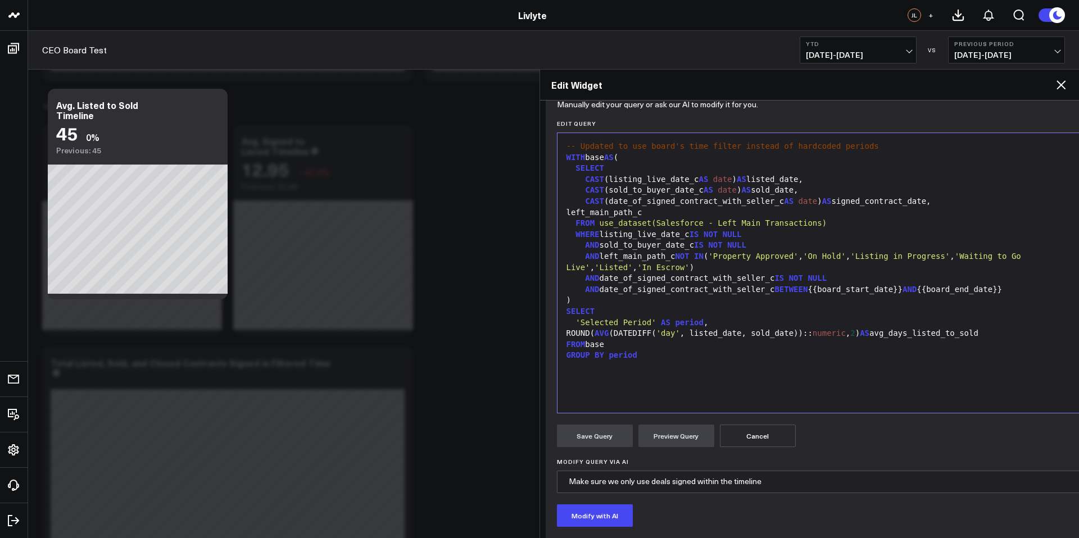
click at [773, 431] on button "Cancel" at bounding box center [758, 436] width 76 height 22
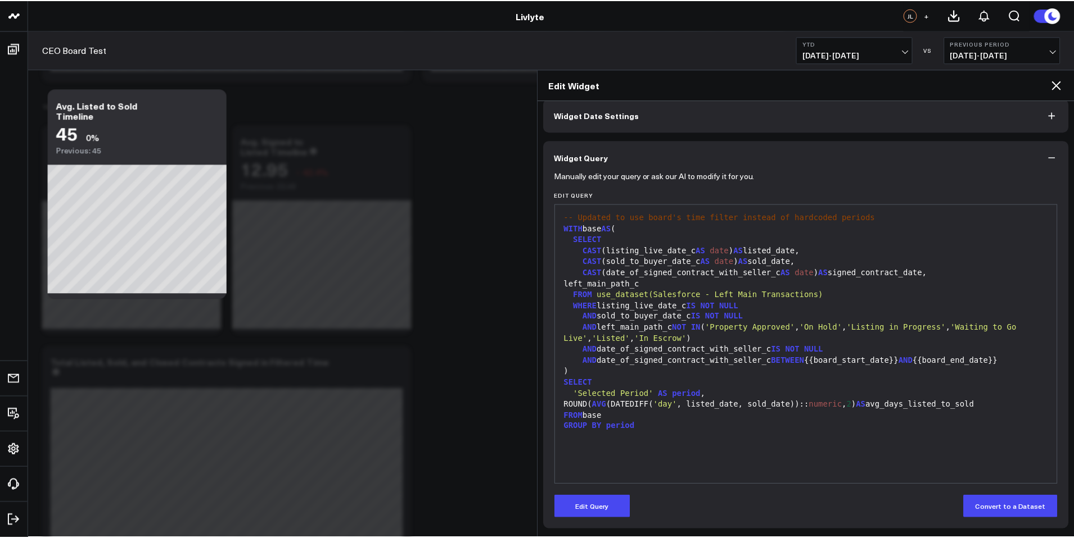
scroll to position [53, 0]
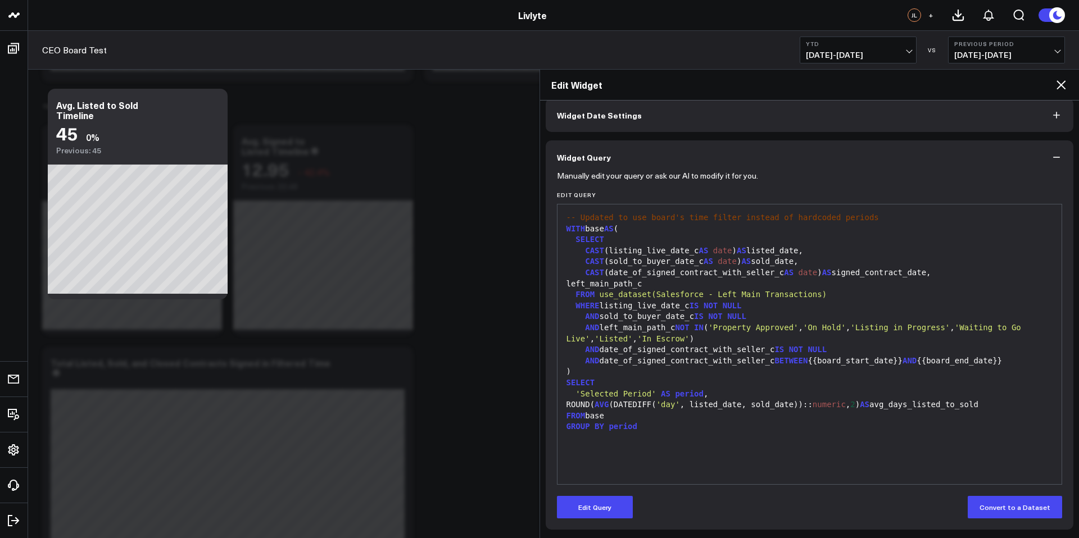
click at [1056, 88] on icon at bounding box center [1061, 84] width 13 height 13
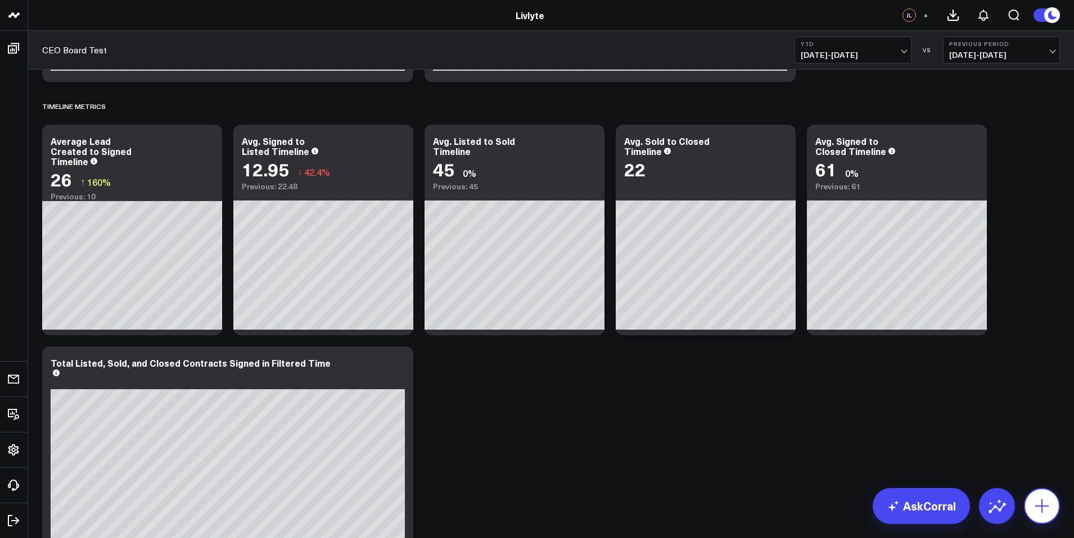
click at [1043, 496] on button at bounding box center [1042, 506] width 36 height 36
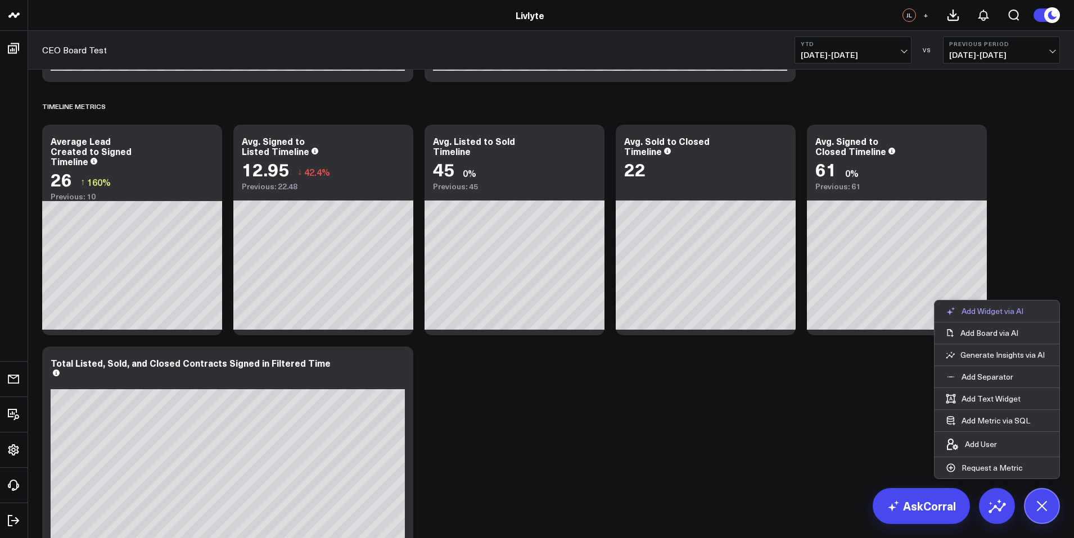
click at [1012, 313] on p "Add Widget via AI" at bounding box center [992, 311] width 62 height 10
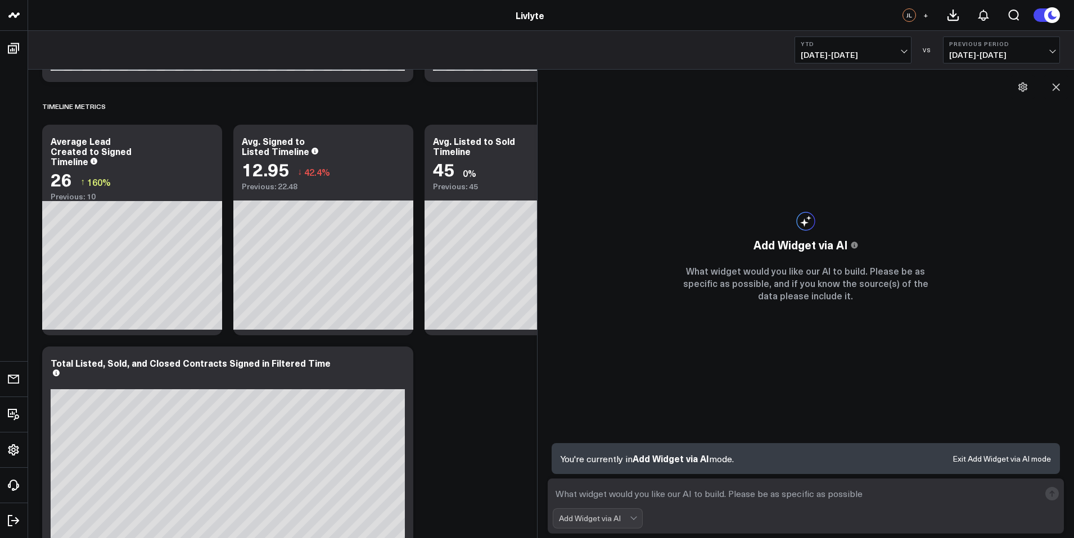
click at [730, 486] on textarea at bounding box center [796, 494] width 487 height 20
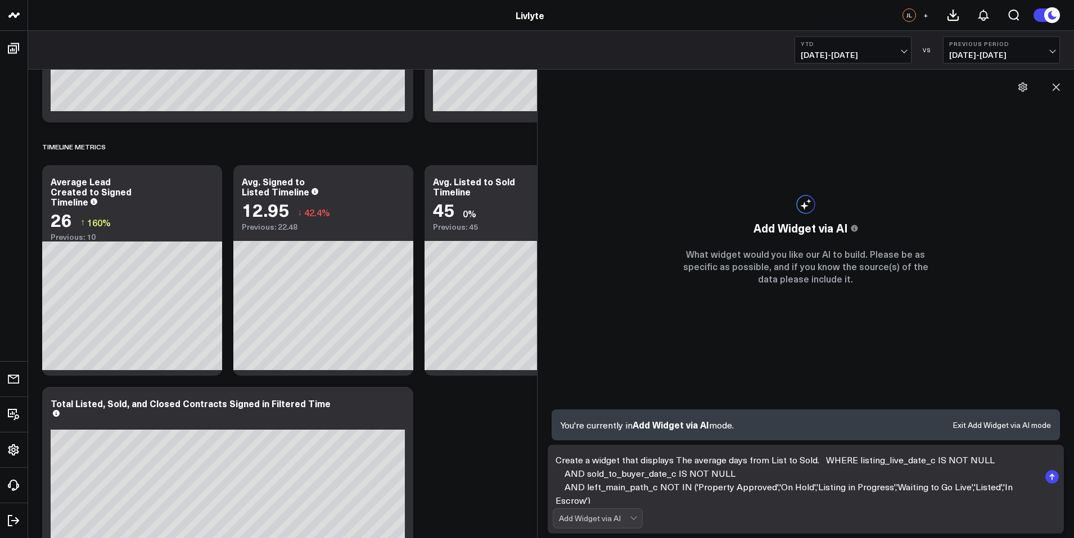
scroll to position [2256, 0]
click at [813, 461] on textarea "Create a widget that displays The average days from List to Sold. WHERE listing…" at bounding box center [796, 477] width 487 height 54
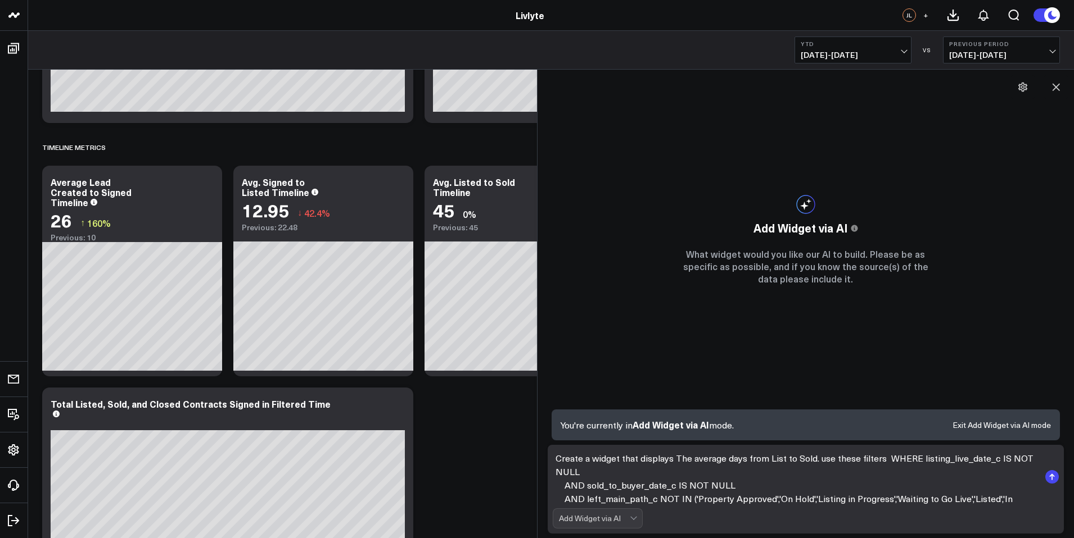
scroll to position [2, 0]
click at [912, 457] on textarea "Create a widget that displays The average days from List to Sold. use these fil…" at bounding box center [796, 477] width 487 height 54
click at [707, 469] on textarea "Create a widget that displays The average days from List to Sold. use these fil…" at bounding box center [796, 477] width 487 height 54
click at [761, 473] on textarea "Create a widget that displays The average days from List to Sold. use these fil…" at bounding box center [796, 477] width 487 height 54
click at [752, 471] on textarea "Create a widget that displays The average days from List to Sold. use these fil…" at bounding box center [796, 477] width 487 height 54
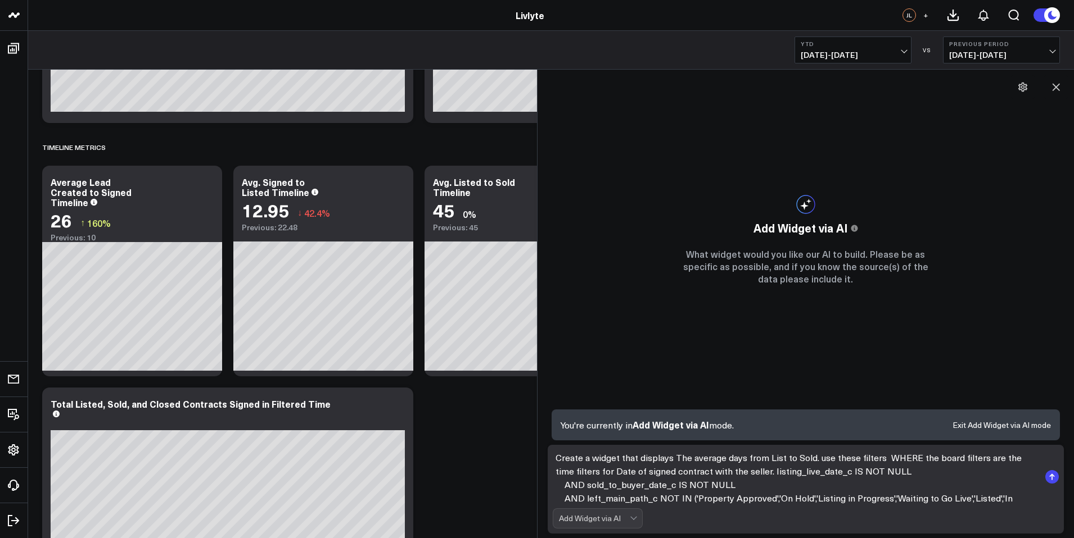
click at [747, 471] on textarea "Create a widget that displays The average days from List to Sold. use these fil…" at bounding box center [796, 477] width 487 height 54
click at [882, 457] on textarea "Create a widget that displays The average days from List to Sold. use these fil…" at bounding box center [796, 477] width 487 height 54
click at [913, 456] on textarea "Create a widget that displays The average days from List to Sold. use these fil…" at bounding box center [796, 477] width 487 height 54
click at [766, 470] on textarea "Create a widget that displays The average days from List to Sold. use these fil…" at bounding box center [796, 477] width 487 height 54
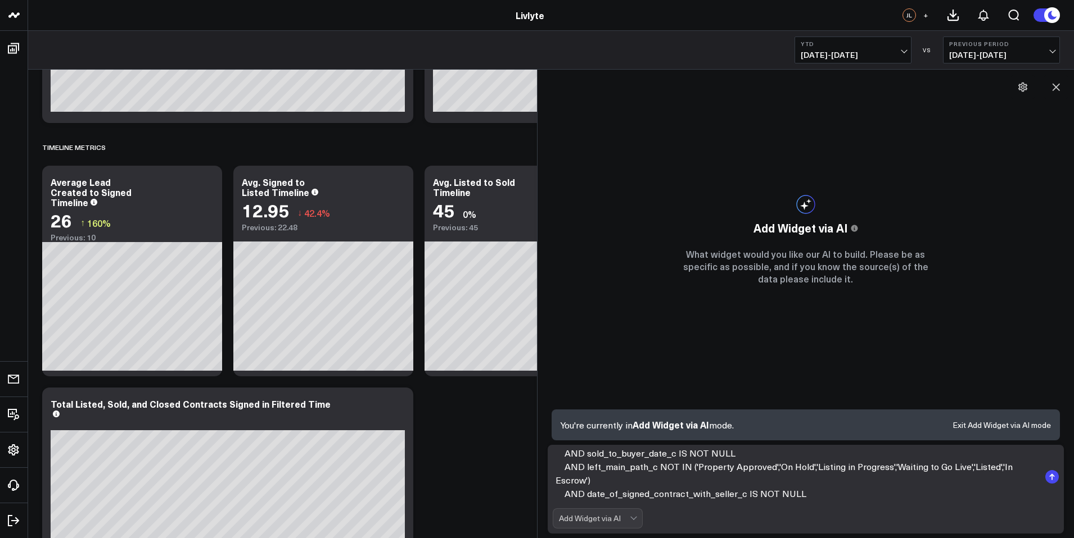
click at [821, 492] on textarea "Create a widget that displays The average days from List to Sold. use these fil…" at bounding box center [796, 477] width 487 height 54
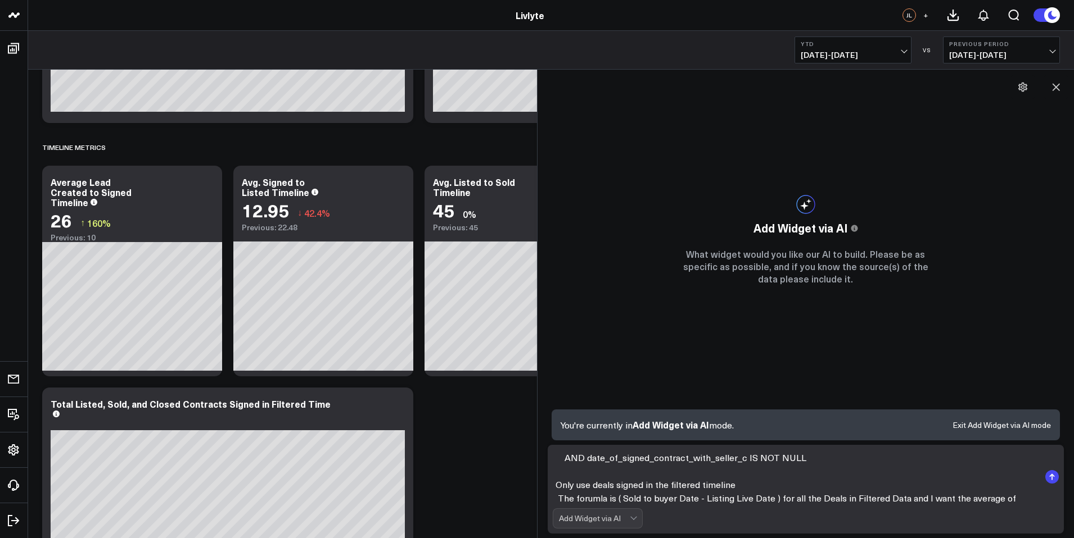
scroll to position [83, 0]
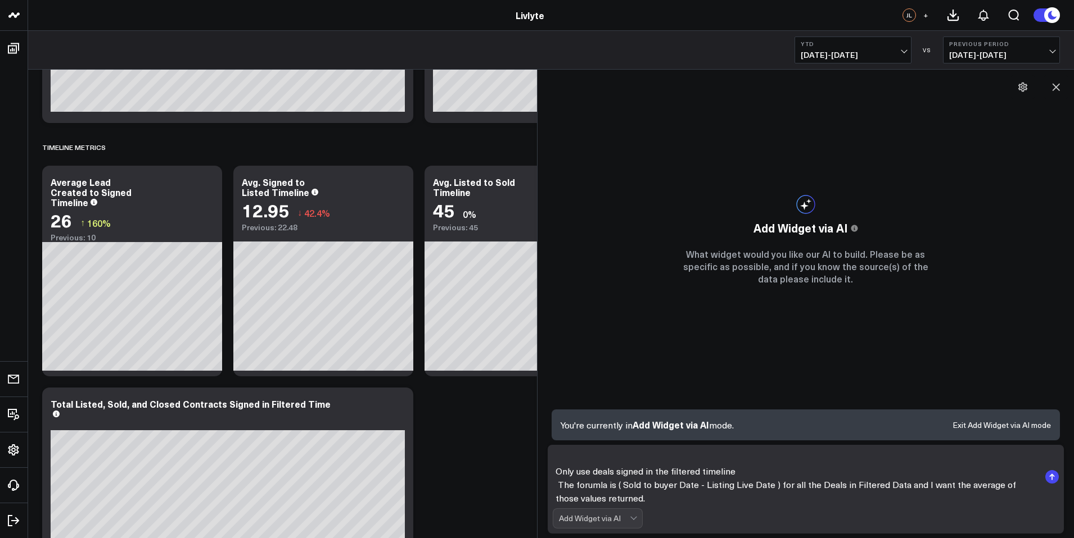
click at [585, 482] on textarea "Create a widget that displays The average days from List to Sold. use these fil…" at bounding box center [796, 477] width 487 height 54
click at [621, 482] on textarea "Create a widget that displays The average days from List to Sold. use these fil…" at bounding box center [796, 477] width 487 height 54
click at [565, 477] on textarea "Create a widget that displays The average days from List to Sold. use these fil…" at bounding box center [796, 477] width 487 height 54
click at [848, 485] on textarea "Create a widget that displays The average days from List to Sold. use these fil…" at bounding box center [796, 477] width 487 height 54
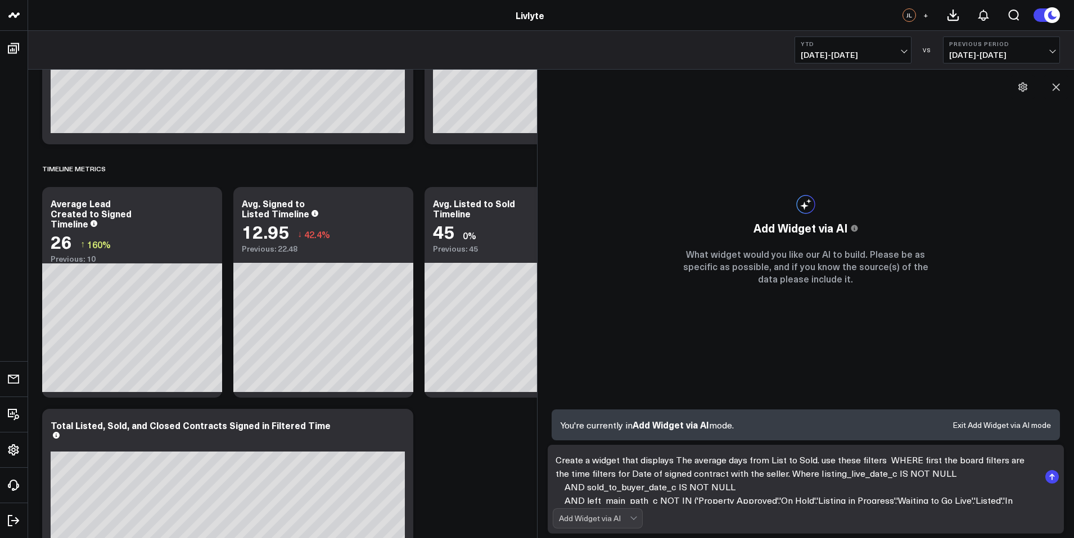
scroll to position [2218, 0]
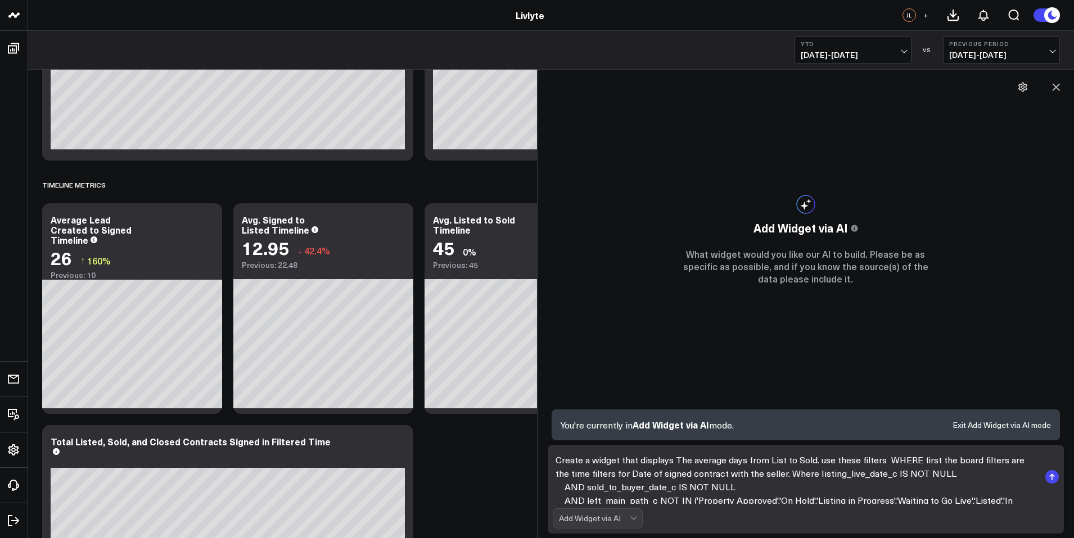
type textarea "Create a widget that displays The average days from List to Sold. use these fil…"
click at [1046, 476] on rect "submit" at bounding box center [1051, 476] width 13 height 13
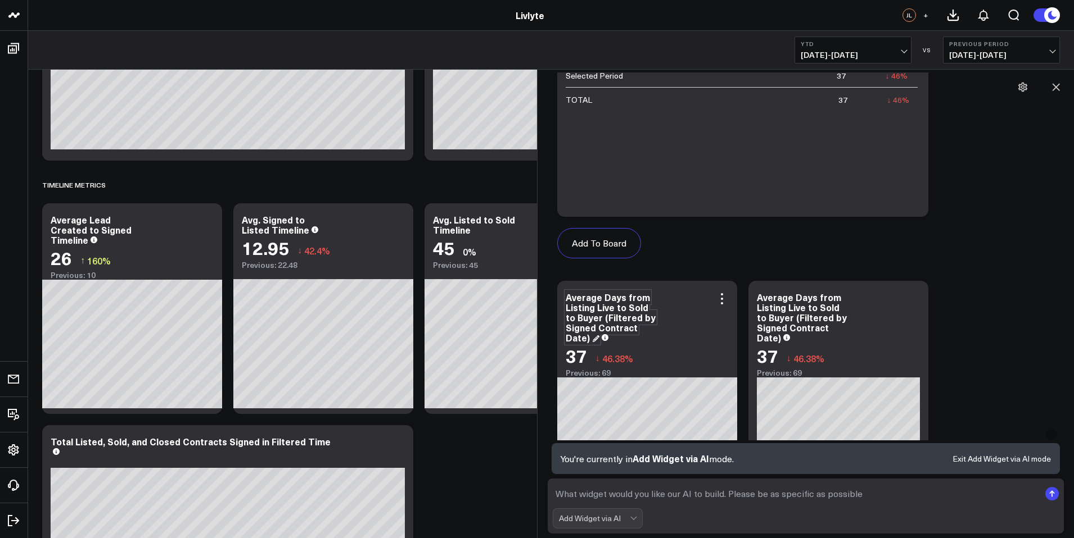
scroll to position [610, 0]
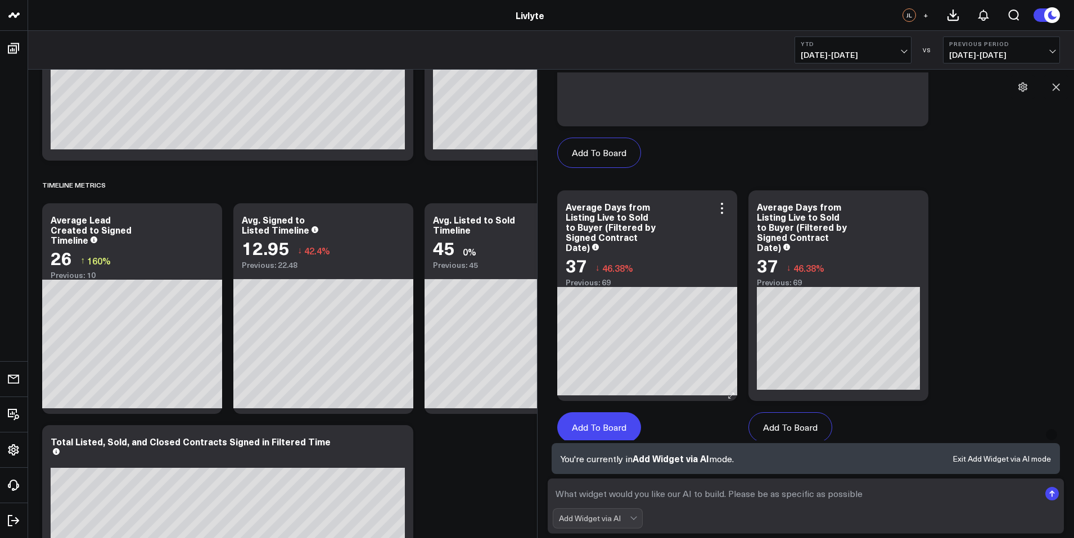
click at [608, 420] on button "Add To Board" at bounding box center [599, 428] width 84 height 30
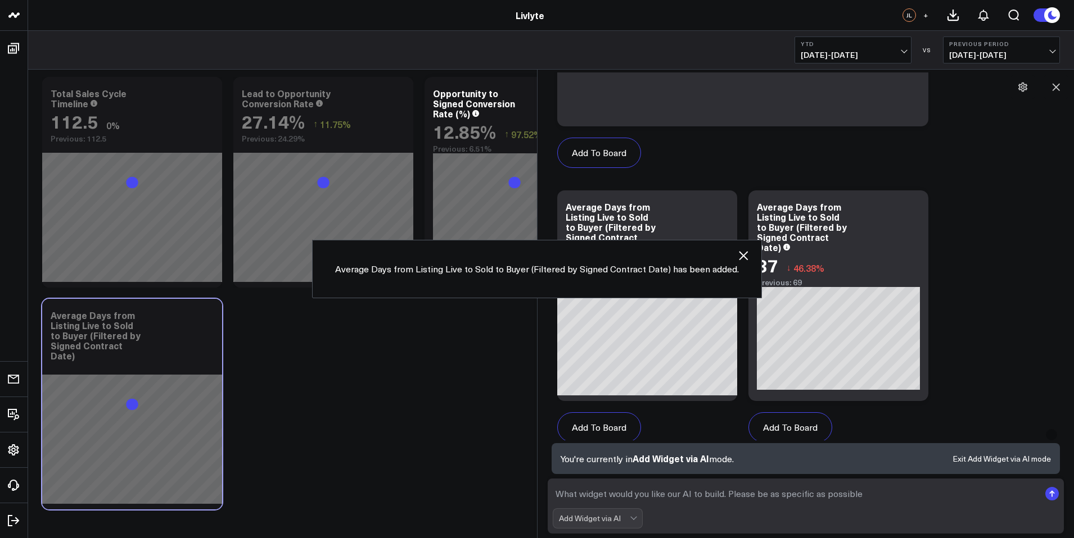
scroll to position [3086, 0]
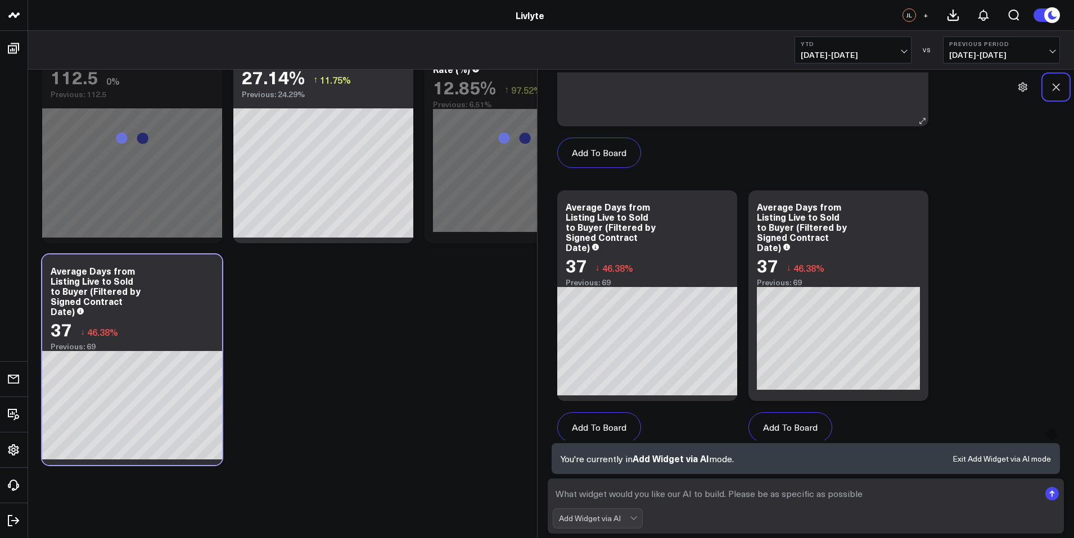
drag, startPoint x: 1052, startPoint y: 84, endPoint x: 995, endPoint y: 94, distance: 57.2
click at [1052, 84] on icon at bounding box center [1055, 87] width 11 height 11
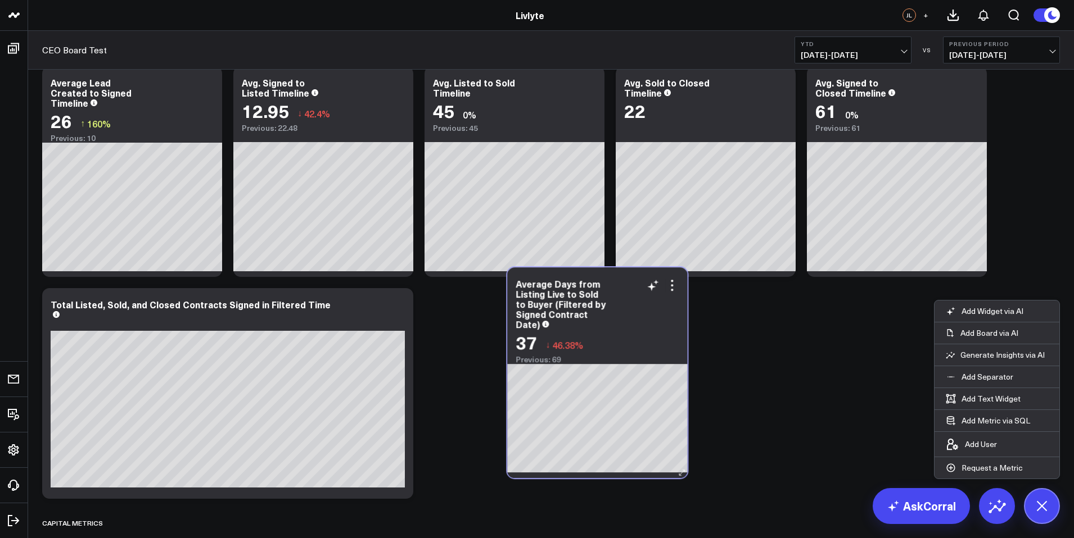
scroll to position [2288, 0]
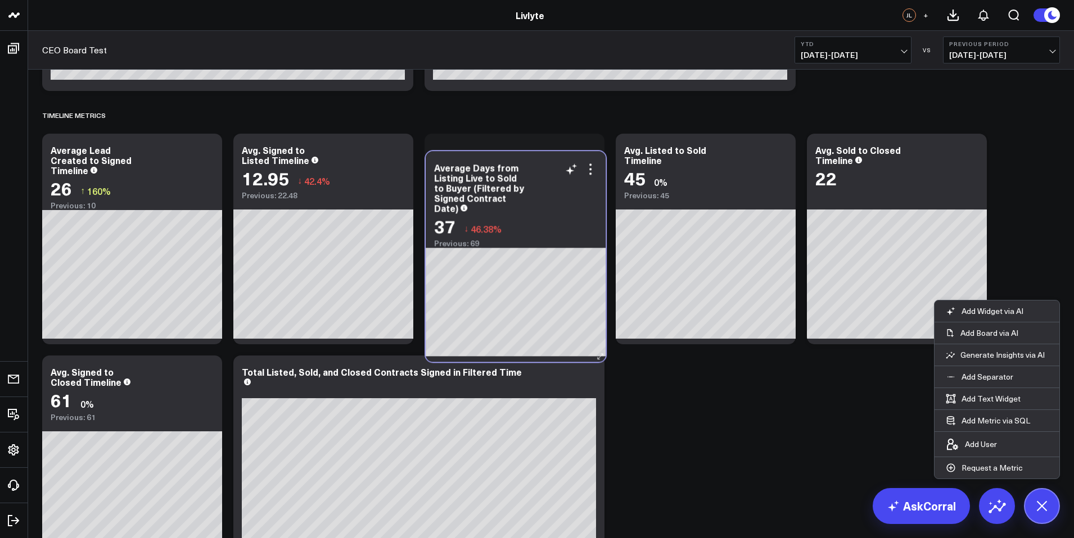
drag, startPoint x: 139, startPoint y: 309, endPoint x: 500, endPoint y: 211, distance: 373.3
click at [497, 212] on div "Average Days from Listing Live to Sold to Buyer (Filtered by Signed Contract Da…" at bounding box center [516, 199] width 180 height 97
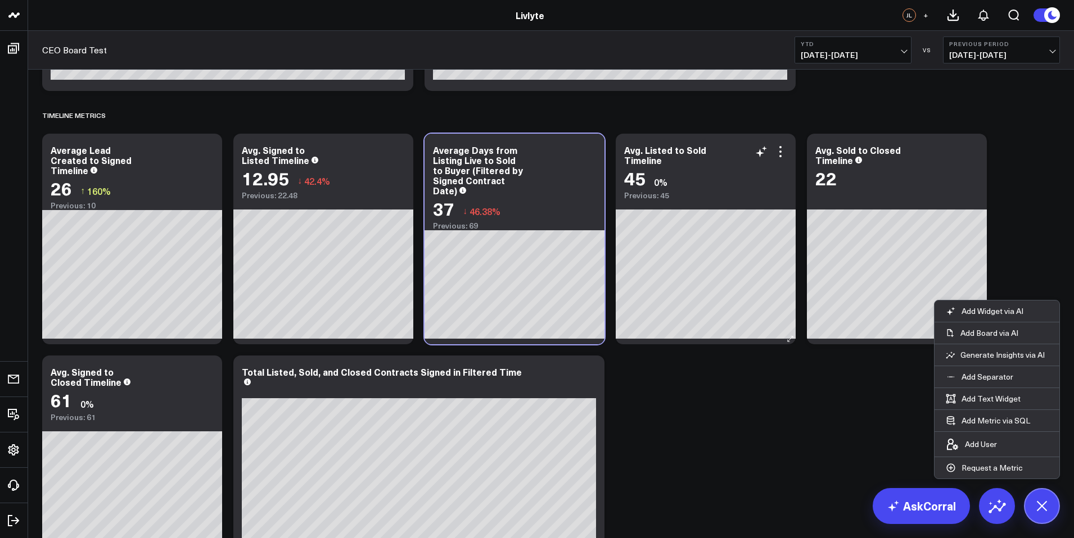
click at [744, 175] on div "45 0%" at bounding box center [705, 178] width 163 height 20
click at [781, 149] on icon at bounding box center [779, 151] width 13 height 13
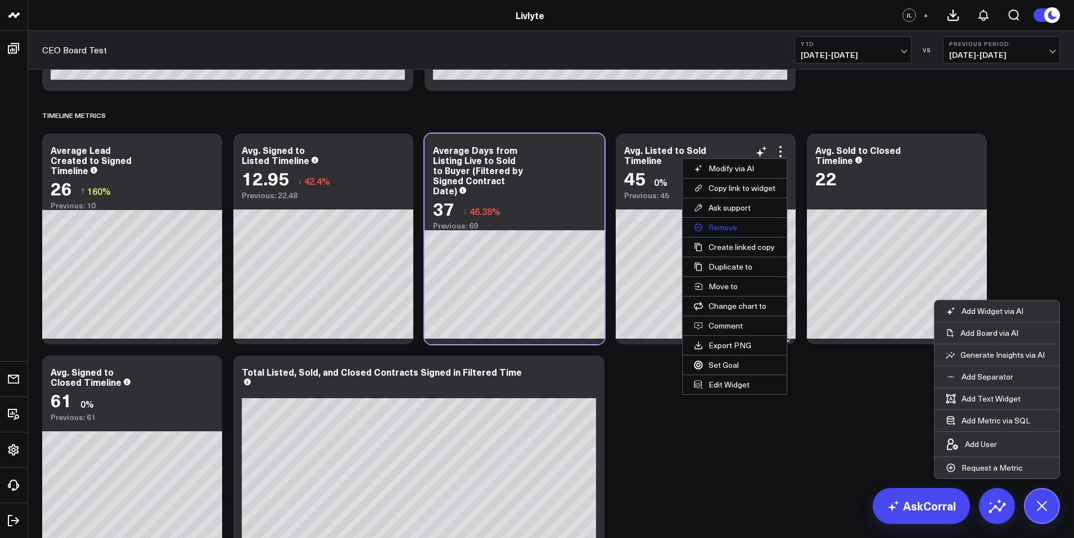
click at [723, 222] on button "Remove" at bounding box center [734, 227] width 104 height 19
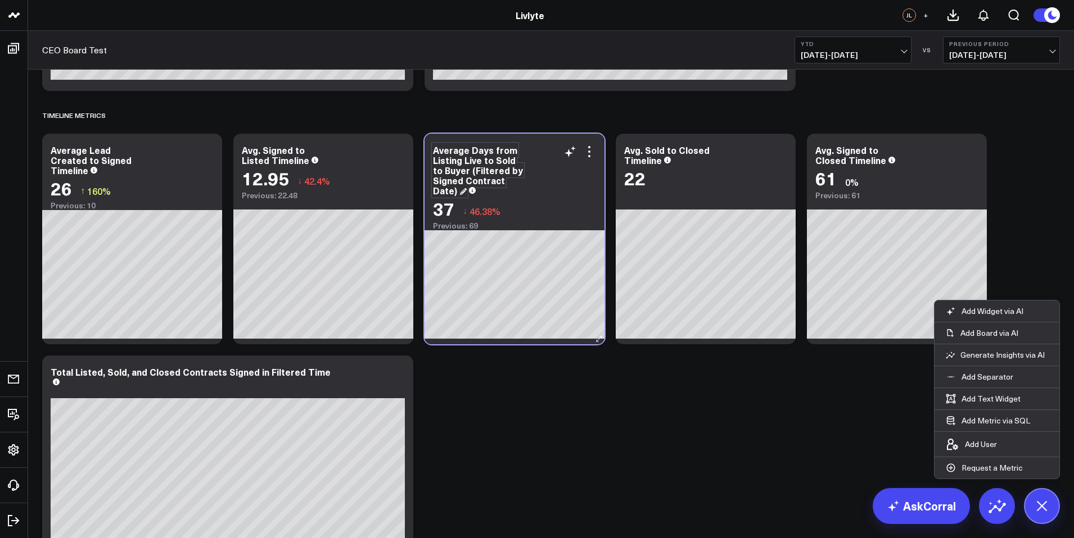
click at [476, 160] on div "Average Days from Listing Live to Sold to Buyer (Filtered by Signed Contract Da…" at bounding box center [478, 170] width 90 height 53
drag, startPoint x: 489, startPoint y: 152, endPoint x: 446, endPoint y: 152, distance: 42.7
click at [446, 152] on div "Average Days from Listing Live to Sold to Buyer (Filtered by Signed Contract Da…" at bounding box center [478, 170] width 90 height 53
drag, startPoint x: 472, startPoint y: 152, endPoint x: 452, endPoint y: 152, distance: 20.2
click at [452, 152] on div "Avg from Listing Live to Sold to Buyer (Filtered by Signed Contract Date)" at bounding box center [472, 170] width 78 height 53
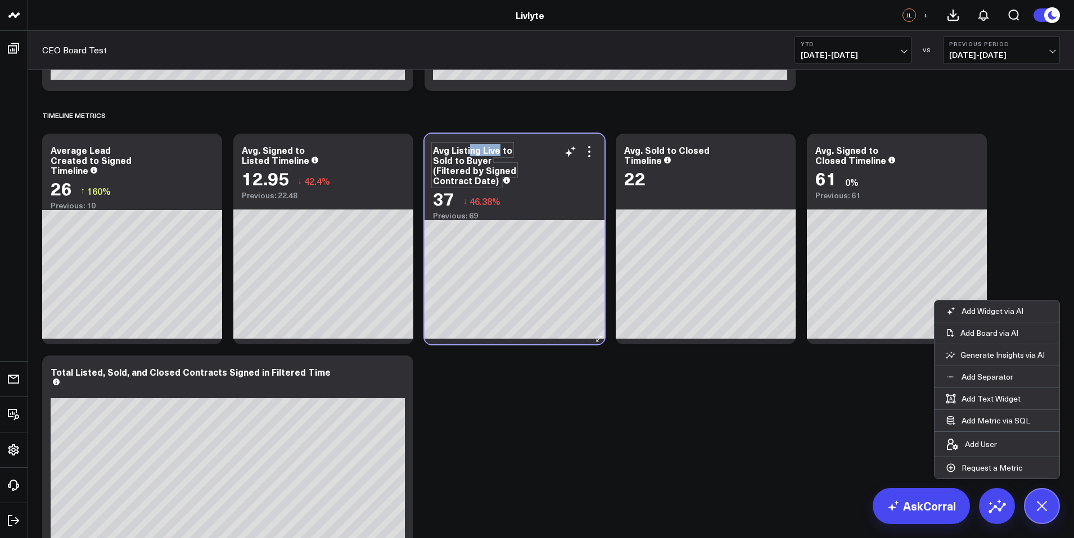
drag, startPoint x: 468, startPoint y: 150, endPoint x: 500, endPoint y: 151, distance: 32.1
click at [500, 151] on div "Avg Listing Live to Sold to Buyer (Filtered by Signed Contract Date)" at bounding box center [474, 165] width 83 height 43
drag, startPoint x: 510, startPoint y: 150, endPoint x: 456, endPoint y: 181, distance: 62.2
click at [456, 181] on div "Avg Listed to Sold to Buyer (Filtered by Signed Contract Date)" at bounding box center [478, 165] width 90 height 43
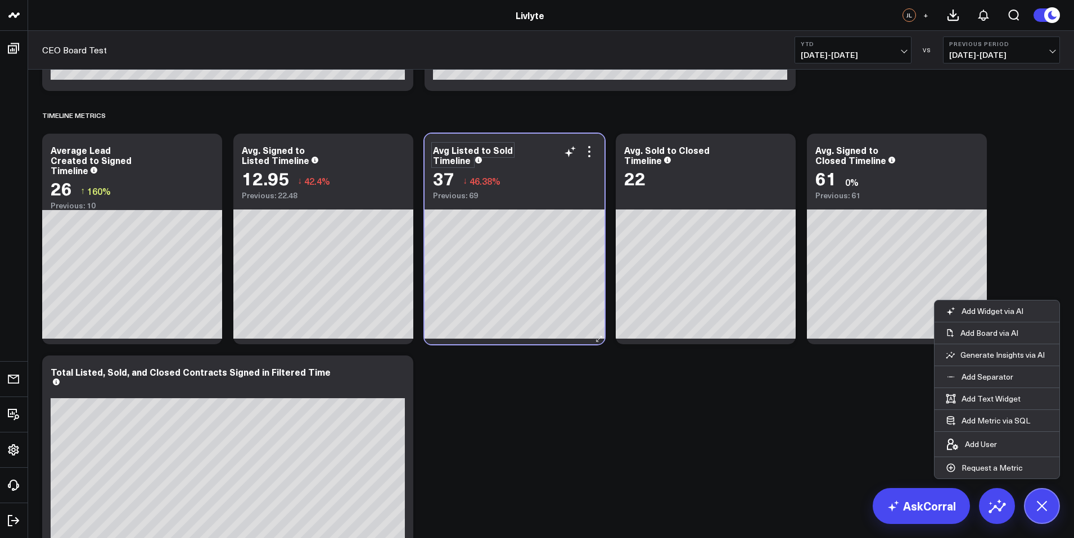
click at [447, 151] on div "Avg Listed to Sold Timeline" at bounding box center [473, 155] width 80 height 22
click at [515, 164] on div "Avg. Listed to Sold Timeline" at bounding box center [514, 155] width 163 height 20
click at [851, 56] on span "[DATE] - [DATE]" at bounding box center [852, 55] width 105 height 9
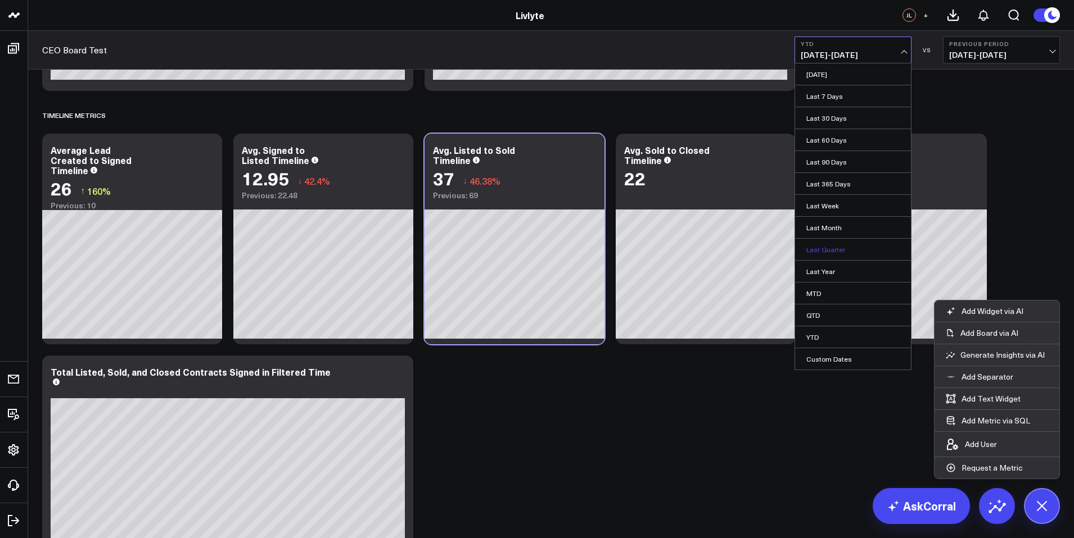
click at [854, 242] on link "Last Quarter" at bounding box center [853, 249] width 116 height 21
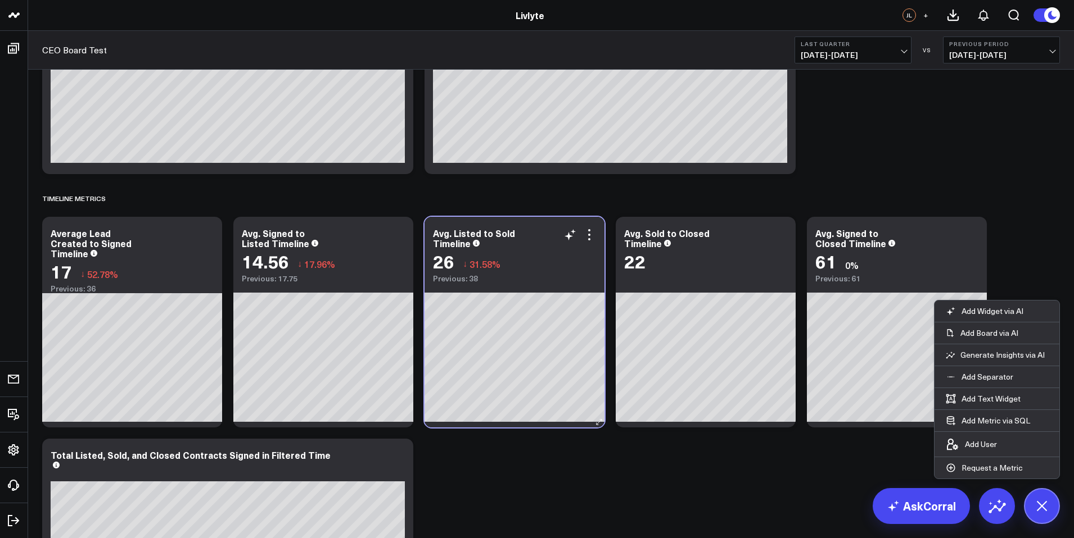
scroll to position [2205, 0]
click at [876, 43] on b "Last Quarter" at bounding box center [852, 43] width 105 height 7
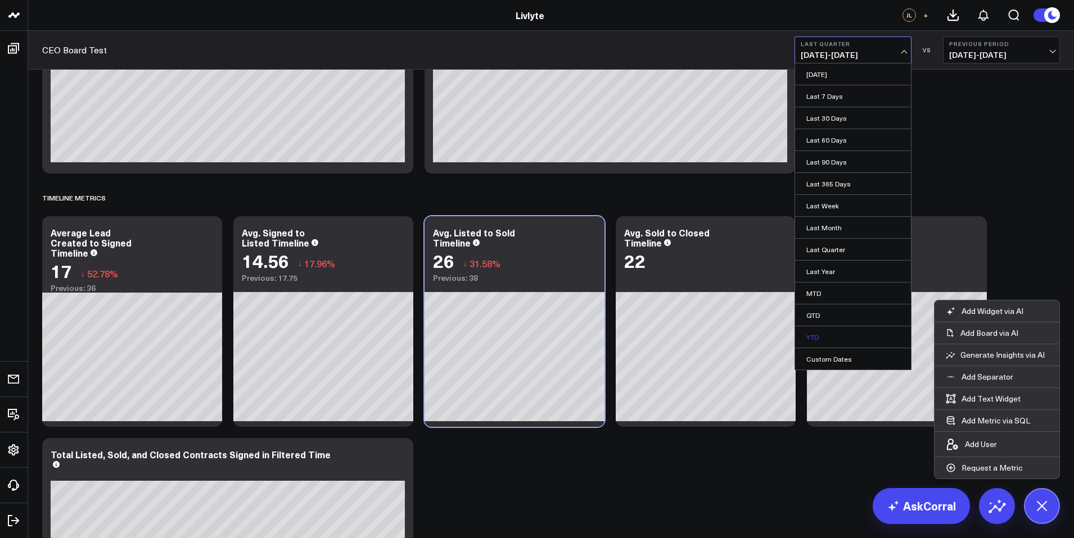
click at [836, 333] on link "YTD" at bounding box center [853, 337] width 116 height 21
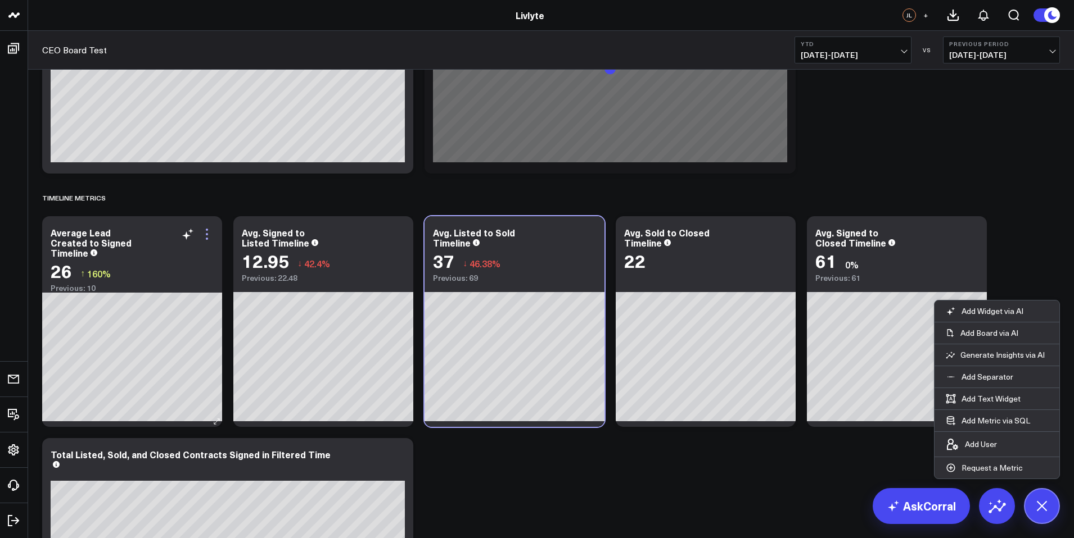
click at [206, 239] on icon at bounding box center [207, 239] width 2 height 2
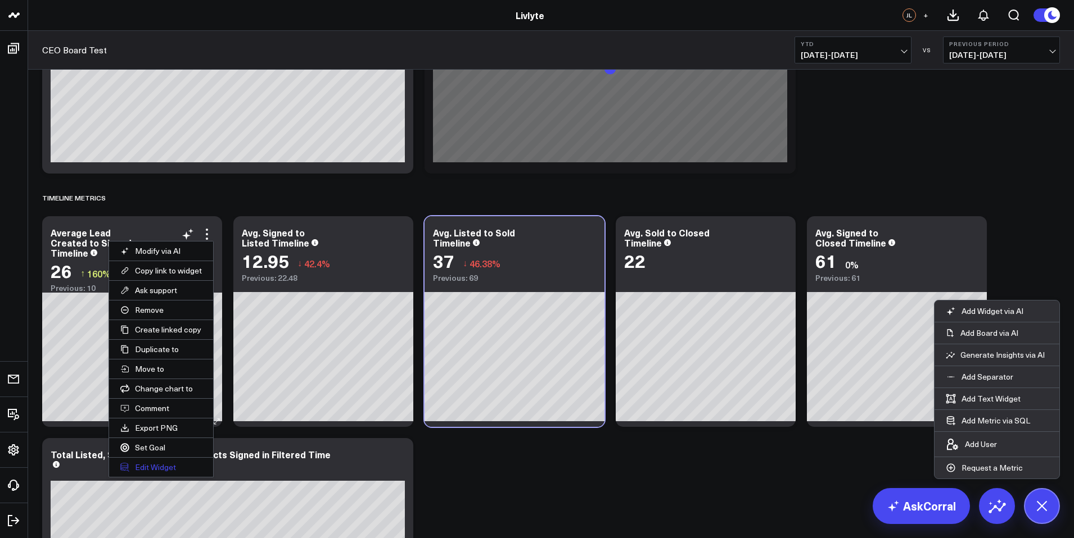
click at [166, 465] on button "Edit Widget" at bounding box center [161, 467] width 104 height 19
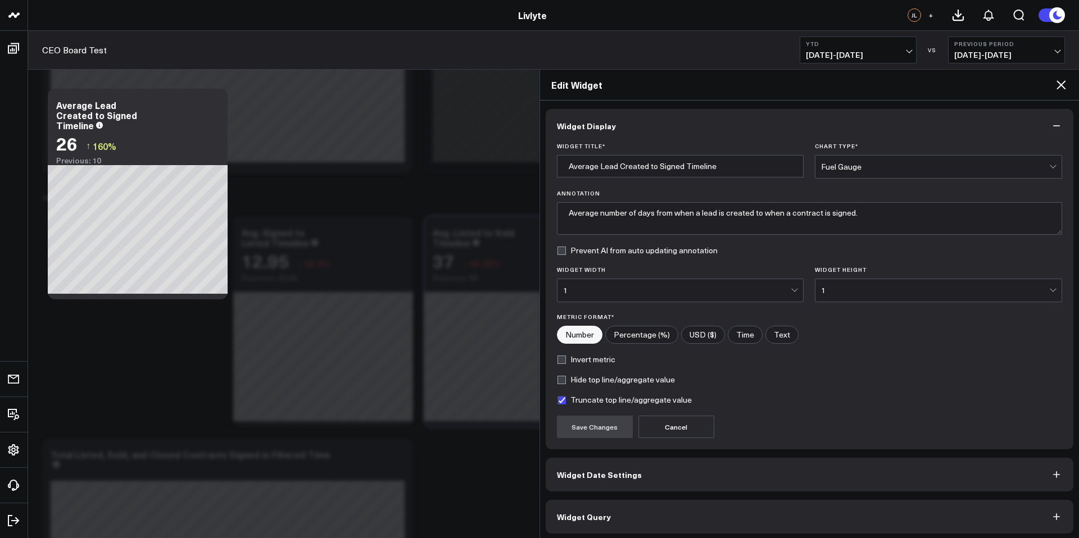
click at [559, 354] on form "Widget Title * Average Lead Created to Signed Timeline Chart Type * Fuel Gauge …" at bounding box center [810, 291] width 506 height 296
click at [558, 358] on label "Invert metric" at bounding box center [586, 359] width 58 height 9
click at [558, 358] on input "Invert metric" at bounding box center [561, 359] width 9 height 9
checkbox input "true"
click at [620, 430] on button "Save Changes" at bounding box center [595, 427] width 76 height 22
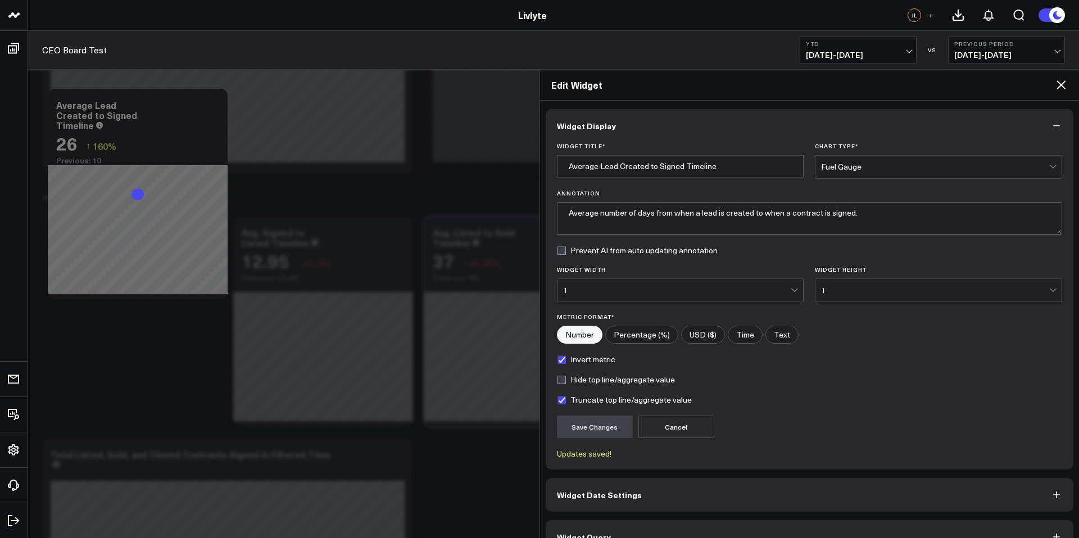
click at [1055, 86] on icon at bounding box center [1061, 84] width 13 height 13
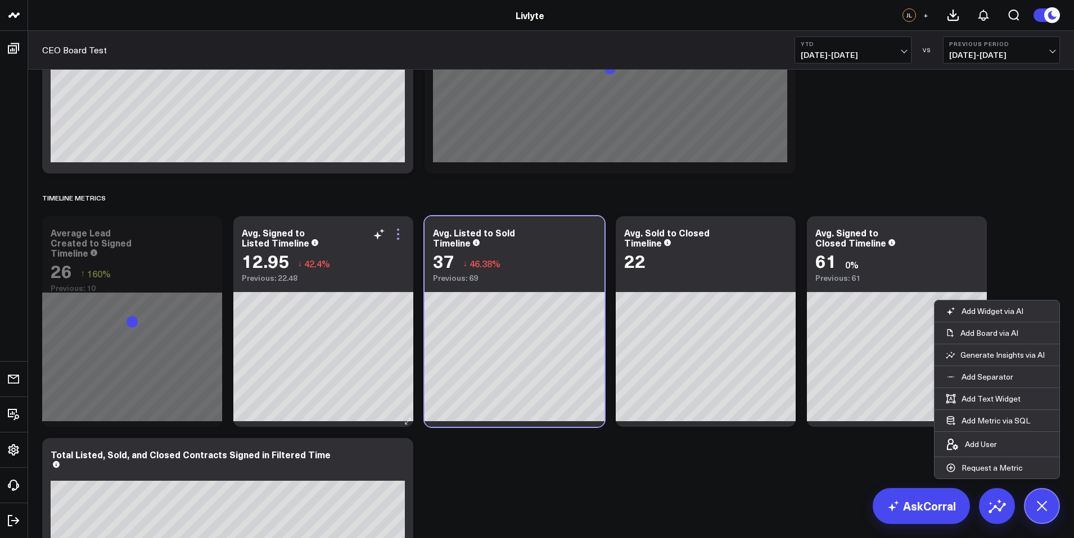
click at [403, 234] on icon at bounding box center [397, 234] width 13 height 13
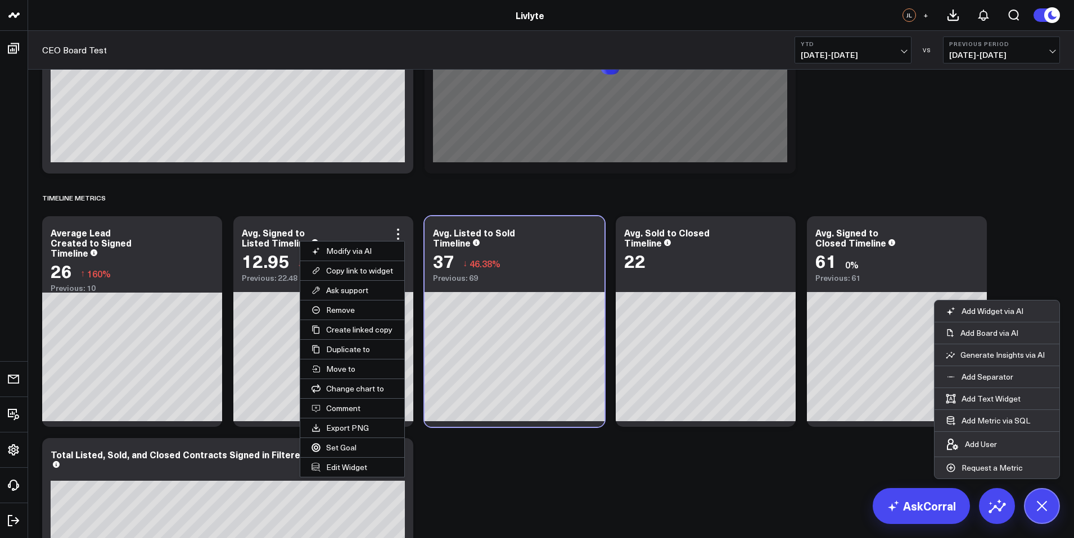
click at [363, 465] on button "Edit Widget" at bounding box center [352, 467] width 104 height 19
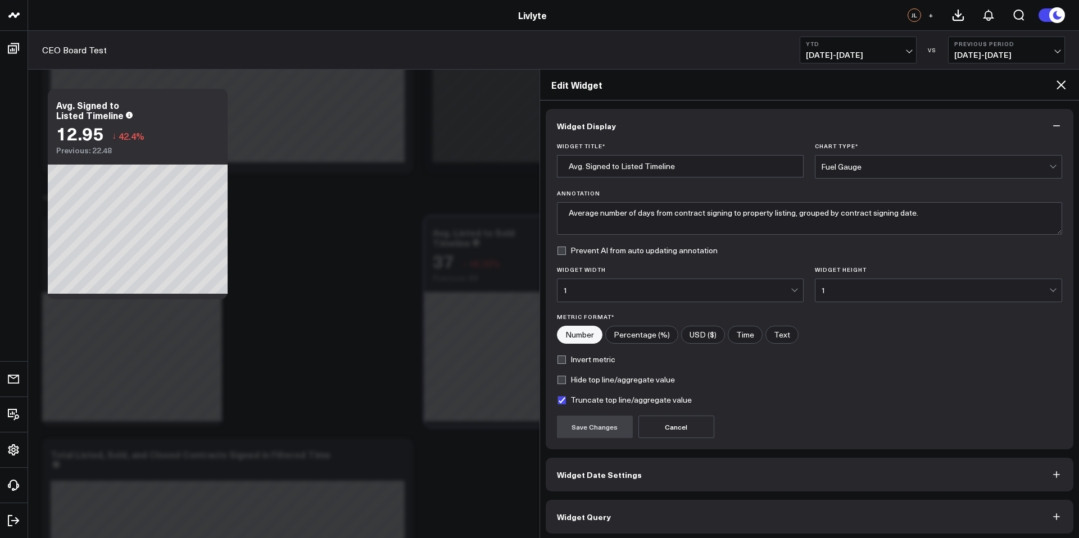
click at [563, 357] on label "Invert metric" at bounding box center [586, 359] width 58 height 9
click at [563, 357] on input "Invert metric" at bounding box center [561, 359] width 9 height 9
checkbox input "true"
click at [592, 435] on button "Save Changes" at bounding box center [595, 427] width 76 height 22
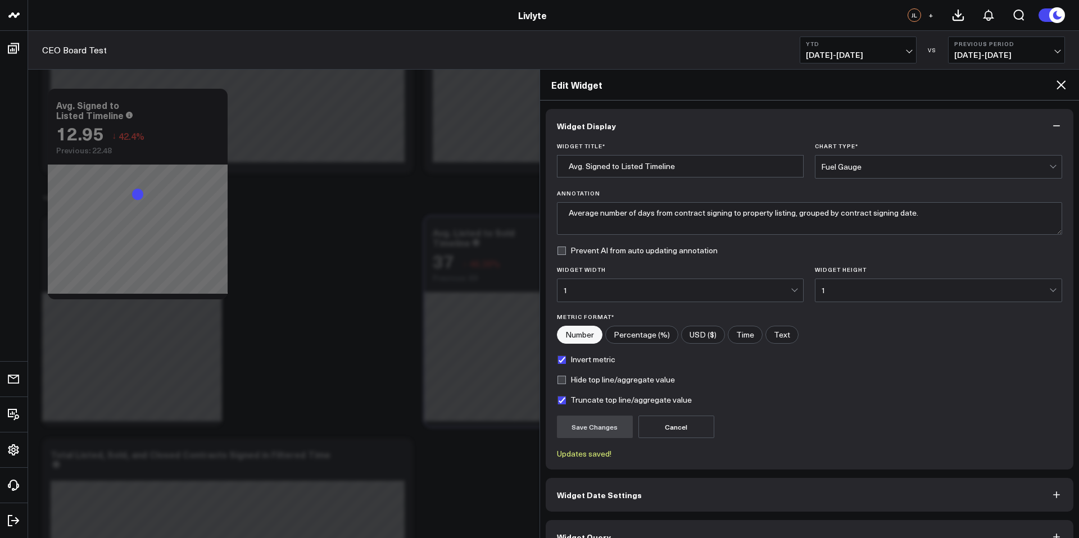
click at [1058, 83] on icon at bounding box center [1061, 84] width 13 height 13
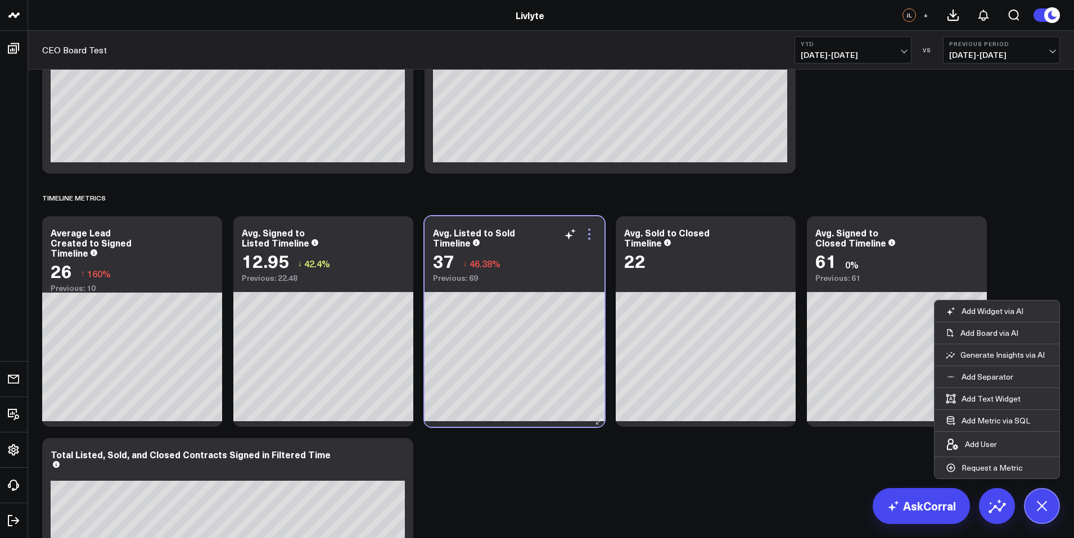
click at [591, 232] on icon at bounding box center [588, 234] width 13 height 13
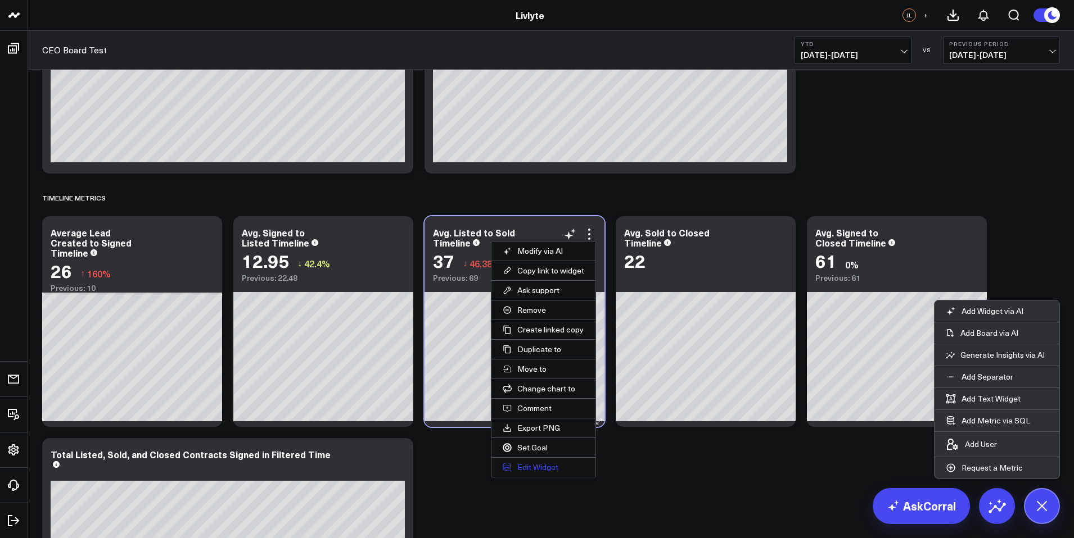
click at [529, 468] on button "Edit Widget" at bounding box center [543, 467] width 104 height 19
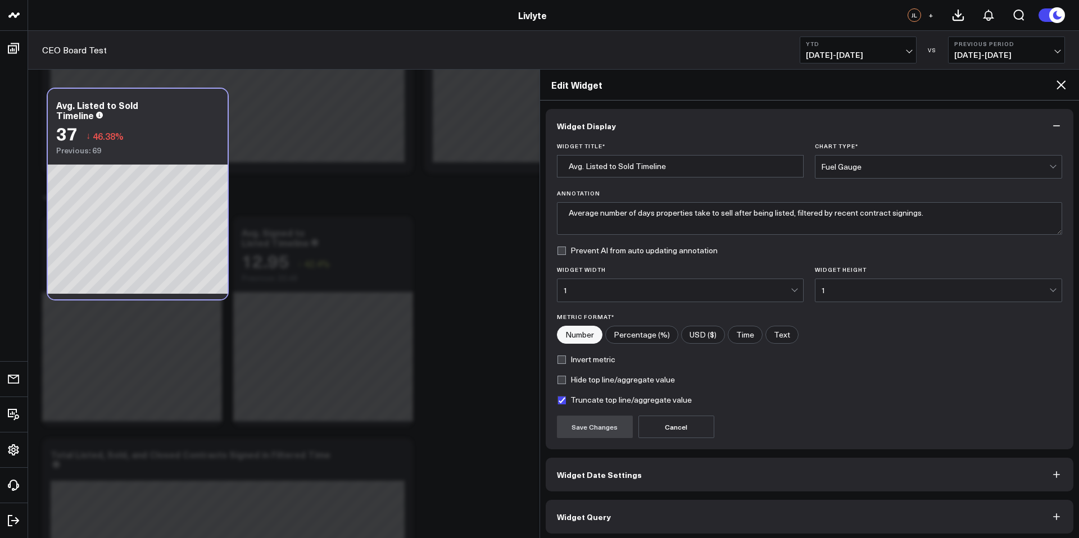
click at [560, 365] on form "Widget Title * Avg. Listed to Sold Timeline Chart Type * Fuel Gauge Annotation …" at bounding box center [810, 291] width 506 height 296
click at [562, 359] on label "Invert metric" at bounding box center [586, 359] width 58 height 9
click at [562, 359] on input "Invert metric" at bounding box center [561, 359] width 9 height 9
click at [574, 417] on button "Save Changes" at bounding box center [595, 427] width 76 height 22
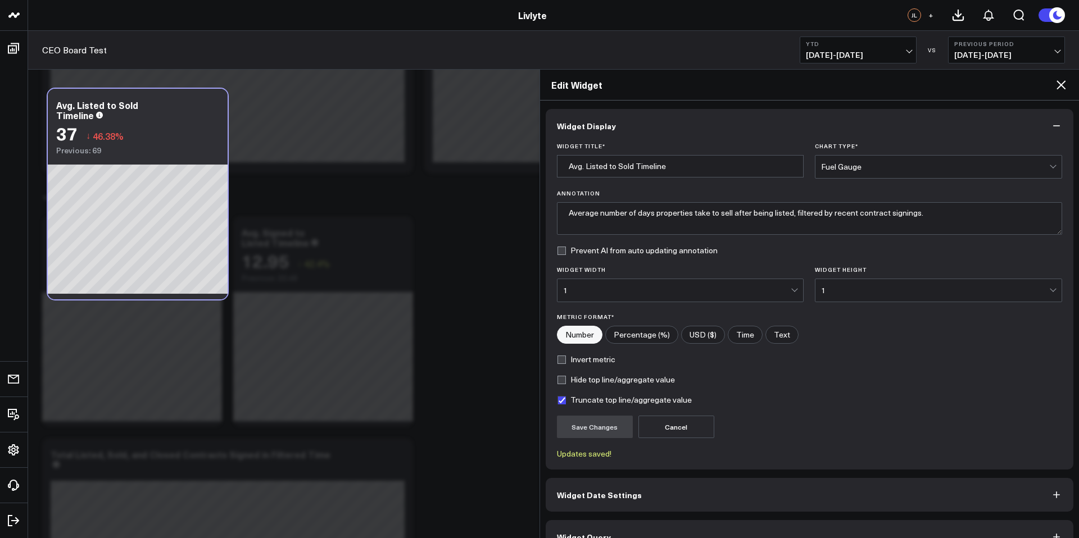
checkbox input "true"
click at [1062, 87] on icon at bounding box center [1061, 84] width 13 height 13
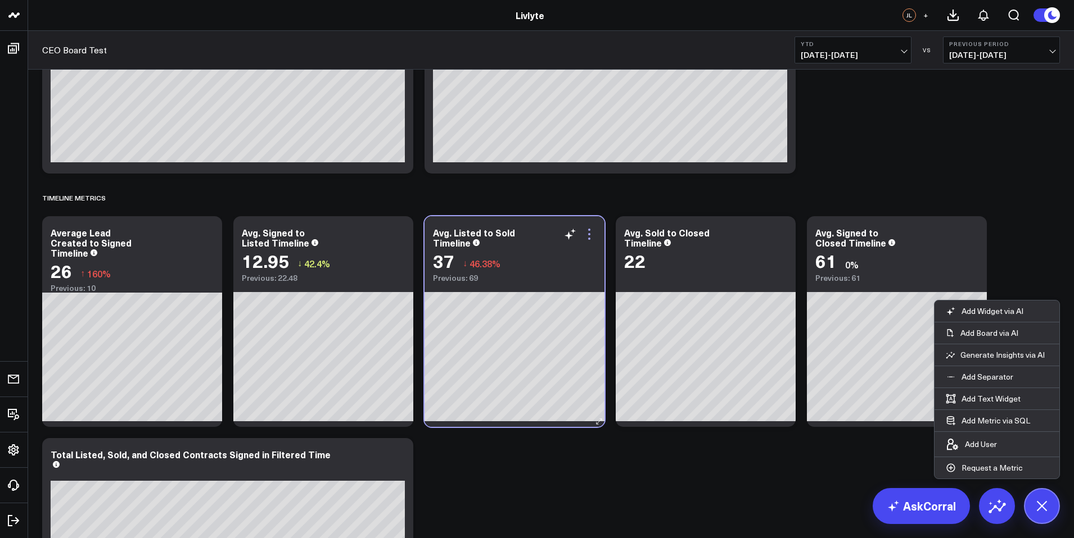
click at [589, 235] on icon at bounding box center [589, 234] width 2 height 2
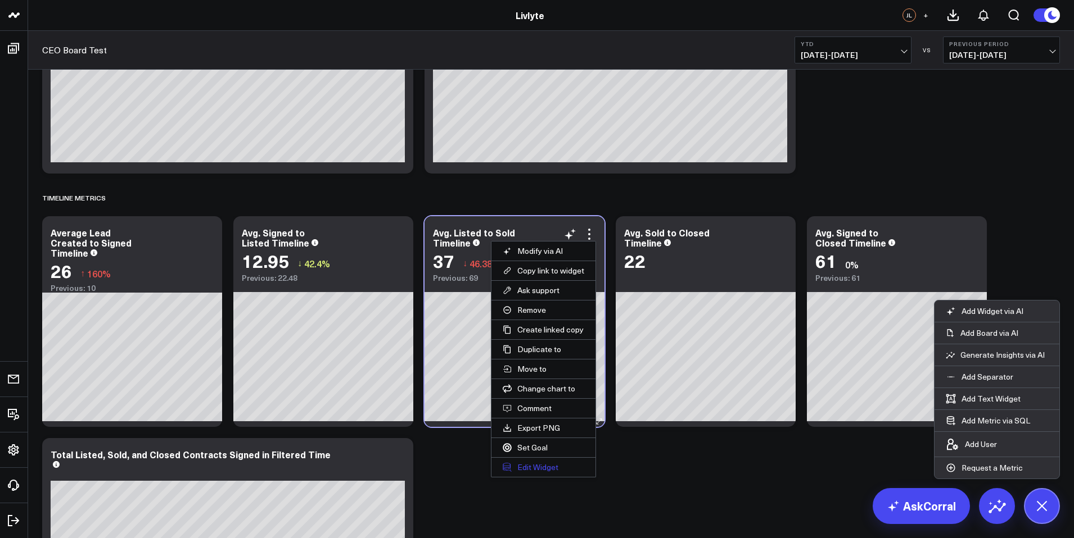
click at [533, 467] on button "Edit Widget" at bounding box center [543, 467] width 104 height 19
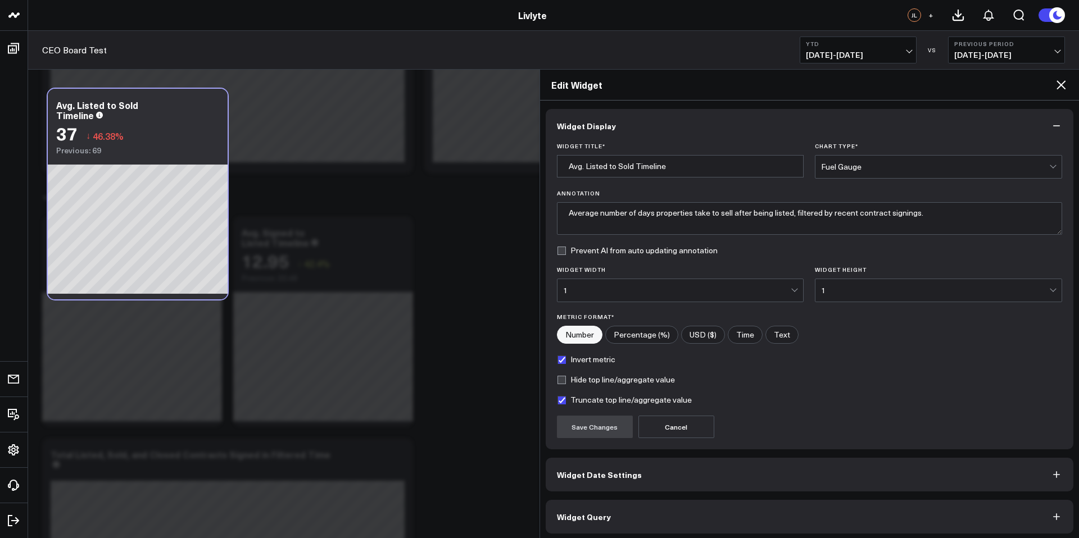
click at [564, 362] on label "Invert metric" at bounding box center [586, 359] width 58 height 9
click at [564, 362] on input "Invert metric" at bounding box center [561, 359] width 9 height 9
click at [583, 423] on button "Save Changes" at bounding box center [595, 427] width 76 height 22
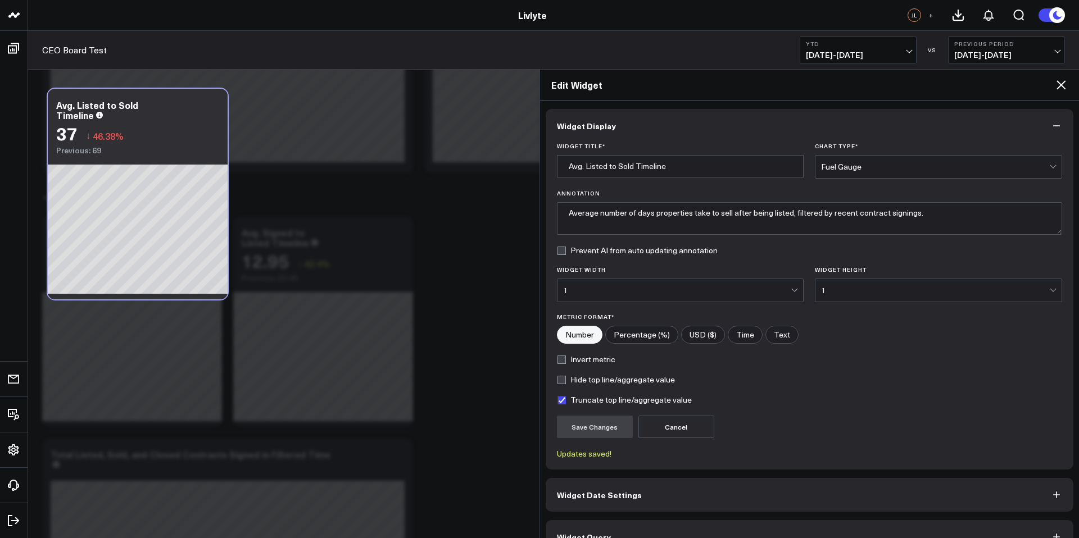
click at [564, 364] on label "Invert metric" at bounding box center [586, 359] width 58 height 9
click at [564, 364] on input "Invert metric" at bounding box center [561, 359] width 9 height 9
checkbox input "true"
click at [590, 431] on button "Save Changes" at bounding box center [595, 427] width 76 height 22
click at [1057, 82] on icon at bounding box center [1061, 84] width 13 height 13
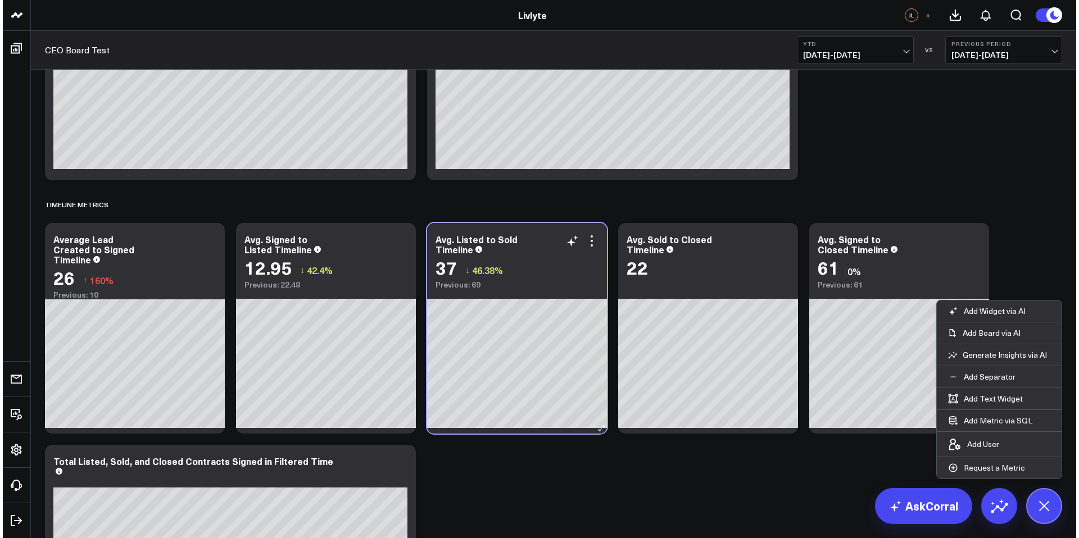
scroll to position [2201, 0]
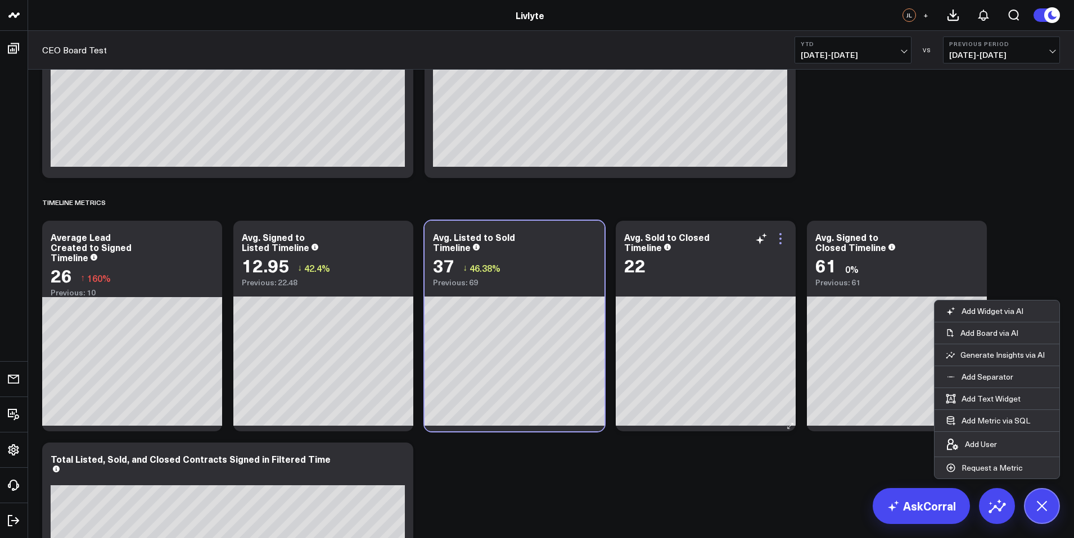
click at [781, 239] on icon at bounding box center [780, 239] width 2 height 2
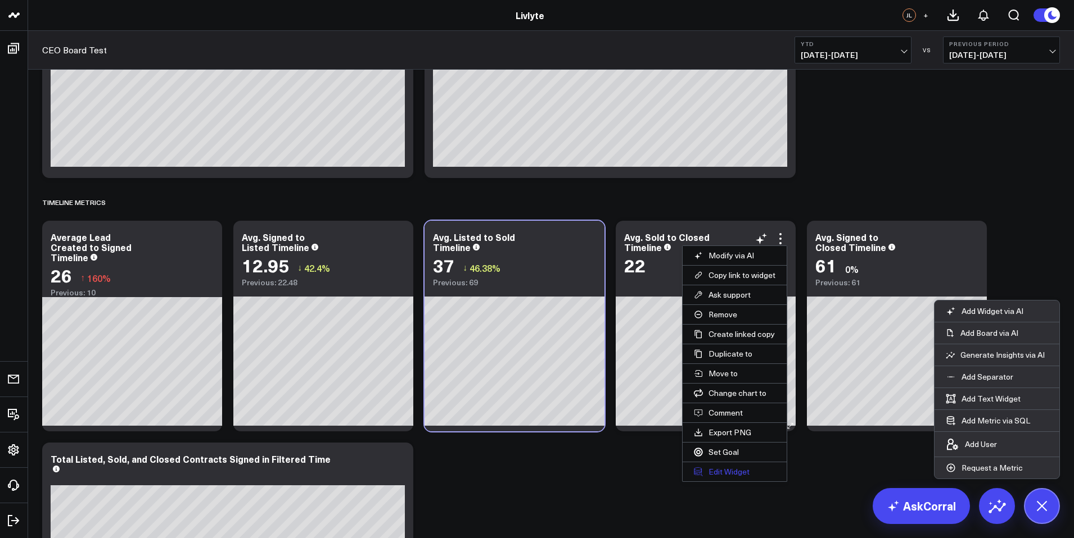
click at [754, 469] on button "Edit Widget" at bounding box center [734, 472] width 104 height 19
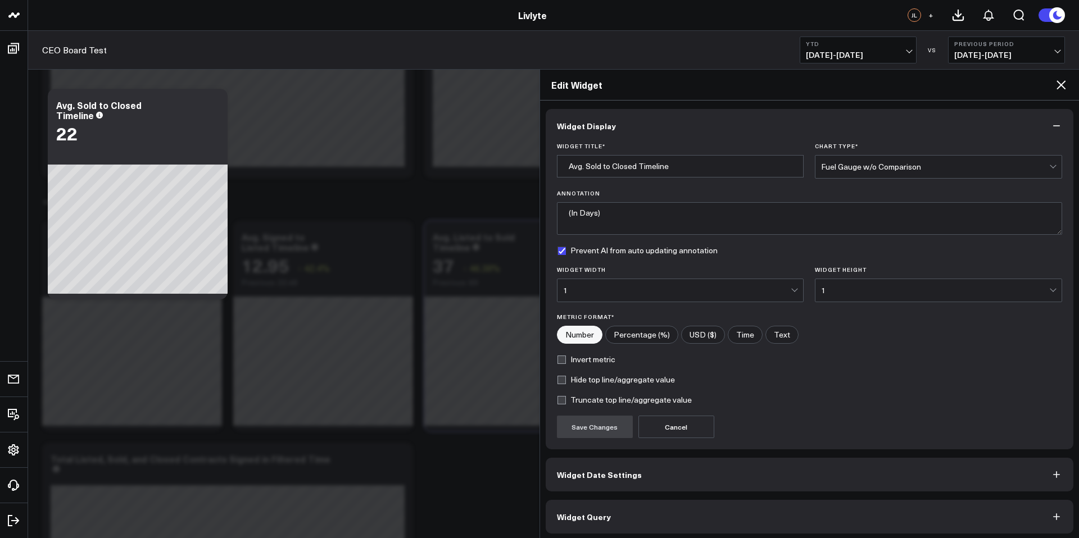
click at [608, 515] on button "Widget Query" at bounding box center [810, 517] width 528 height 34
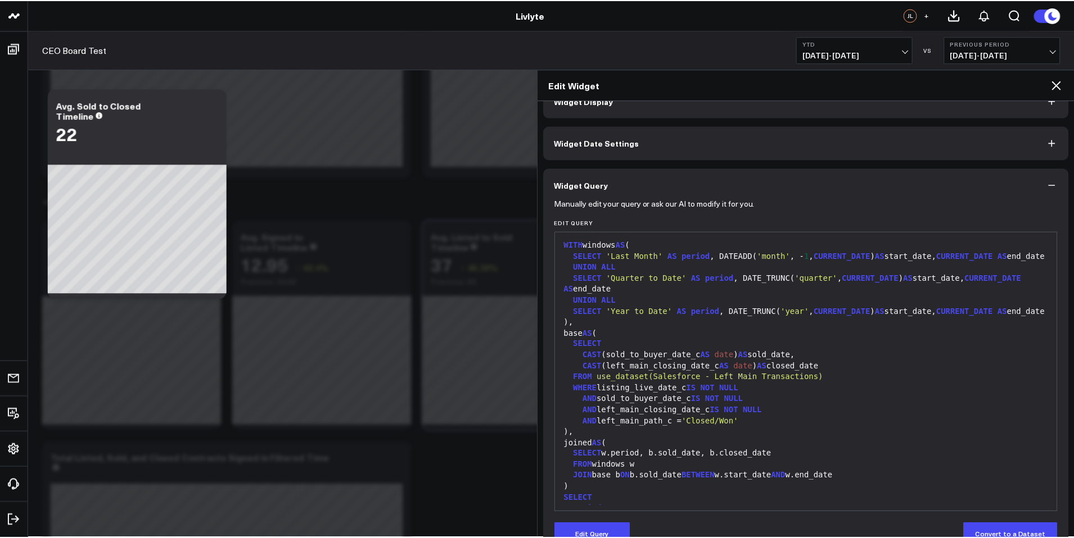
scroll to position [38, 0]
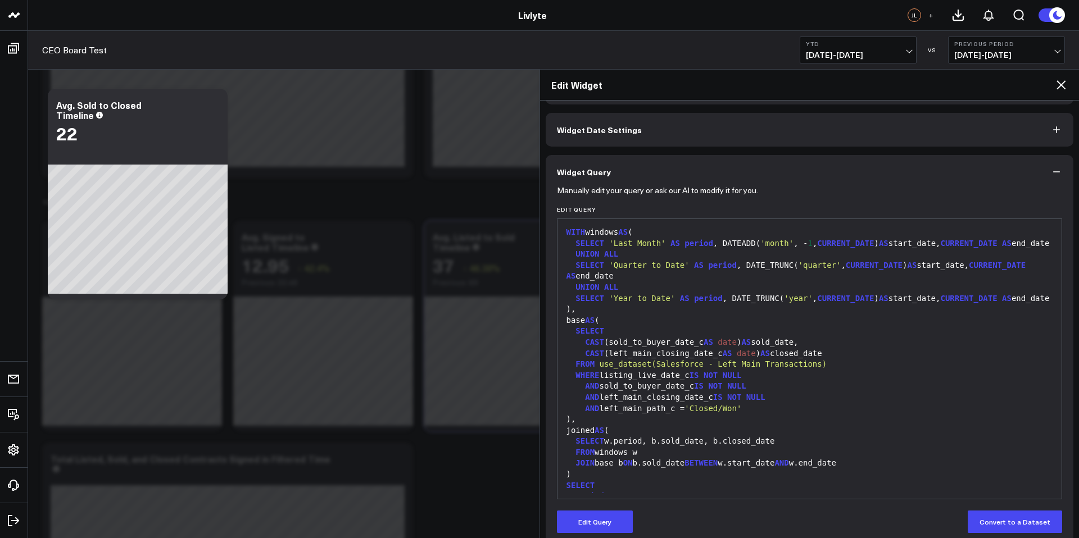
click at [1065, 82] on icon at bounding box center [1061, 84] width 9 height 9
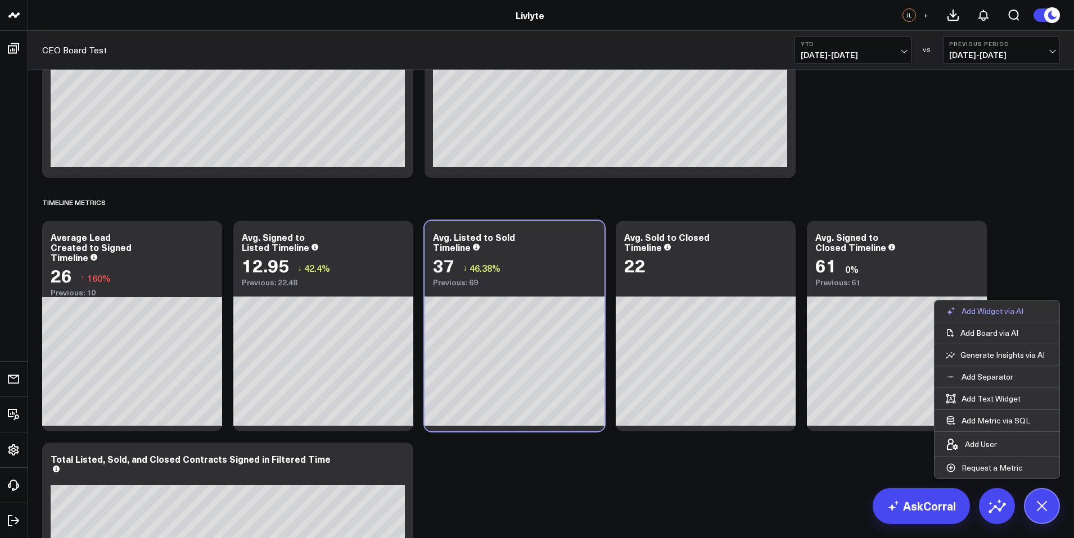
click at [992, 311] on p "Add Widget via AI" at bounding box center [992, 311] width 62 height 10
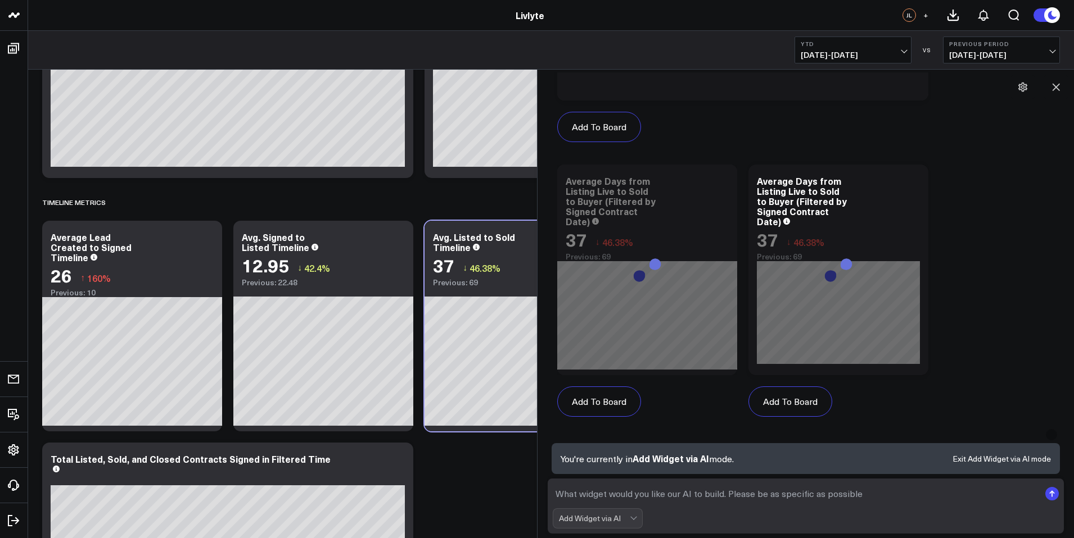
scroll to position [2215, 0]
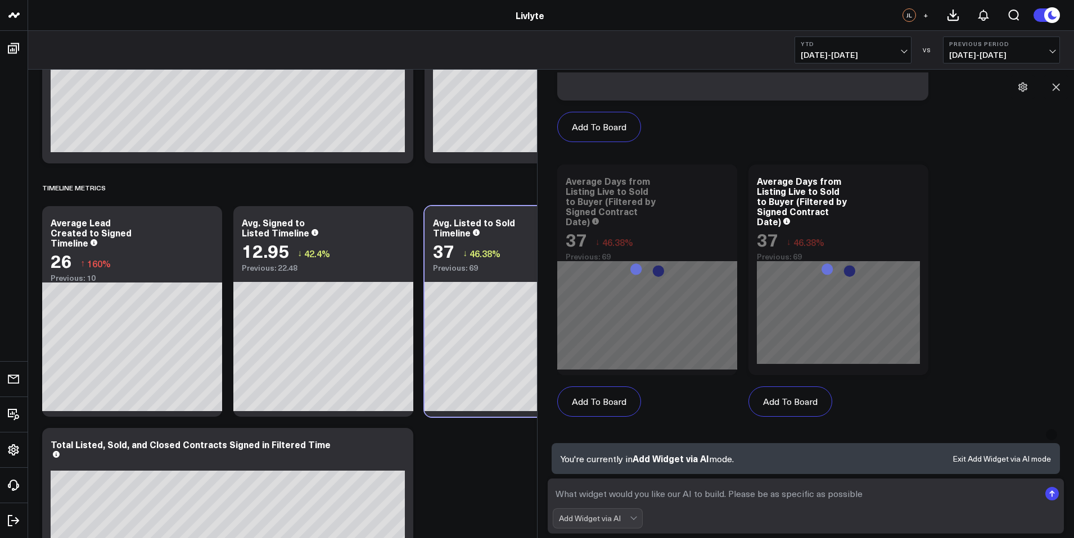
click at [731, 503] on textarea at bounding box center [796, 494] width 487 height 20
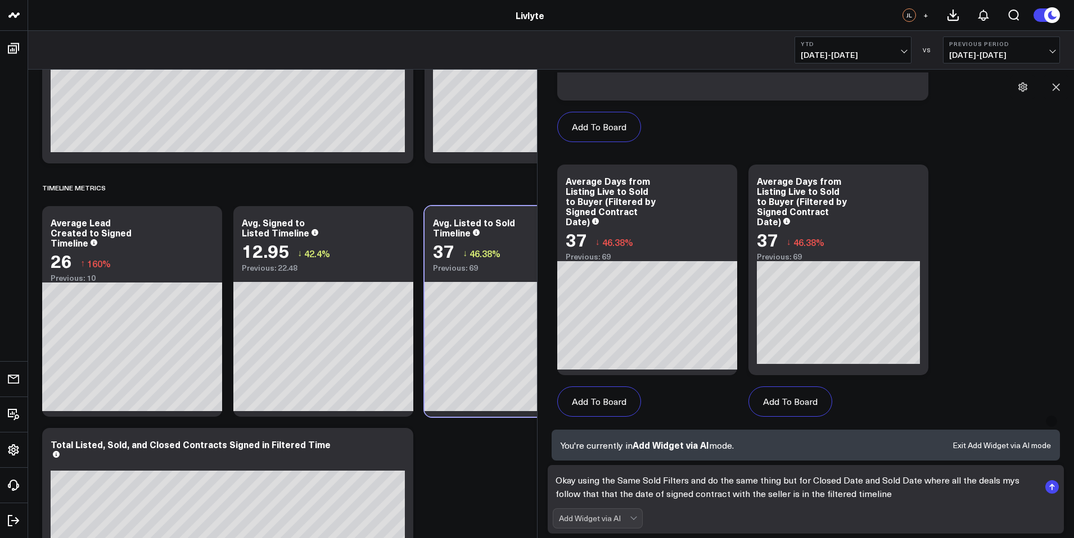
click at [872, 480] on textarea "Okay using the Same Sold Filters and do the same thing but for Closed Date and …" at bounding box center [796, 487] width 487 height 34
click at [993, 481] on textarea "Okay using the Same Sold Filters and do the same thing but for Closed Date - So…" at bounding box center [796, 487] width 487 height 34
click at [911, 500] on textarea "Okay using the Same Sold Filters and do the same thing but for Closed Date - So…" at bounding box center [796, 487] width 487 height 34
click at [939, 492] on textarea "Okay using the Same Sold Filters and do the same thing but for Closed Date - So…" at bounding box center [796, 487] width 487 height 34
type textarea "Okay using the Same Sold Filters and do the same thing but for Closed Date - So…"
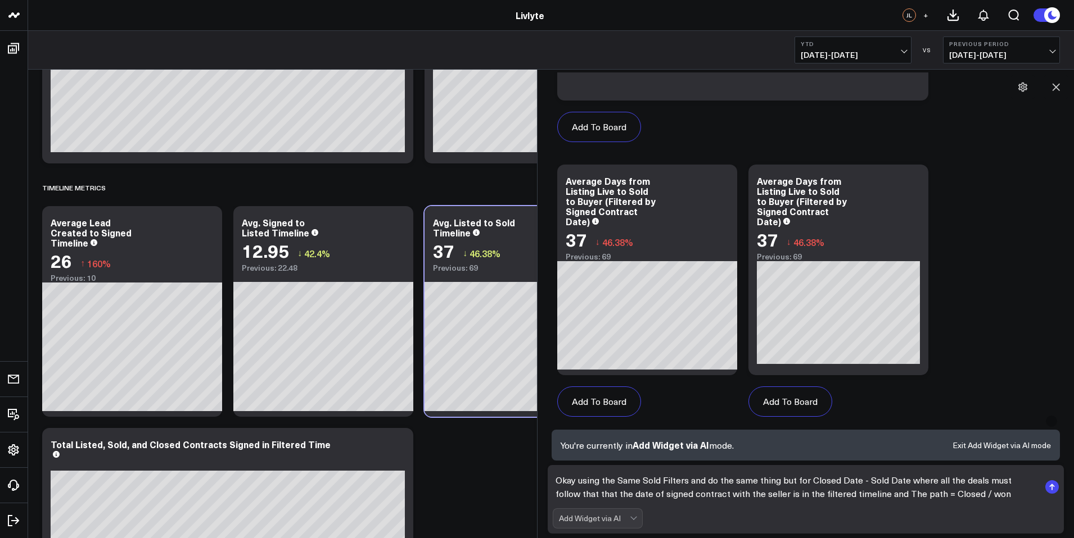
click at [1052, 484] on rect "submit" at bounding box center [1051, 487] width 13 height 13
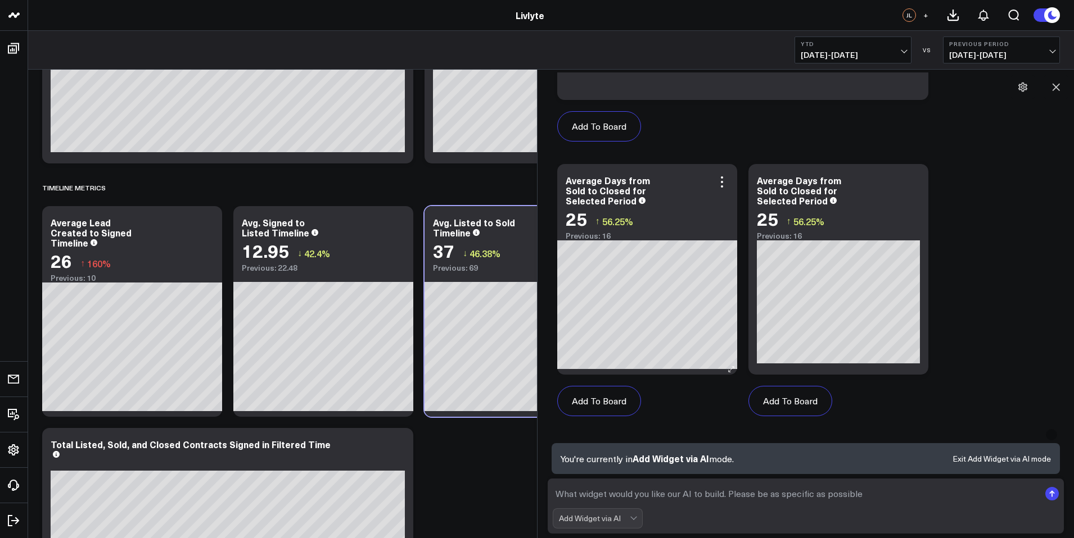
scroll to position [1603, 0]
click at [601, 410] on button "Add To Board" at bounding box center [599, 401] width 84 height 30
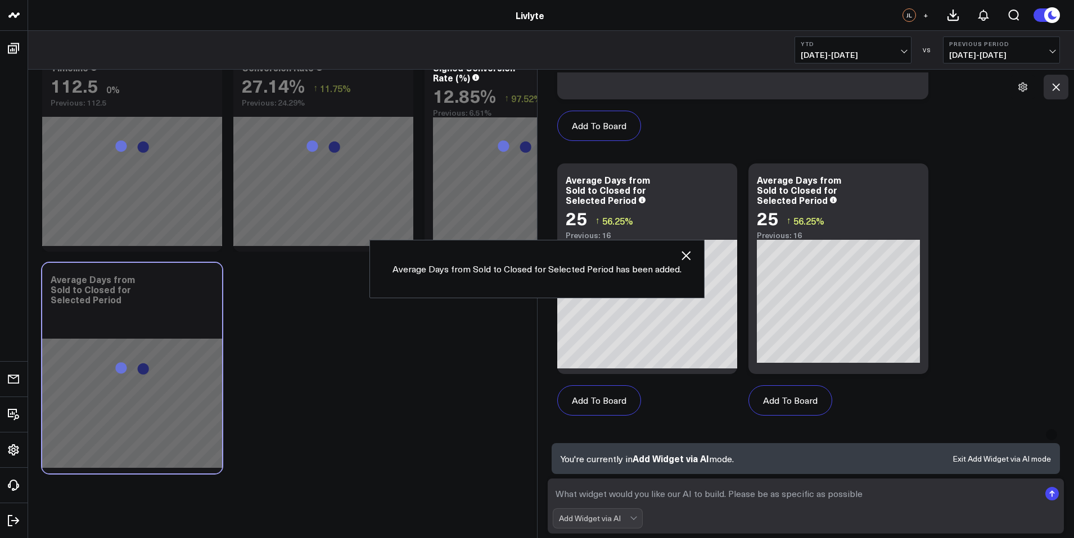
scroll to position [3086, 0]
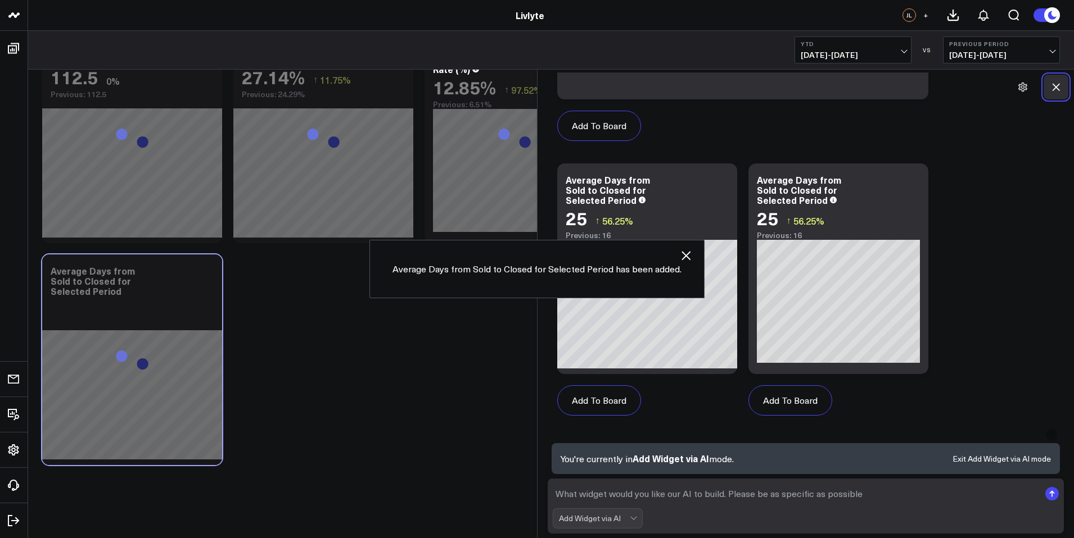
click at [1048, 88] on button at bounding box center [1055, 87] width 25 height 25
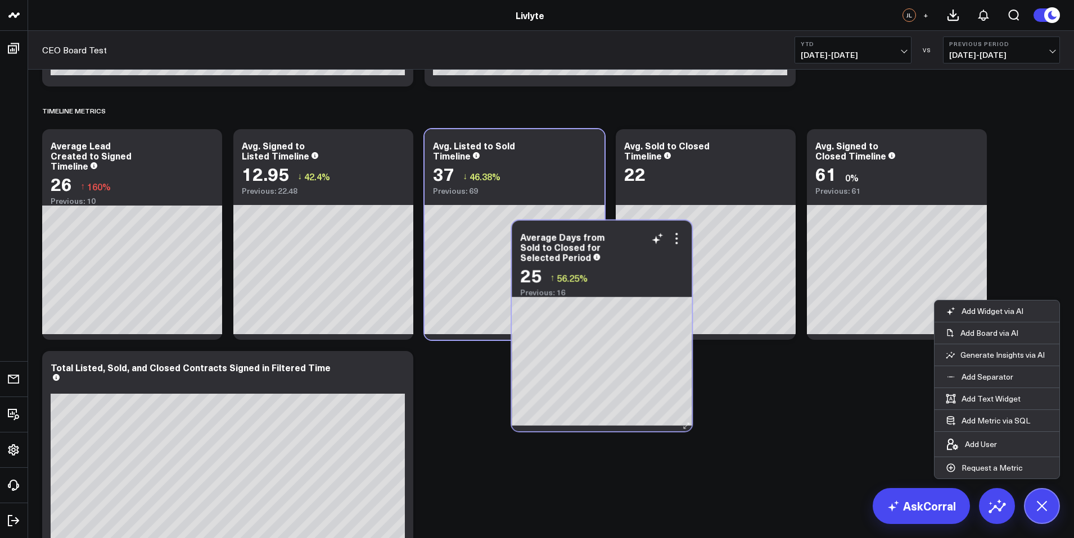
scroll to position [2251, 0]
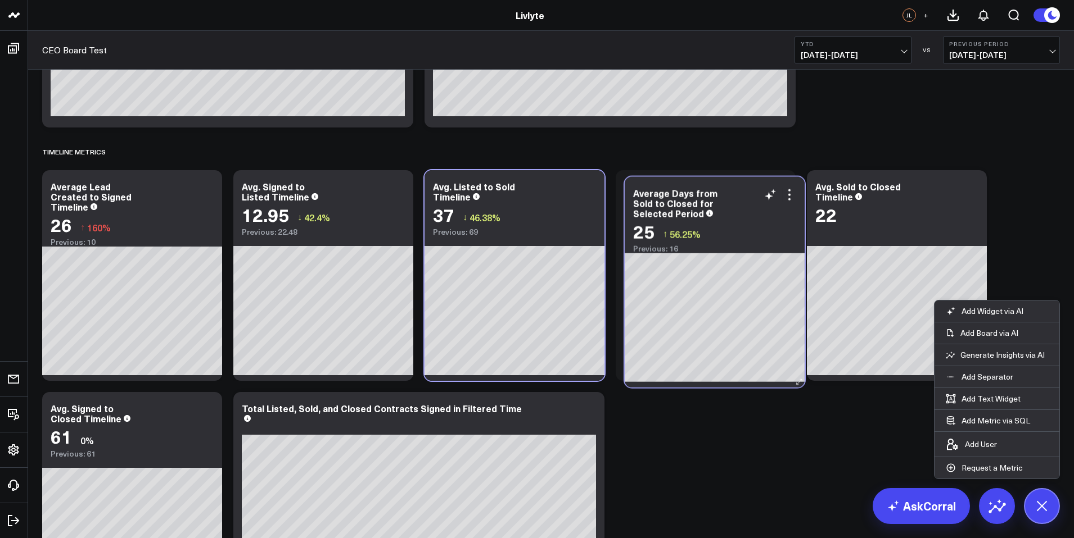
drag, startPoint x: 109, startPoint y: 325, endPoint x: 692, endPoint y: 245, distance: 588.3
click at [692, 245] on div "Average Days from Sold to Closed for Selected Period 25 ↑ 56.25% Previous: 16" at bounding box center [714, 282] width 180 height 211
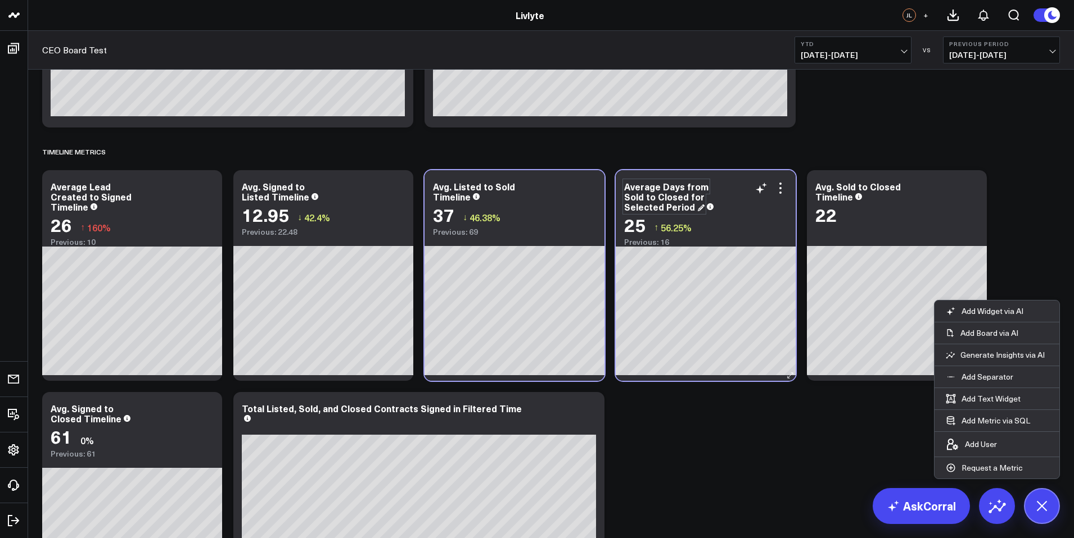
click at [673, 177] on div "Average Days from Sold to Closed for Selected Period 25 ↑ 56.25% Previous: 16" at bounding box center [705, 208] width 180 height 76
click at [670, 192] on div "Average Days from Sold to Closed for Selected Period" at bounding box center [666, 196] width 84 height 33
click at [653, 188] on div "Average Days from Sold to Closed for Selected Period" at bounding box center [666, 196] width 84 height 33
click at [657, 189] on div "Average Days from Sold to Closed for Selected Period" at bounding box center [666, 196] width 84 height 33
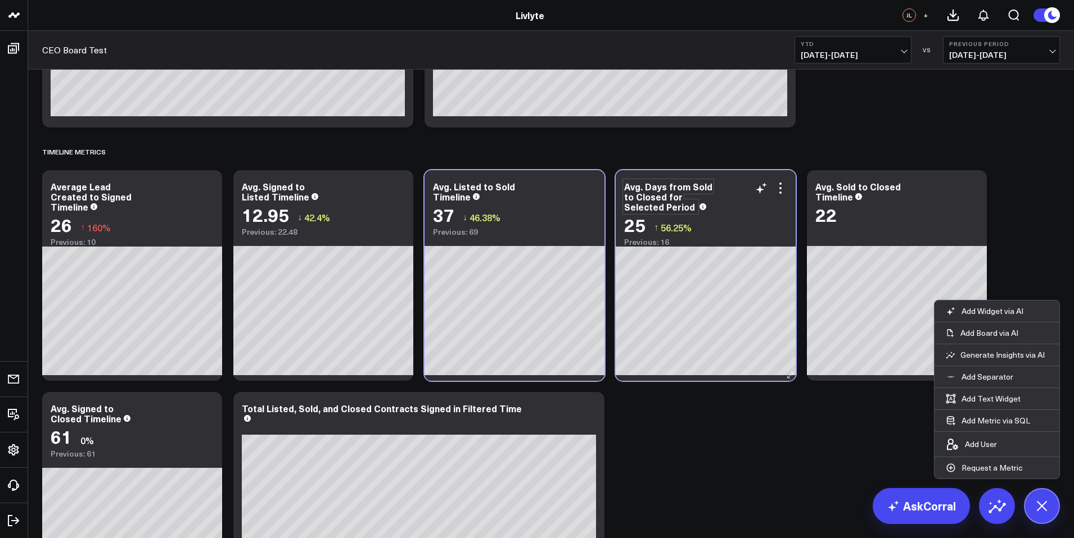
click at [664, 186] on div "Avg. Days from Sold to Closed for Selected Period" at bounding box center [668, 196] width 88 height 33
click at [651, 187] on div "Avg. Days from Sold to Closed for Selected Period" at bounding box center [668, 196] width 88 height 33
click at [676, 189] on div "Avg. Listed from Sold to Closed for Selected Period" at bounding box center [664, 196] width 80 height 33
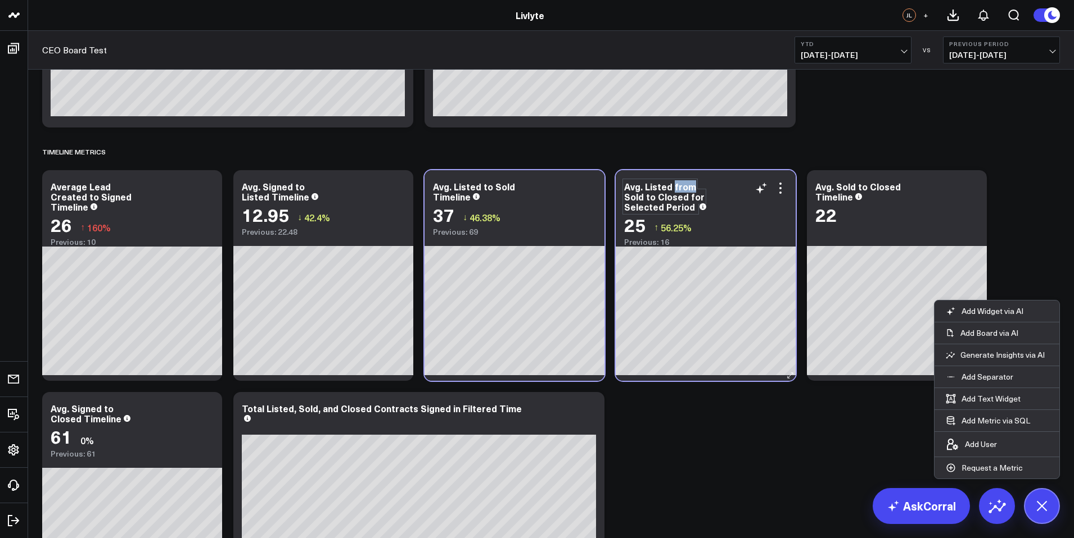
click at [676, 189] on div "Avg. Listed from Sold to Closed for Selected Period" at bounding box center [664, 196] width 80 height 33
drag, startPoint x: 703, startPoint y: 185, endPoint x: 657, endPoint y: 215, distance: 54.9
click at [657, 215] on div "Avg. Listed to Sold to Closed for Selected Period 25 ↑ 56.25% Previous: 16" at bounding box center [705, 208] width 180 height 76
click at [664, 184] on div "Avg. Listed to Sold to Closed for Selected Period" at bounding box center [665, 196] width 82 height 33
drag, startPoint x: 649, startPoint y: 188, endPoint x: 671, endPoint y: 188, distance: 21.9
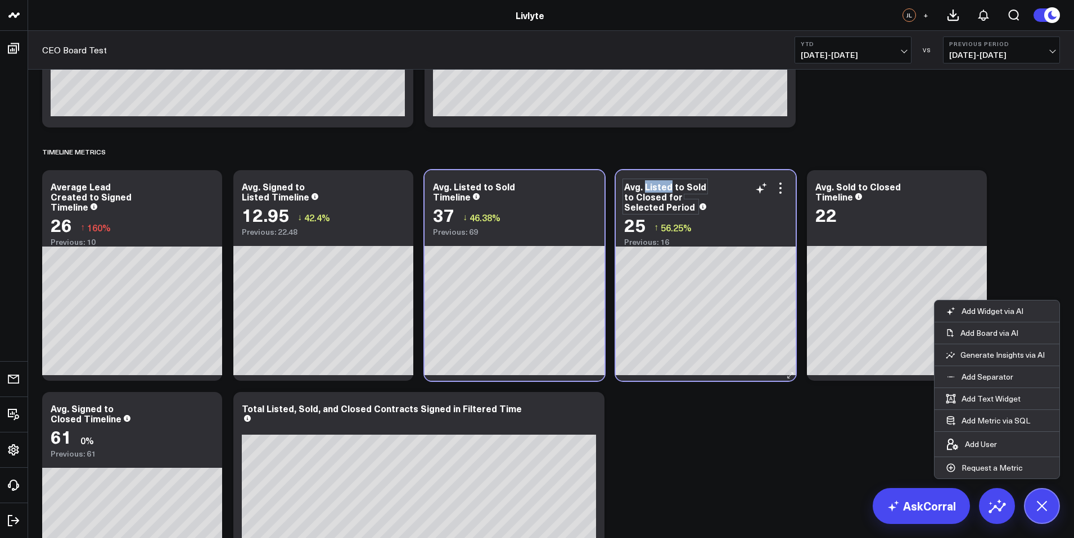
click at [671, 188] on div "Avg. Listed to Sold to Closed for Selected Period" at bounding box center [665, 196] width 82 height 33
drag, startPoint x: 680, startPoint y: 187, endPoint x: 655, endPoint y: 194, distance: 25.3
click at [642, 185] on div "Avg. Listed to Sold to Closed for Selected Period" at bounding box center [665, 196] width 82 height 33
click at [657, 197] on div "Avg. Sold to Closed for Selected Period" at bounding box center [668, 191] width 89 height 22
click at [670, 187] on div "Avg. Sold to Closed for Selected Period" at bounding box center [668, 191] width 89 height 22
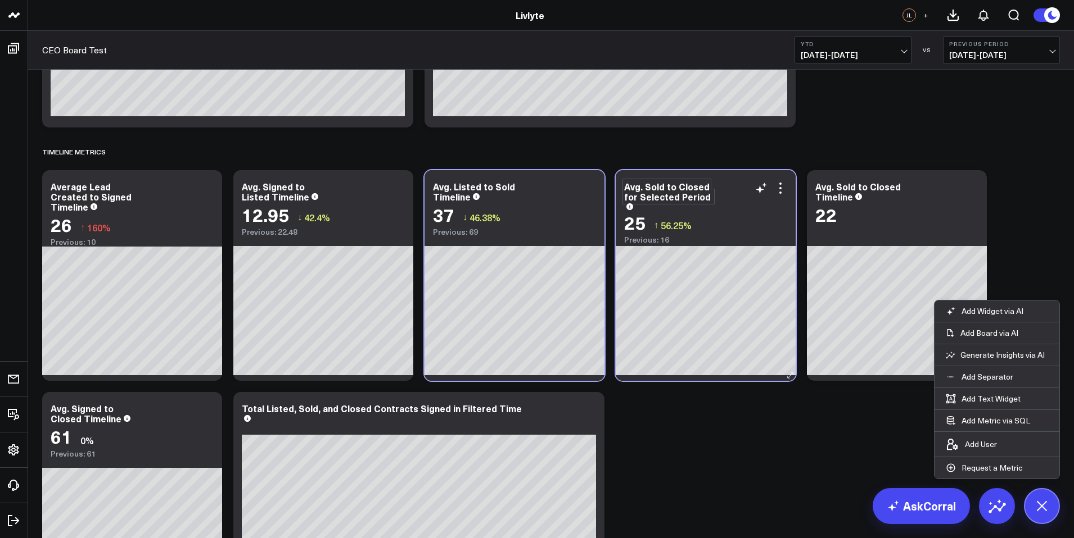
click at [678, 188] on div "Avg. Sold to Closed for Selected Period" at bounding box center [668, 191] width 89 height 22
drag, startPoint x: 646, startPoint y: 198, endPoint x: 671, endPoint y: 194, distance: 25.0
click at [646, 198] on div "Avg. Sold to Closed for Selected Period" at bounding box center [668, 191] width 89 height 22
drag, startPoint x: 626, startPoint y: 198, endPoint x: 718, endPoint y: 202, distance: 92.3
click at [718, 202] on div "Avg. Sold to Closed for Selected Period" at bounding box center [705, 196] width 163 height 28
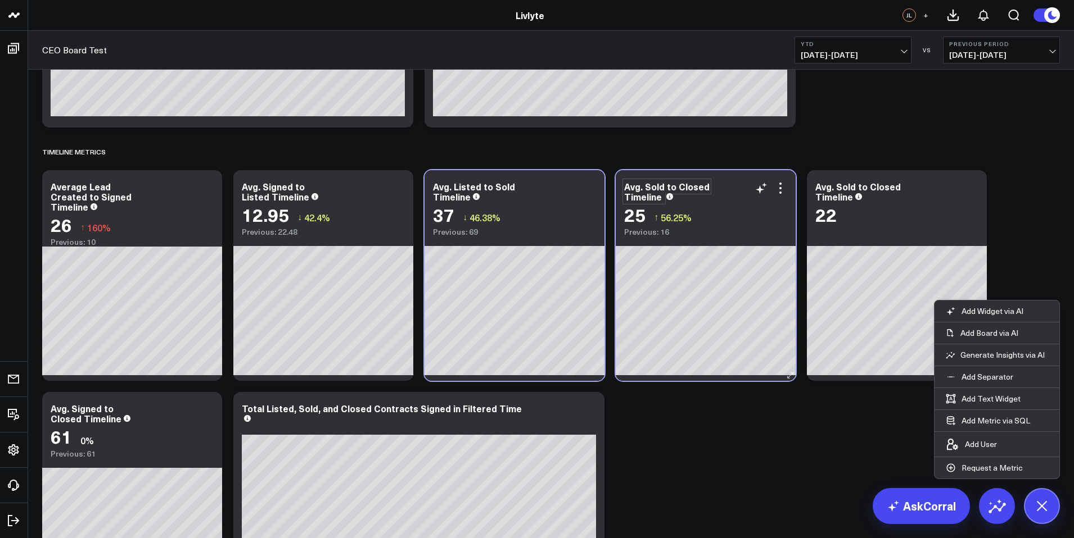
click at [736, 196] on div "Avg. Sold to Closed Timeline" at bounding box center [705, 192] width 163 height 20
click at [870, 228] on div "Avg. Sold to Closed Timeline 22" at bounding box center [897, 275] width 180 height 211
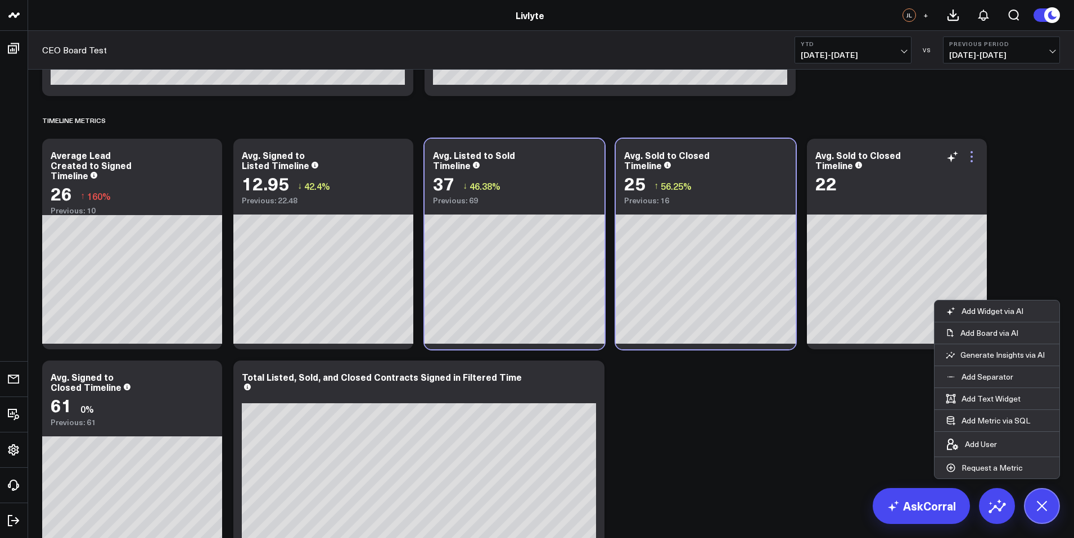
click at [973, 156] on icon at bounding box center [971, 156] width 13 height 13
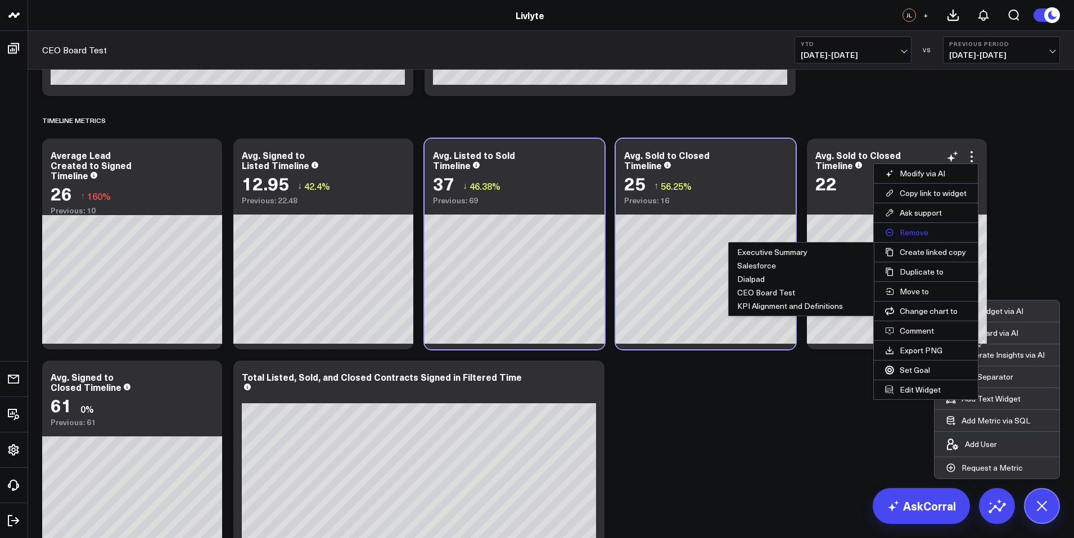
click at [935, 235] on button "Remove" at bounding box center [926, 232] width 104 height 19
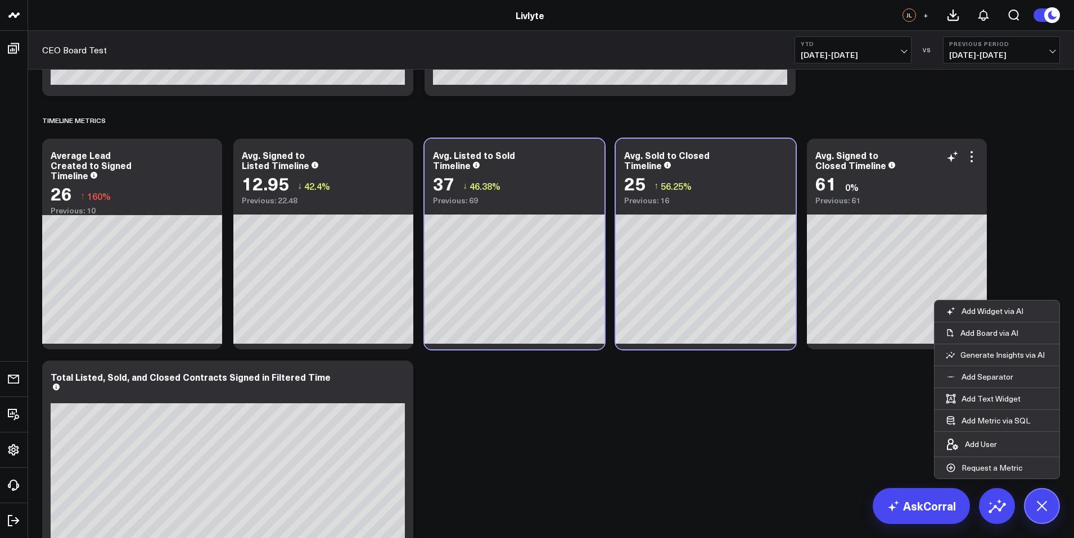
click at [863, 189] on div "61 0%" at bounding box center [896, 183] width 163 height 20
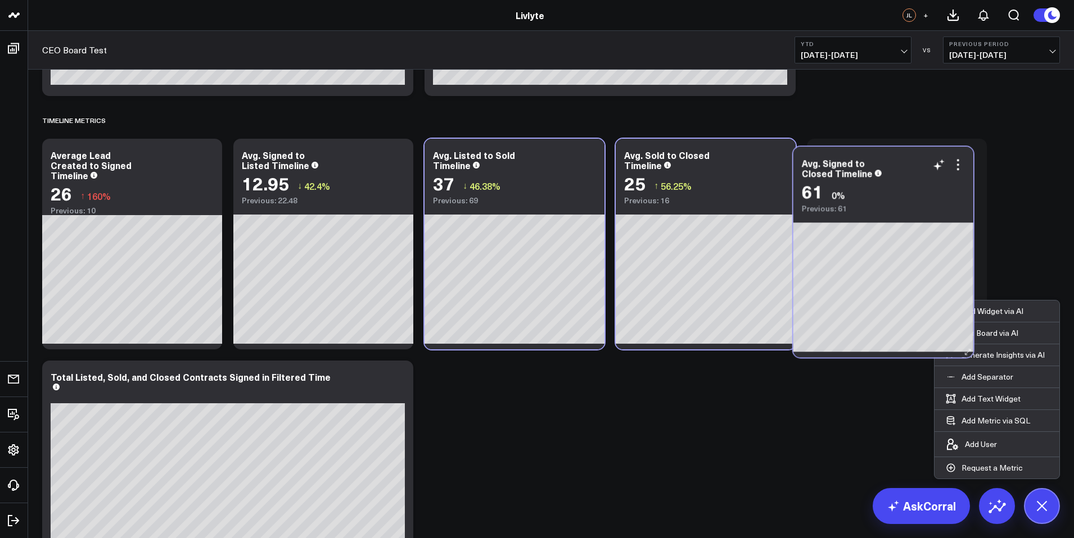
click at [877, 181] on div "61 0%" at bounding box center [883, 191] width 163 height 20
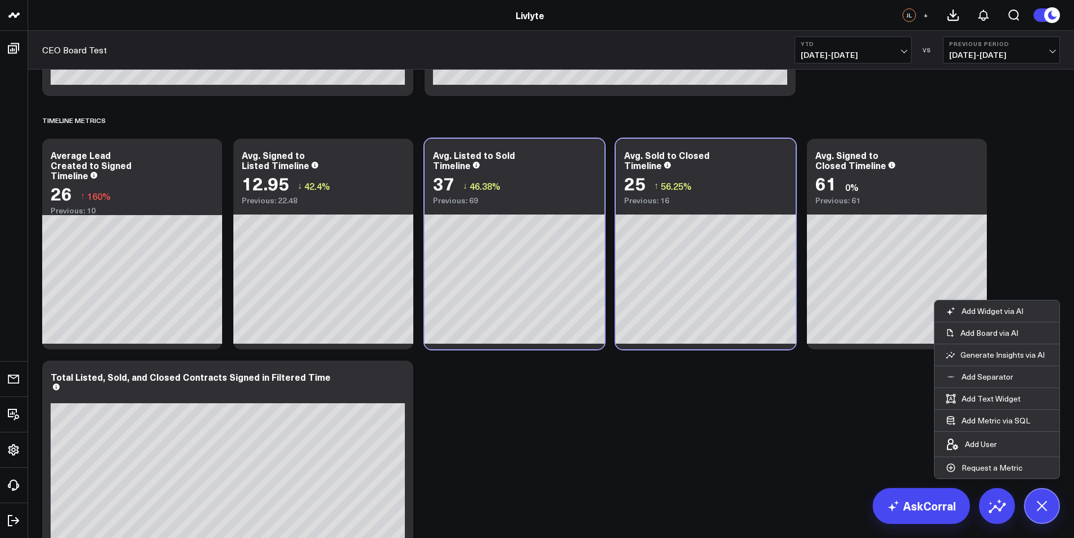
click at [1038, 516] on button at bounding box center [1042, 506] width 36 height 36
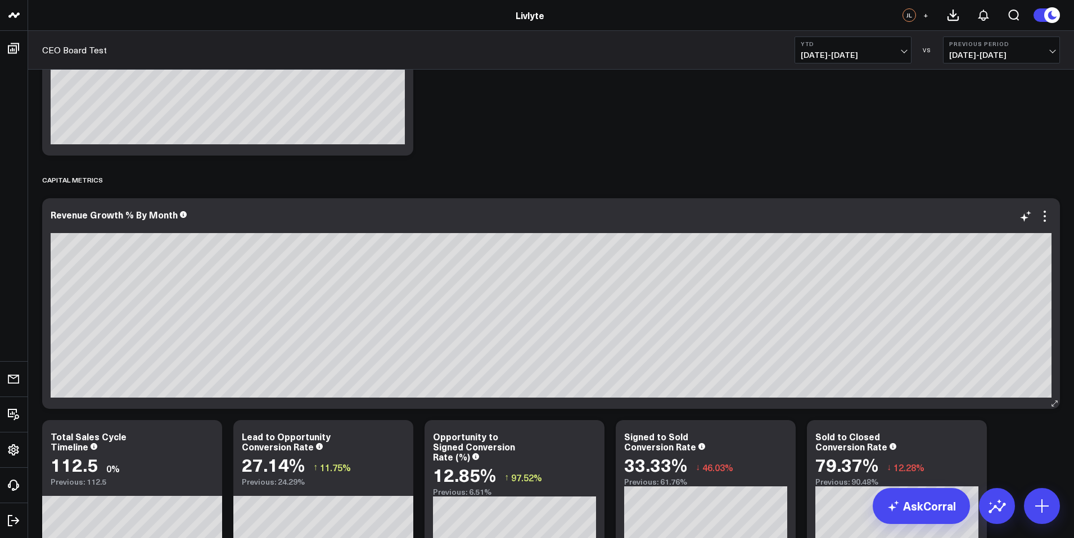
scroll to position [2864, 0]
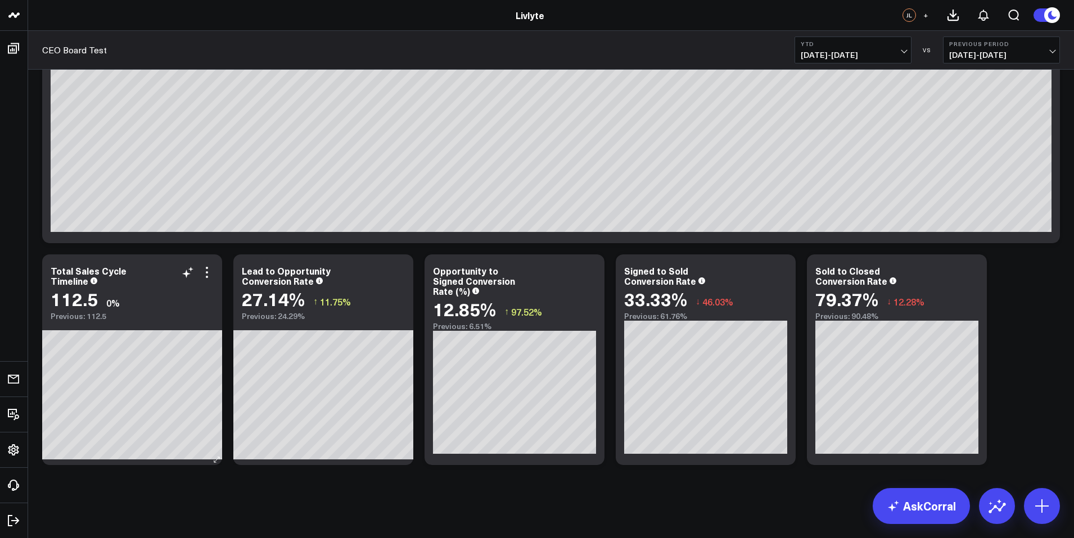
click at [103, 321] on div "Previous: 112.5" at bounding box center [132, 316] width 163 height 9
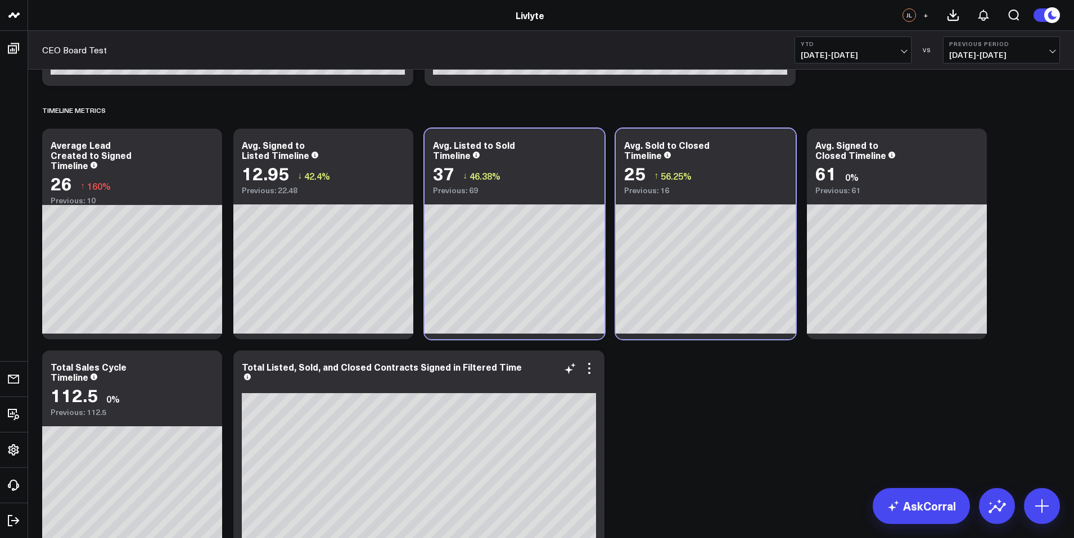
scroll to position [2306, 0]
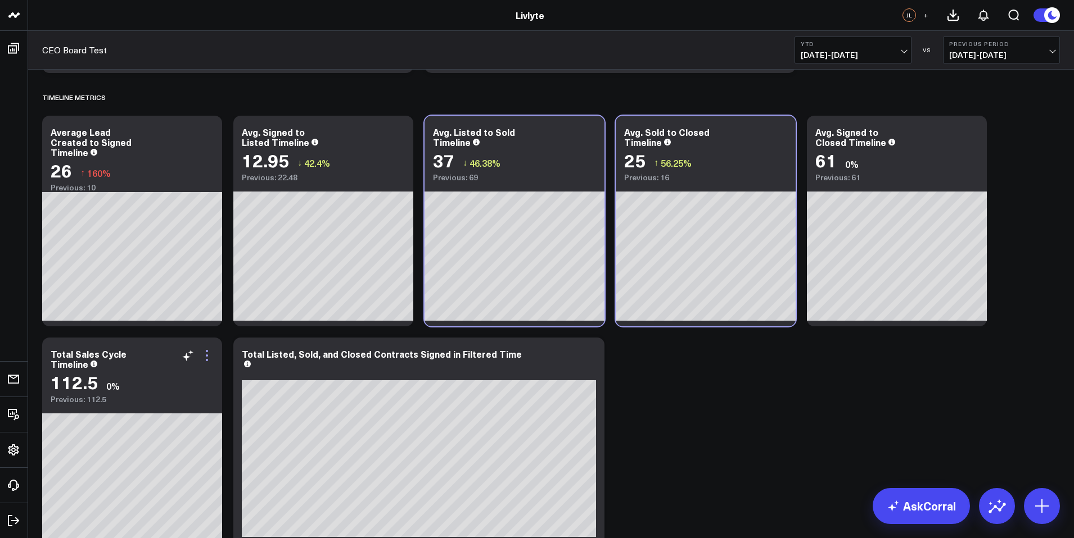
click at [205, 357] on icon at bounding box center [206, 355] width 13 height 13
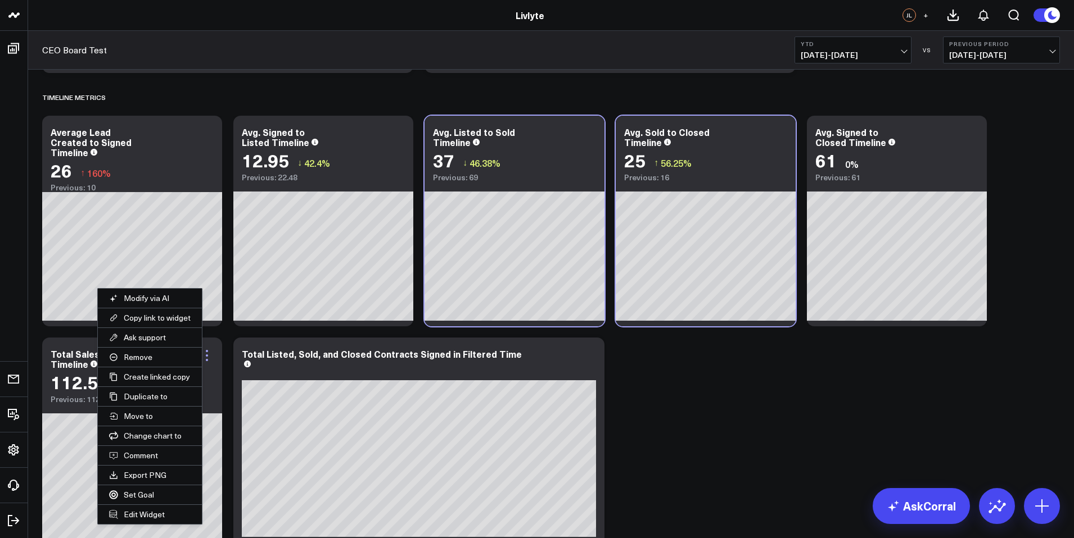
click at [211, 362] on icon at bounding box center [206, 355] width 13 height 13
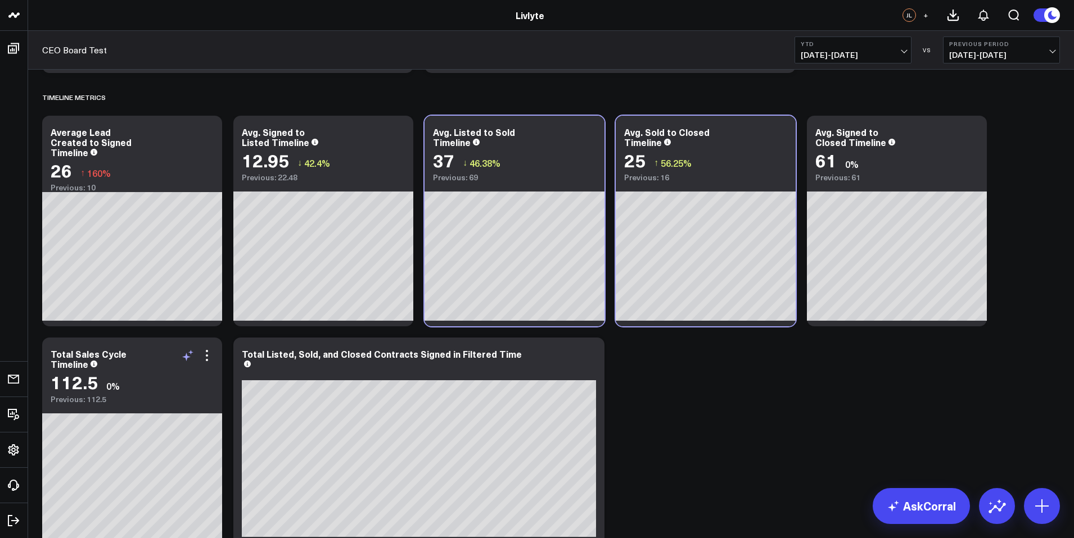
click at [194, 354] on icon at bounding box center [187, 355] width 13 height 13
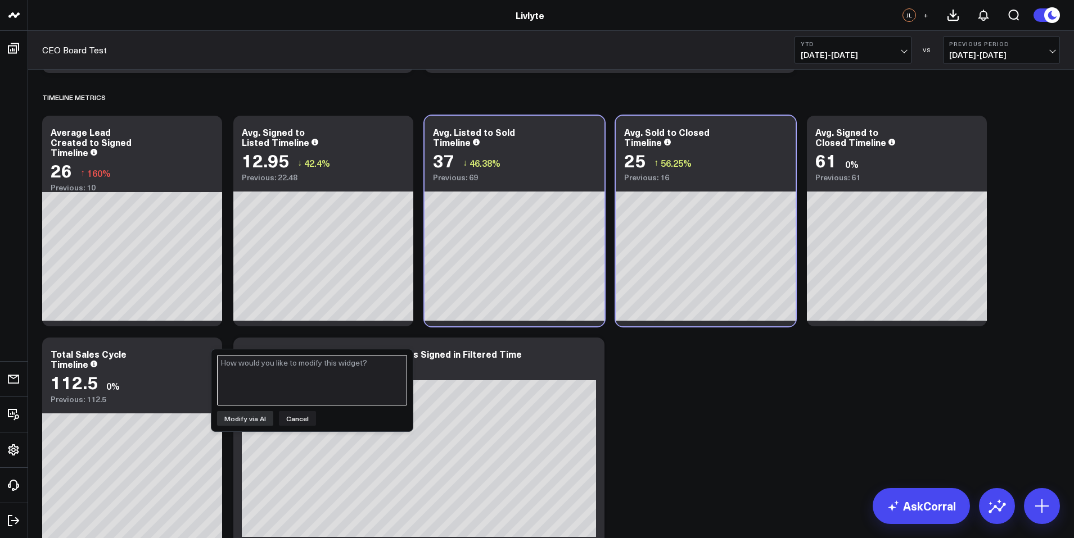
click at [297, 377] on textarea at bounding box center [312, 380] width 190 height 51
click at [130, 149] on div "Average Lead Created to Signed Timeline" at bounding box center [132, 142] width 163 height 30
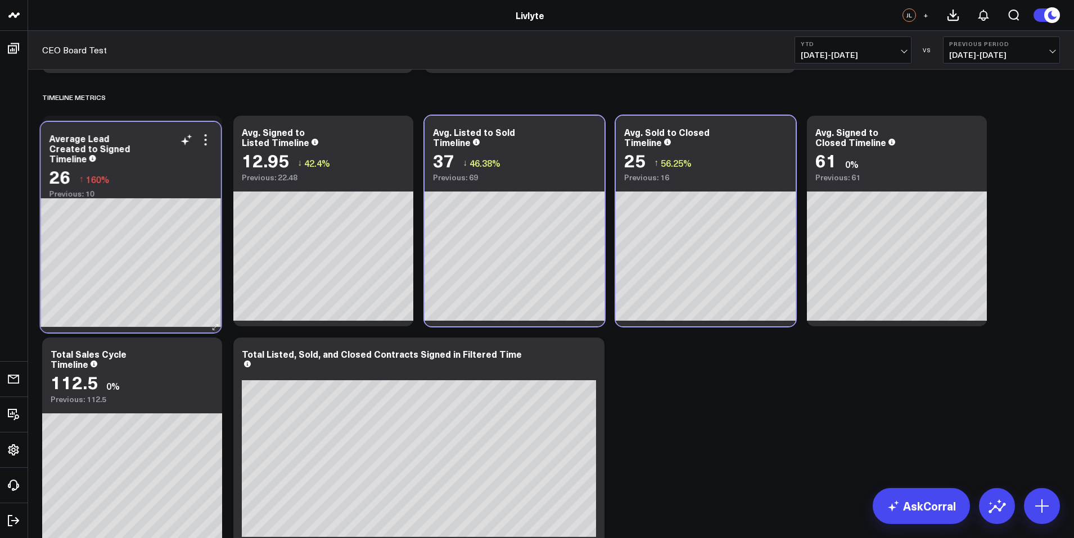
drag, startPoint x: 89, startPoint y: 159, endPoint x: 87, endPoint y: 165, distance: 6.4
click at [87, 165] on div "Average Lead Created to Signed Timeline 26 ↑ 160% Previous: 10" at bounding box center [131, 160] width 180 height 76
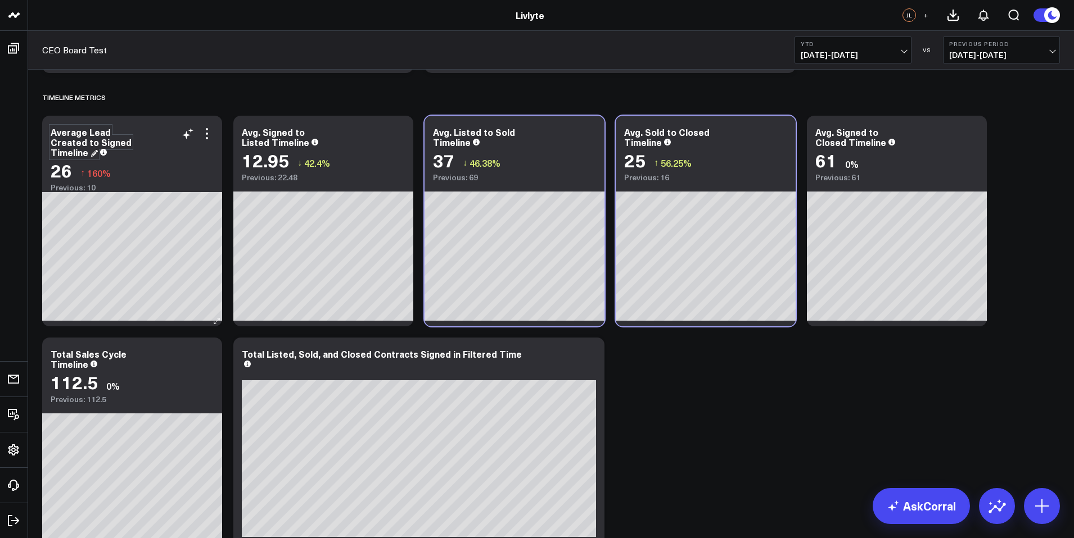
click at [89, 137] on div "Average Lead Created to Signed Timeline" at bounding box center [91, 142] width 81 height 33
click at [208, 358] on icon at bounding box center [206, 355] width 13 height 13
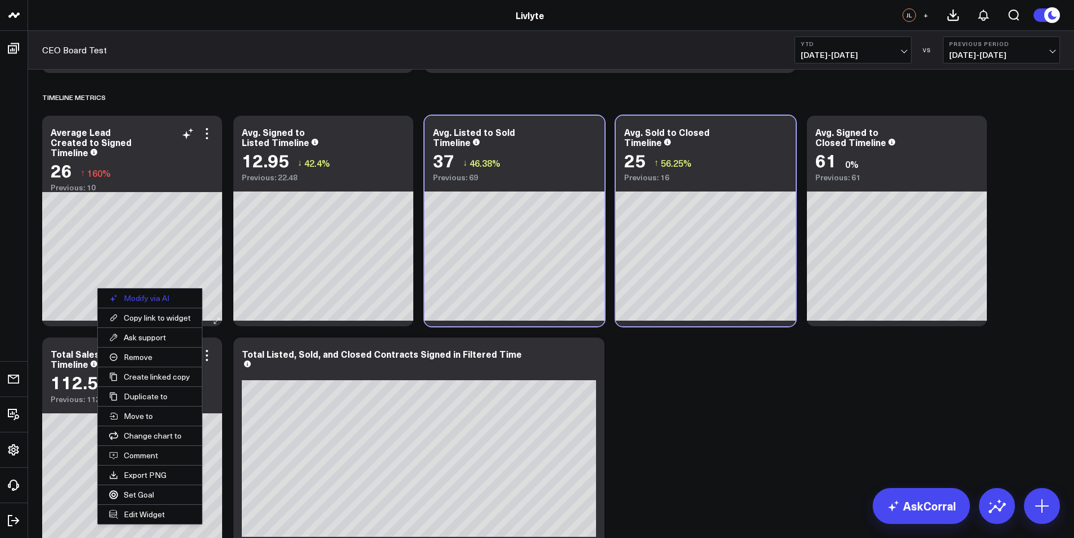
click at [165, 305] on button "Modify via AI" at bounding box center [150, 298] width 104 height 19
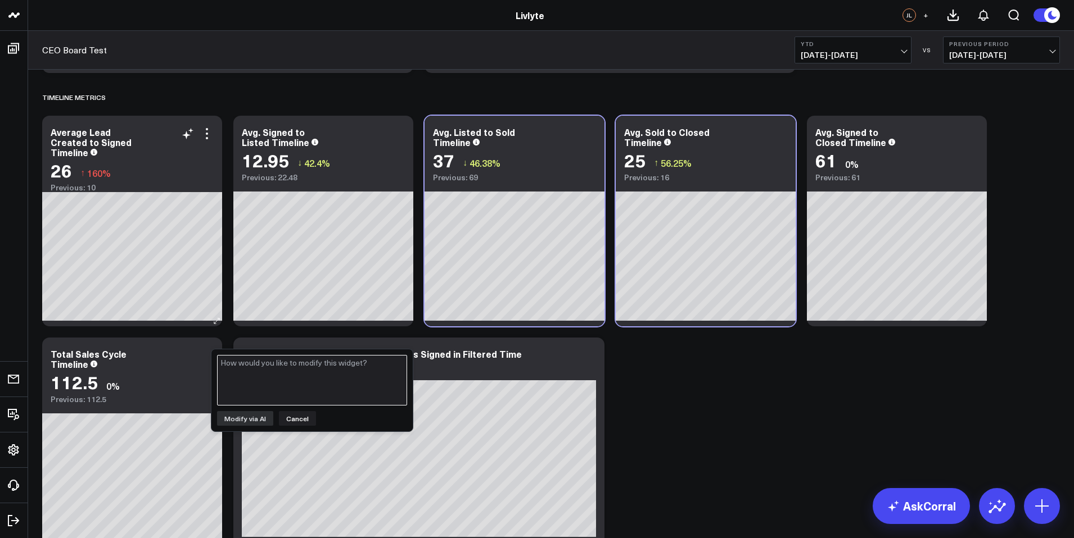
click at [283, 382] on textarea at bounding box center [312, 380] width 190 height 51
type textarea "T"
click at [307, 410] on div "Modify via AI Cancel" at bounding box center [311, 391] width 201 height 82
click at [304, 416] on button "Cancel" at bounding box center [297, 418] width 37 height 15
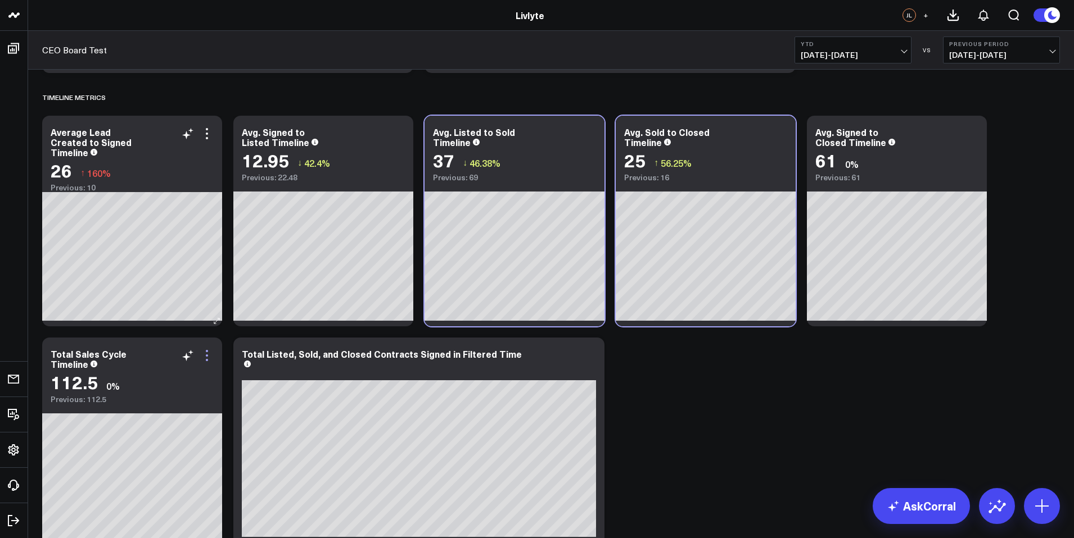
click at [209, 357] on icon at bounding box center [206, 355] width 13 height 13
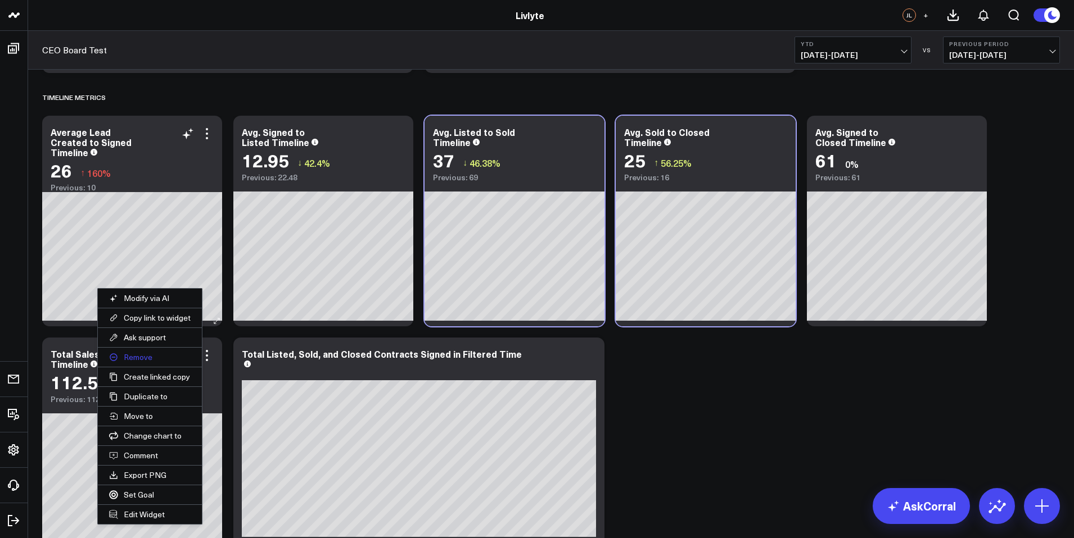
click at [180, 361] on button "Remove" at bounding box center [150, 357] width 104 height 19
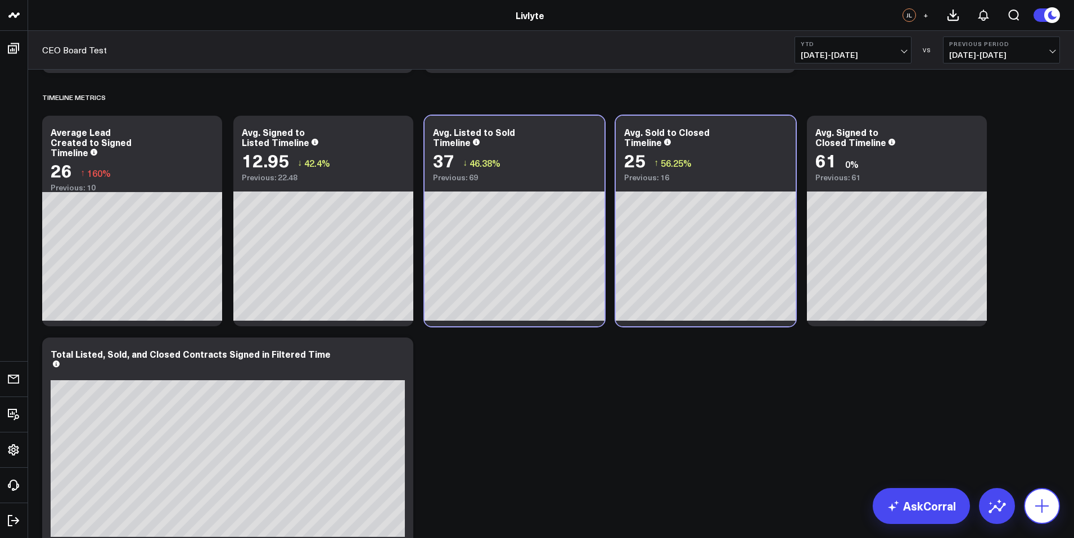
drag, startPoint x: 1032, startPoint y: 507, endPoint x: 1017, endPoint y: 501, distance: 15.9
click at [1033, 507] on icon at bounding box center [1042, 506] width 18 height 18
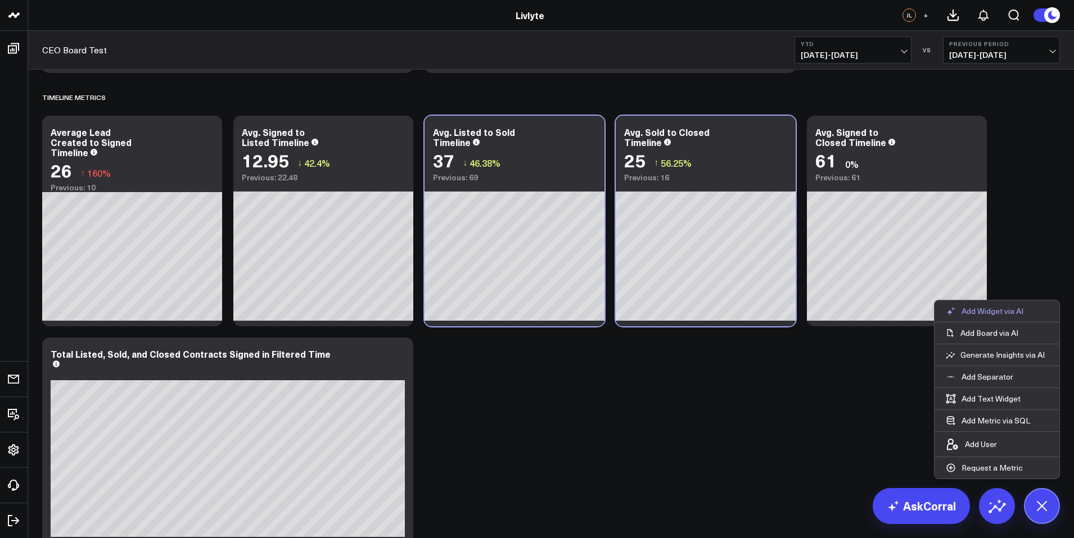
click at [995, 307] on p "Add Widget via AI" at bounding box center [992, 311] width 62 height 10
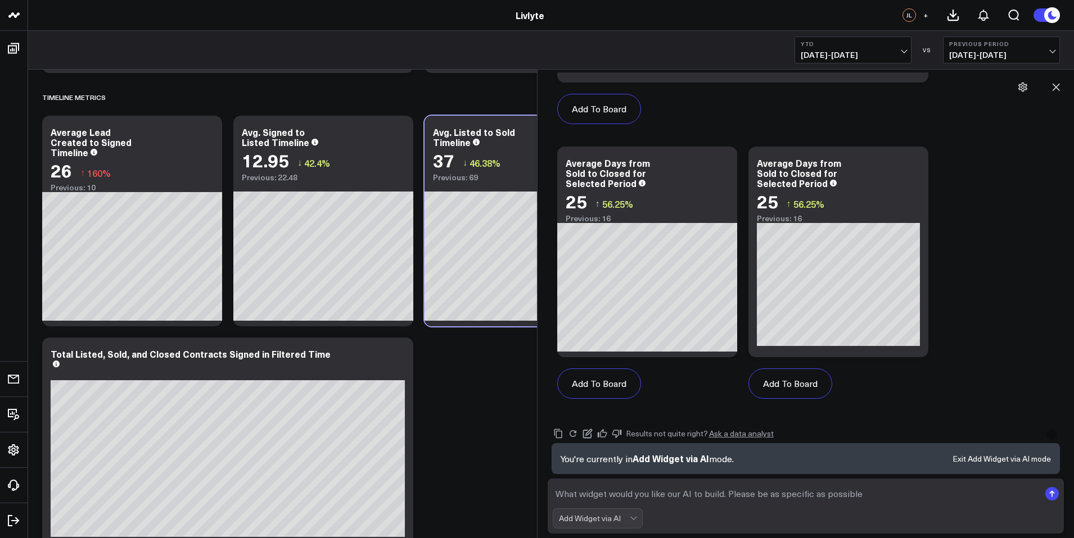
scroll to position [1640, 0]
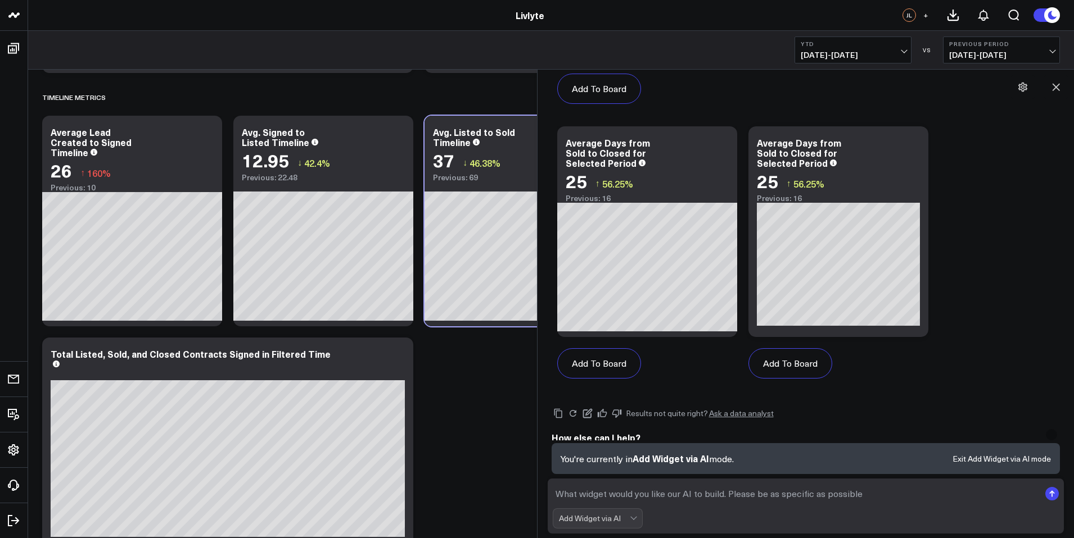
click at [745, 503] on textarea at bounding box center [796, 494] width 487 height 20
click at [682, 494] on textarea "Okay create a widget that Lookes at all Deals where the Date of signed Contract…" at bounding box center [796, 494] width 487 height 20
click at [660, 497] on textarea "Okay create a widget that Looks at all Deals where the Date of signed Contract …" at bounding box center [796, 494] width 487 height 20
drag, startPoint x: 660, startPoint y: 497, endPoint x: 672, endPoint y: 498, distance: 11.9
click at [672, 498] on textarea "Okay create a widget that Looks at all Deals where the Date of signed Contract …" at bounding box center [796, 494] width 487 height 20
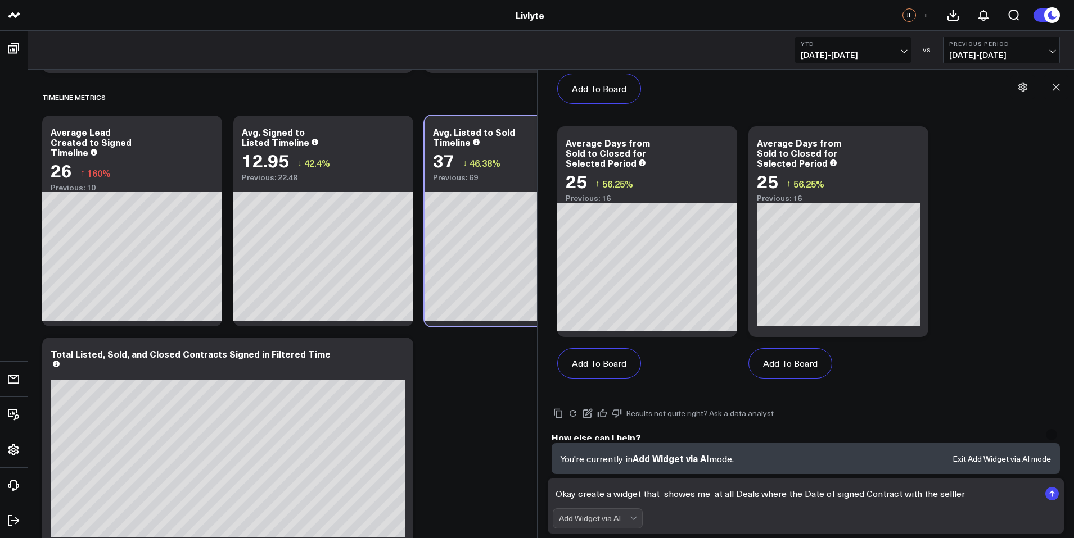
click at [718, 494] on textarea "Okay create a widget that showes me at all Deals where the Date of signed Contr…" at bounding box center [796, 494] width 487 height 20
click at [680, 497] on textarea "Okay create a widget that showes me all Deals where the Date of signed Contract…" at bounding box center [796, 494] width 487 height 20
click at [686, 493] on textarea "Okay create a widget that showes me all Deals where the Date of signed Contract…" at bounding box center [796, 494] width 487 height 20
click at [688, 494] on textarea "Okay create a widget that shows me all Deals where the Date of signed Contract …" at bounding box center [796, 494] width 487 height 20
click at [658, 494] on textarea "Okay create a widget that shows me all Deals where the Date of signed Contract …" at bounding box center [796, 494] width 487 height 20
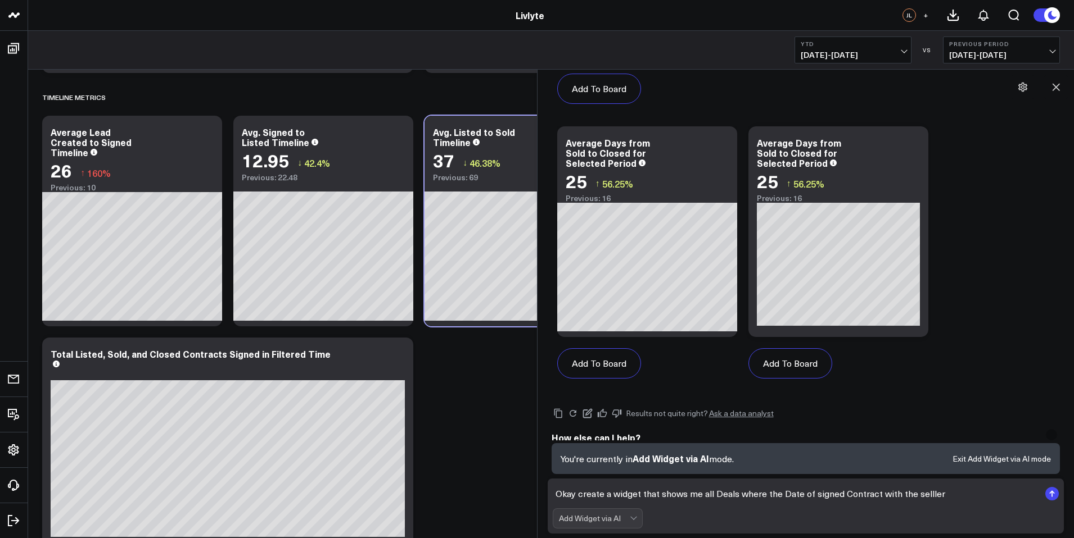
click at [686, 499] on textarea "Okay create a widget that shows me all Deals where the Date of signed Contract …" at bounding box center [796, 494] width 487 height 20
click at [702, 497] on textarea "Okay create a widget that shows me all Deals where the Date of signed Contract …" at bounding box center [796, 494] width 487 height 20
click at [728, 499] on textarea "Okay create a widget that shows me all Deals where the Date of signed Contract …" at bounding box center [796, 494] width 487 height 20
click at [746, 496] on textarea "Okay create a widget that shows me all Deals where the Date of signed Contract …" at bounding box center [796, 494] width 487 height 20
click at [734, 497] on textarea "Okay create a widget that shows me all Deals where the Date of signed Contract …" at bounding box center [796, 494] width 487 height 20
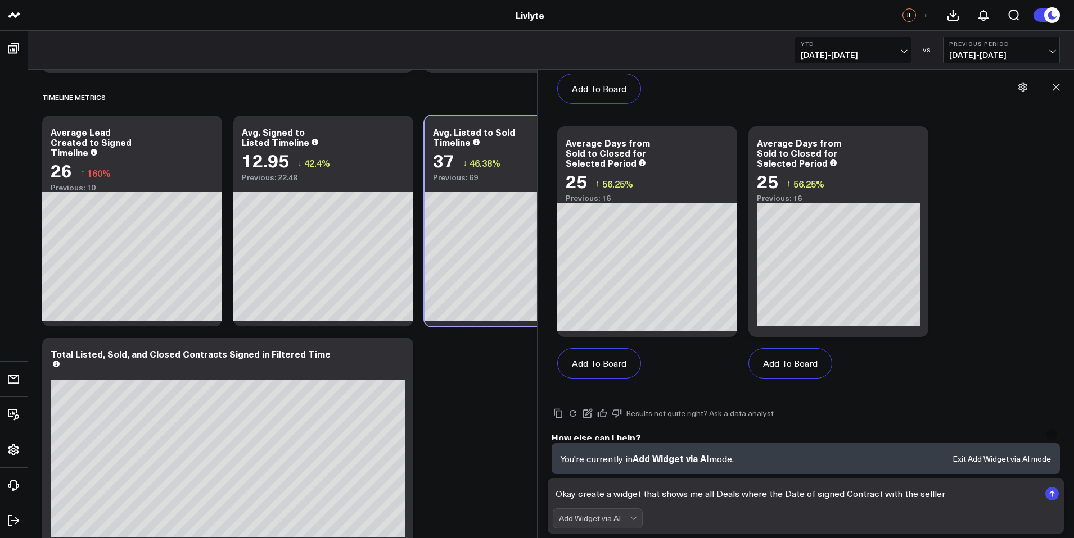
click at [721, 496] on textarea "Okay create a widget that shows me all Deals where the Date of signed Contract …" at bounding box center [796, 494] width 487 height 20
click at [986, 490] on textarea "Okay create a widget that shows me the the total Sales Cycle. where the Date of…" at bounding box center [796, 494] width 487 height 20
click at [989, 492] on textarea "Okay create a widget that shows me the the total Sales Cycle. where the Date of…" at bounding box center [796, 494] width 487 height 20
click at [1007, 496] on textarea "Okay create a widget that shows me the the total Sales Cycle. where the Date of…" at bounding box center [796, 494] width 487 height 20
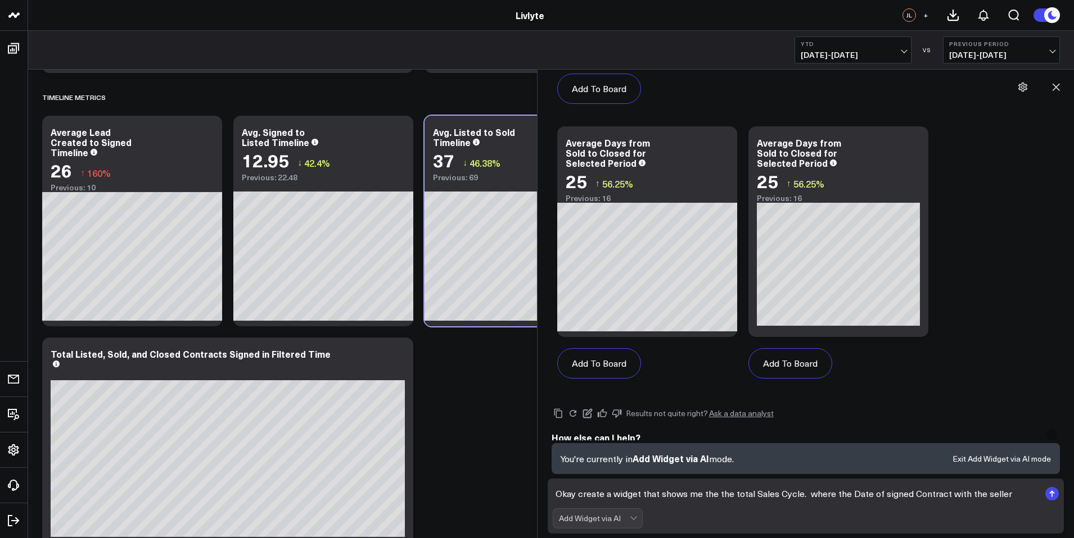
click at [930, 509] on div "Add Widget via AI" at bounding box center [806, 519] width 506 height 20
click at [865, 507] on form "Okay create a widget that shows me the the total Sales Cycle. where the Date of…" at bounding box center [805, 506] width 517 height 55
click at [869, 499] on textarea "Okay create a widget that shows me the the total Sales Cycle. where the Date of…" at bounding box center [796, 494] width 487 height 20
click at [921, 497] on textarea "Okay create a widget that shows me the the total Sales Cycle. where the Date of…" at bounding box center [796, 494] width 487 height 20
click at [999, 500] on textarea "Okay create a widget that shows me the the total Sales Cycle. where the Date of…" at bounding box center [796, 494] width 487 height 20
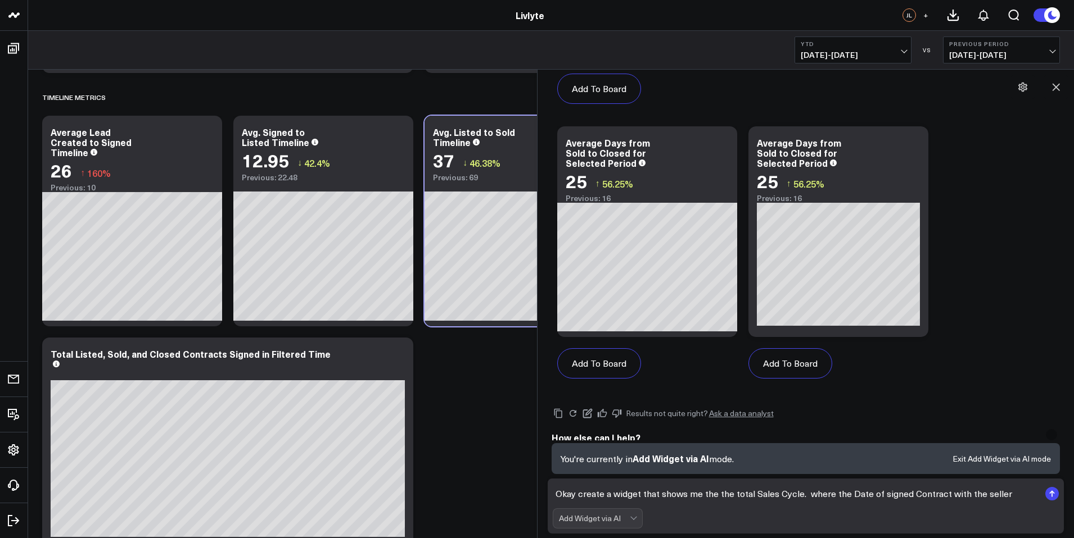
click at [1004, 496] on textarea "Okay create a widget that shows me the the total Sales Cycle. where the Date of…" at bounding box center [796, 494] width 487 height 20
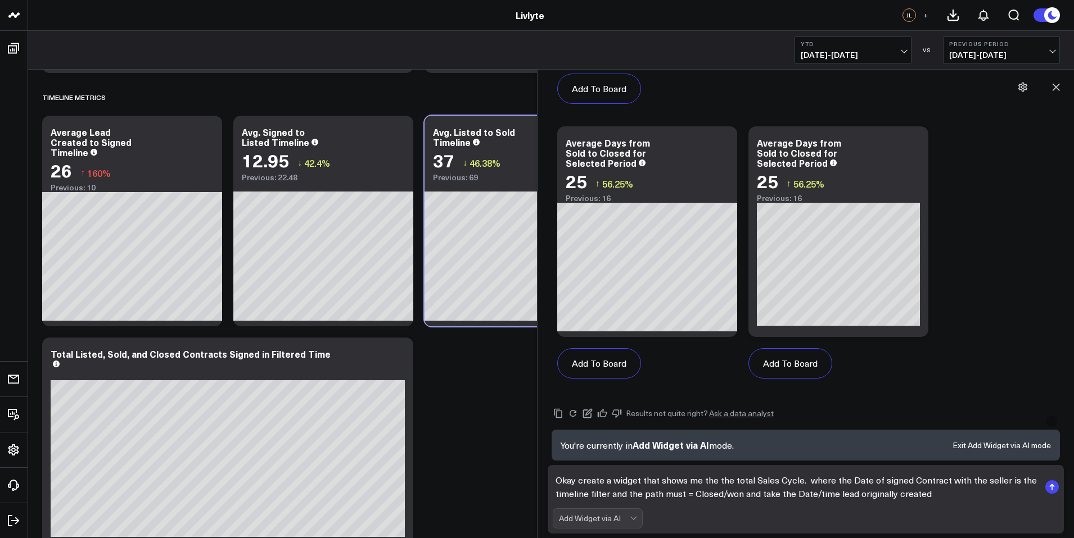
click at [794, 495] on textarea "Okay create a widget that shows me the the total Sales Cycle. where the Date of…" at bounding box center [796, 487] width 487 height 34
click at [998, 492] on textarea "Okay create a widget that shows me the the total Sales Cycle. where the Date of…" at bounding box center [796, 487] width 487 height 34
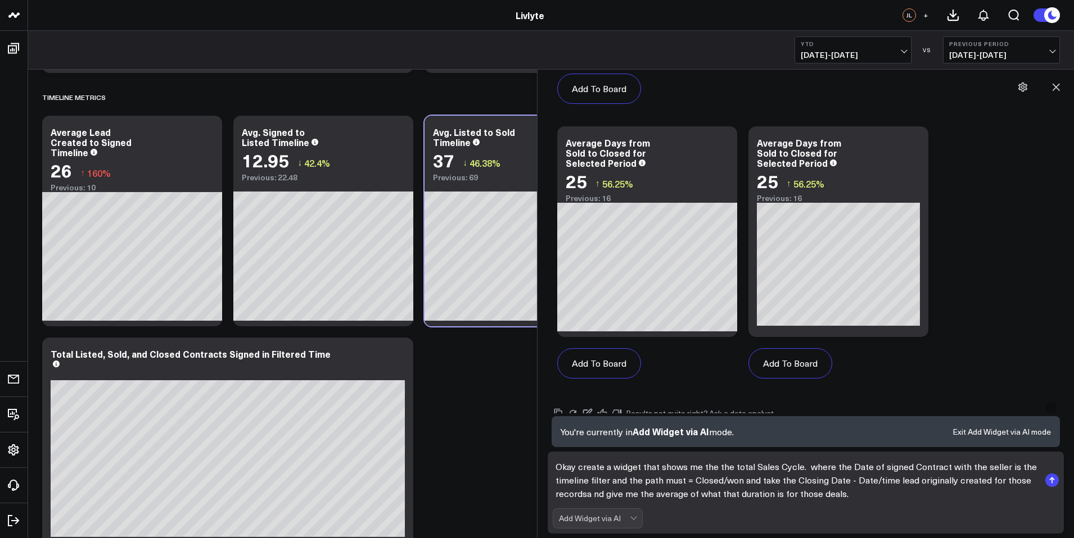
click at [591, 495] on textarea "Okay create a widget that shows me the the total Sales Cycle. where the Date of…" at bounding box center [796, 480] width 487 height 47
type textarea "Okay create a widget that shows me the the total Sales Cycle. where the Date of…"
click at [1045, 481] on icon "submit" at bounding box center [1051, 480] width 13 height 13
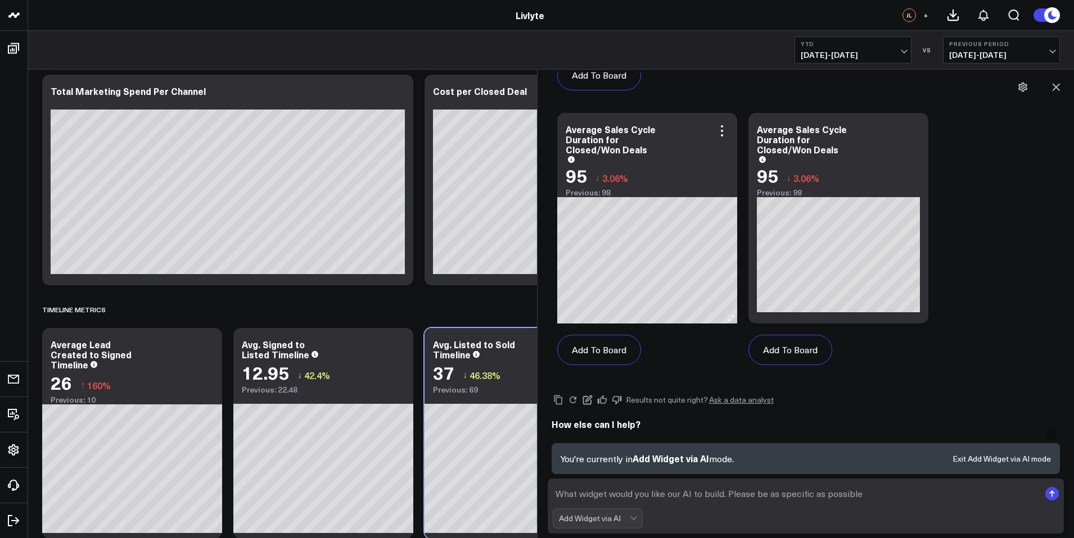
scroll to position [2600, 0]
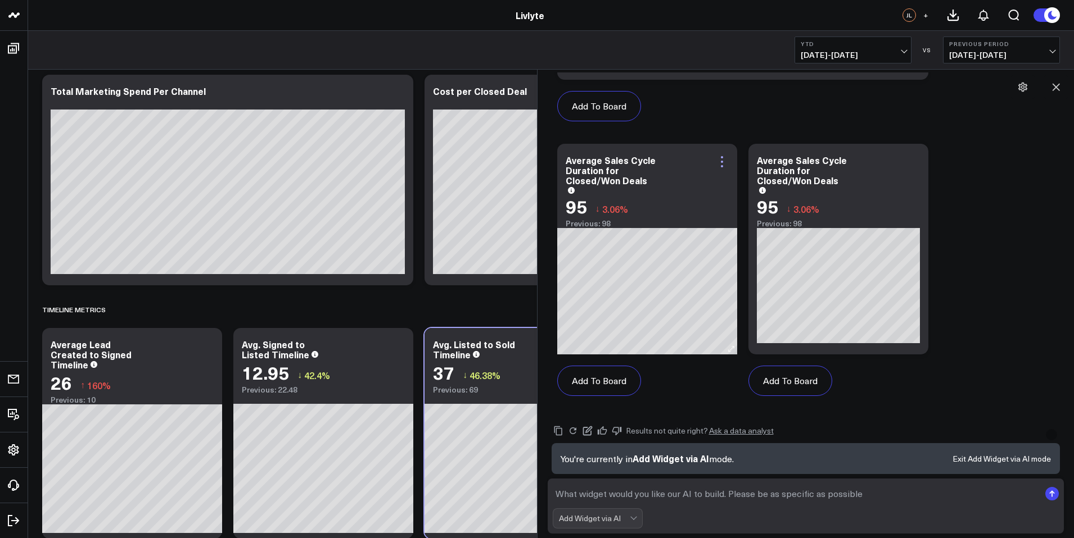
click at [723, 164] on icon at bounding box center [721, 161] width 13 height 13
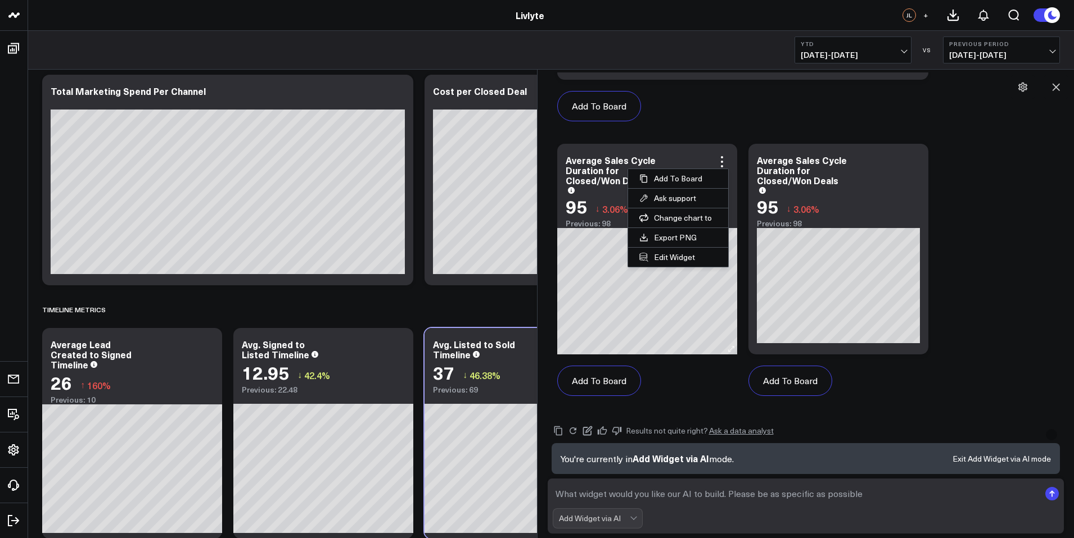
click at [696, 155] on div "Average Sales Cycle Duration for Closed/Won Deals" at bounding box center [646, 174] width 163 height 38
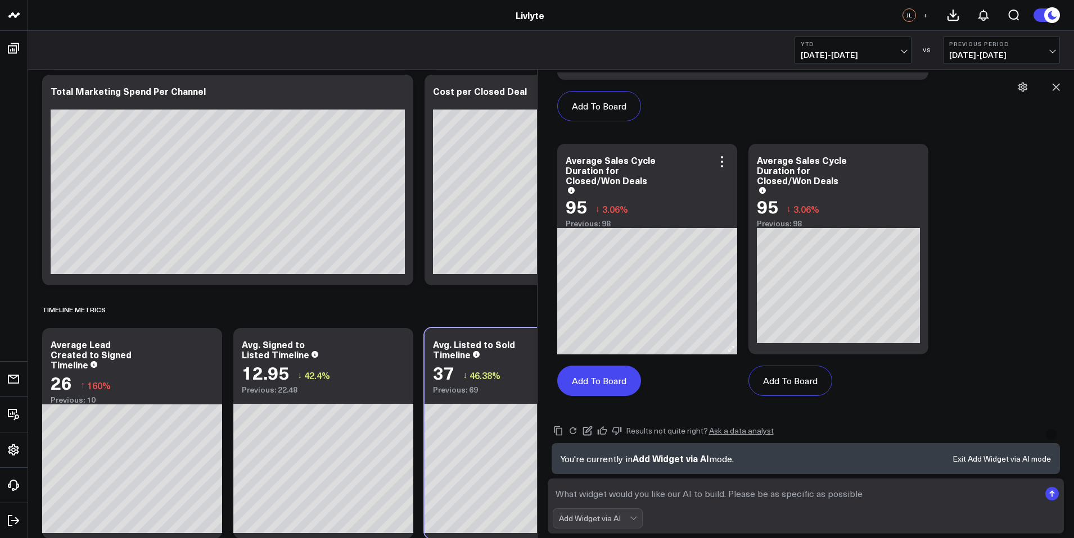
click at [612, 378] on button "Add To Board" at bounding box center [599, 381] width 84 height 30
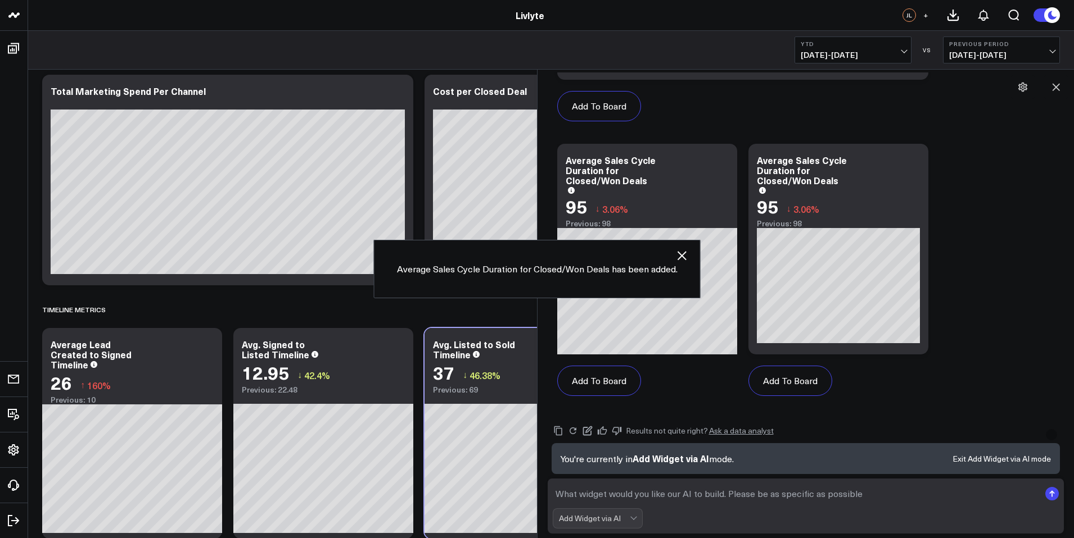
scroll to position [2864, 0]
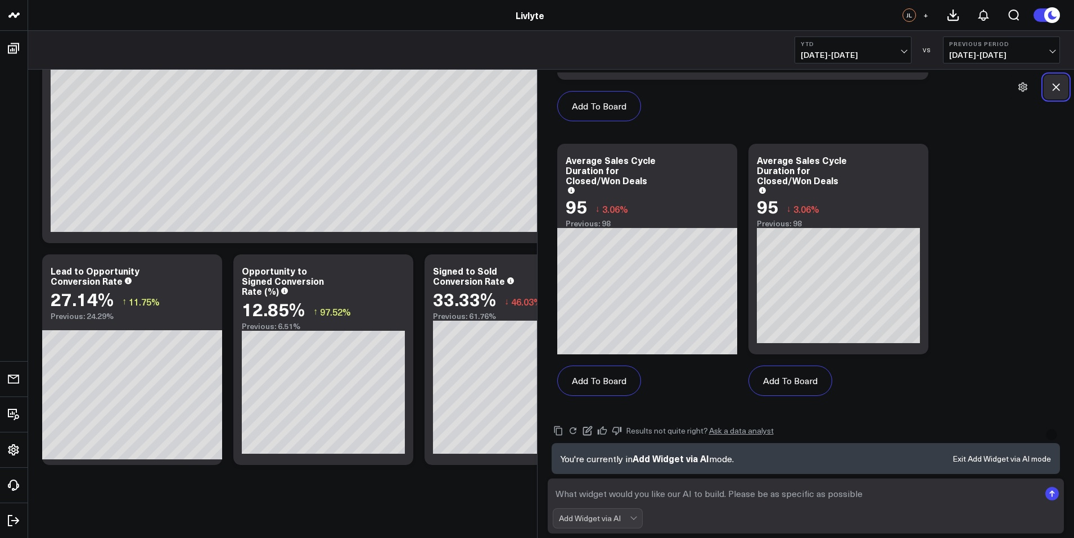
click at [1056, 82] on icon at bounding box center [1055, 87] width 11 height 11
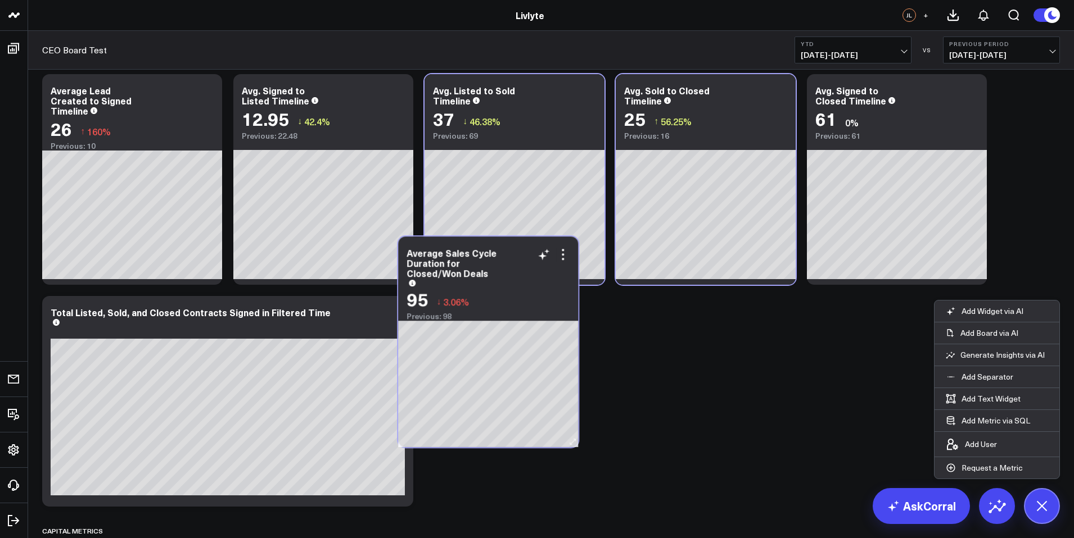
scroll to position [2318, 0]
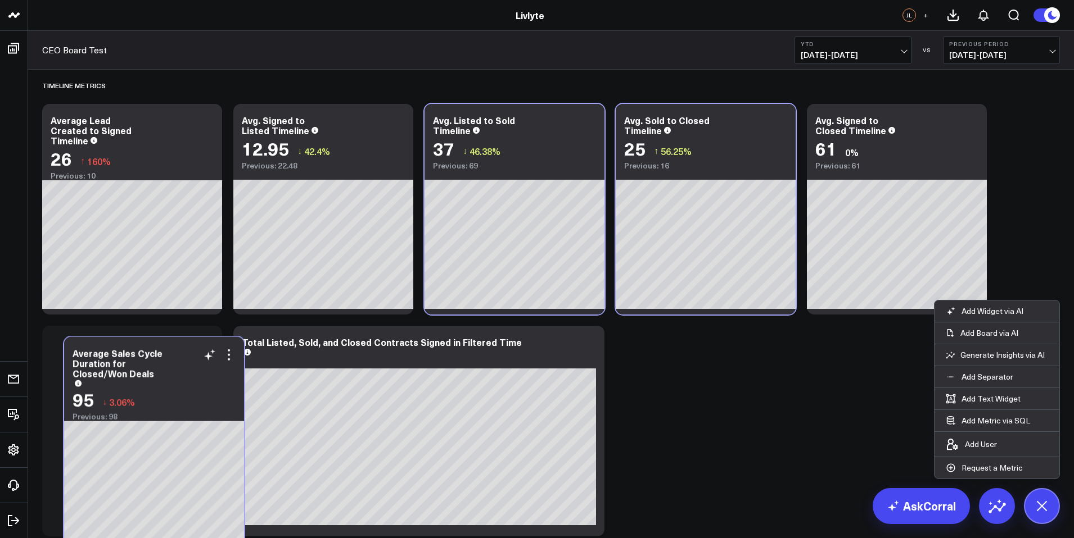
drag, startPoint x: 904, startPoint y: 304, endPoint x: 154, endPoint y: 383, distance: 754.0
click at [155, 390] on div "95 ↓ 3.06%" at bounding box center [154, 400] width 163 height 20
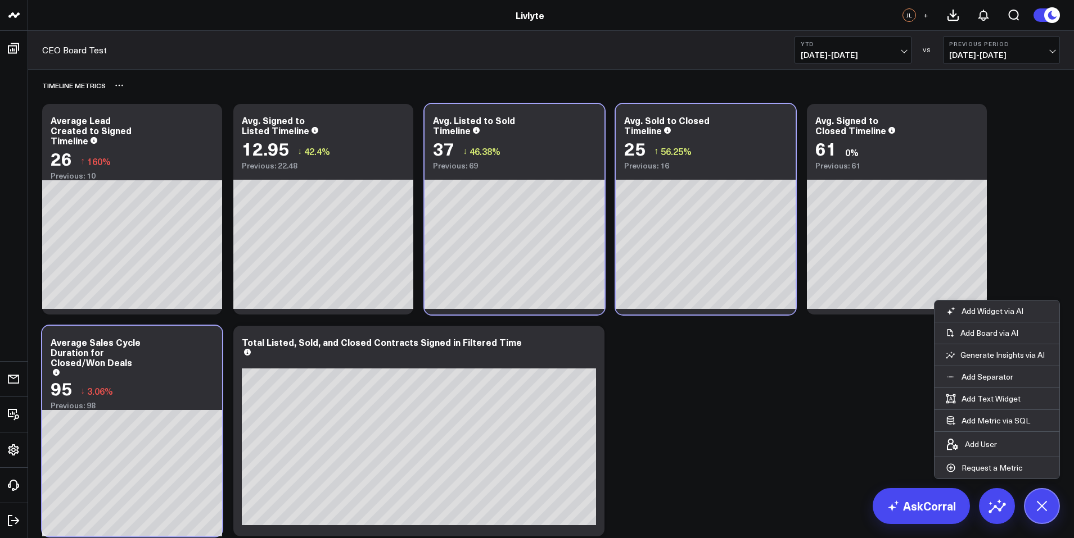
scroll to position [2259, 0]
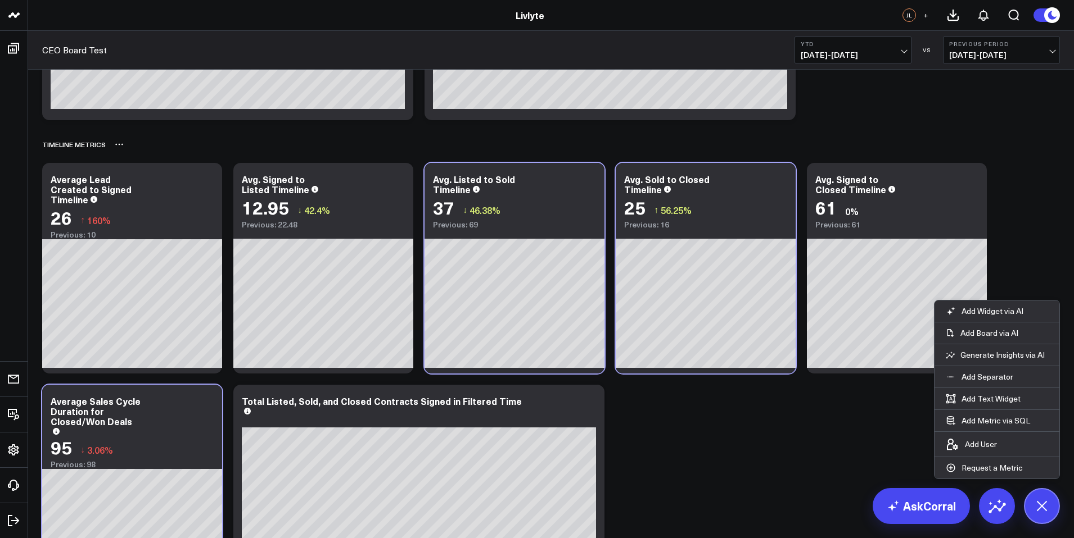
click at [893, 141] on div "TIMELINE METRICS" at bounding box center [550, 145] width 1017 height 26
click at [1052, 510] on button at bounding box center [1042, 506] width 36 height 36
